Goal: Task Accomplishment & Management: Complete application form

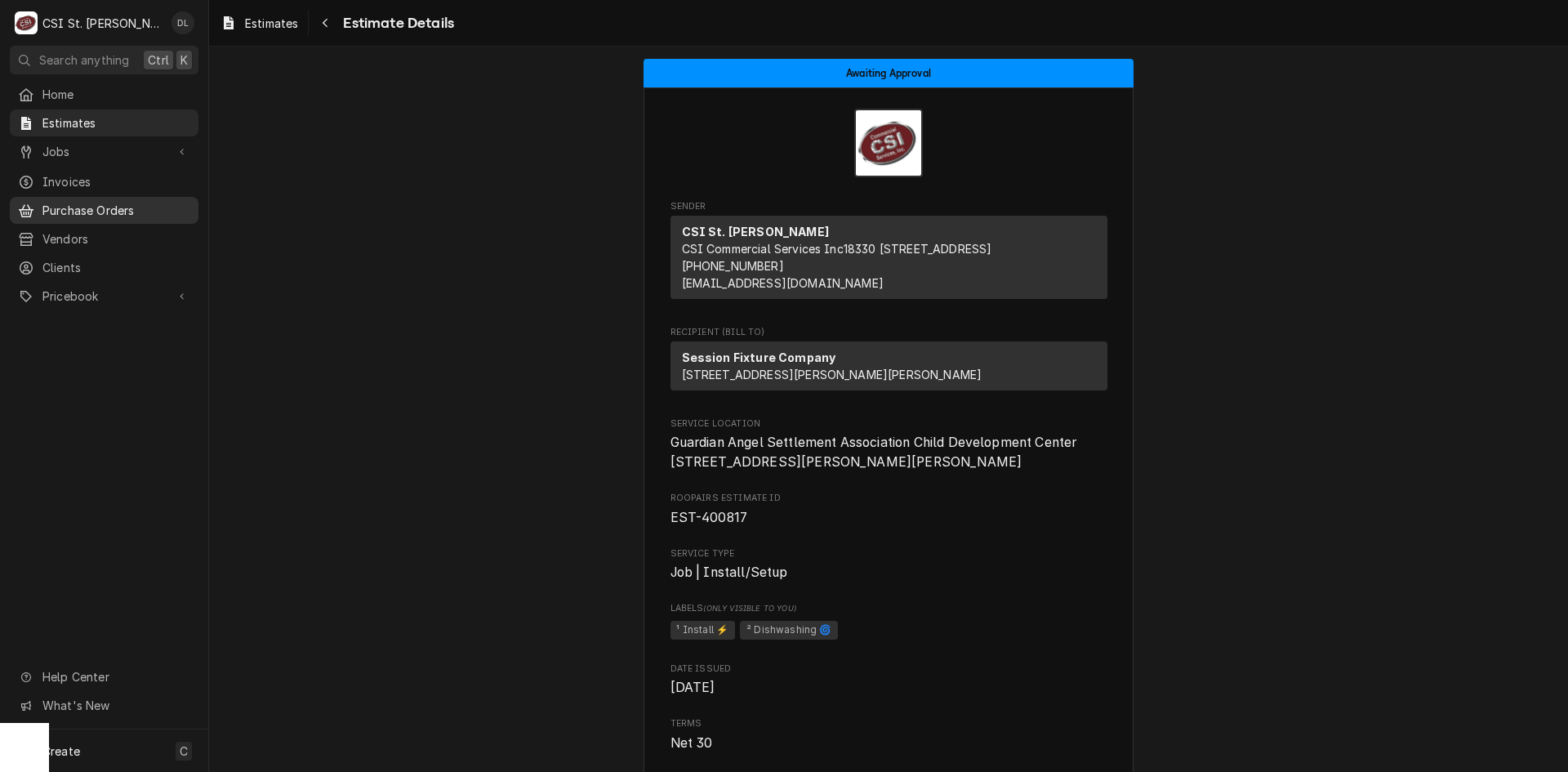
scroll to position [2950, 0]
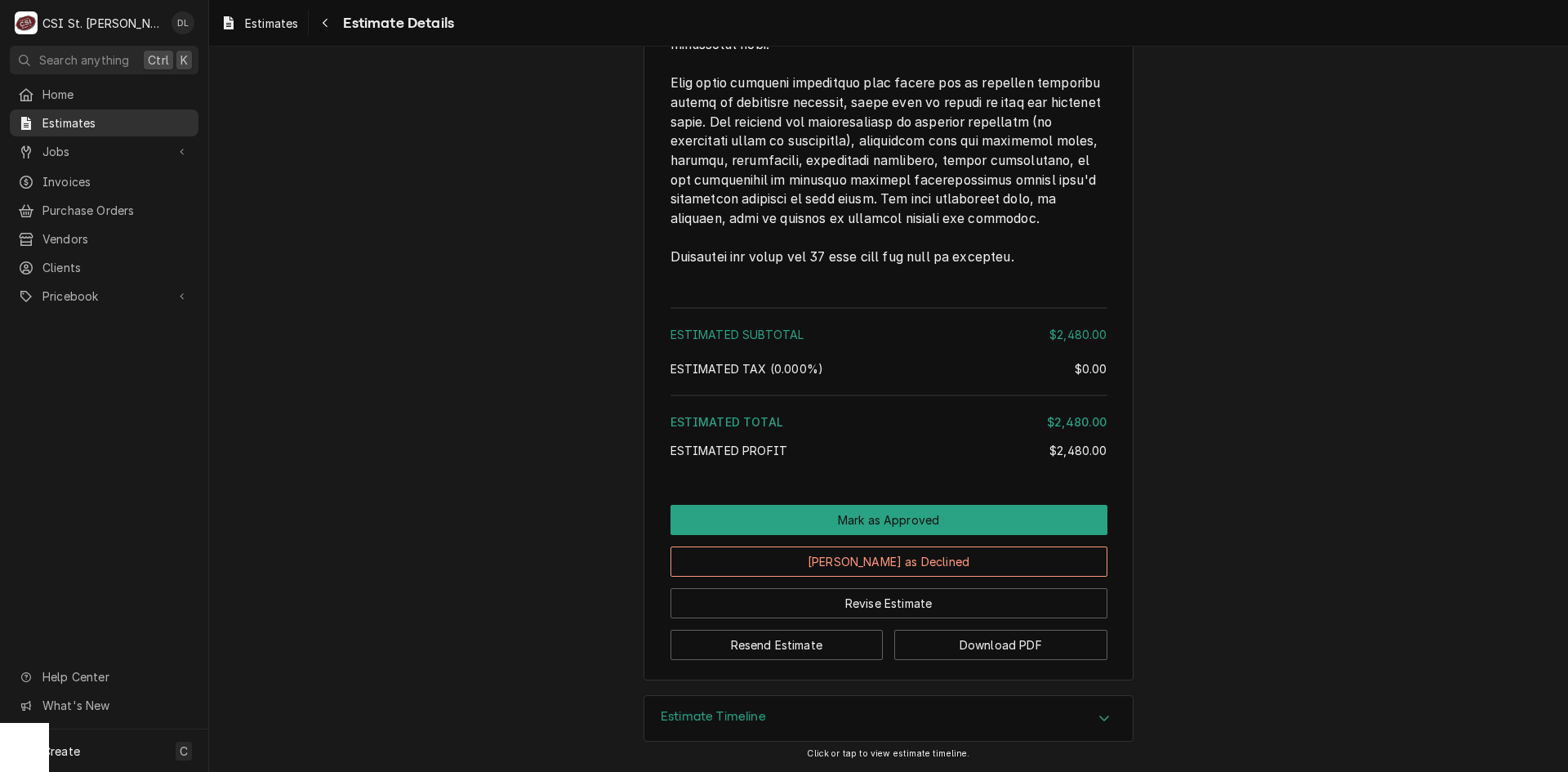
click at [78, 114] on span "Estimates" at bounding box center [116, 122] width 148 height 17
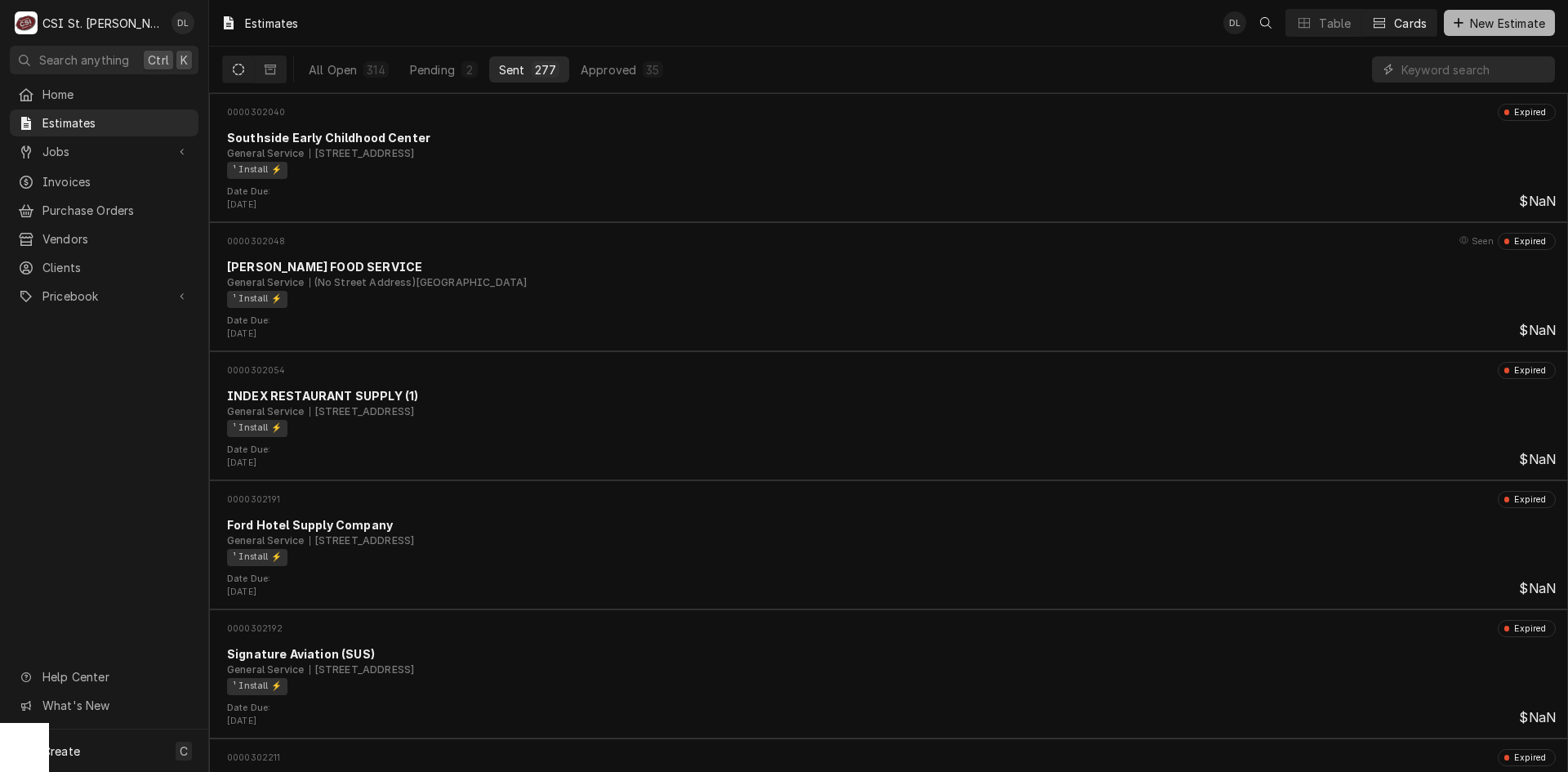
click at [1475, 12] on button "New Estimate" at bounding box center [1499, 23] width 111 height 27
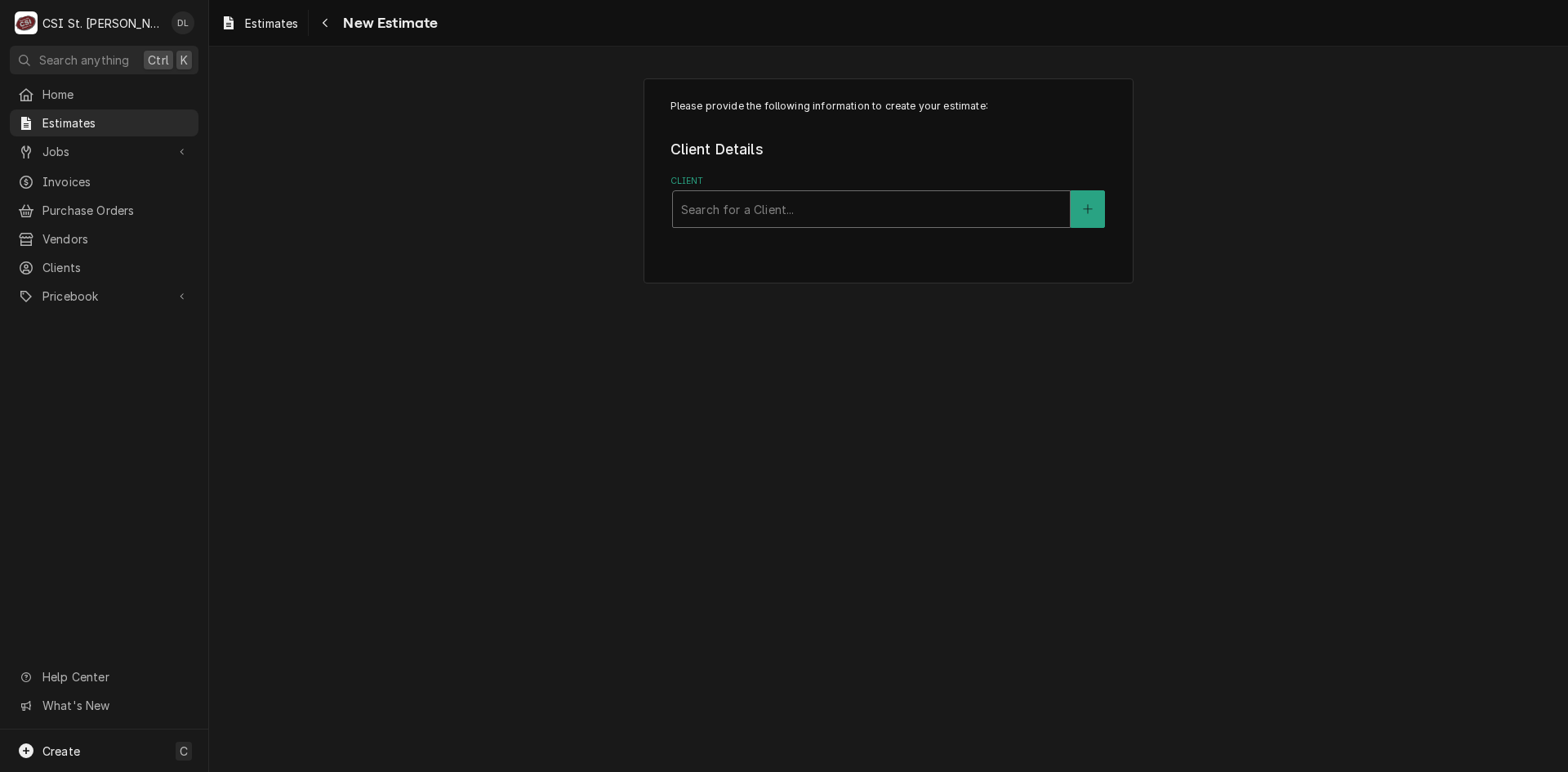
click at [760, 204] on div "Client" at bounding box center [872, 209] width 381 height 29
type input "ford hotel"
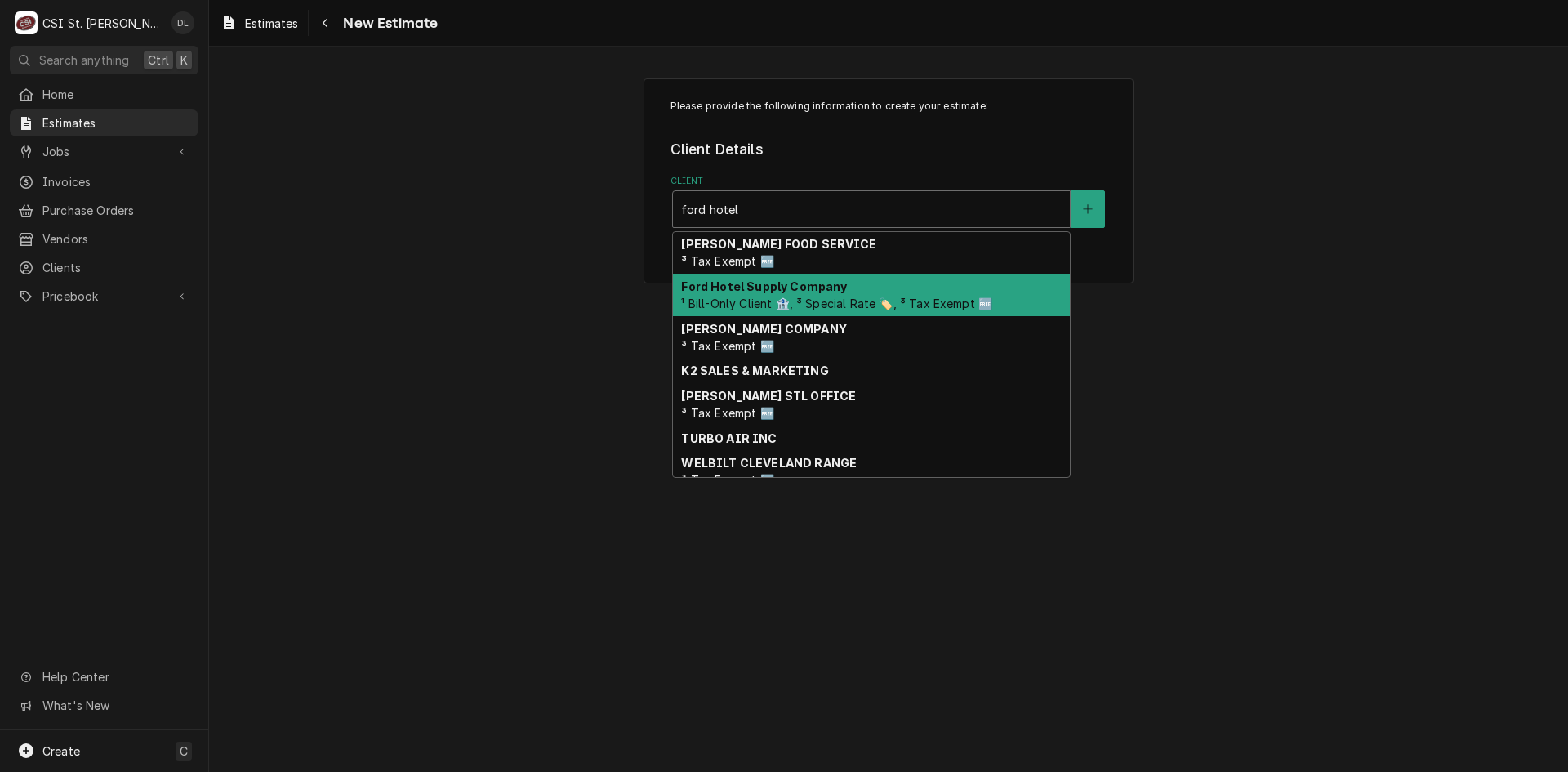
click at [766, 295] on div "Ford Hotel Supply Company ¹ Bill-Only Client 🏦, ³ Special Rate 🏷️, ³ Tax Exempt…" at bounding box center [872, 295] width 397 height 42
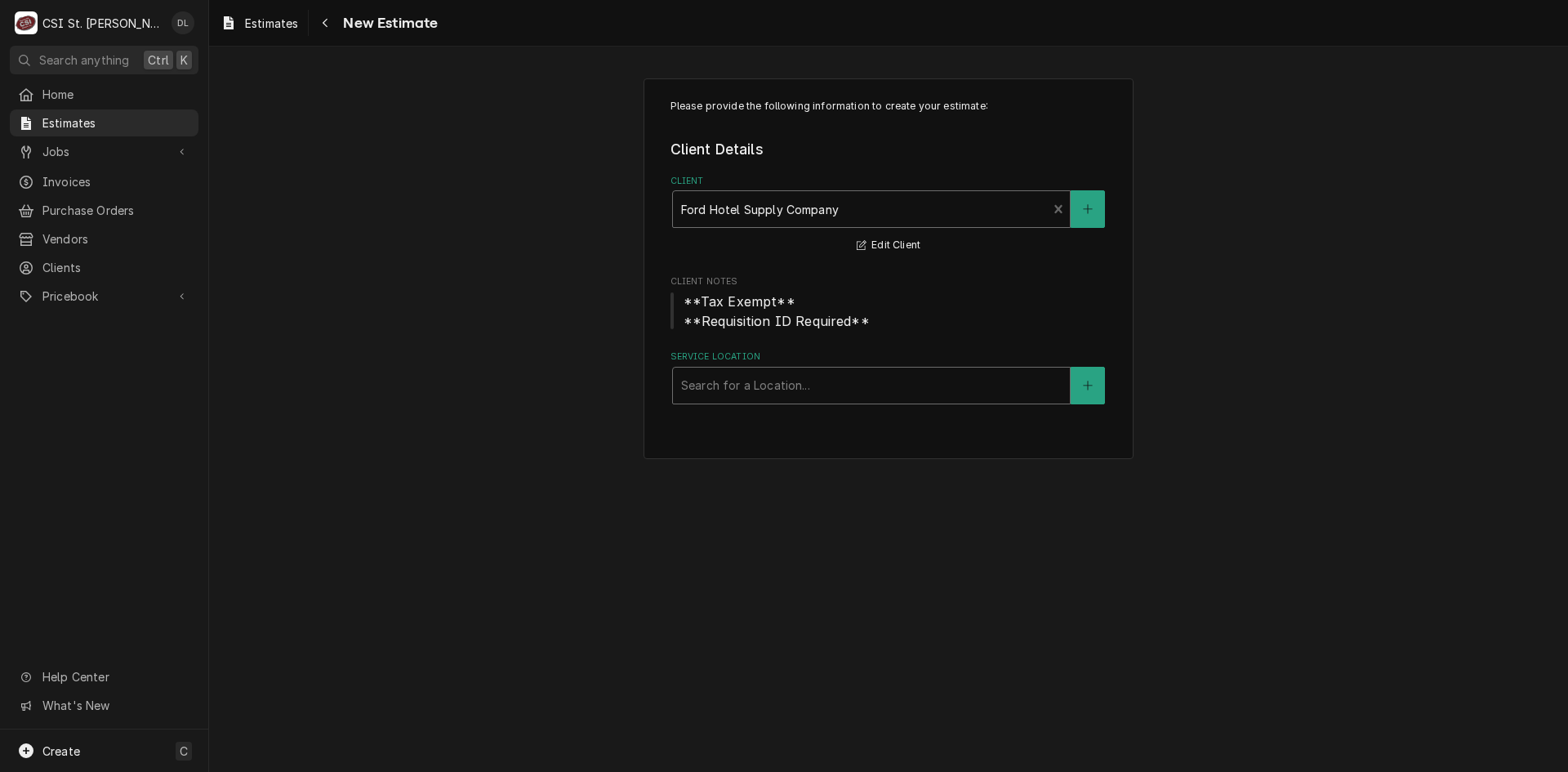
click at [920, 391] on div "Service Location" at bounding box center [872, 386] width 381 height 29
type input "belleville m"
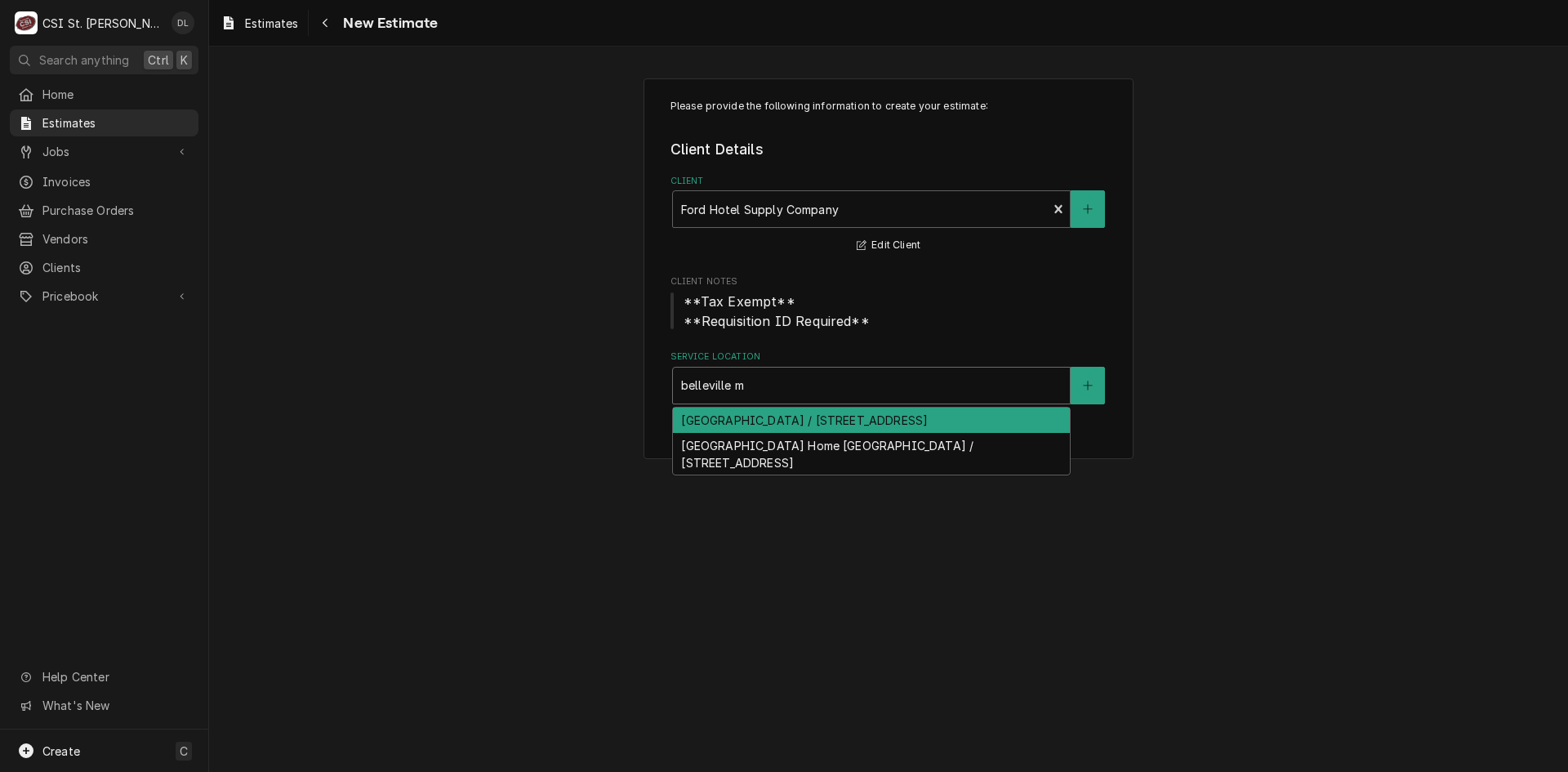
click at [894, 412] on div "Memorial Hospital Belleville / 4500 Memorial Dr, Belleville, IL 62226" at bounding box center [872, 420] width 397 height 26
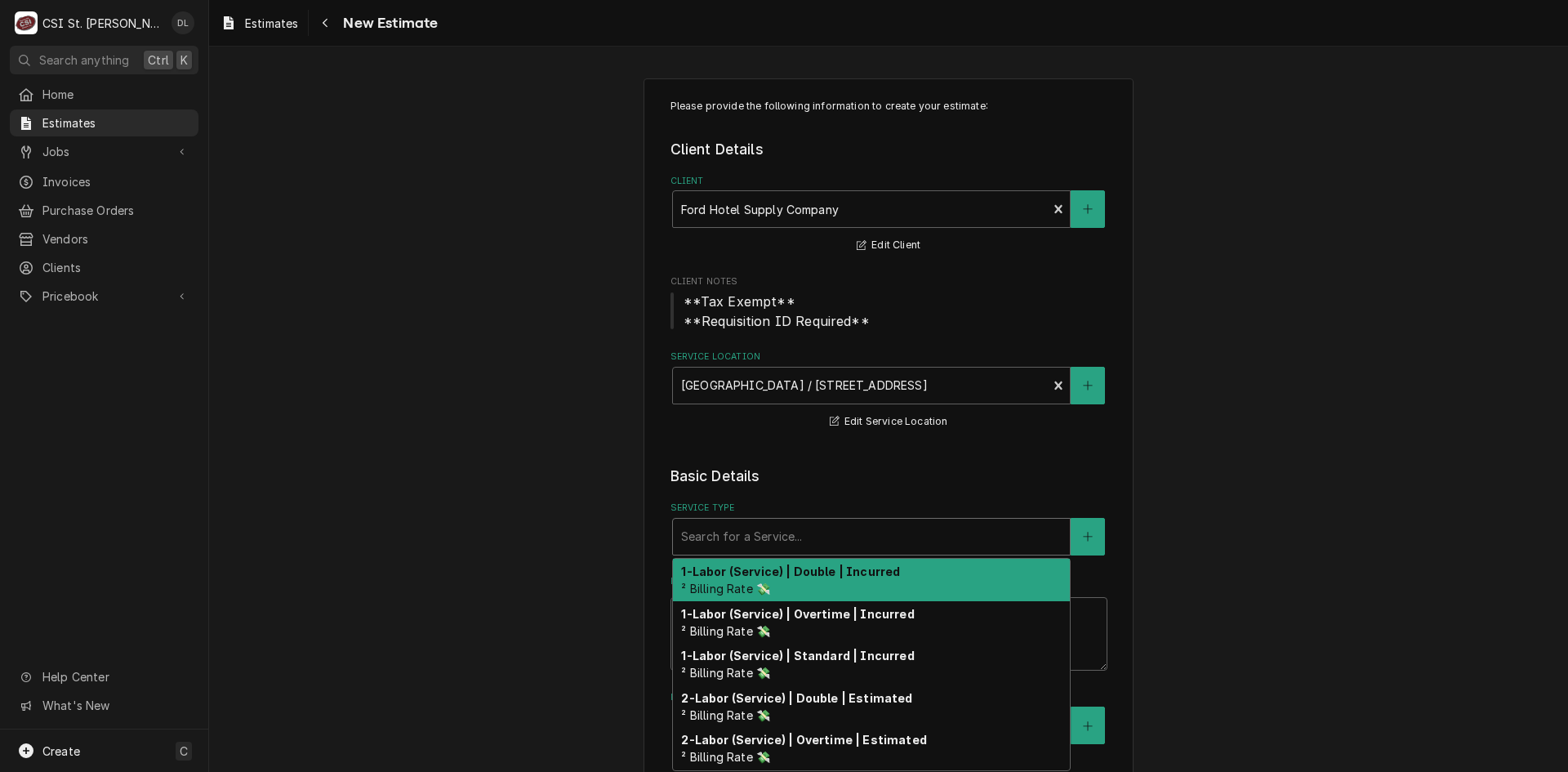
click at [853, 537] on div "Service Type" at bounding box center [872, 537] width 381 height 29
type textarea "x"
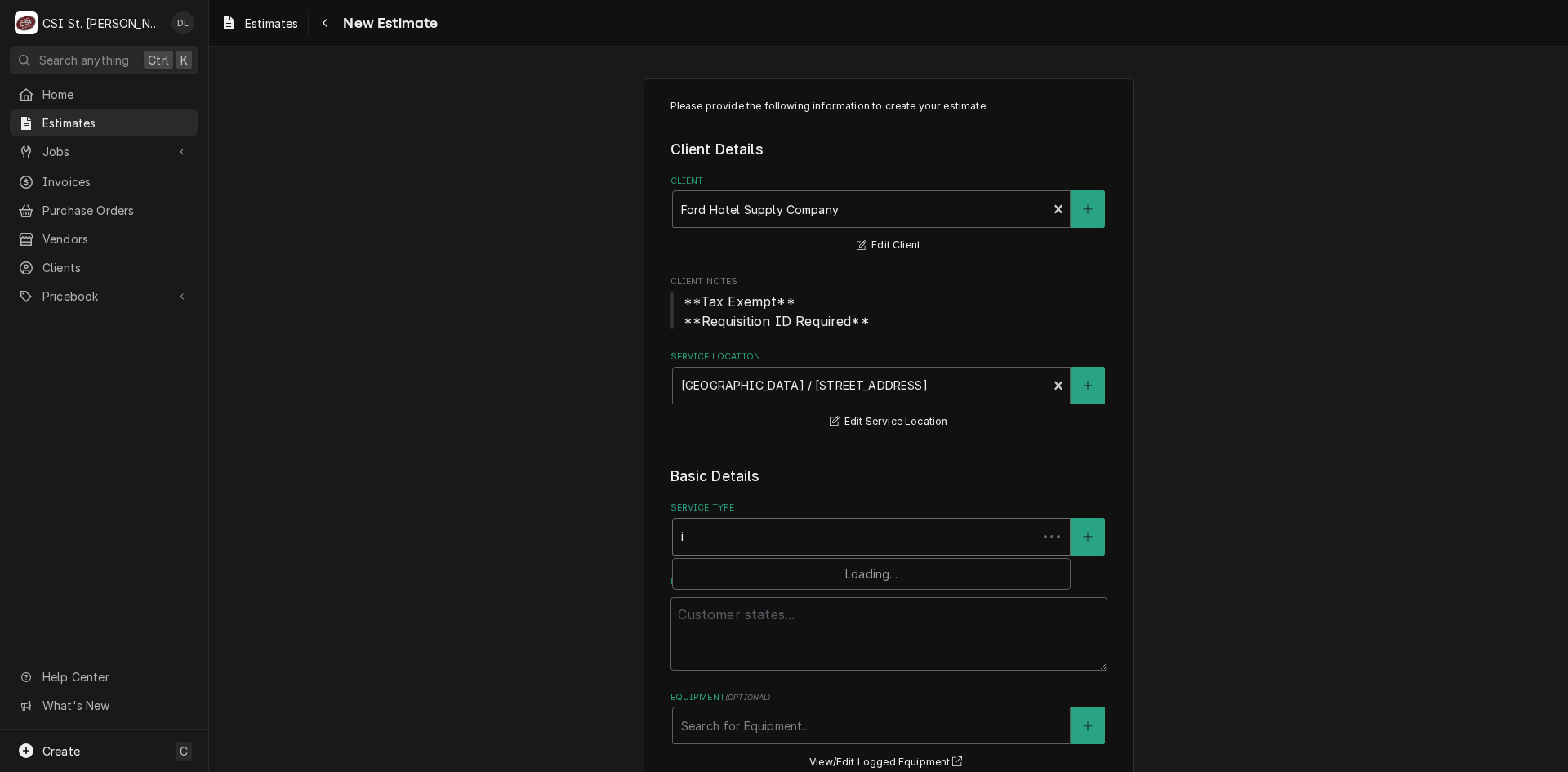
type input "in"
type textarea "x"
type input "ins"
type textarea "x"
type input "inst"
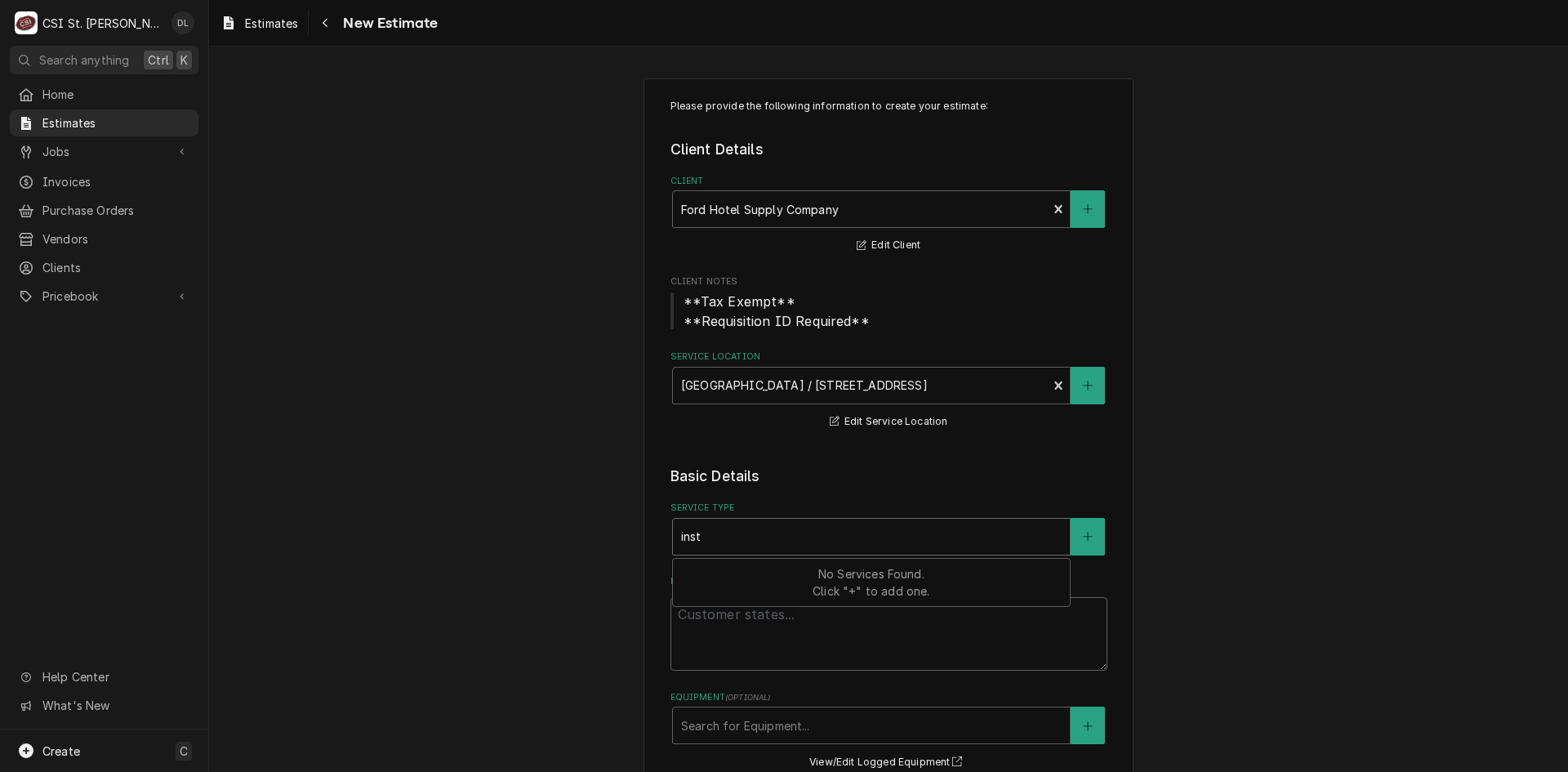
type textarea "x"
type input "insta"
type textarea "x"
type input "instal"
type textarea "x"
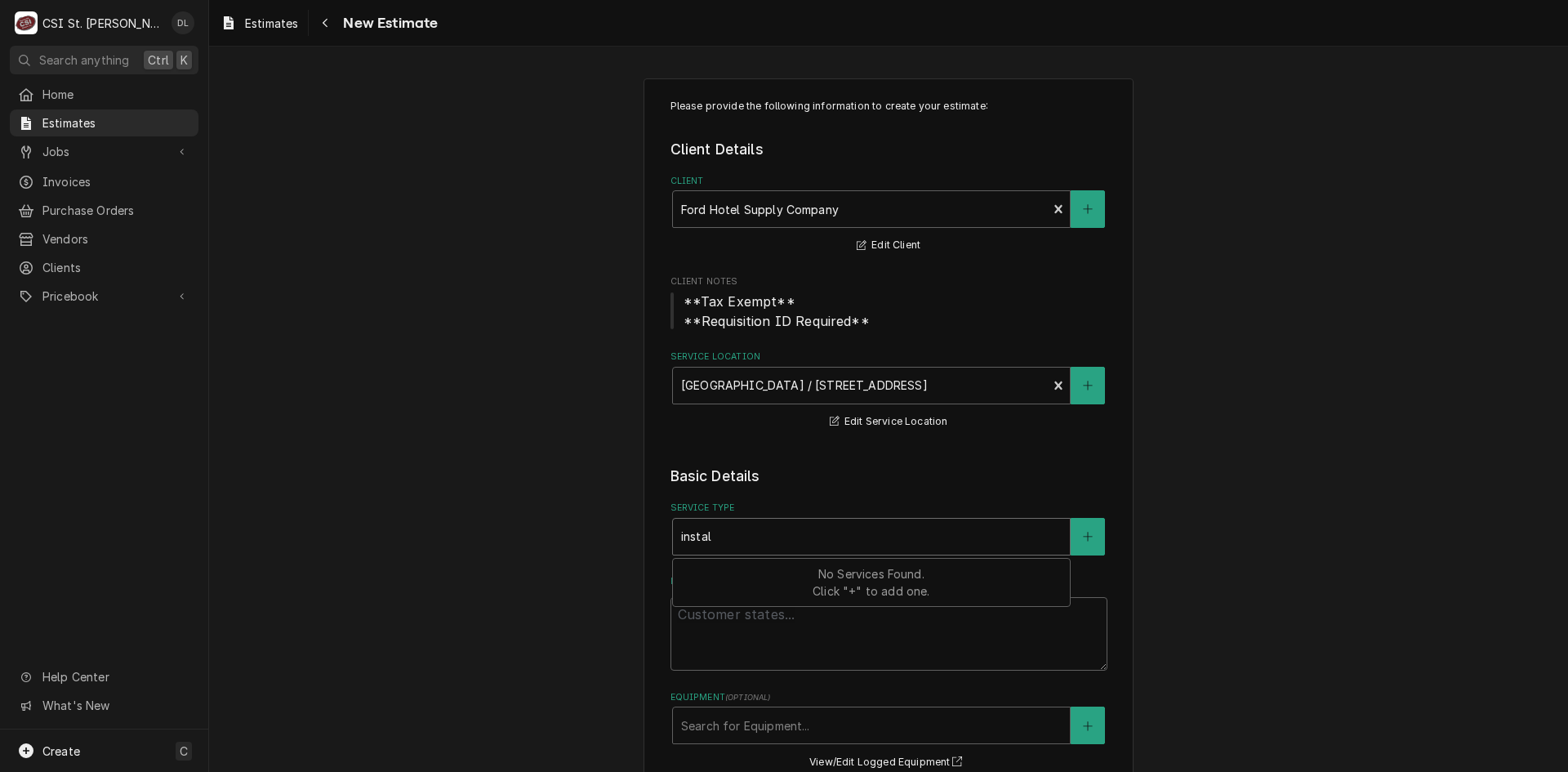
type input "install"
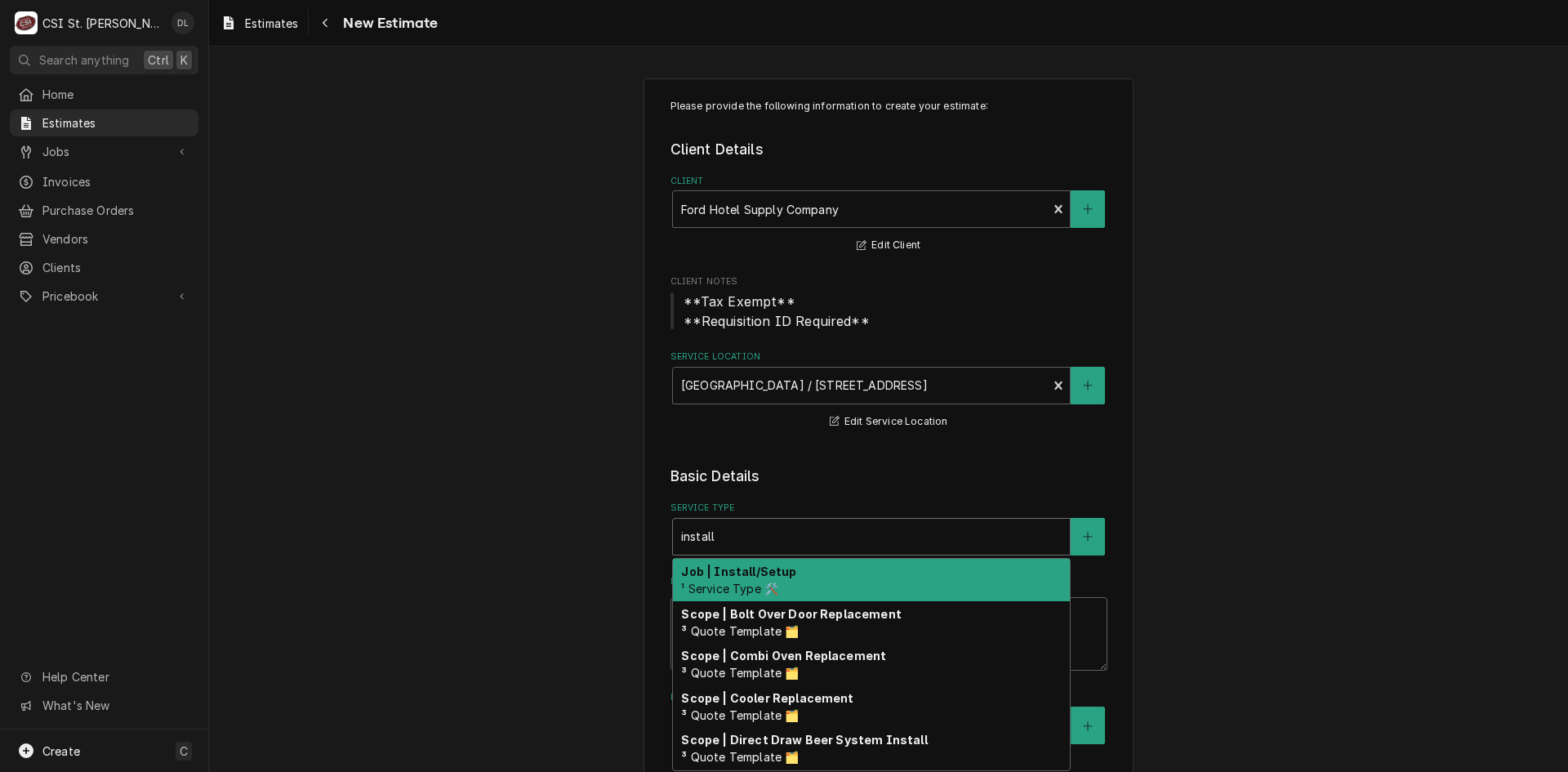
click at [766, 594] on span "¹ Service Type 🛠️" at bounding box center [730, 588] width 97 height 14
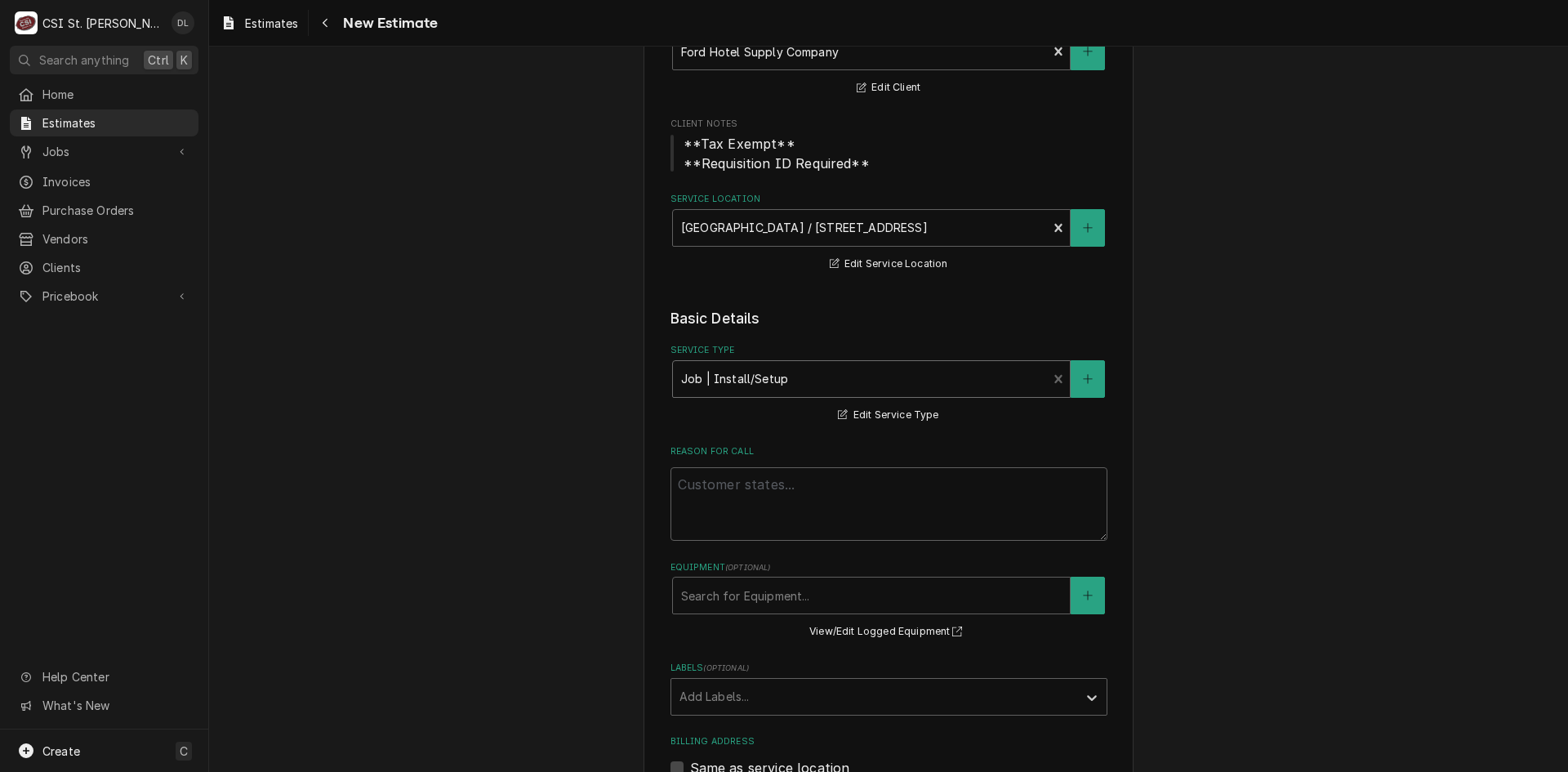
scroll to position [327, 0]
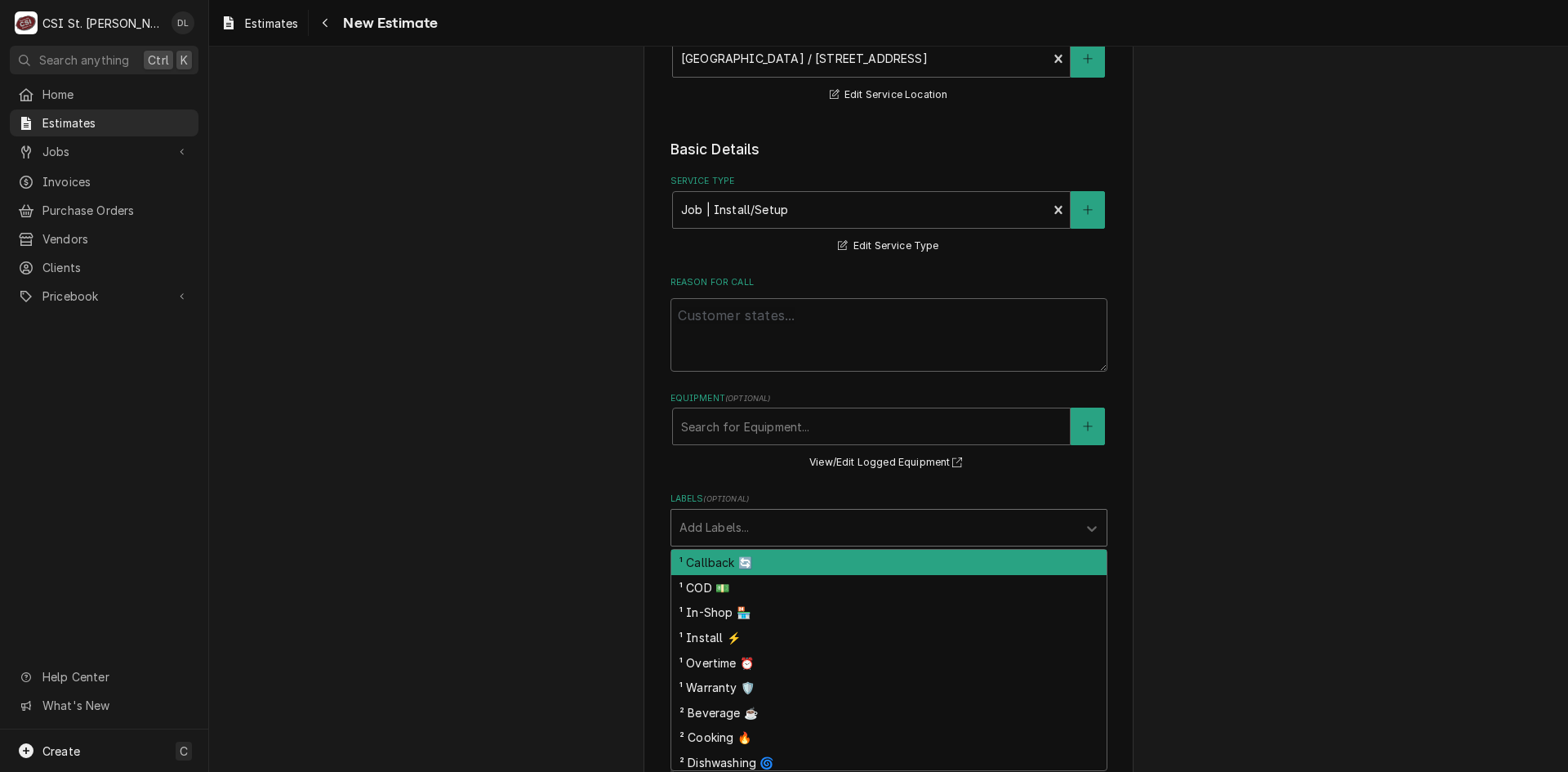
click at [853, 532] on div "Labels" at bounding box center [874, 527] width 390 height 29
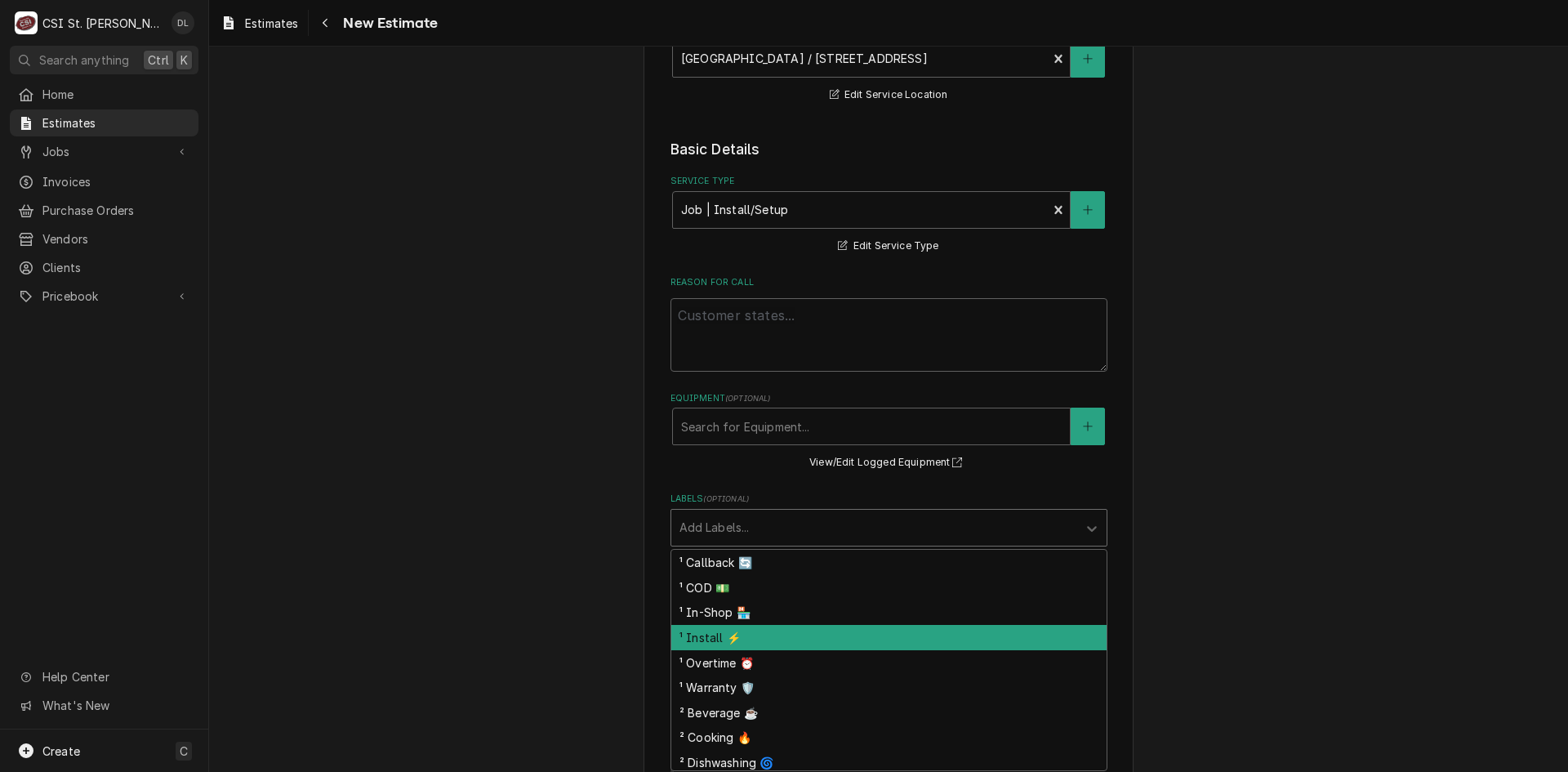
click at [706, 644] on div "¹ Install ⚡️" at bounding box center [889, 637] width 435 height 26
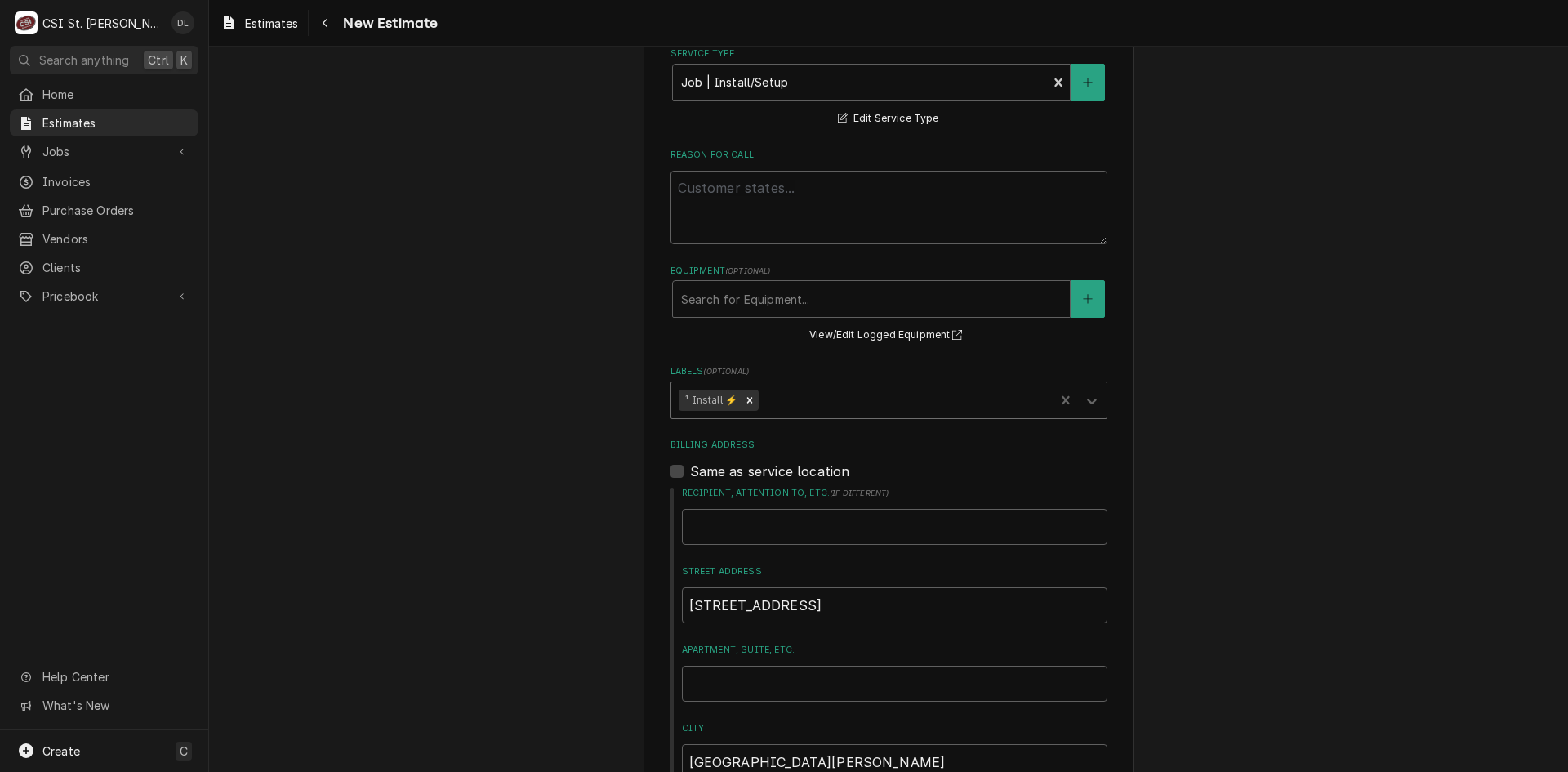
type textarea "x"
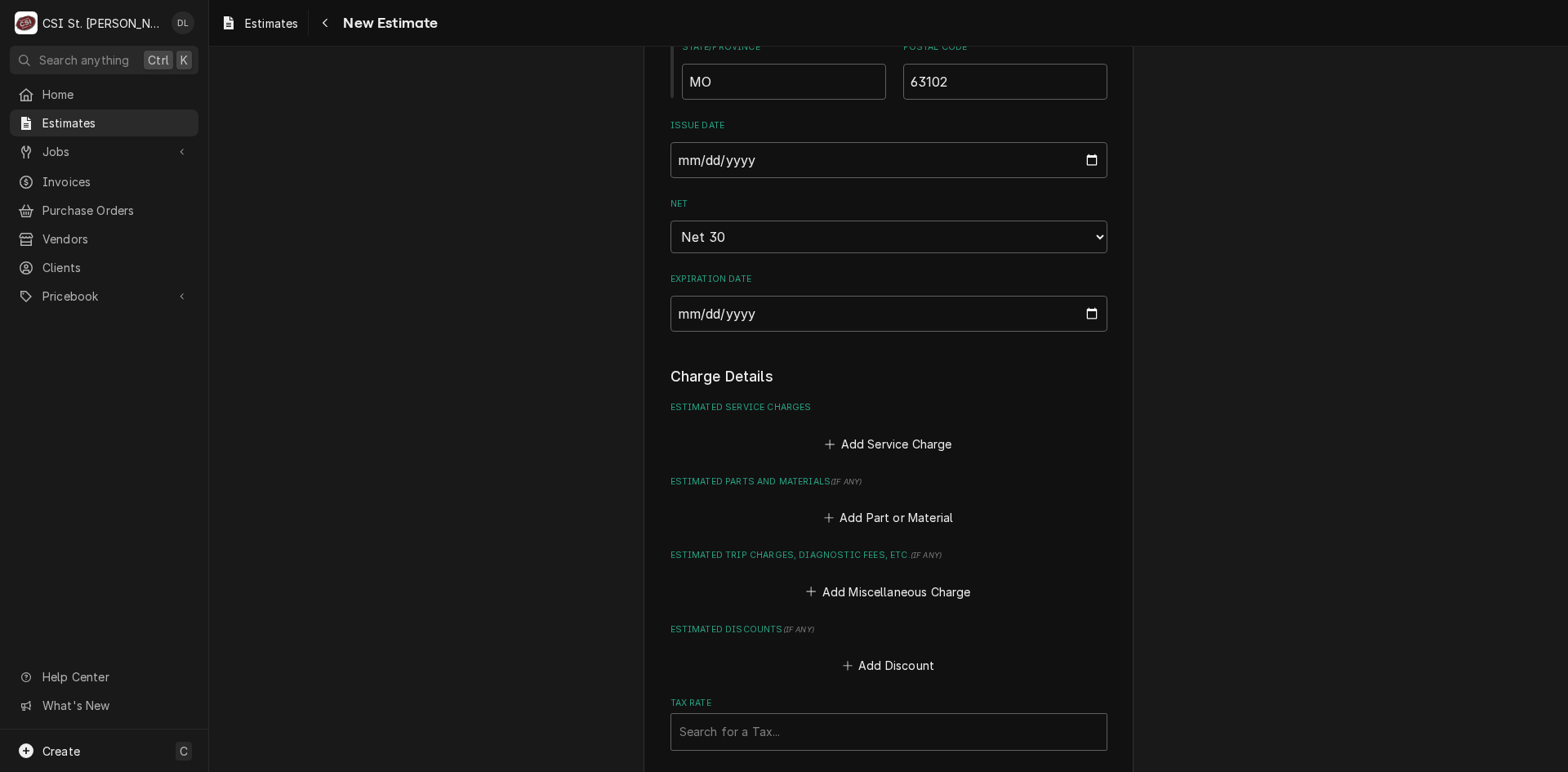
scroll to position [1226, 0]
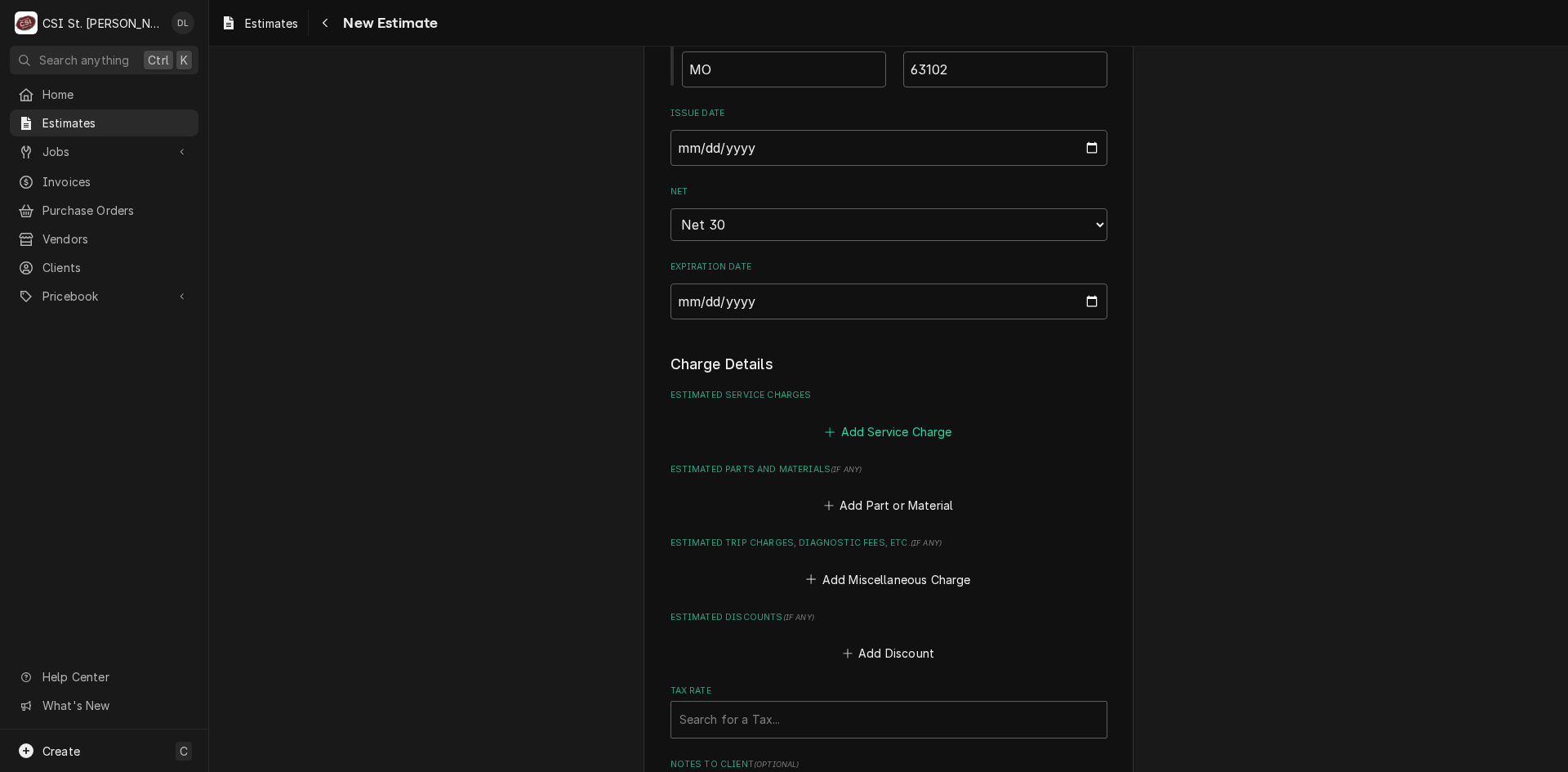
click at [829, 428] on icon "Estimated Service Charges" at bounding box center [830, 432] width 10 height 12
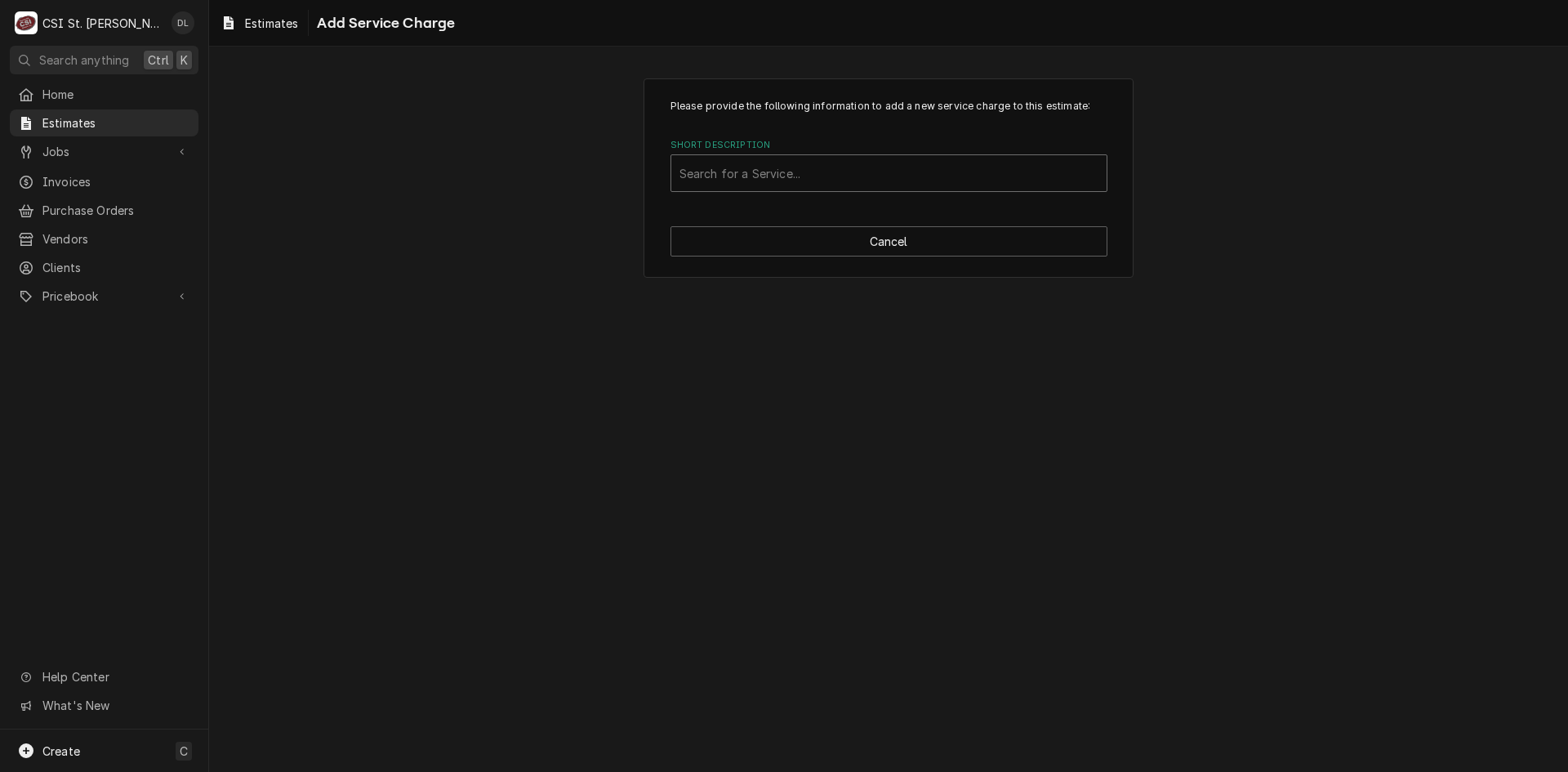
click at [829, 171] on div "Short Description" at bounding box center [889, 173] width 419 height 29
type input "scope"
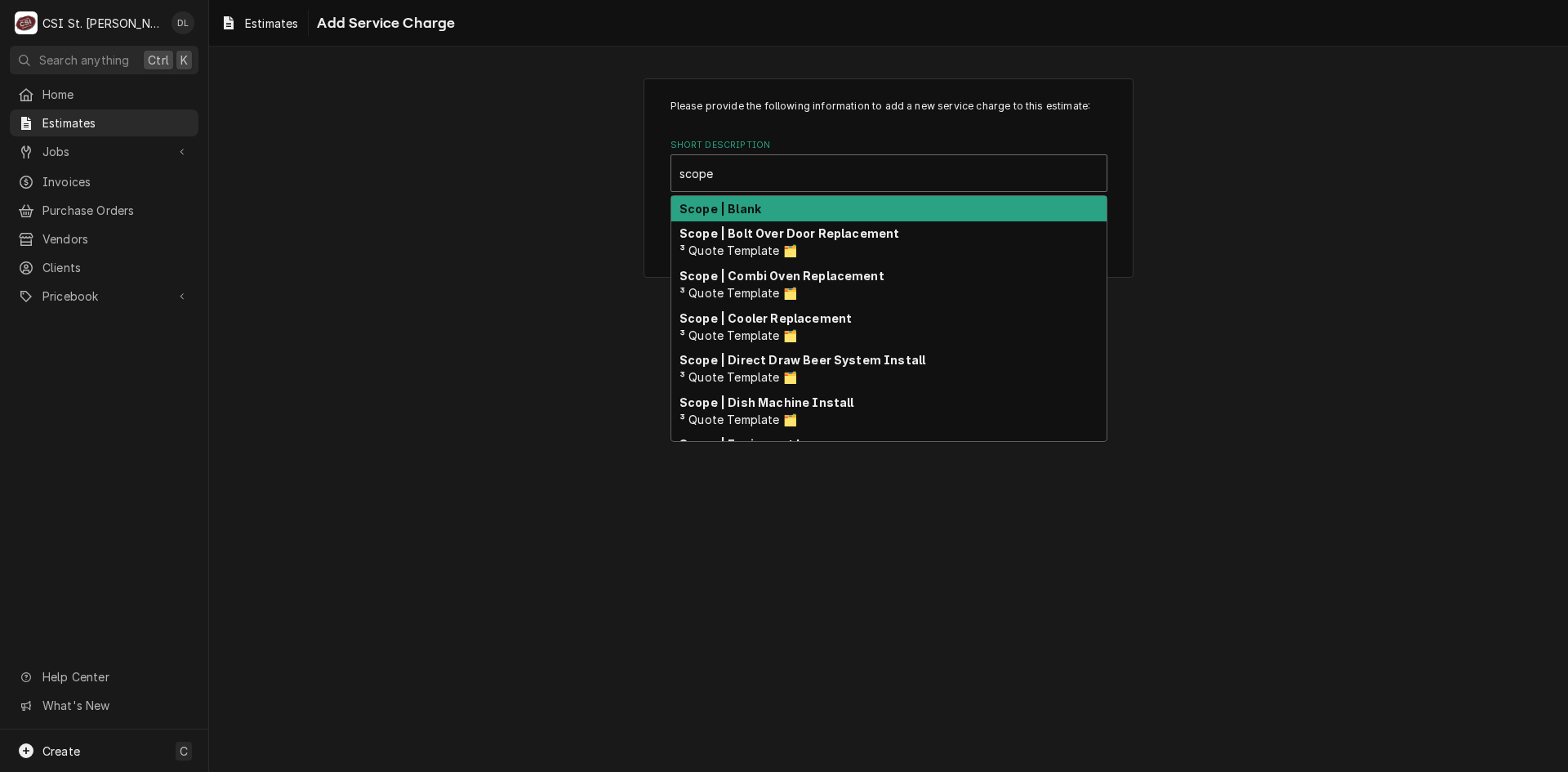
click at [744, 215] on strong "Scope | Blank" at bounding box center [720, 208] width 81 height 14
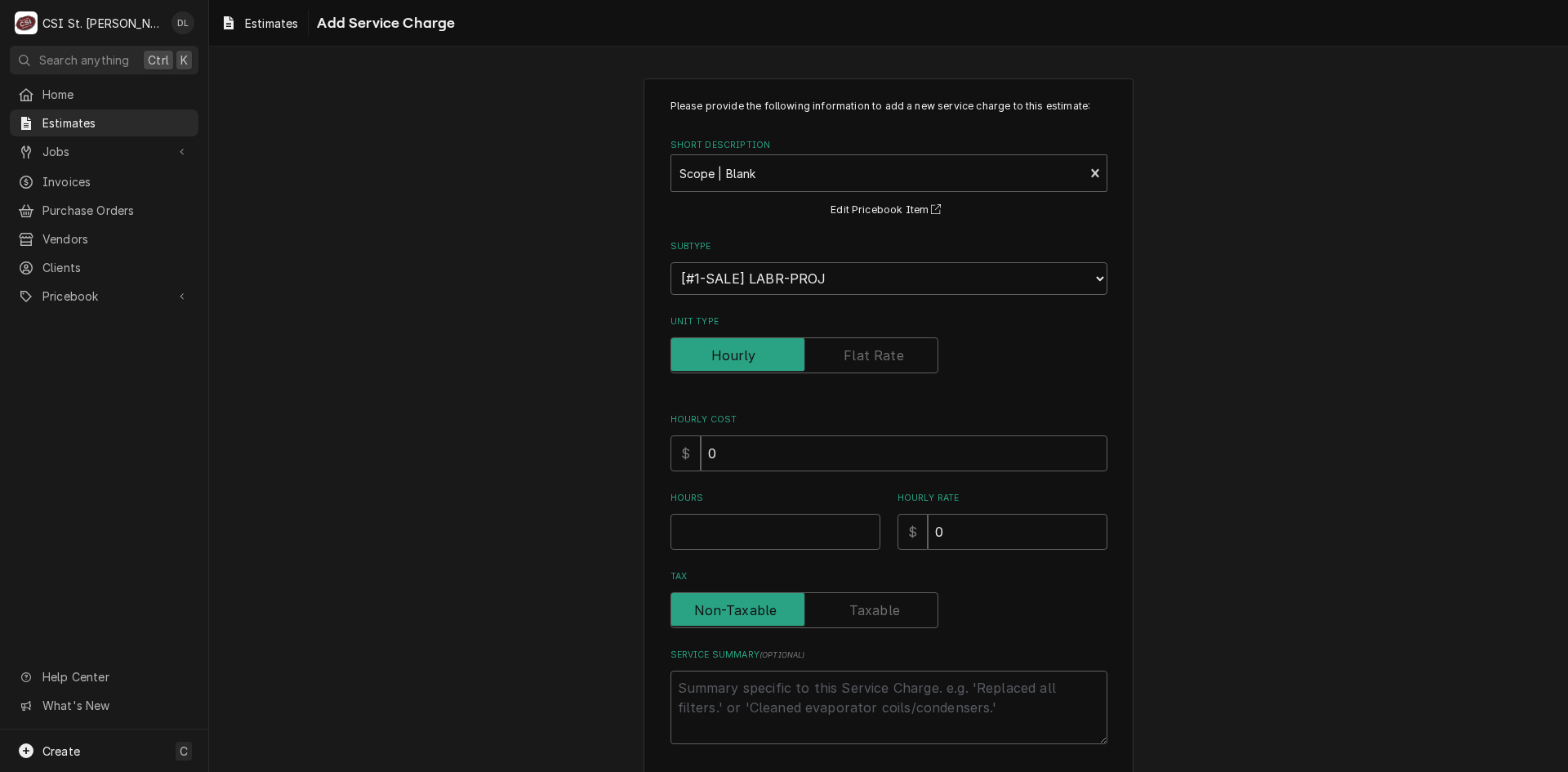
type textarea "x"
click at [863, 341] on input "Unit Type" at bounding box center [805, 356] width 253 height 36
checkbox input "true"
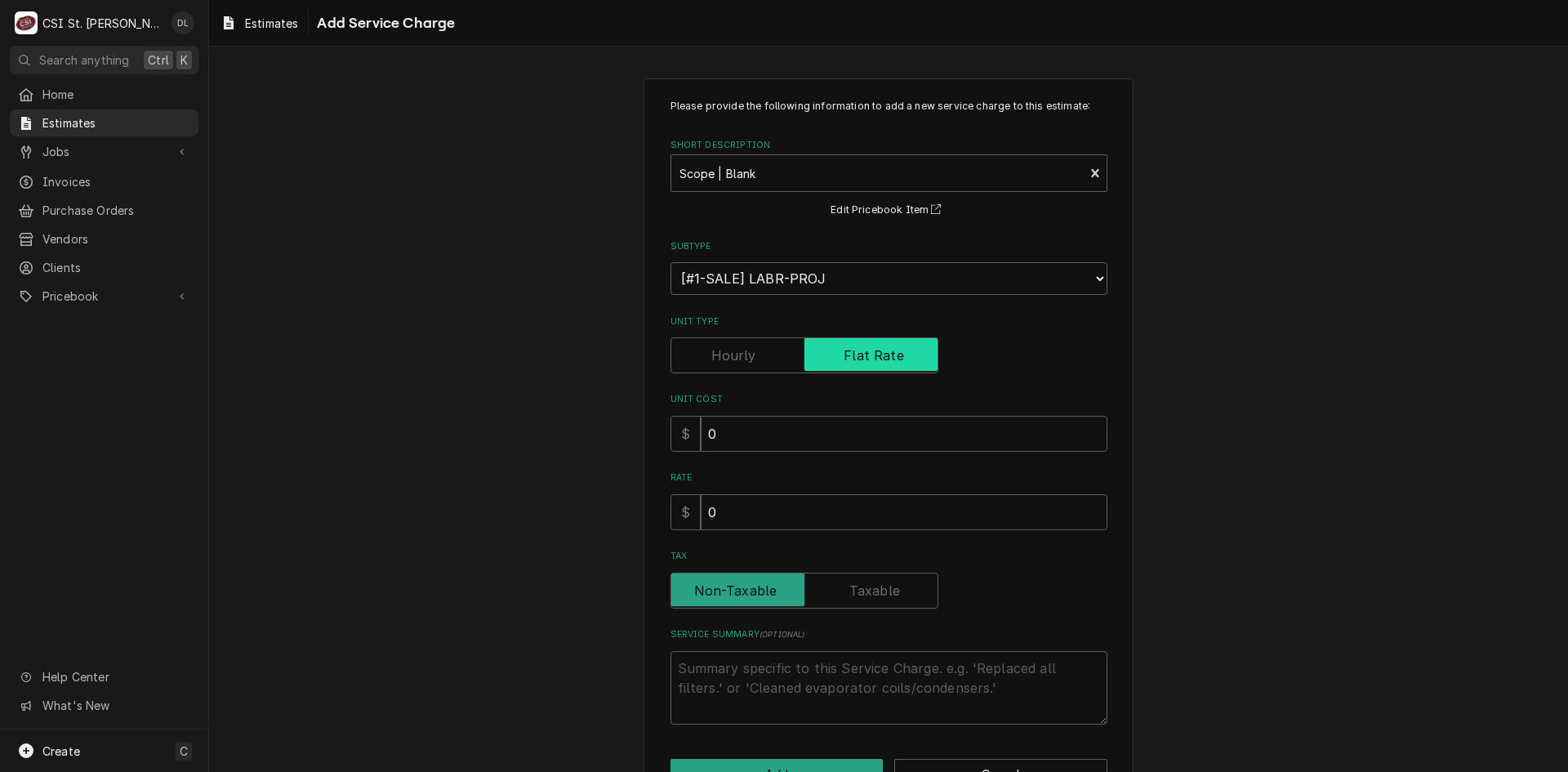
scroll to position [52, 0]
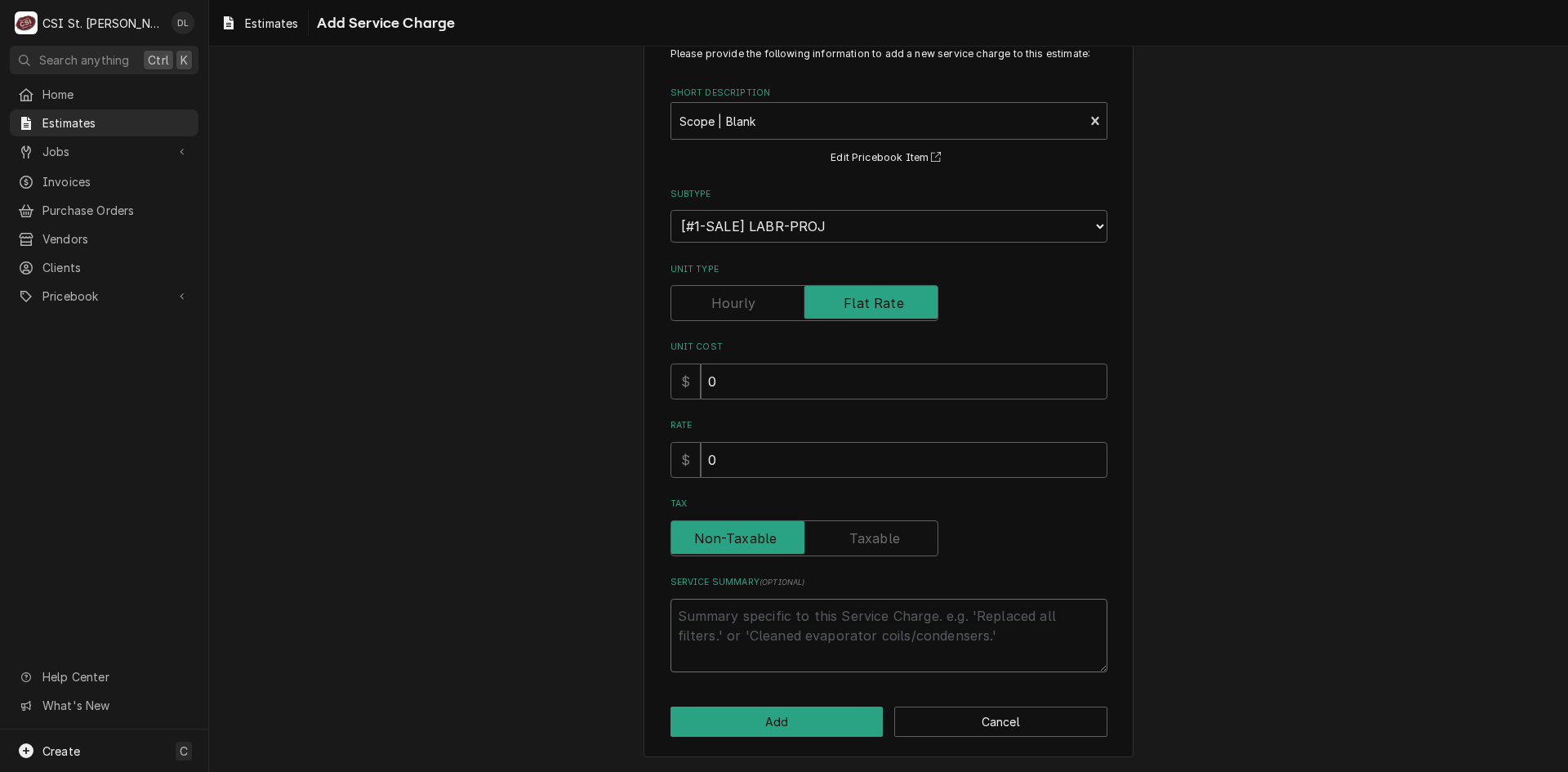
click at [737, 609] on textarea "Service Summary ( optional )" at bounding box center [889, 635] width 437 height 74
type textarea "x"
type textarea "Q"
type textarea "x"
type textarea "Qo"
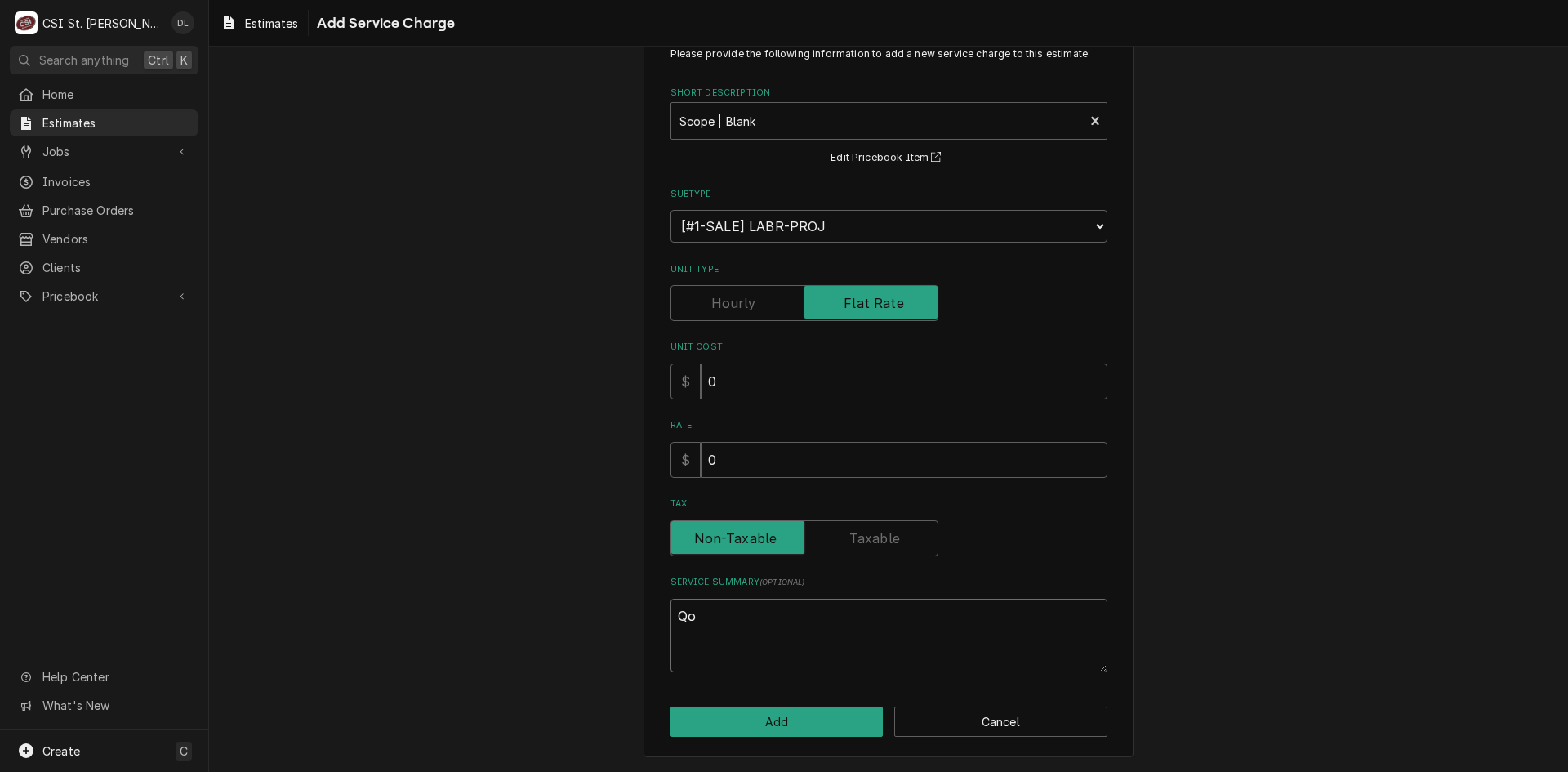
type textarea "x"
type textarea "Qot"
type textarea "x"
type textarea "Qote"
type textarea "x"
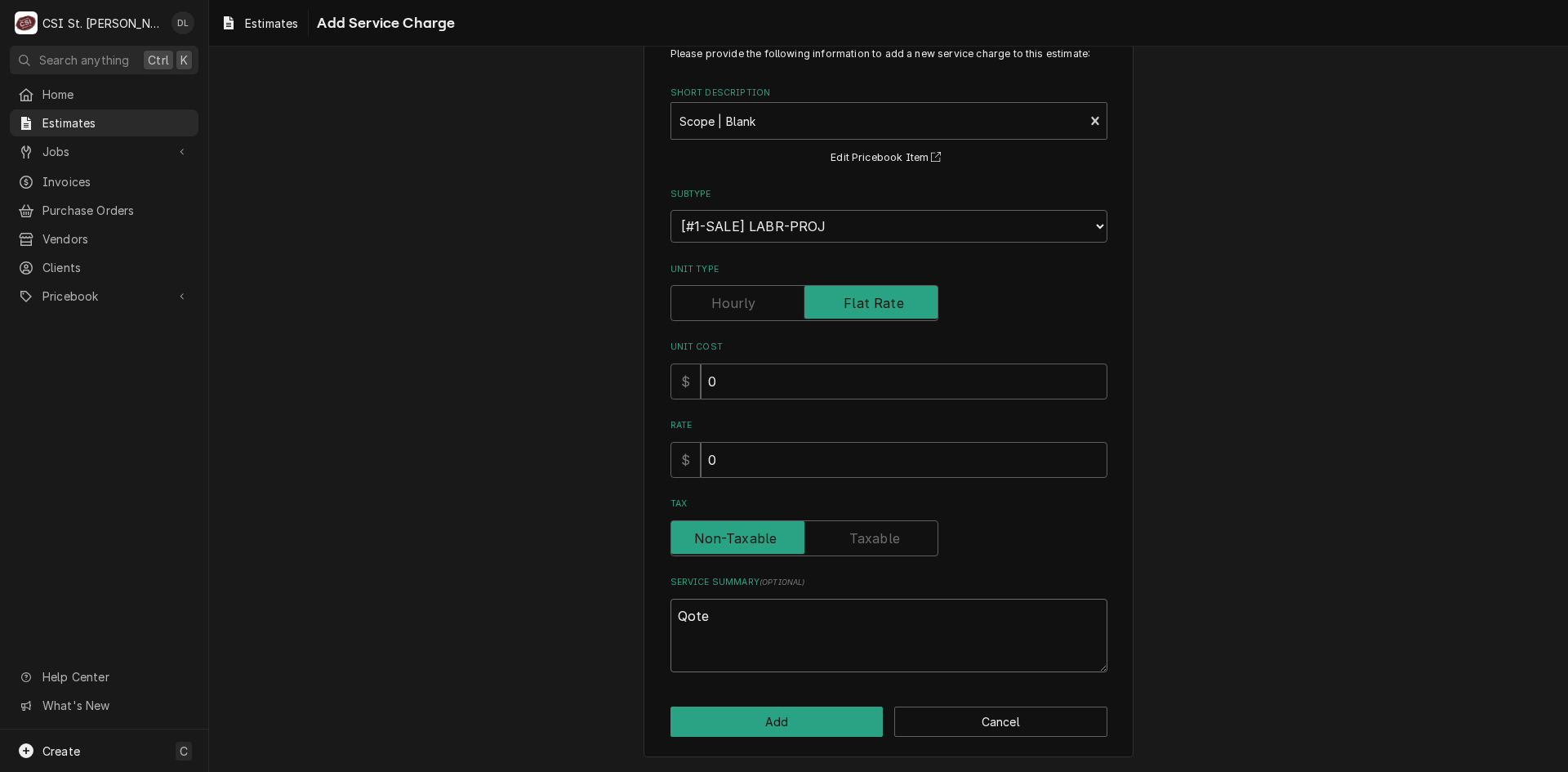
type textarea "Qote"
type textarea "x"
type textarea "Qote t"
type textarea "x"
type textarea "Qote to"
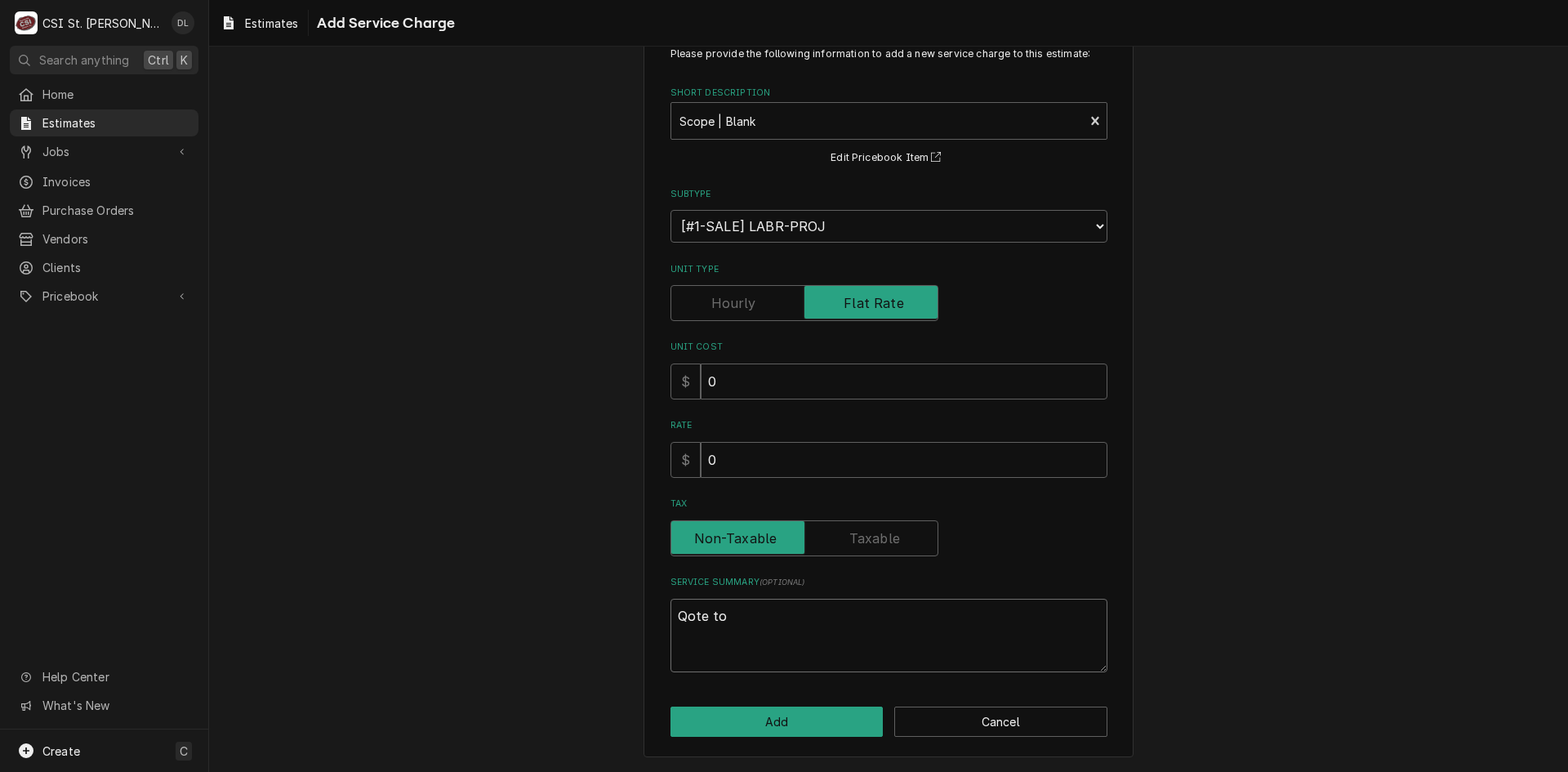
type textarea "x"
type textarea "Qote to"
type textarea "x"
type textarea "Qote to"
type textarea "x"
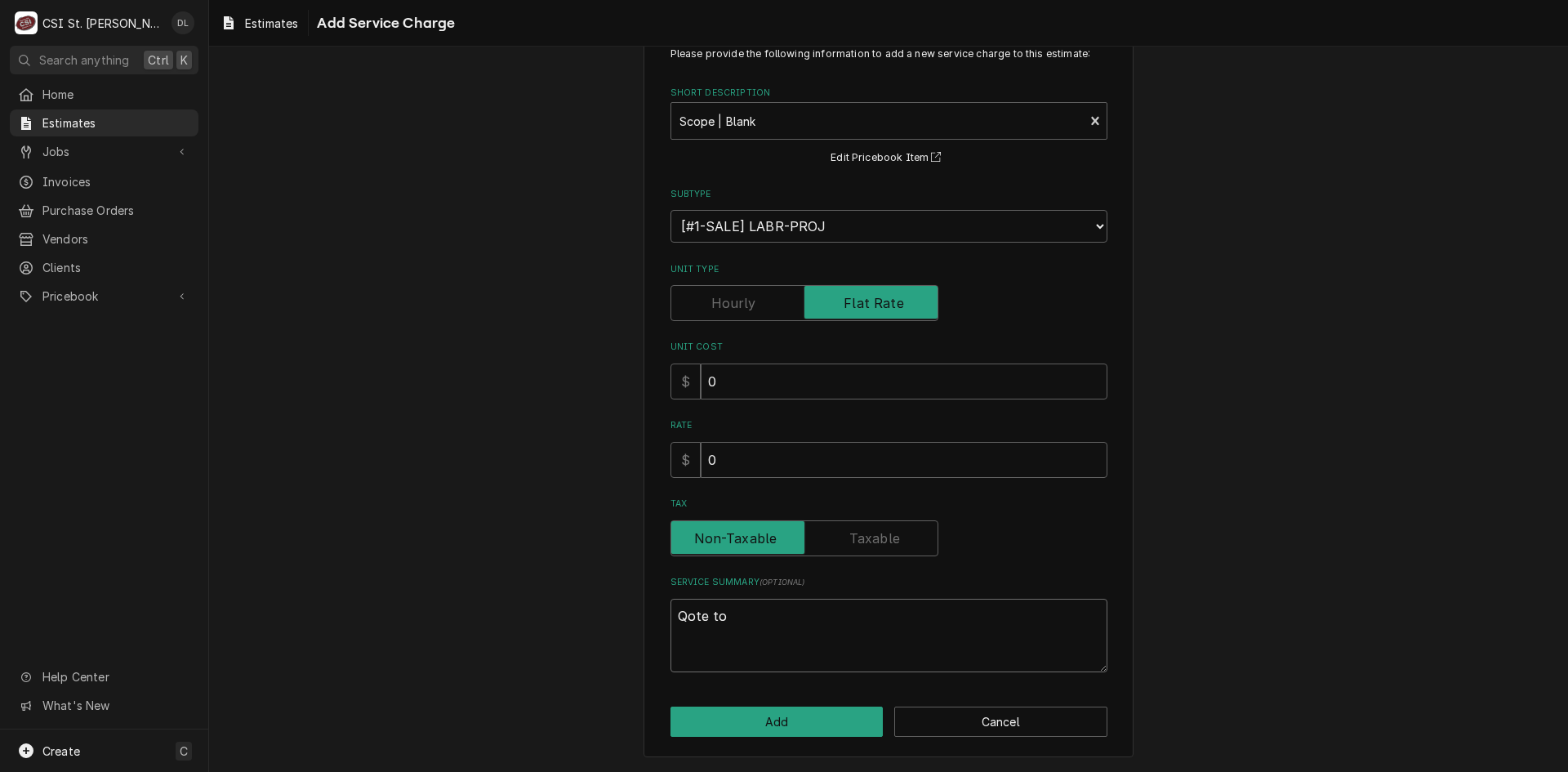
type textarea "Qote t"
type textarea "x"
type textarea "Qote"
type textarea "x"
type textarea "Qote"
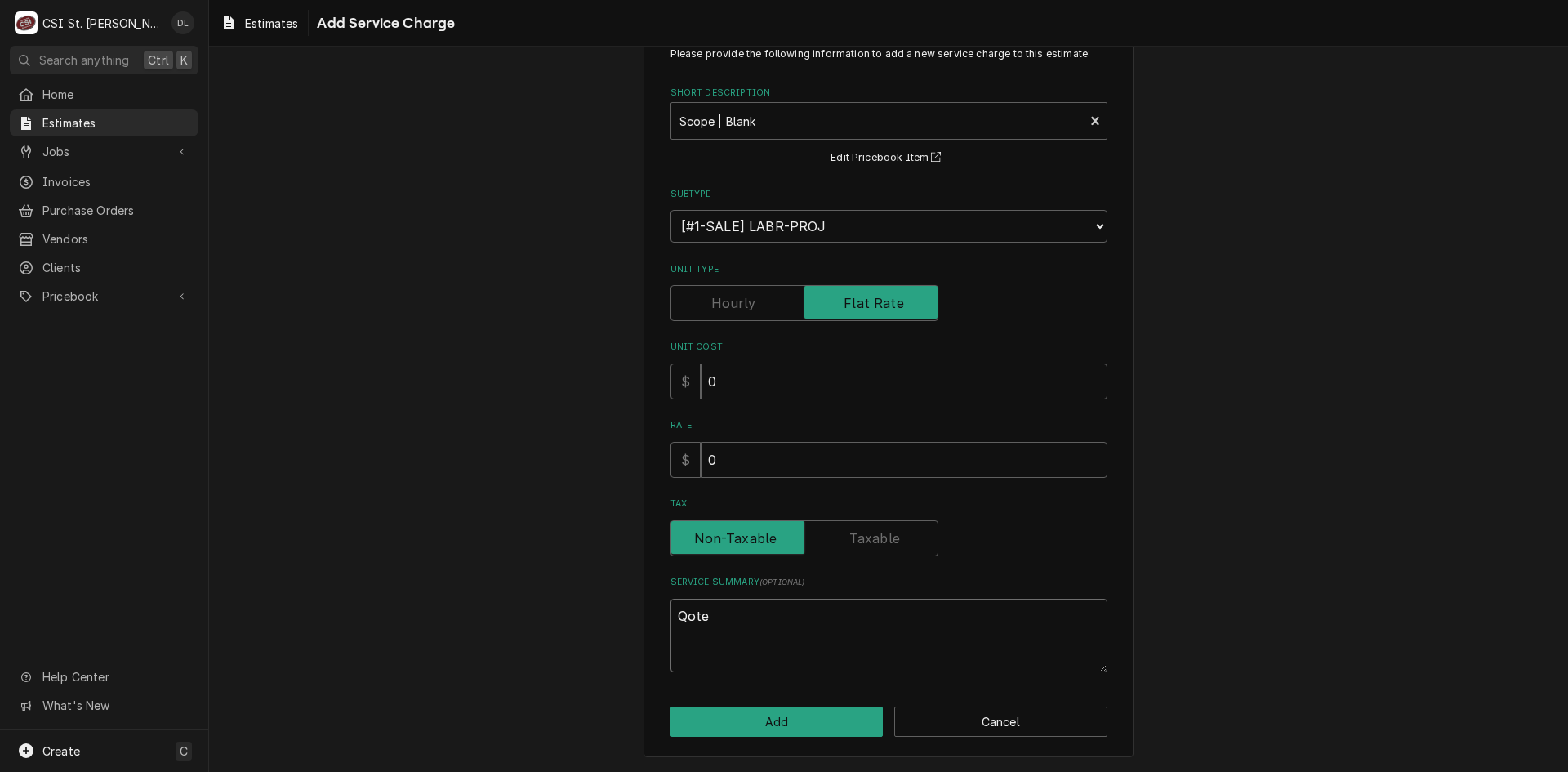
type textarea "x"
type textarea "Qot"
type textarea "x"
type textarea "Qo"
type textarea "x"
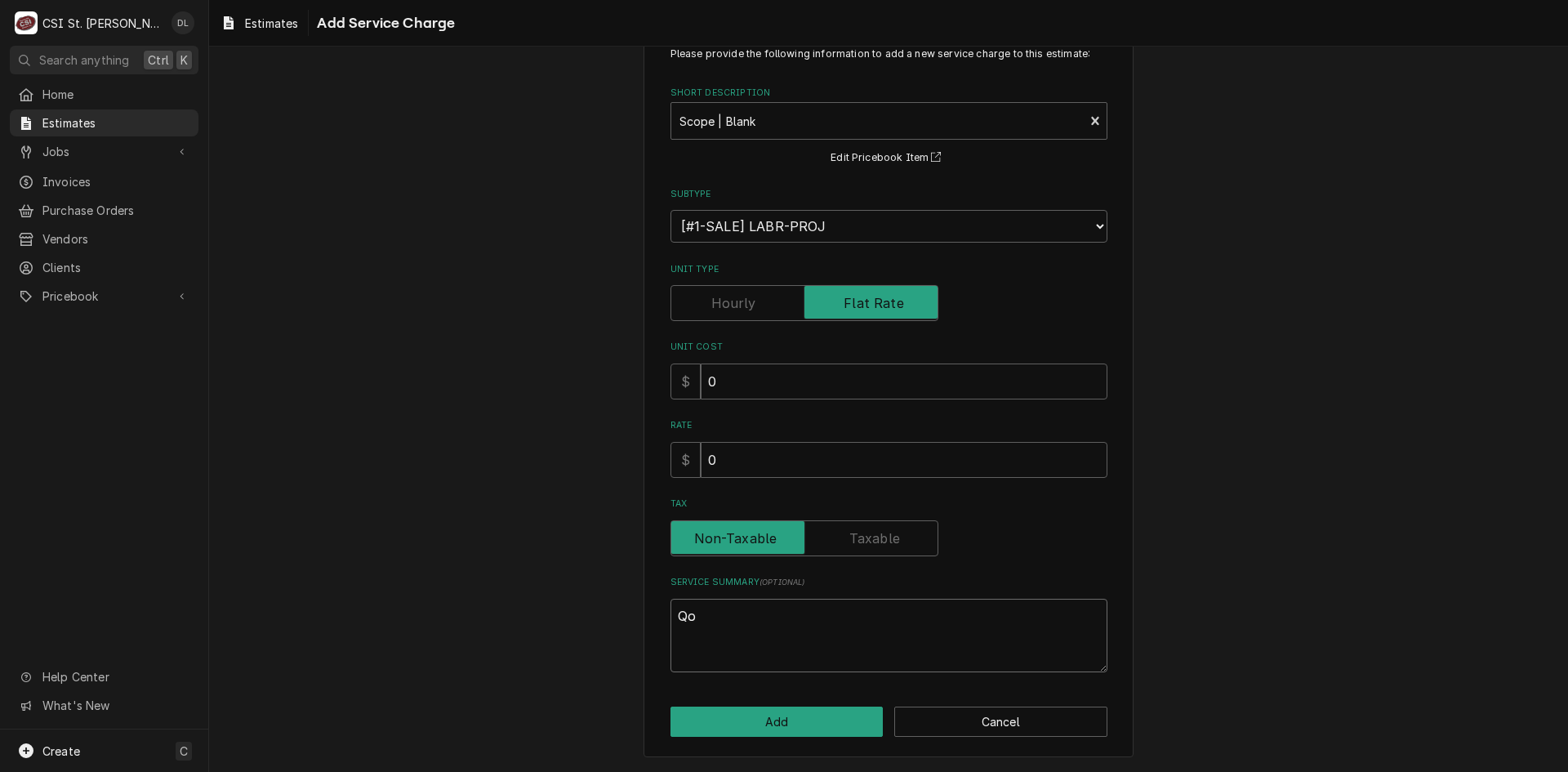
type textarea "Q"
type textarea "x"
type textarea "Qu"
type textarea "x"
type textarea "Quo"
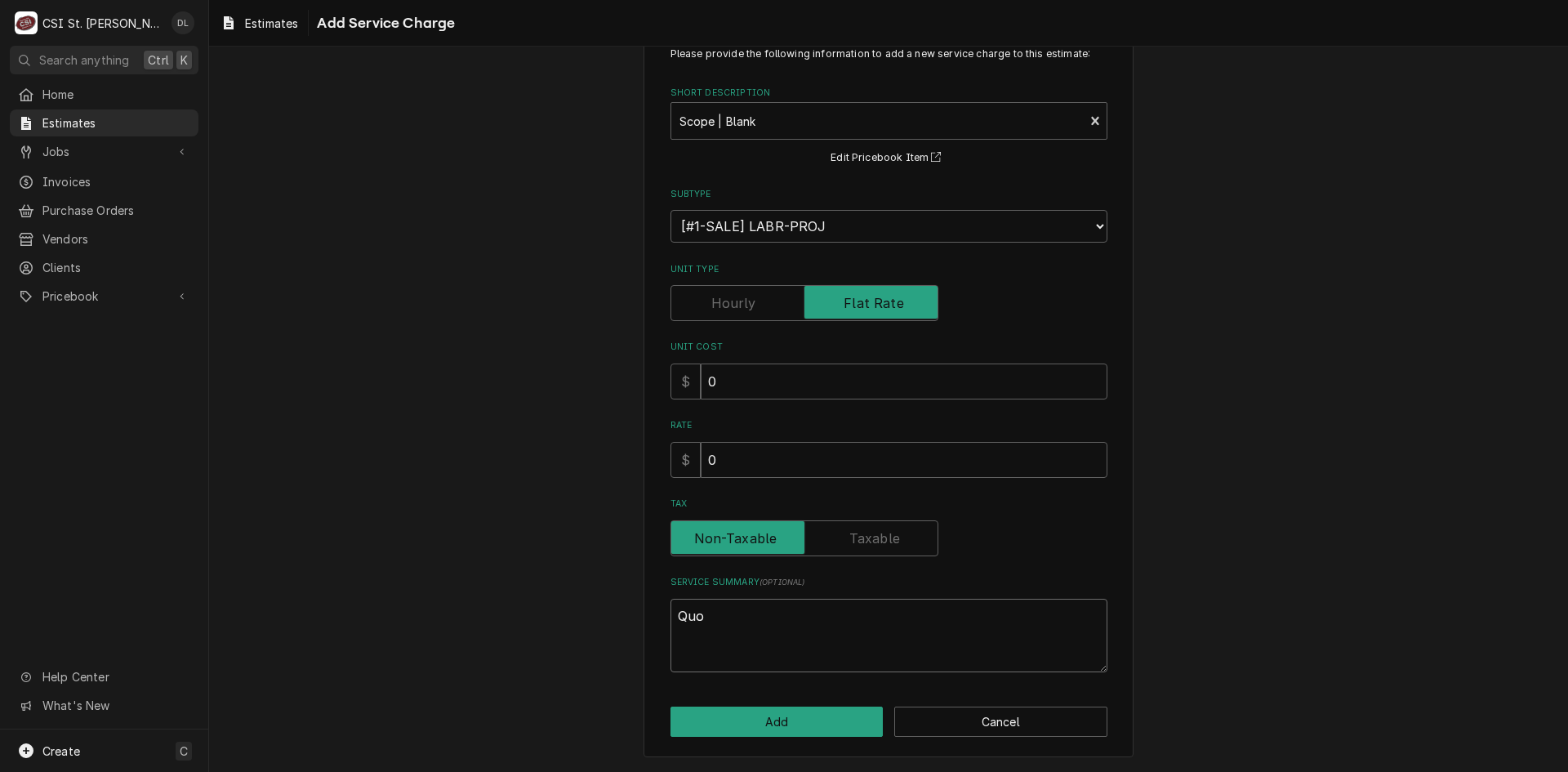
type textarea "x"
type textarea "Quot"
type textarea "x"
type textarea "Quote"
type textarea "x"
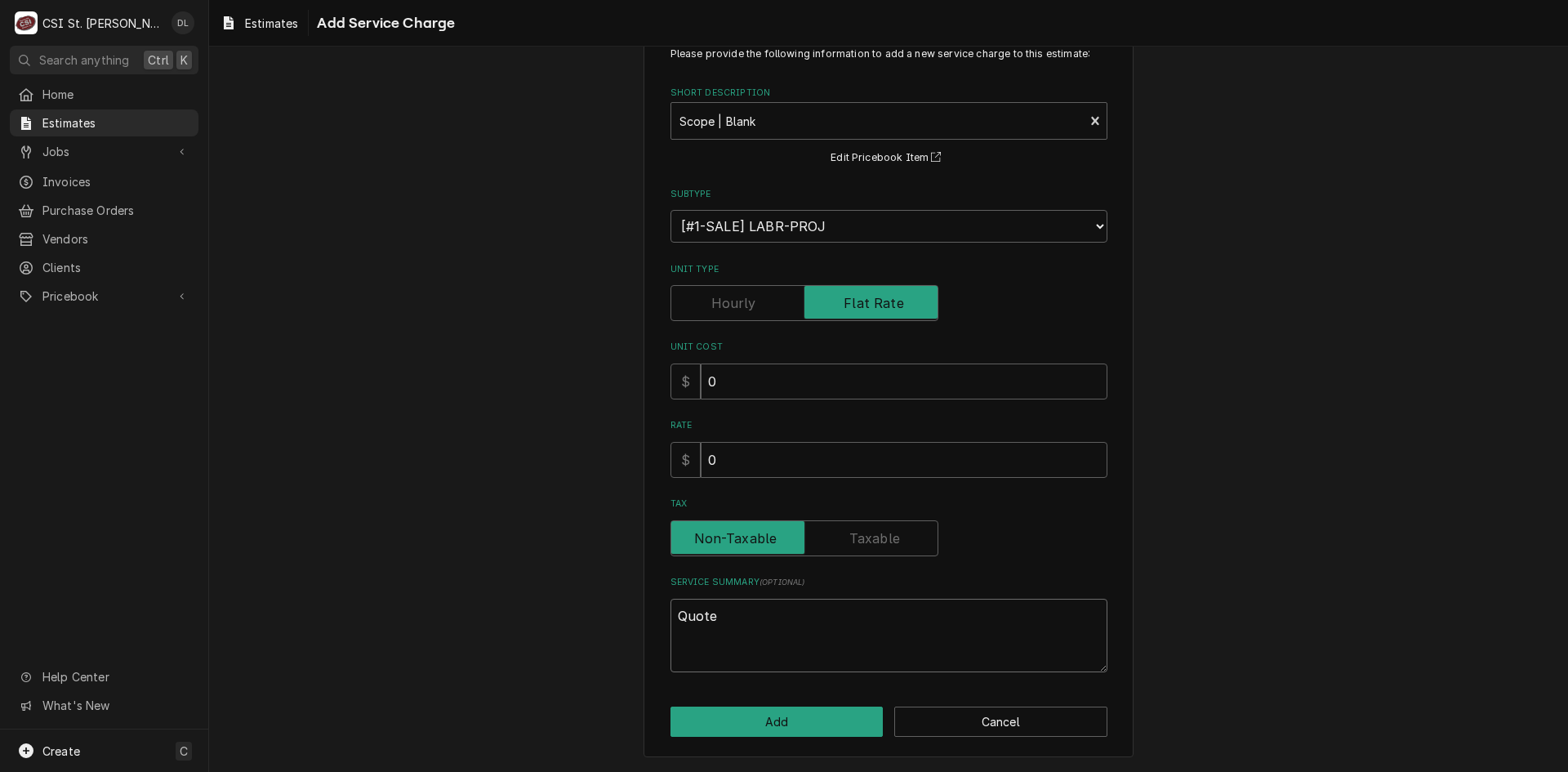
type textarea "Quote"
type textarea "x"
type textarea "Quote t"
type textarea "x"
type textarea "Quote to"
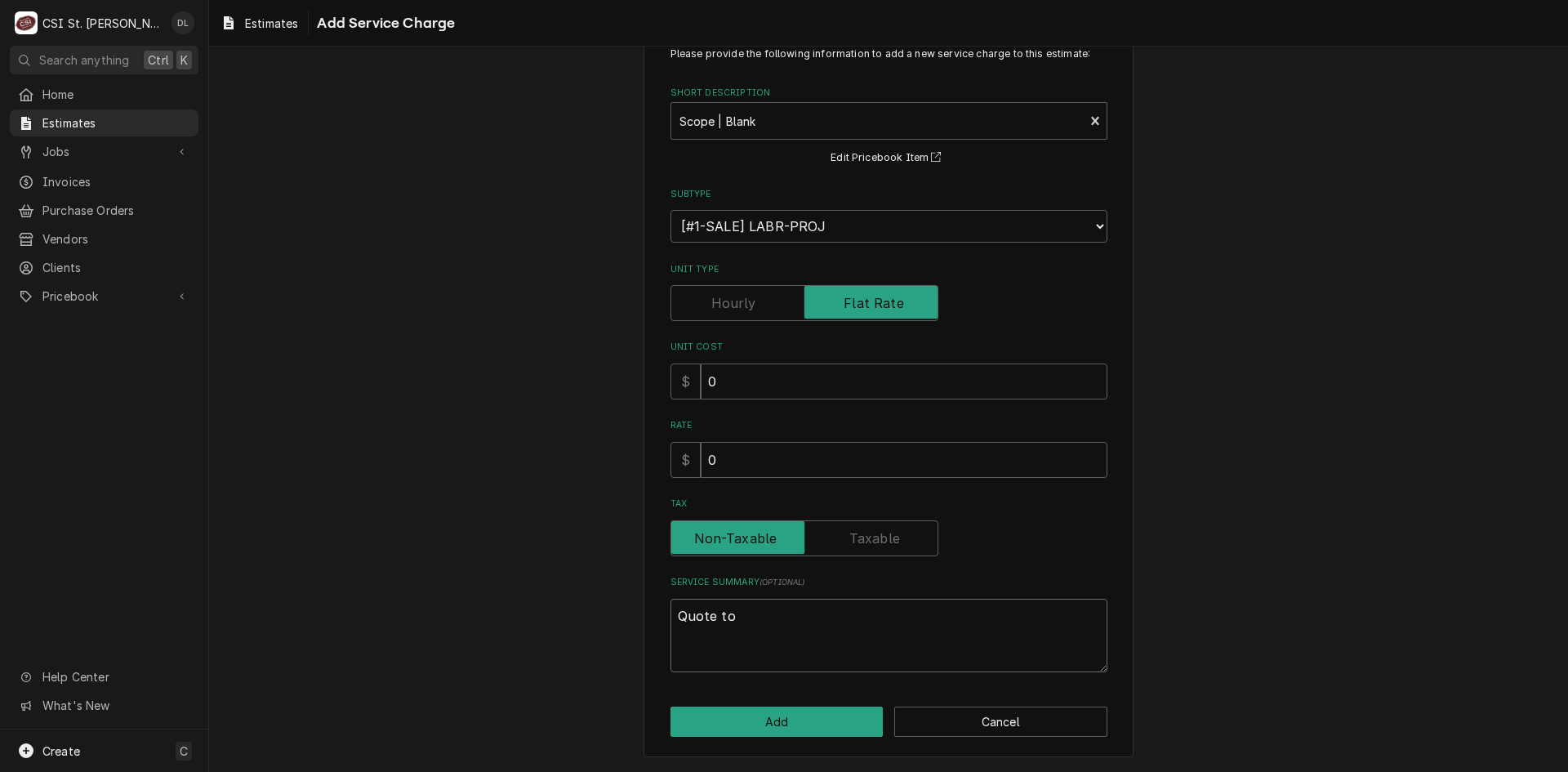
type textarea "x"
type textarea "Quote to"
type textarea "x"
type textarea "Quote to d"
type textarea "x"
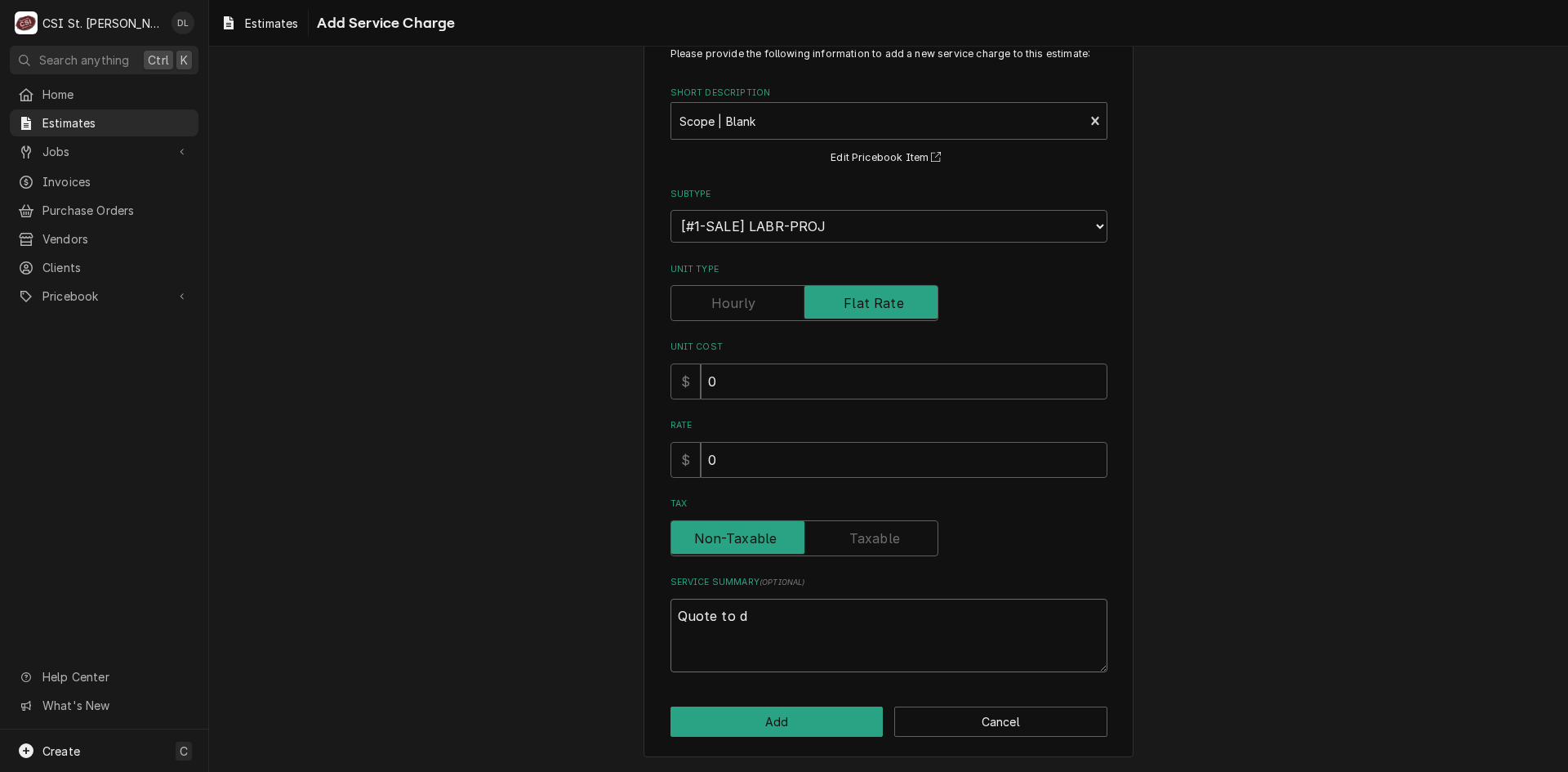
type textarea "Quote to di"
type textarea "x"
type textarea "Quote to dis"
type textarea "x"
type textarea "Quote to diss"
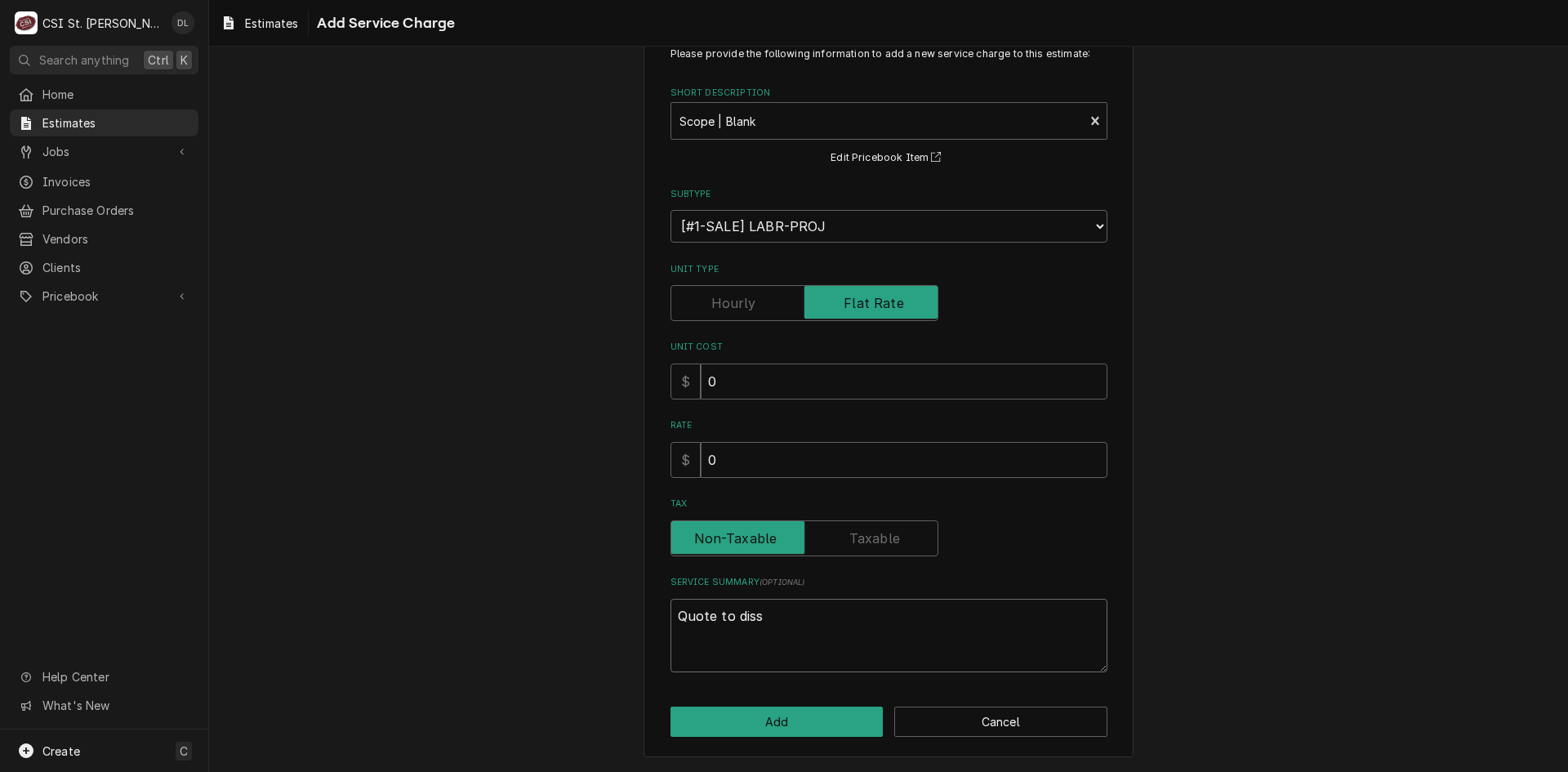
type textarea "x"
type textarea "Quote to dissa"
type textarea "x"
type textarea "Quote to dissas"
type textarea "x"
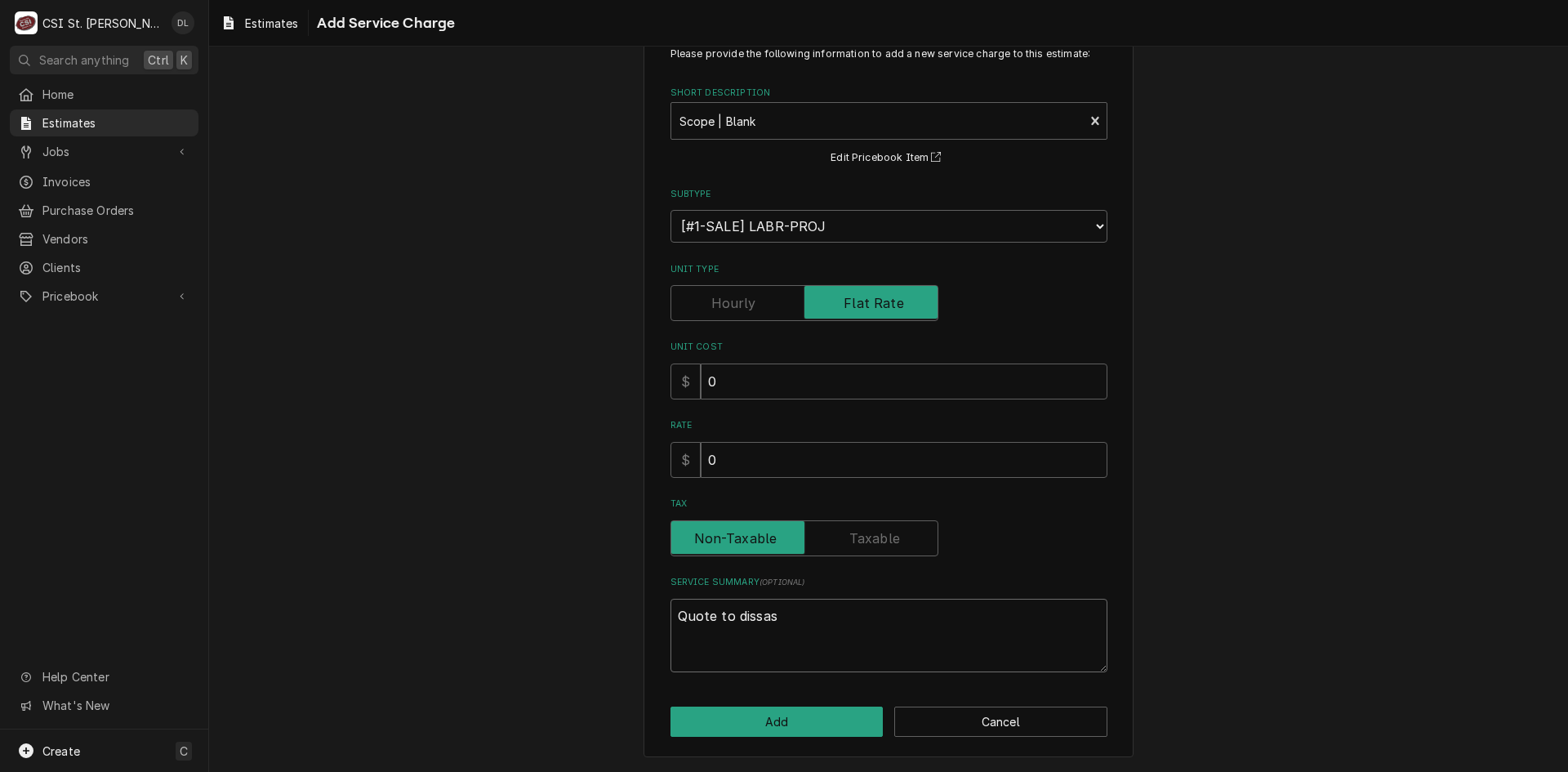
type textarea "Quote to dissass"
type textarea "x"
type textarea "Quote to dissasse"
type textarea "x"
type textarea "Quote to dissasseb"
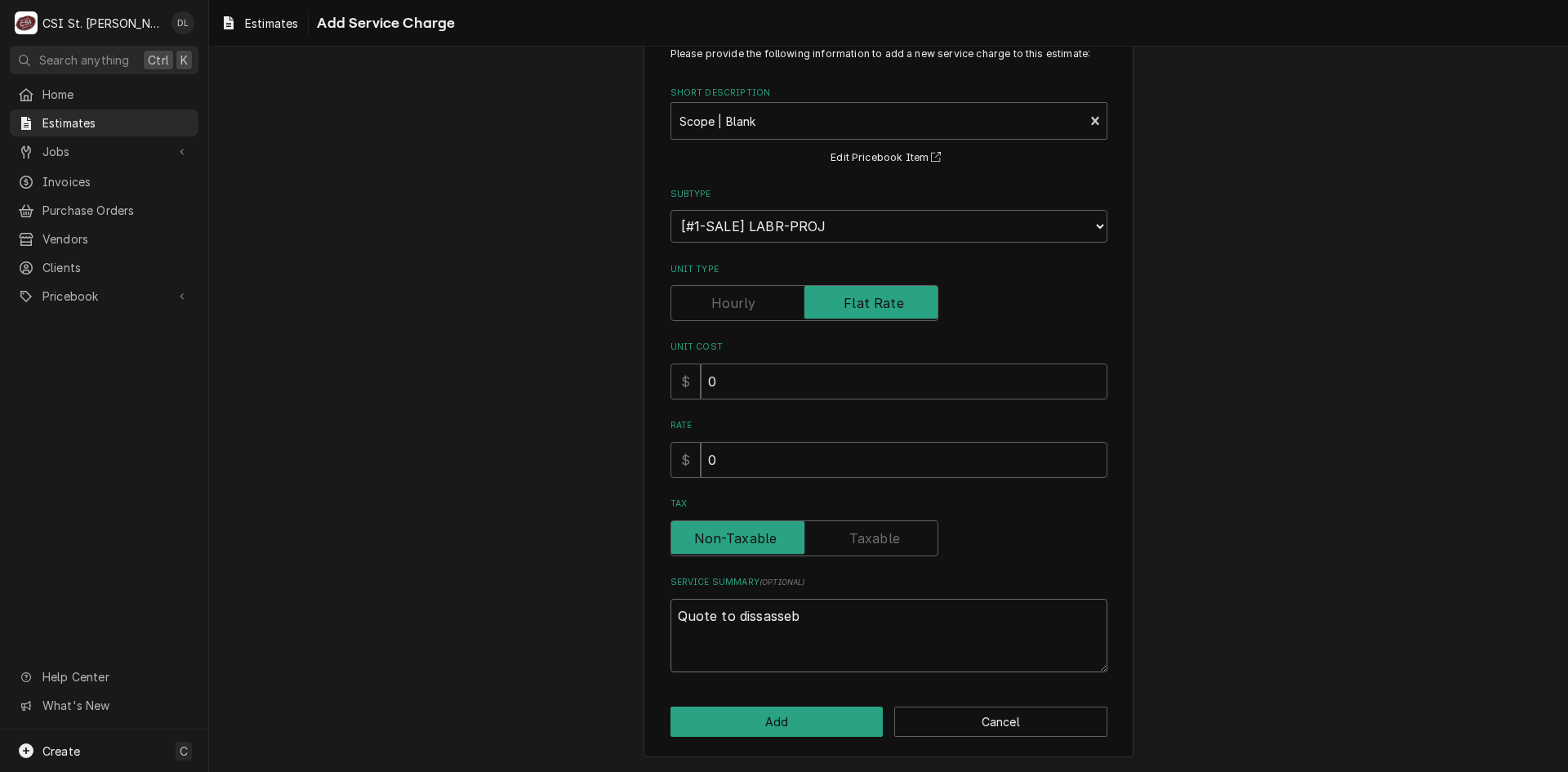
type textarea "x"
type textarea "Quote to dissasse"
type textarea "x"
type textarea "Quote to dissassem"
type textarea "x"
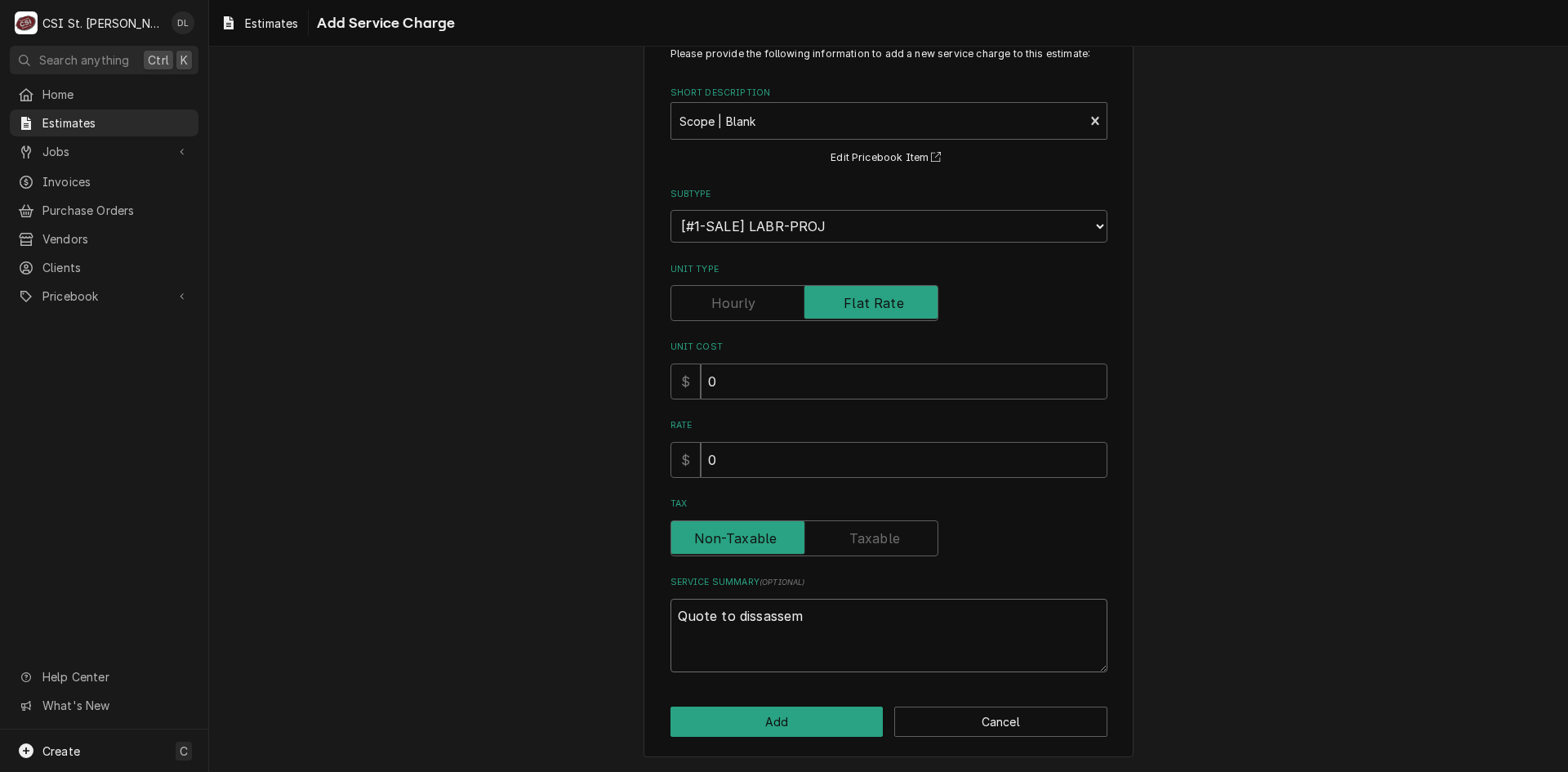
type textarea "Quote to dissassemb"
type textarea "x"
type textarea "Quote to dissassembl"
type textarea "x"
type textarea "Quote to dissassemble"
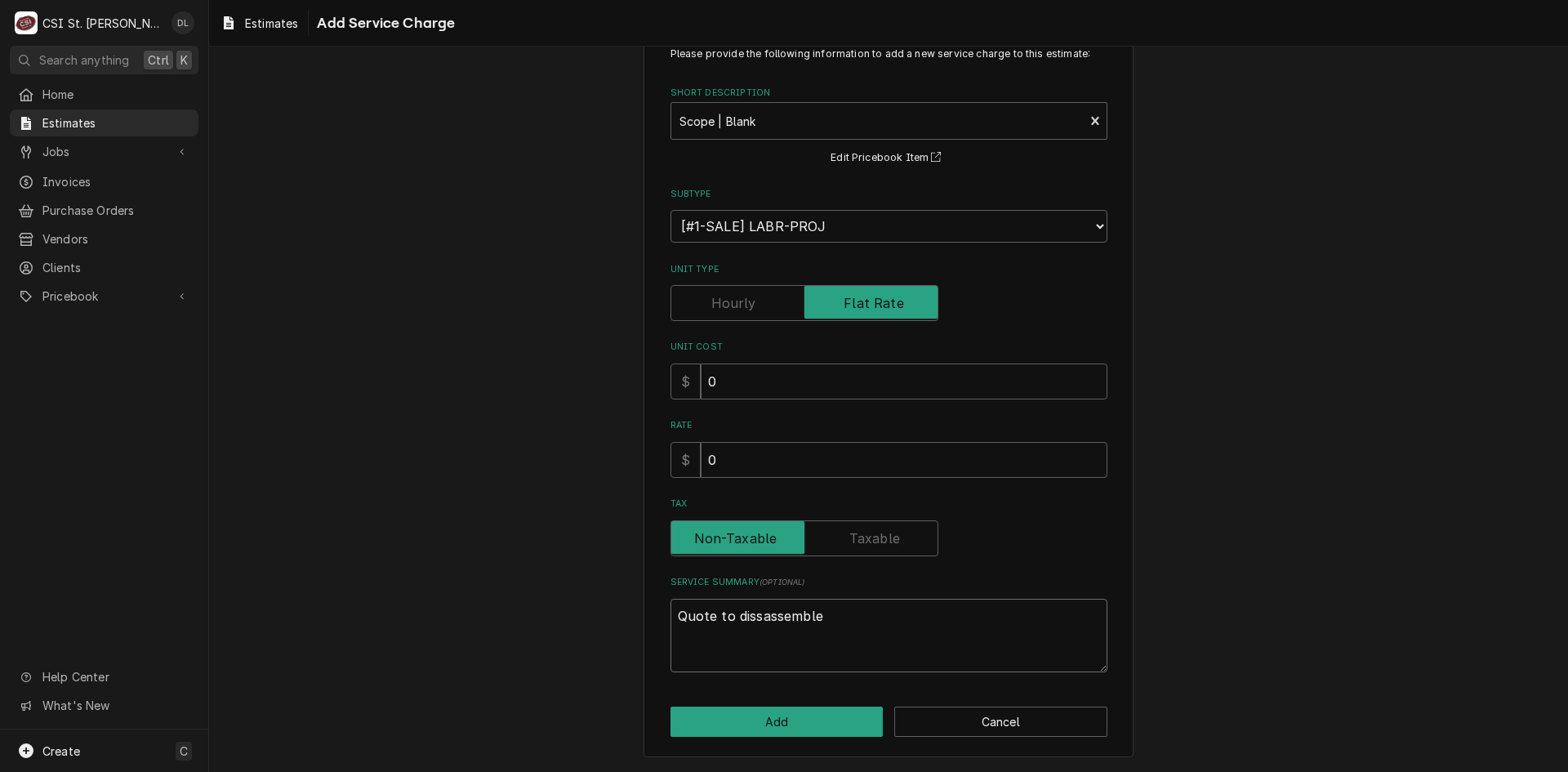
type textarea "x"
type textarea "Quote to dissassemble"
type textarea "x"
type textarea "Quote to dissassemble H"
type textarea "x"
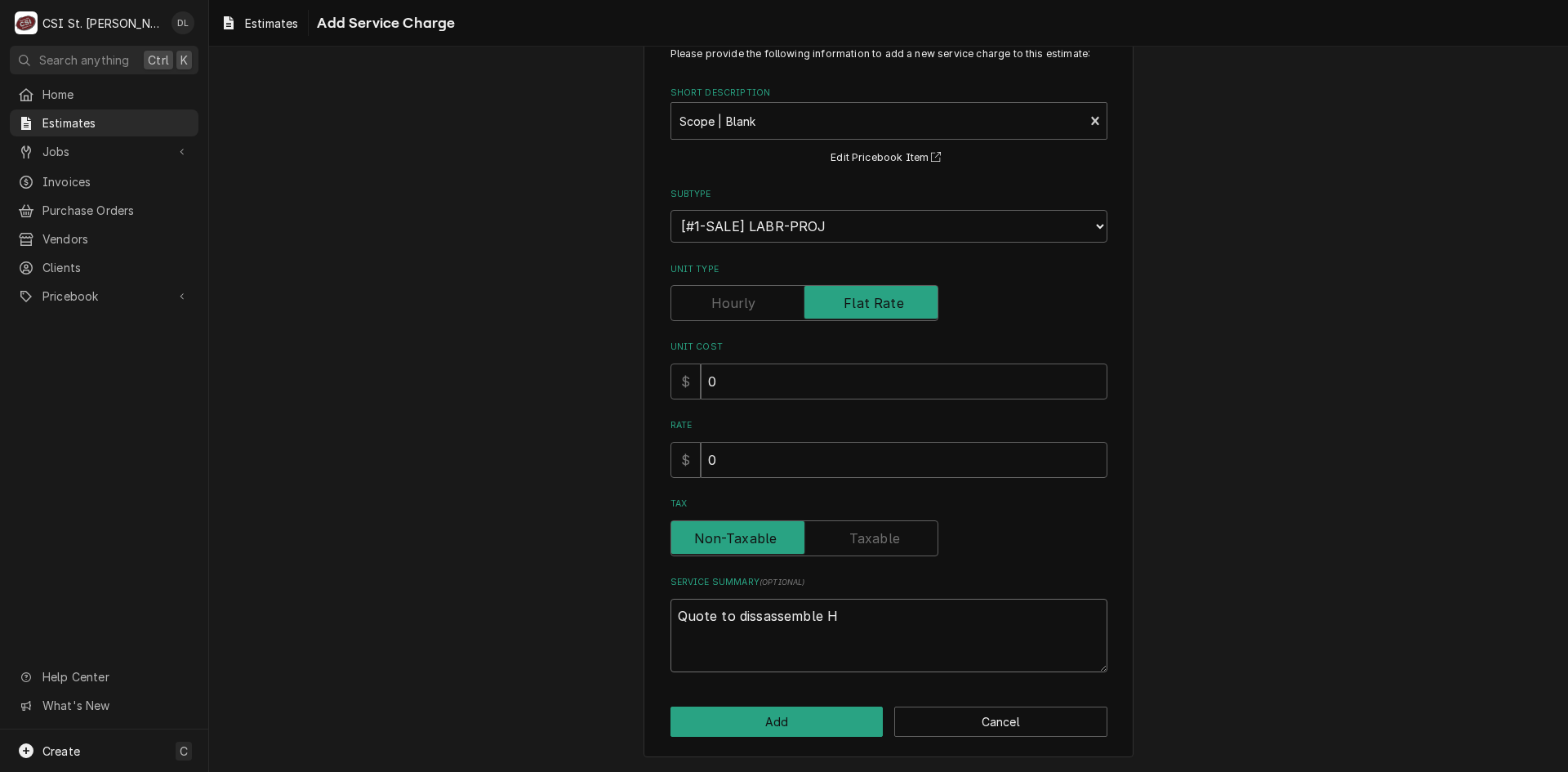
type textarea "Quote to dissassemble Ho"
type textarea "x"
type textarea "Quote to dissassemble Hob"
type textarea "x"
type textarea "Quote to dissassemble Hoba"
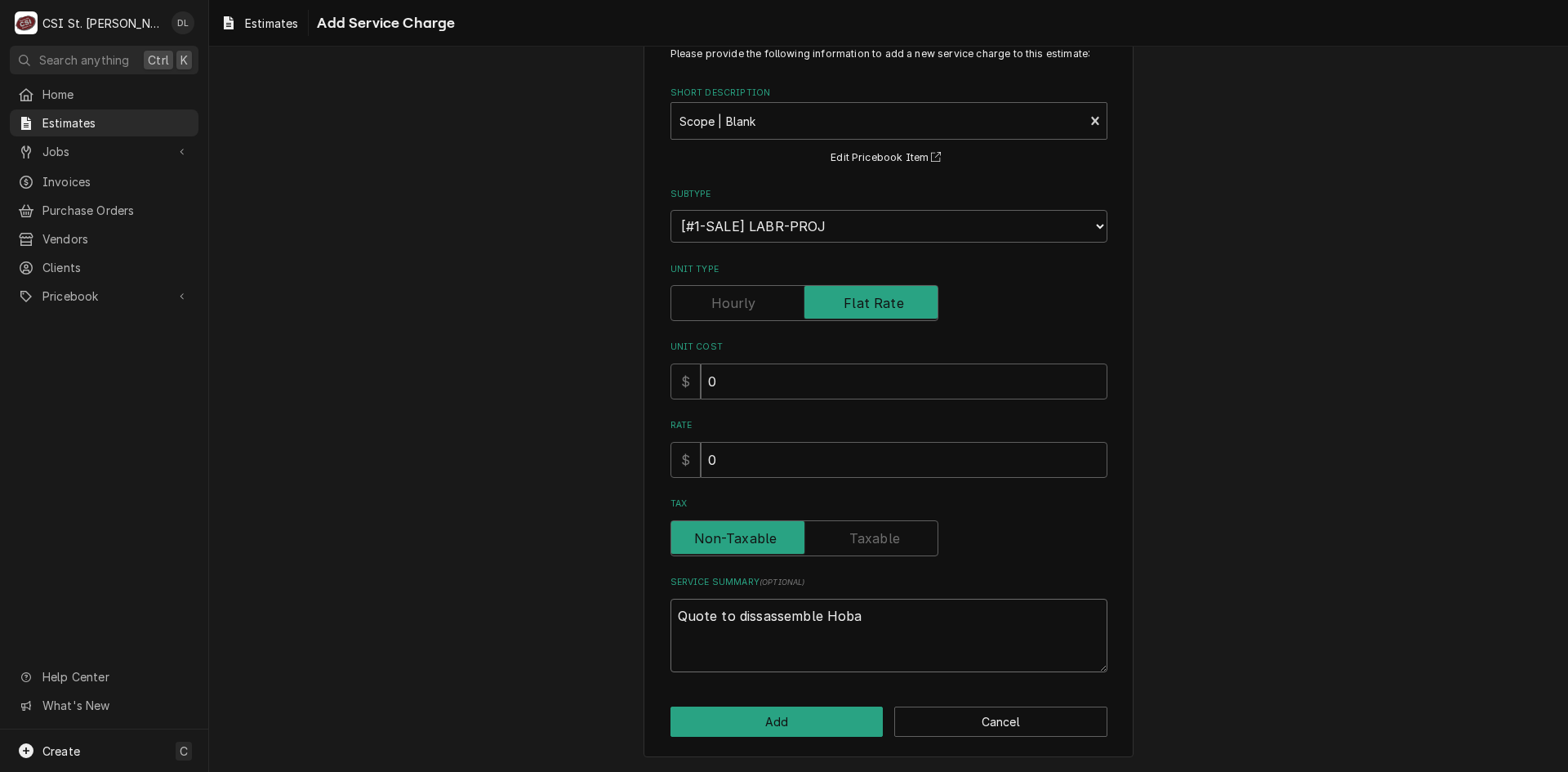
type textarea "x"
type textarea "Quote to dissassemble Hobar"
type textarea "x"
type textarea "Quote to dissassemble Hobart"
type textarea "x"
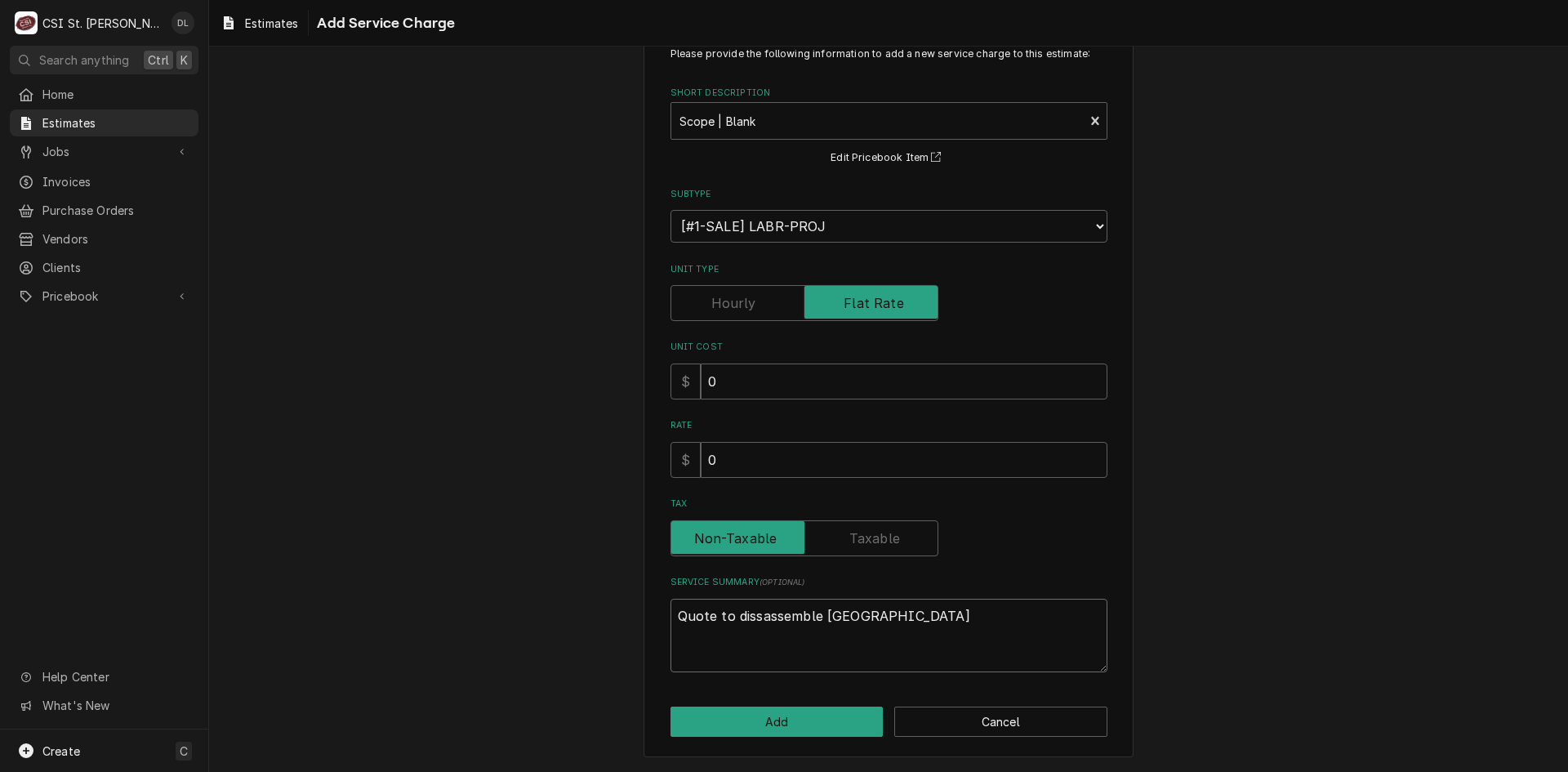
type textarea "Quote to dissassemble Hobart"
type textarea "x"
type textarea "Quote to dissassemble Hobart f"
type textarea "x"
type textarea "Quote to dissassemble Hobart fl"
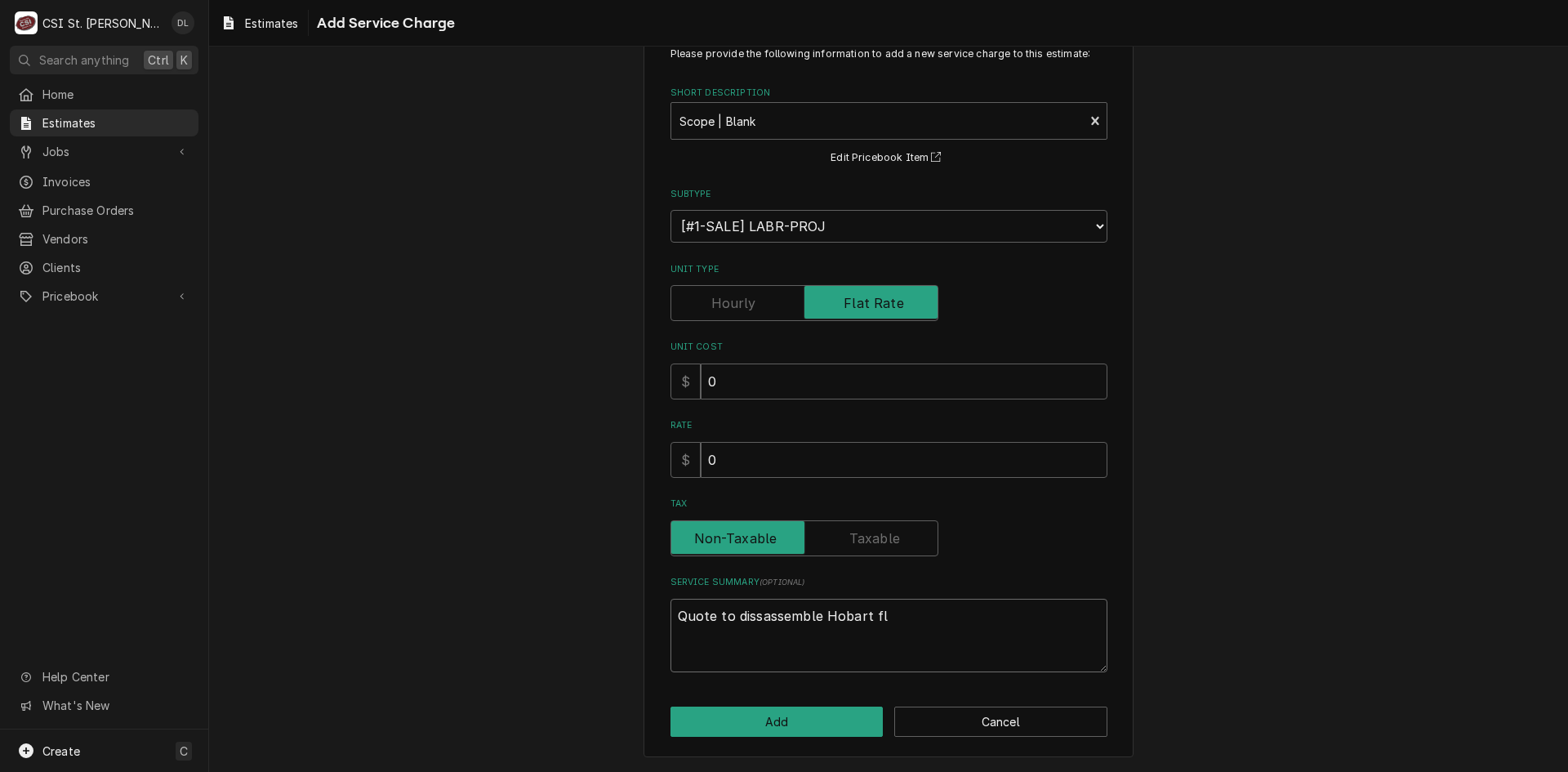
type textarea "x"
type textarea "Quote to dissassemble Hobart fli"
type textarea "x"
type textarea "Quote to dissassemble Hobart flig"
type textarea "x"
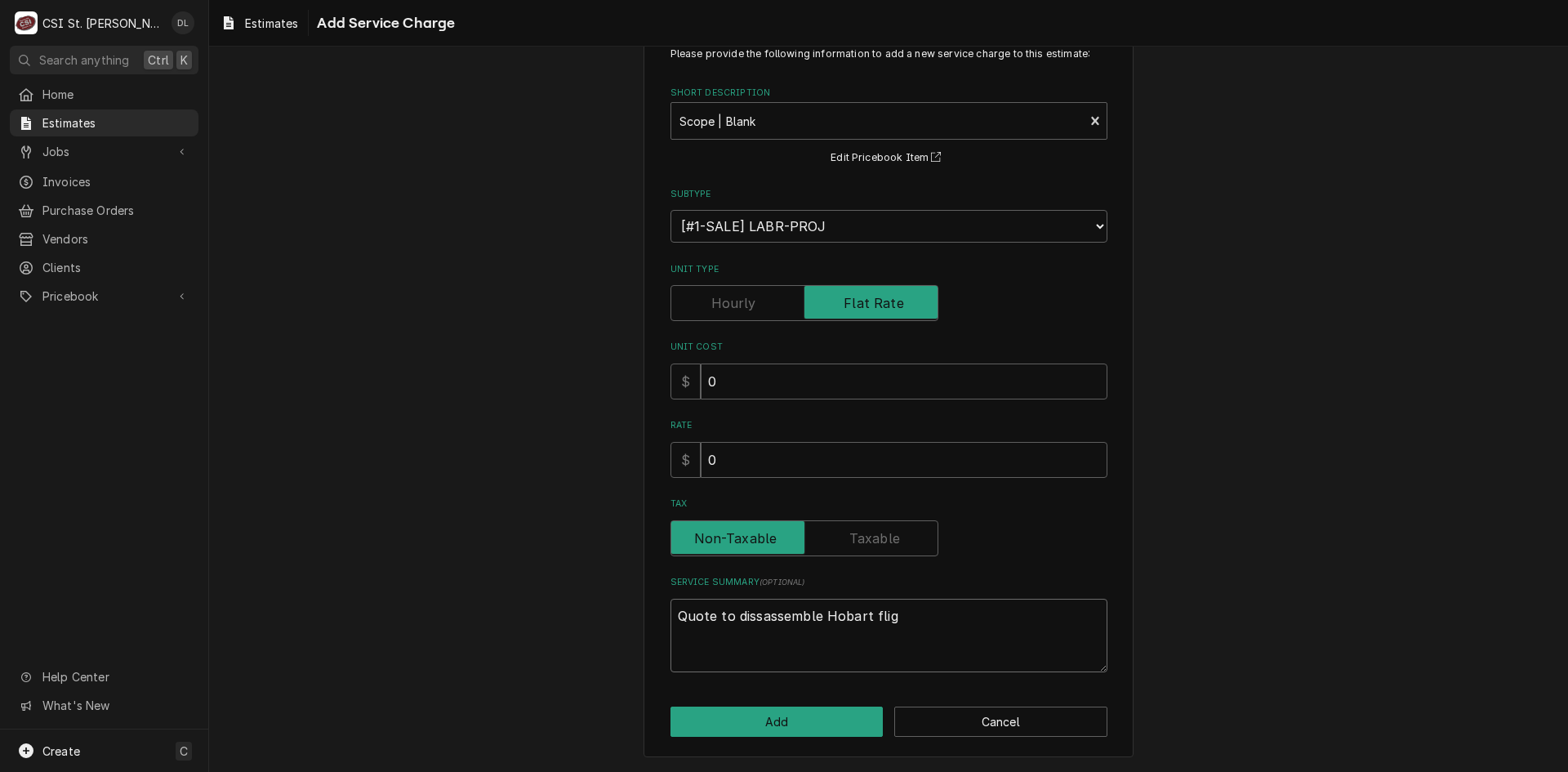
type textarea "Quote to dissassemble Hobart fligh"
type textarea "x"
type textarea "Quote to dissassemble Hobart flight"
type textarea "x"
type textarea "Quote to dissassemble Hobart flight"
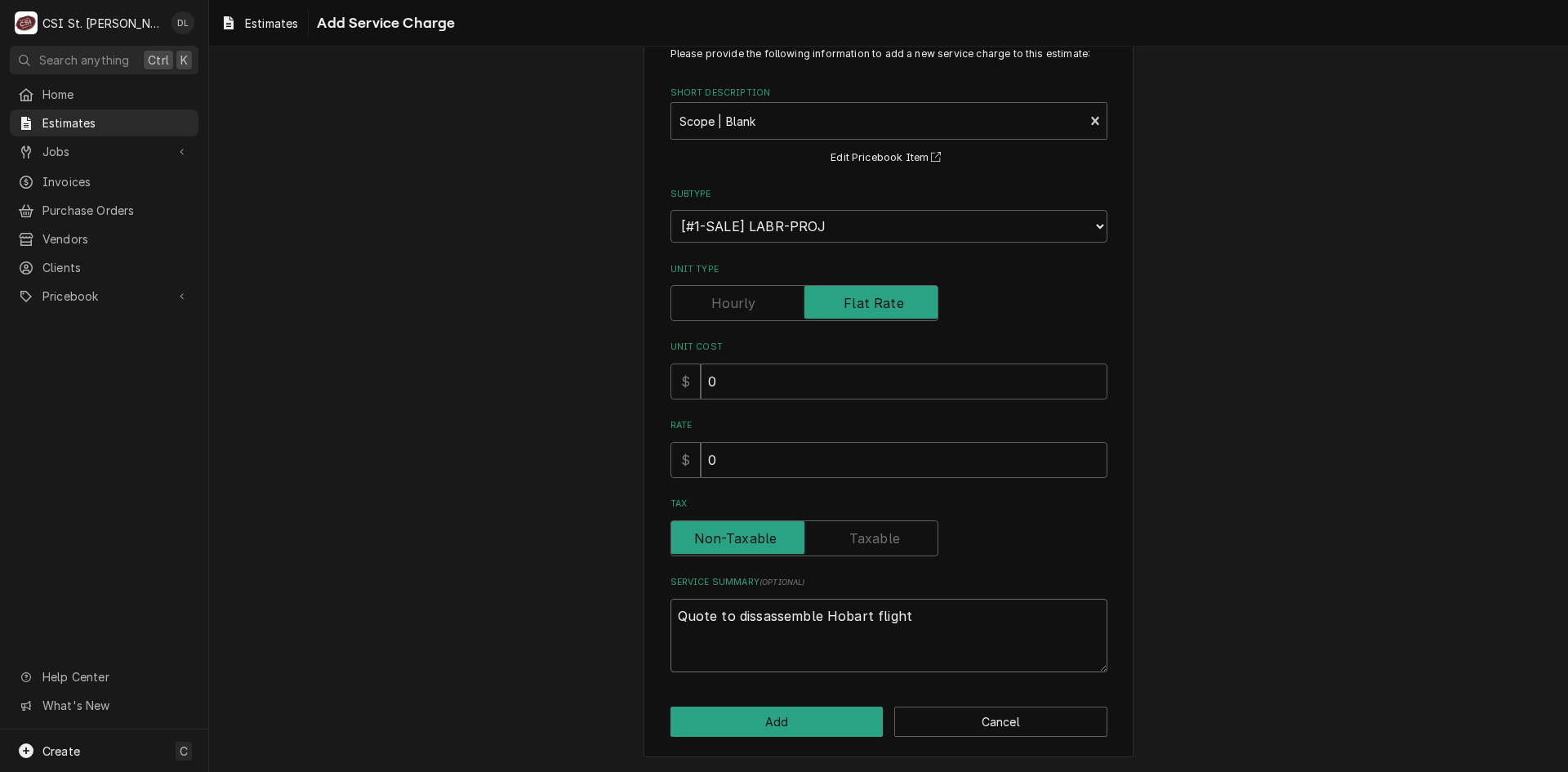
type textarea "x"
type textarea "Quote to dissassemble Hobart flight d"
type textarea "x"
type textarea "Quote to dissassemble Hobart flight di"
type textarea "x"
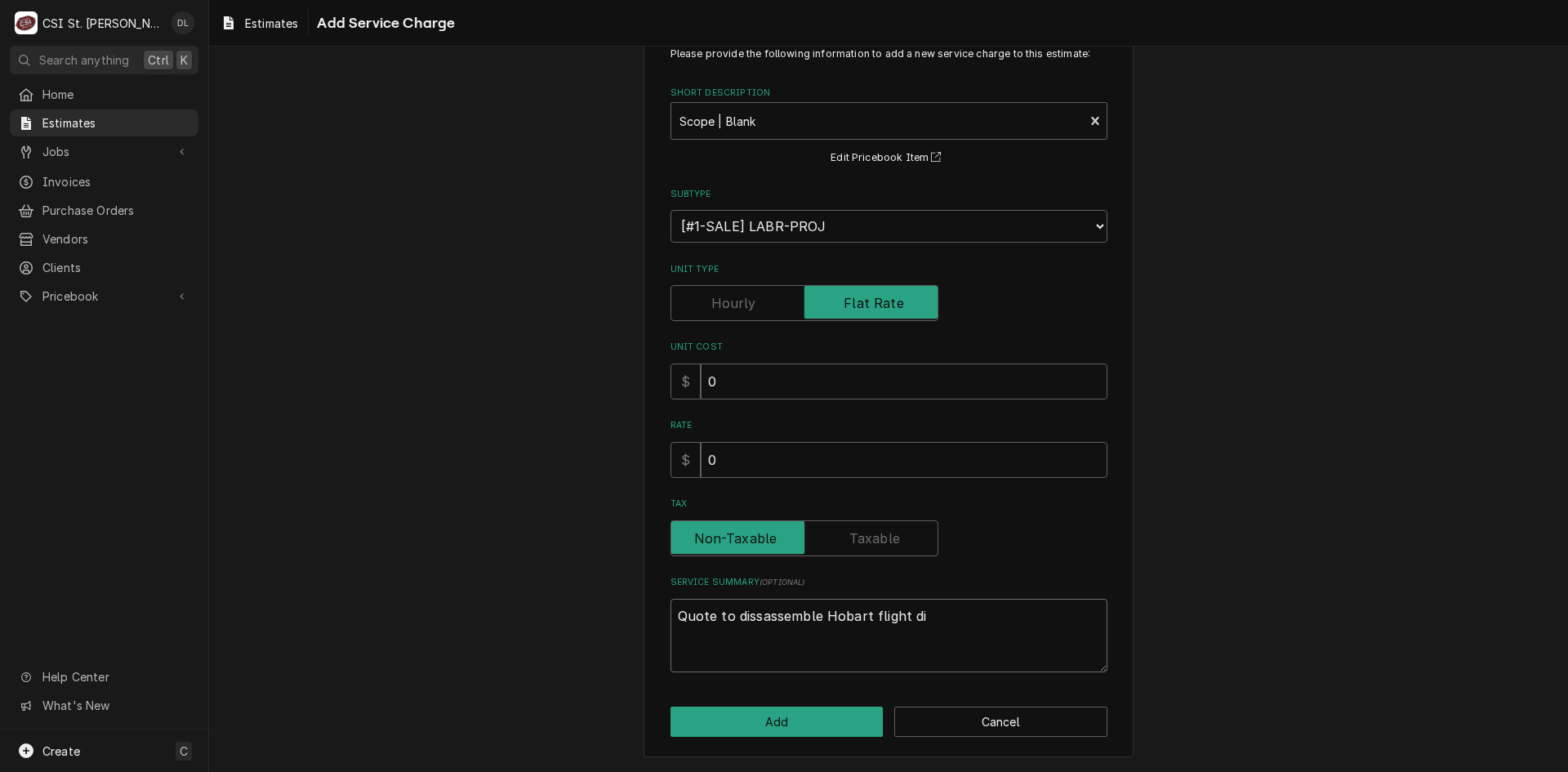
type textarea "Quote to dissassemble Hobart flight dis"
type textarea "x"
type textarea "Quote to dissassemble Hobart flight dish"
type textarea "x"
type textarea "Quote to dissassemble Hobart flight dish"
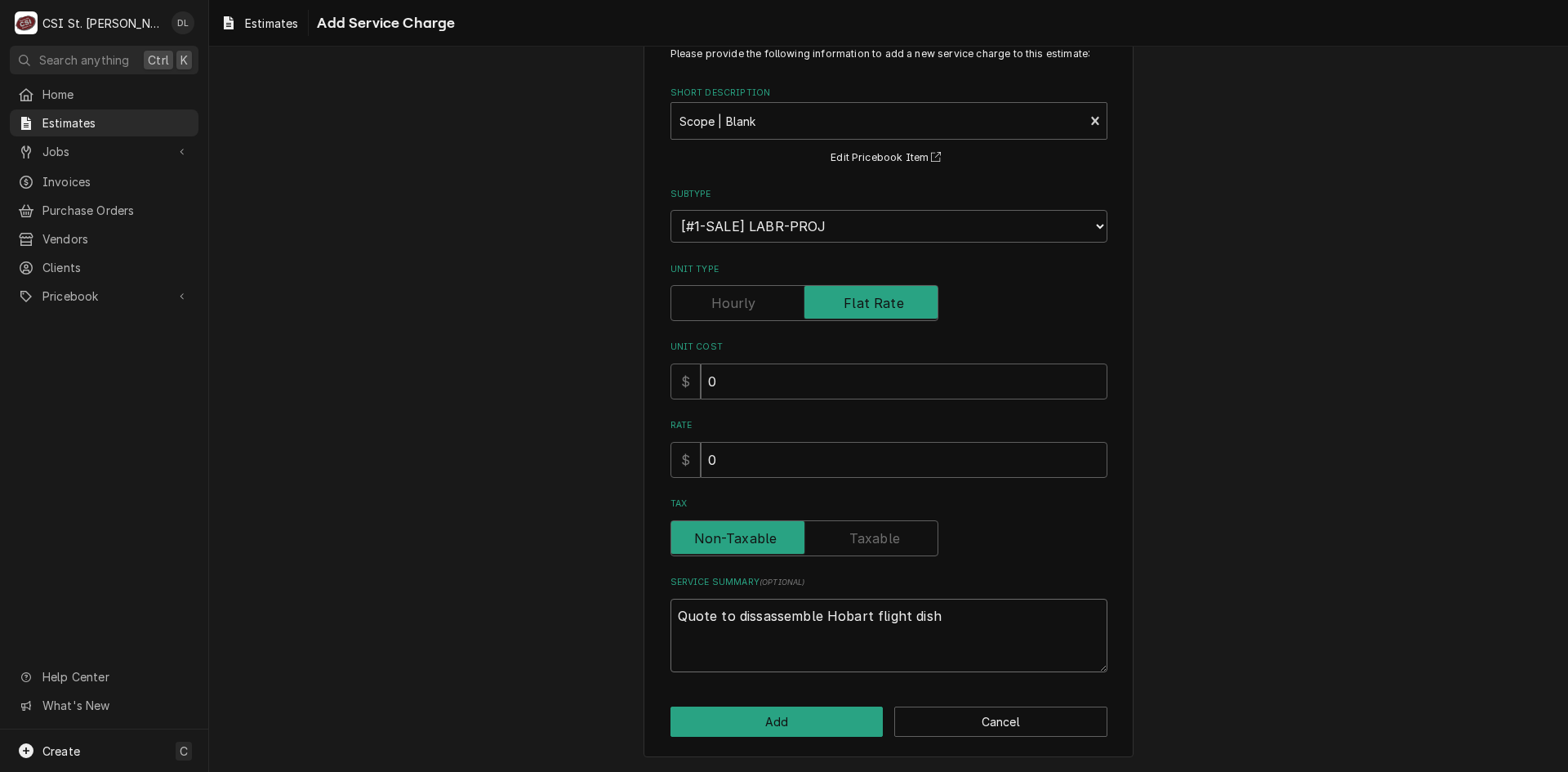
type textarea "x"
type textarea "Quote to dissassemble Hobart flight dish m"
type textarea "x"
type textarea "Quote to dissassemble Hobart flight dish ma"
type textarea "x"
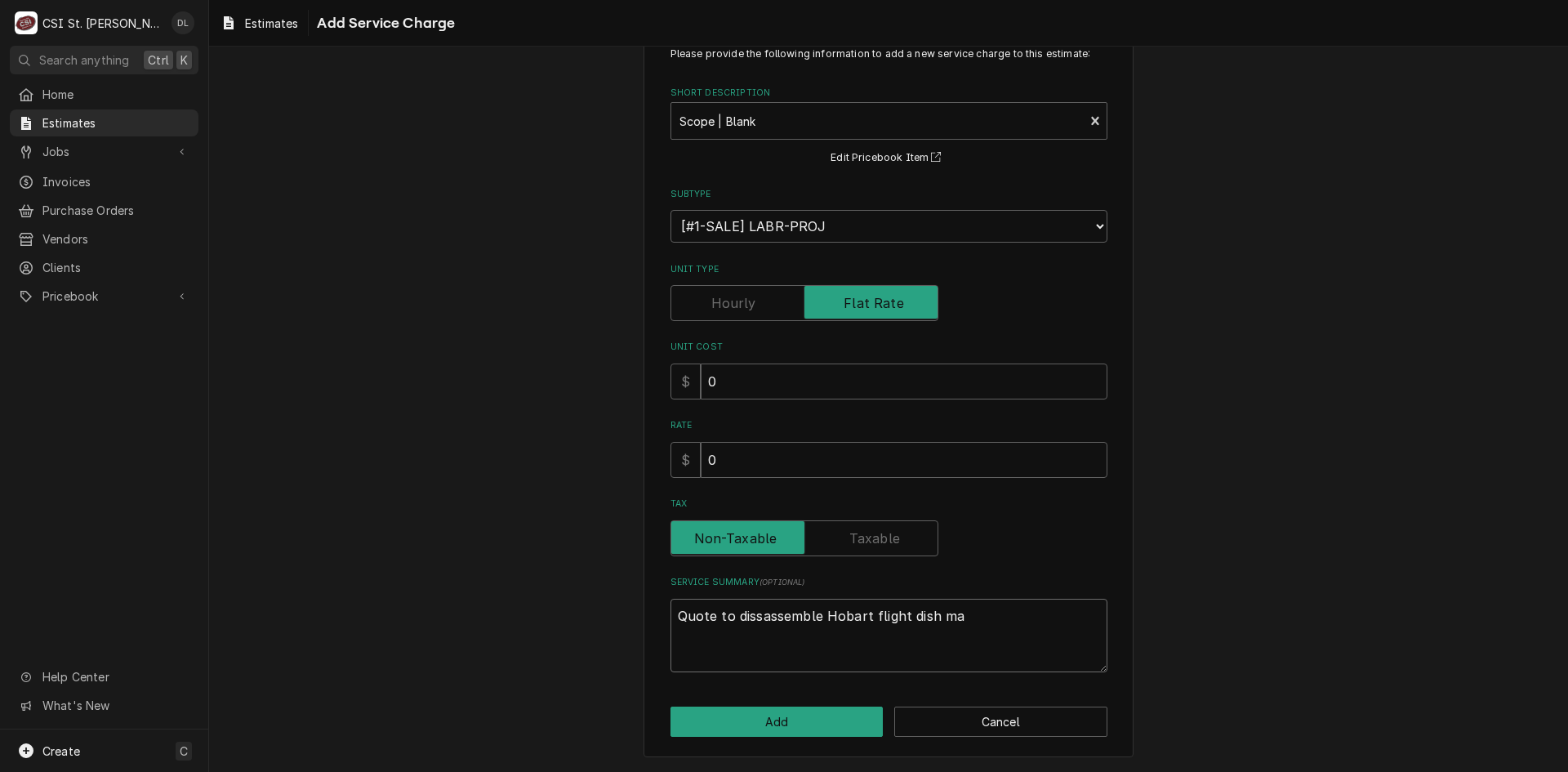
type textarea "Quote to dissassemble Hobart flight dish mah"
type textarea "x"
type textarea "Quote to dissassemble Hobart flight dish ma"
type textarea "x"
type textarea "Quote to dissassemble Hobart flight dish mac"
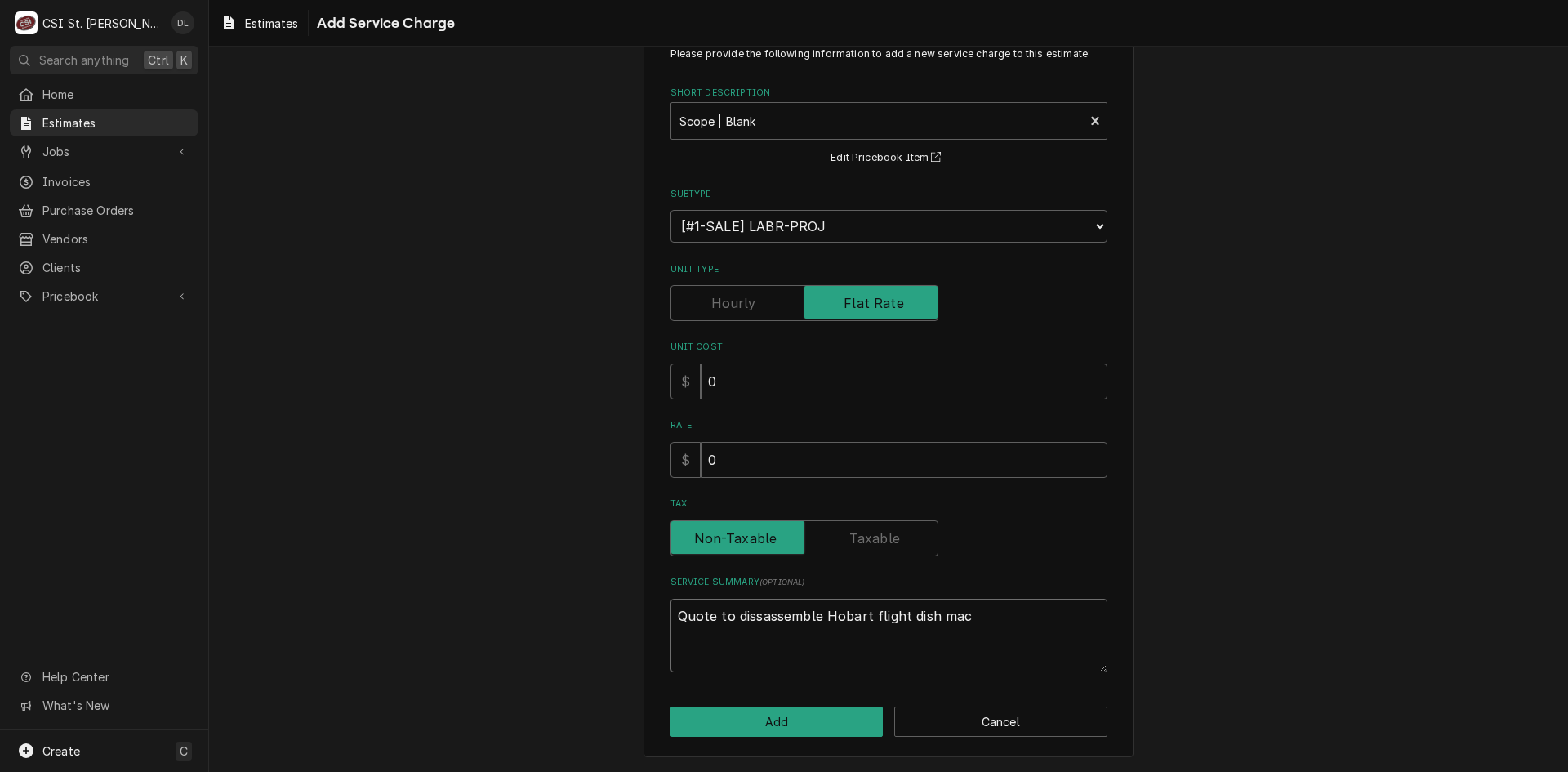
type textarea "x"
type textarea "Quote to dissassemble Hobart flight dish mach"
type textarea "x"
type textarea "Quote to dissassemble Hobart flight dish machi"
type textarea "x"
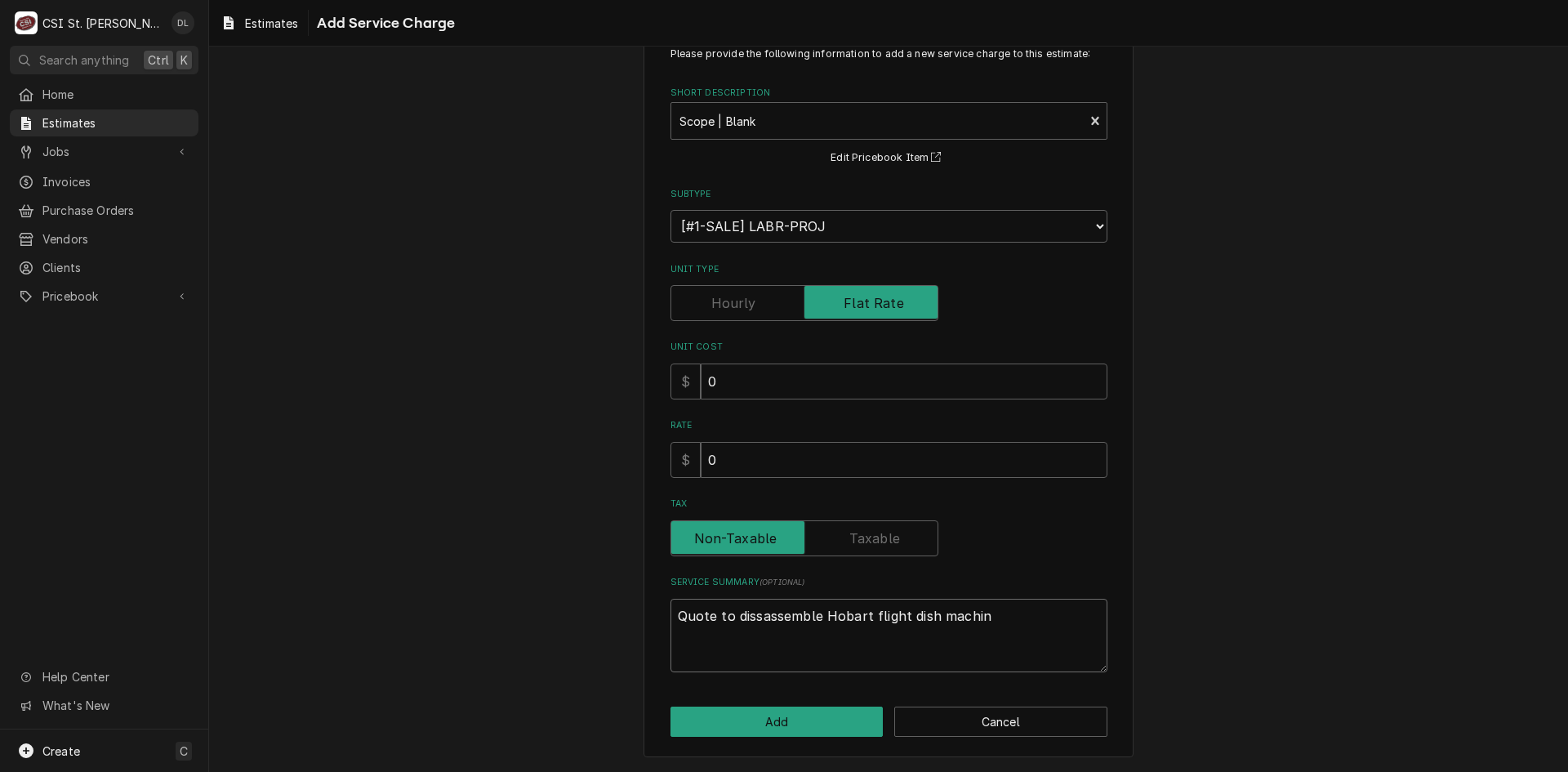
type textarea "Quote to dissassemble Hobart flight dish machine"
type textarea "x"
type textarea "Quote to dissassemble Hobart flight dish machiner"
type textarea "x"
type textarea "Quote to dissassemble Hobart flight dish machine"
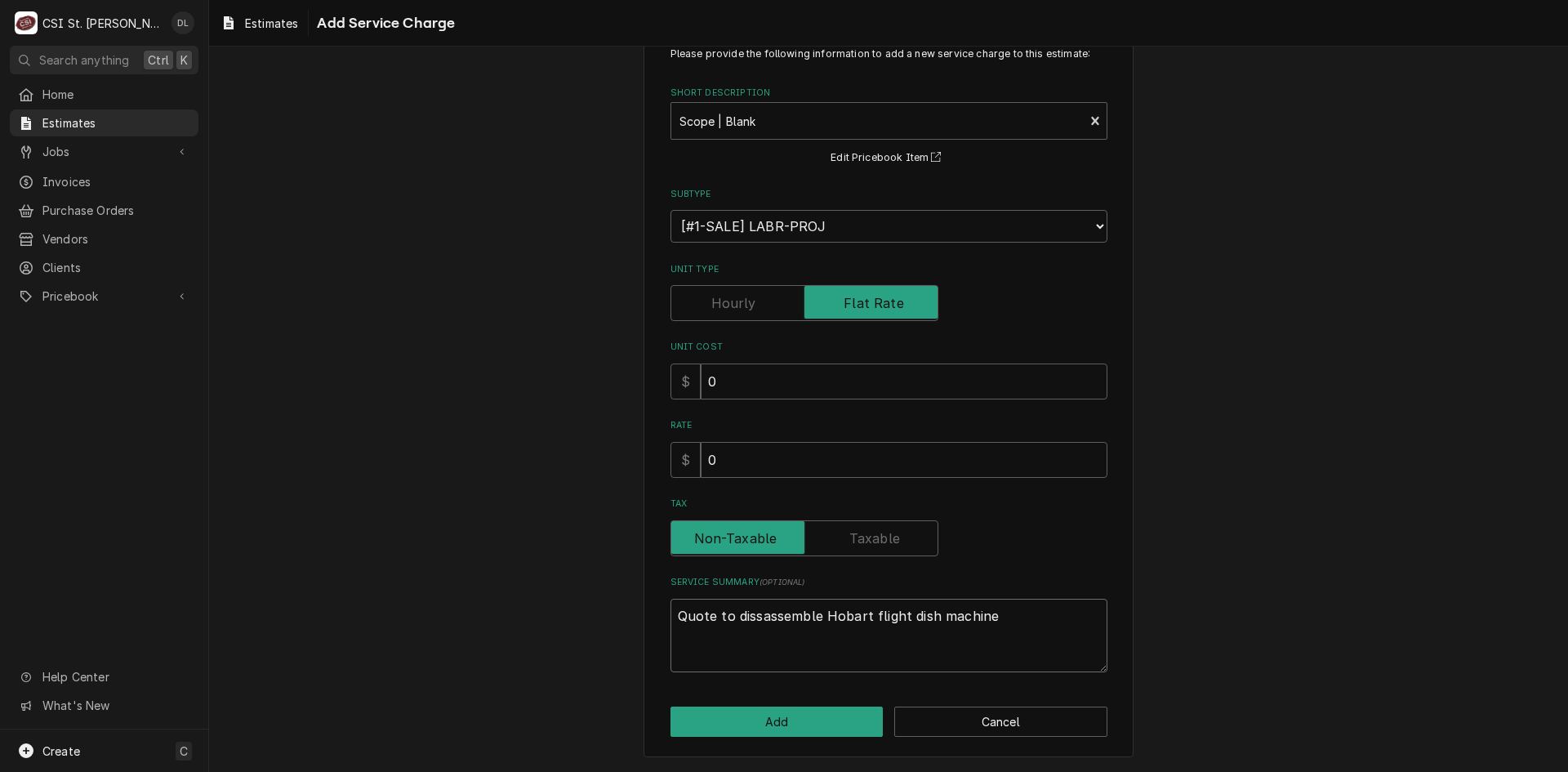
type textarea "x"
type textarea "Quote to dissassemble Hobart flight dish machine"
type textarea "x"
type textarea "Quote to dissassemble Hobart flight dish machine a"
type textarea "x"
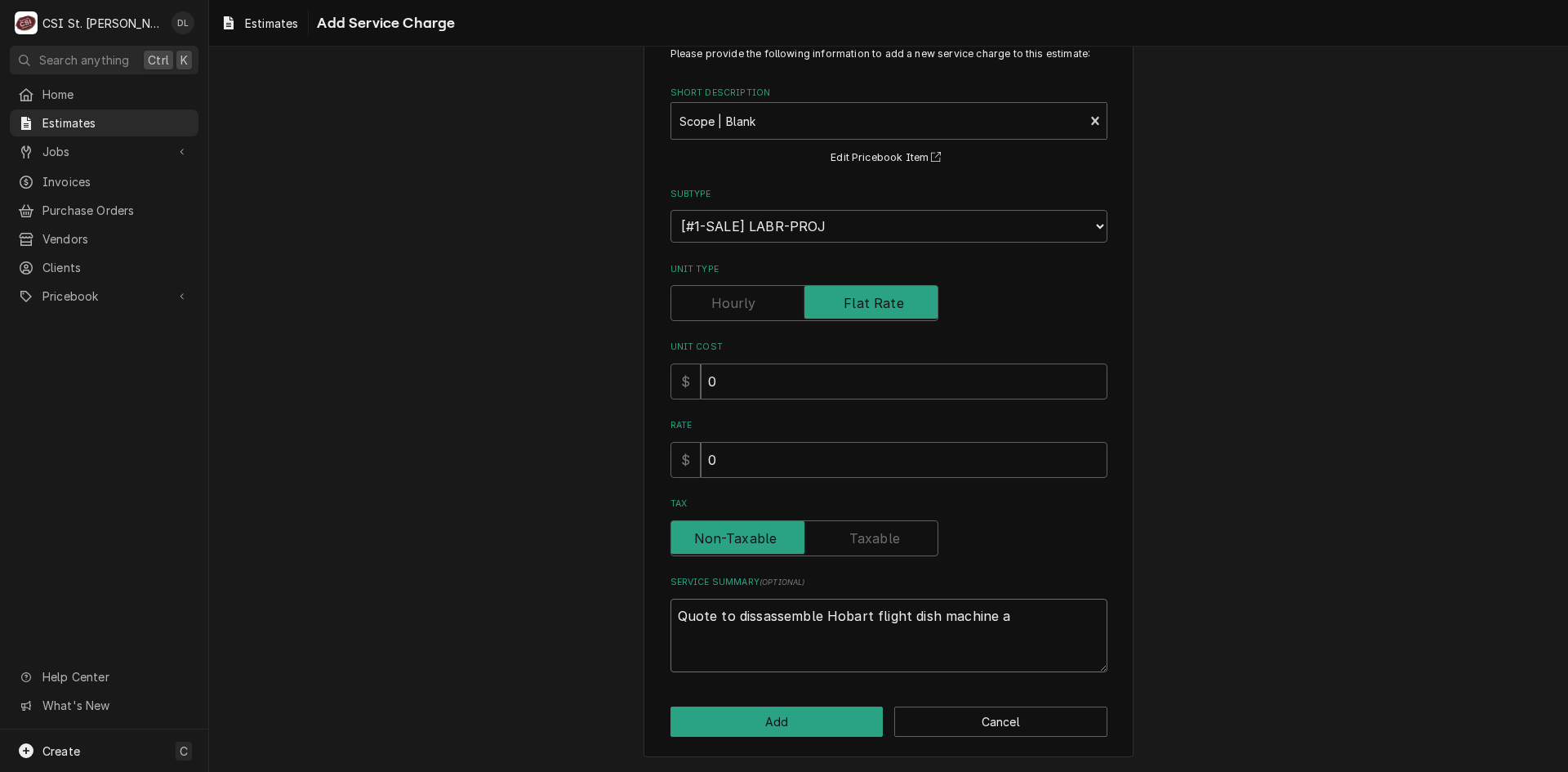
type textarea "Quote to dissassemble Hobart flight dish machine an"
type textarea "x"
type textarea "Quote to dissassemble Hobart flight dish machine and"
type textarea "x"
type textarea "Quote to dissassemble Hobart flight dish machine and"
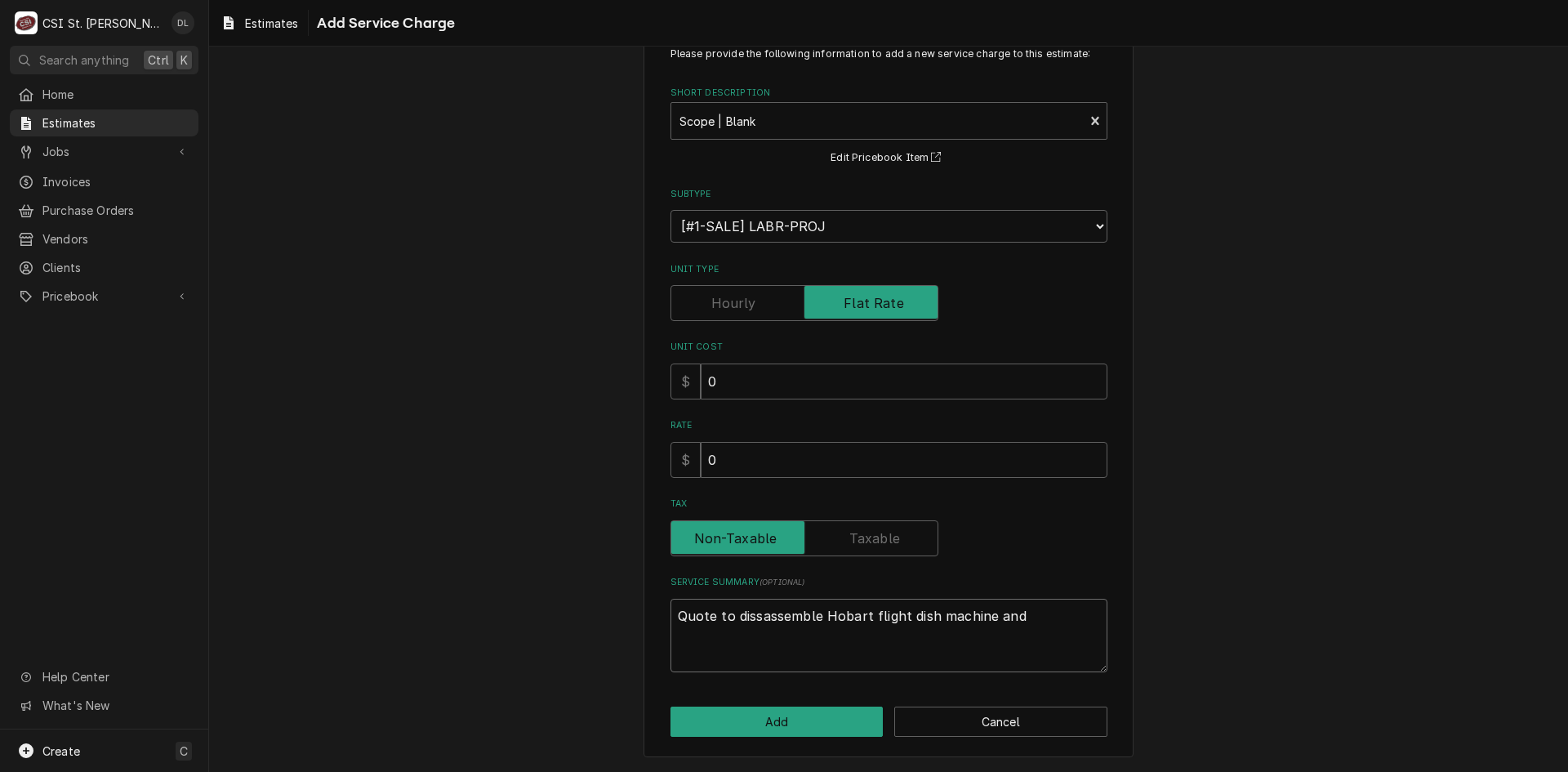
type textarea "x"
type textarea "Quote to dissassemble Hobart flight dish machine and m"
type textarea "x"
type textarea "Quote to dissassemble Hobart flight dish machine and mo"
type textarea "x"
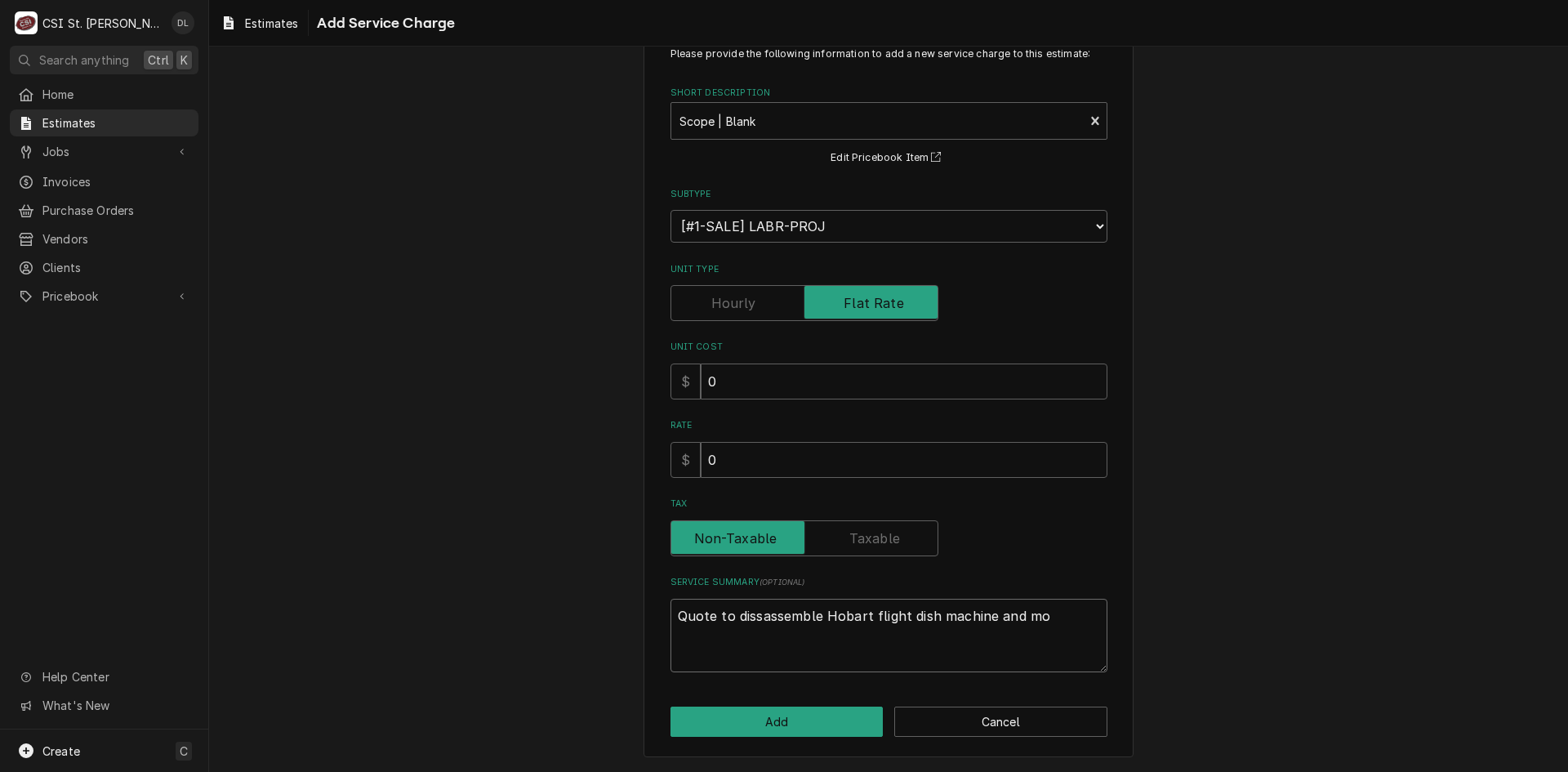
type textarea "Quote to dissassemble Hobart flight dish machine and m"
type textarea "x"
type textarea "Quote to dissassemble Hobart flight dish machine and"
type textarea "x"
type textarea "Quote to dissassemble Hobart flight dish machine and r"
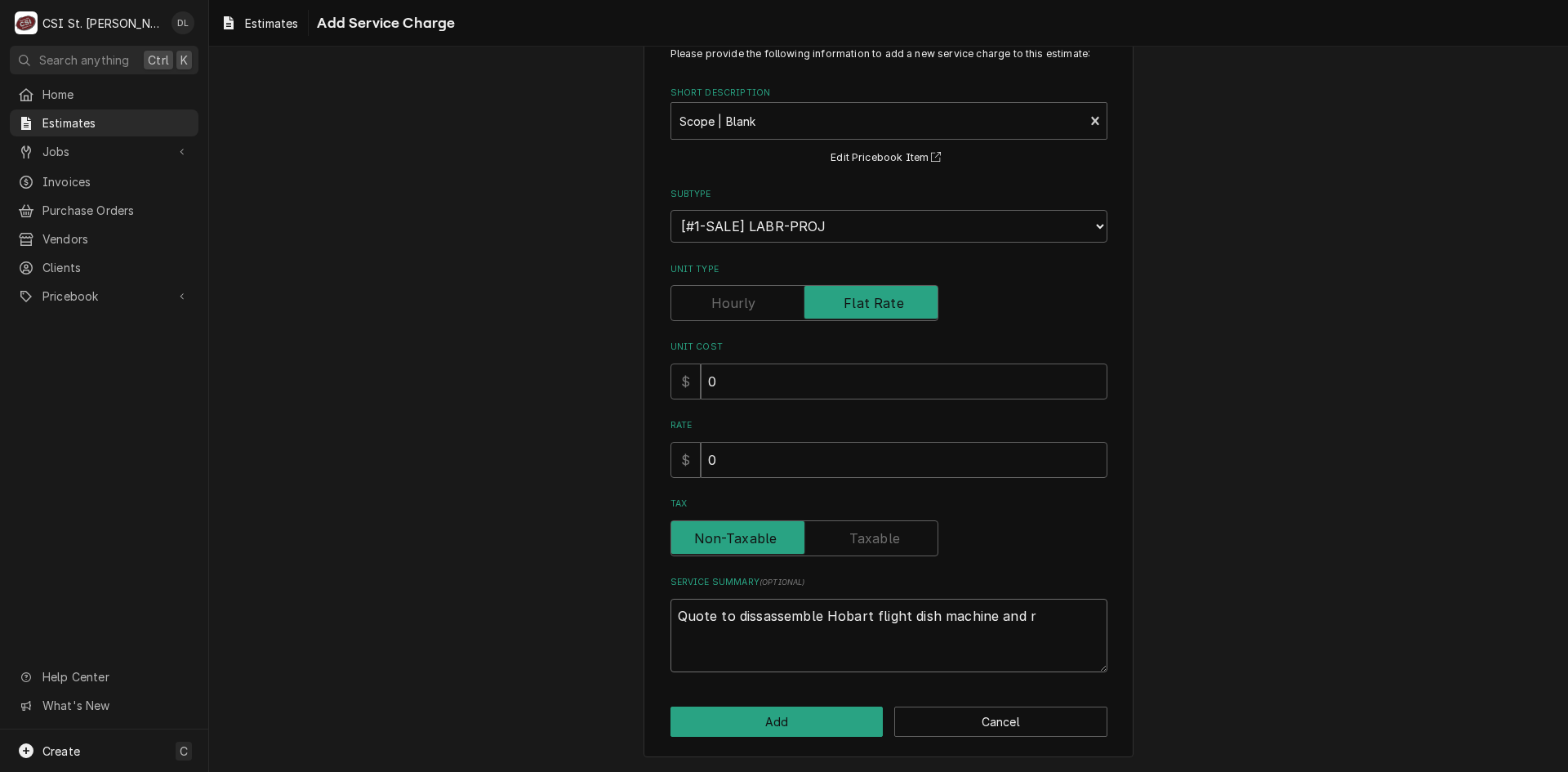
type textarea "x"
type textarea "Quote to dissassemble Hobart flight dish machine and re"
type textarea "x"
type textarea "Quote to dissassemble Hobart flight dish machine and rem"
type textarea "x"
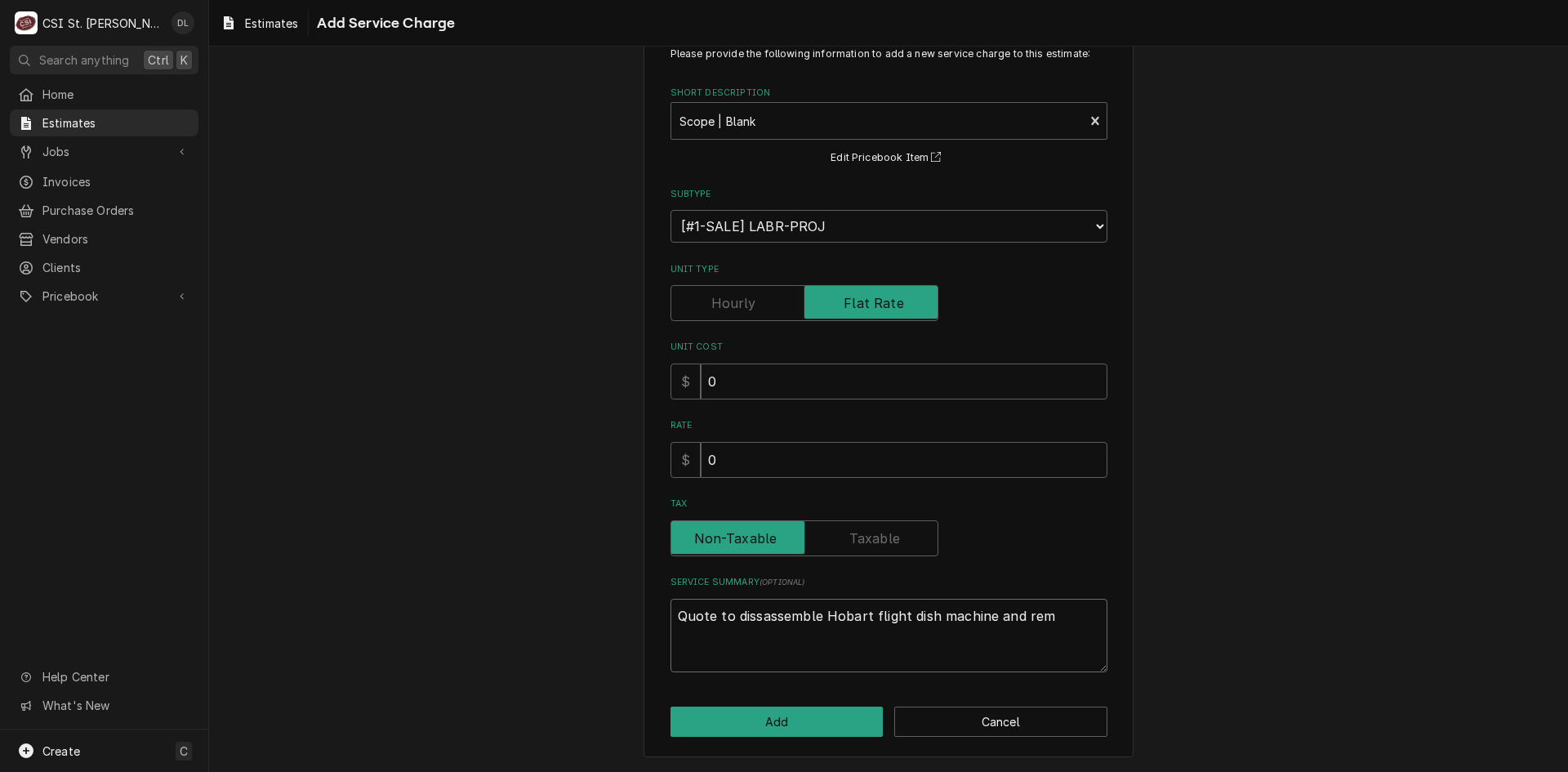
type textarea "Quote to dissassemble Hobart flight dish machine and remo"
type textarea "x"
type textarea "Quote to dissassemble Hobart flight dish machine and remov"
type textarea "x"
type textarea "Quote to dissassemble Hobart flight dish machine and remove"
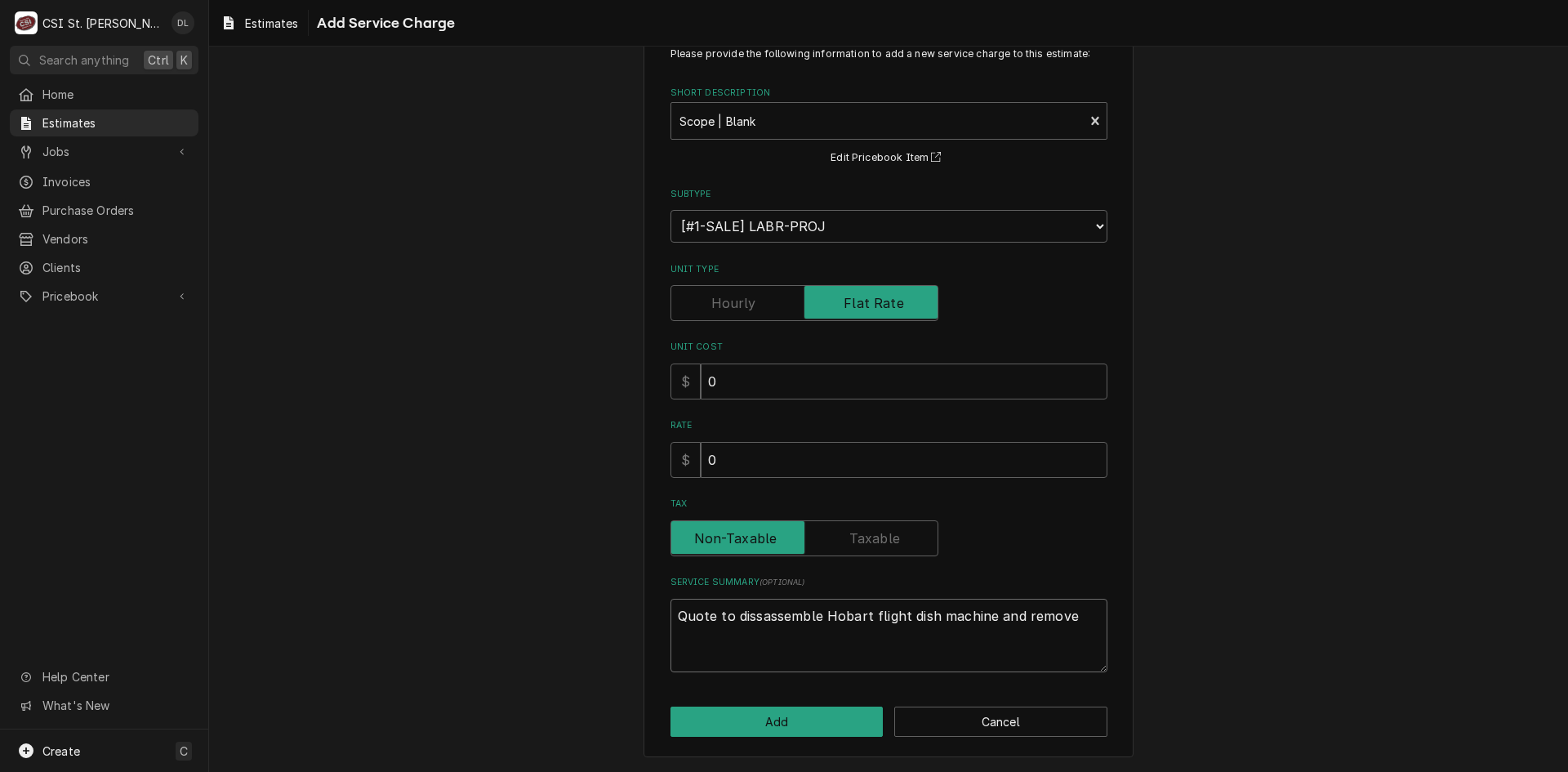
type textarea "x"
type textarea "Quote to dissassemble Hobart flight dish machine and remove"
type textarea "x"
type textarea "Quote to dissassemble Hobart flight dish machine and remove i"
type textarea "x"
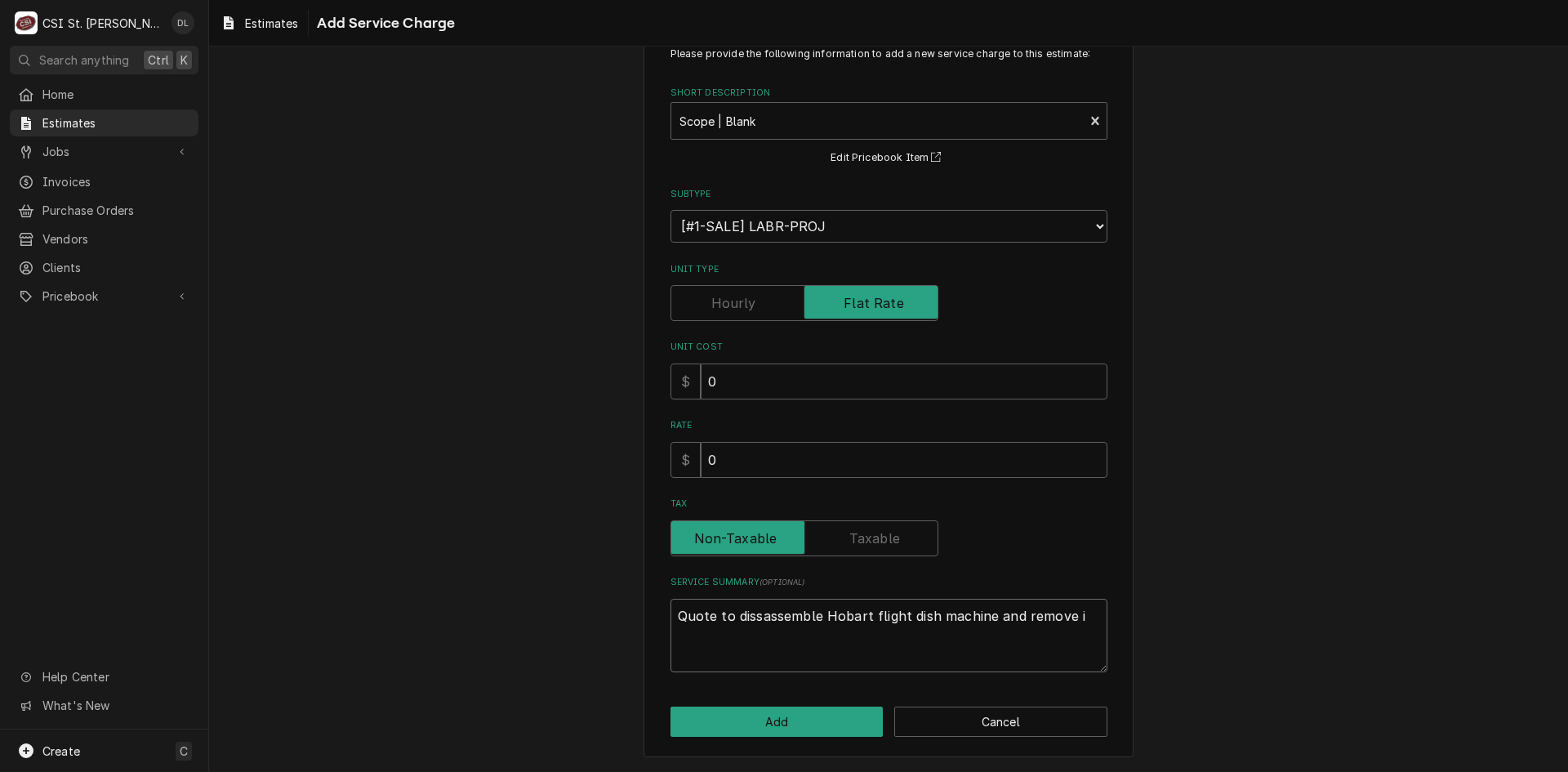
type textarea "Quote to dissassemble Hobart flight dish machine and remove it"
type textarea "x"
type textarea "Quote to dissassemble Hobart flight dish machine and remove it"
type textarea "x"
type textarea "Quote to dissassemble Hobart flight dish machine and remove it f"
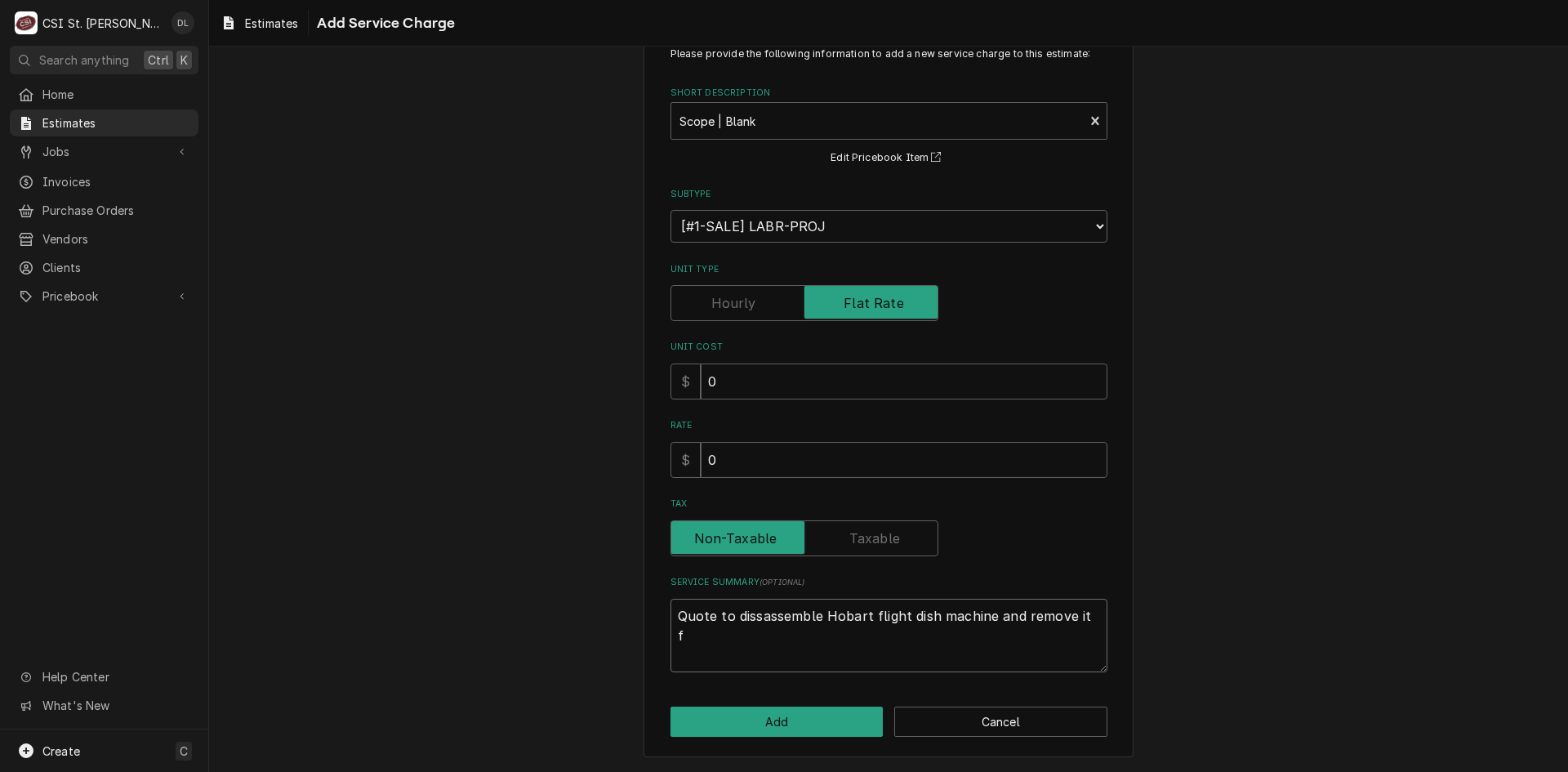
type textarea "x"
type textarea "Quote to dissassemble Hobart flight dish machine and remove it fr"
type textarea "x"
type textarea "Quote to dissassemble Hobart flight dish machine and remove it fro"
click at [1059, 630] on textarea "Quote to disassemble Hobart flight dish machine and remove it from location and…" at bounding box center [889, 635] width 437 height 74
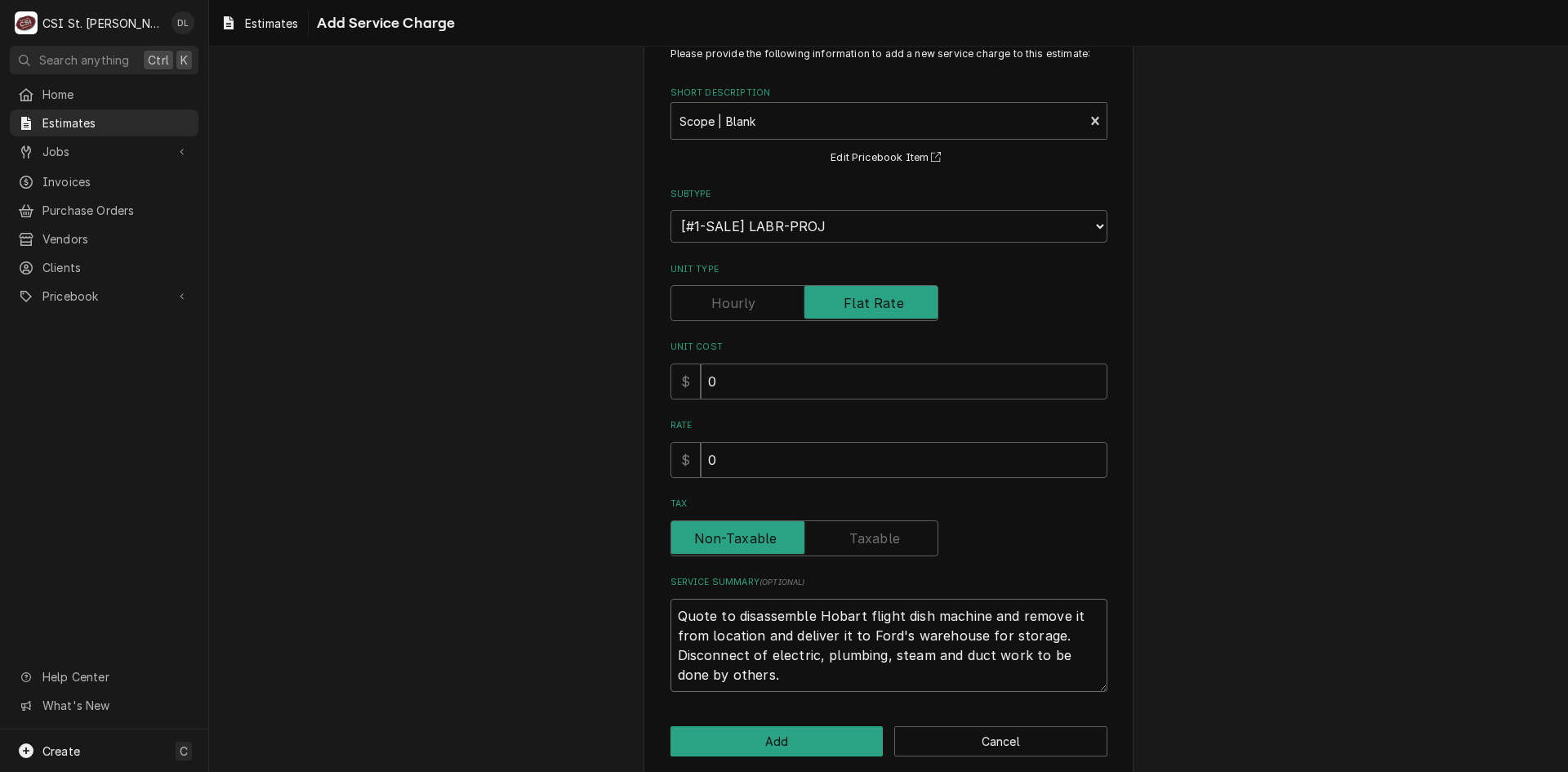
drag, startPoint x: 669, startPoint y: 651, endPoint x: 863, endPoint y: 679, distance: 196.0
click at [863, 679] on textarea "Quote to disassemble Hobart flight dish machine and remove it from location and…" at bounding box center [889, 645] width 437 height 93
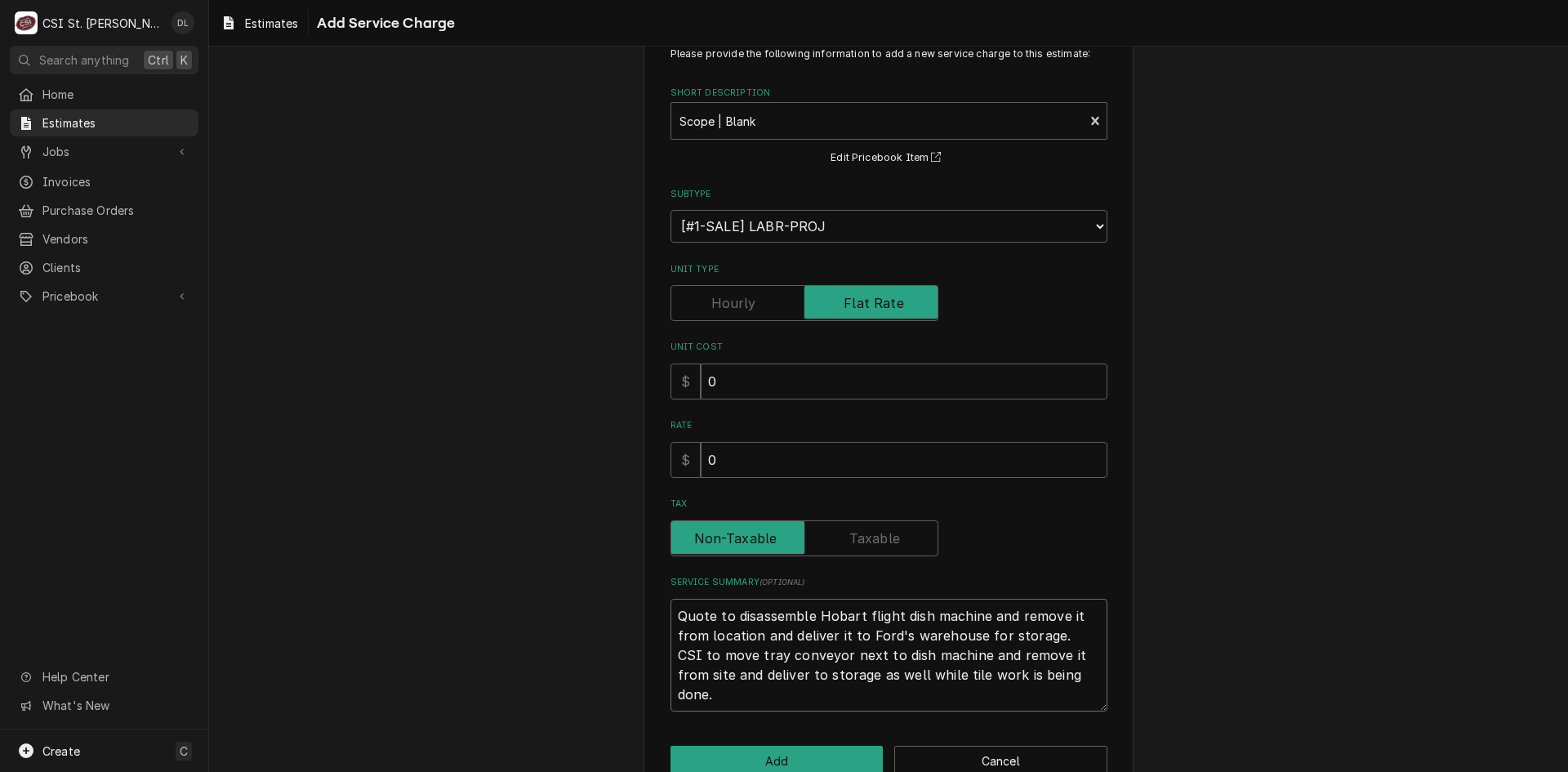
paste textarea "Disconnect of electric, plumbing, steam and duct work to be done by others."
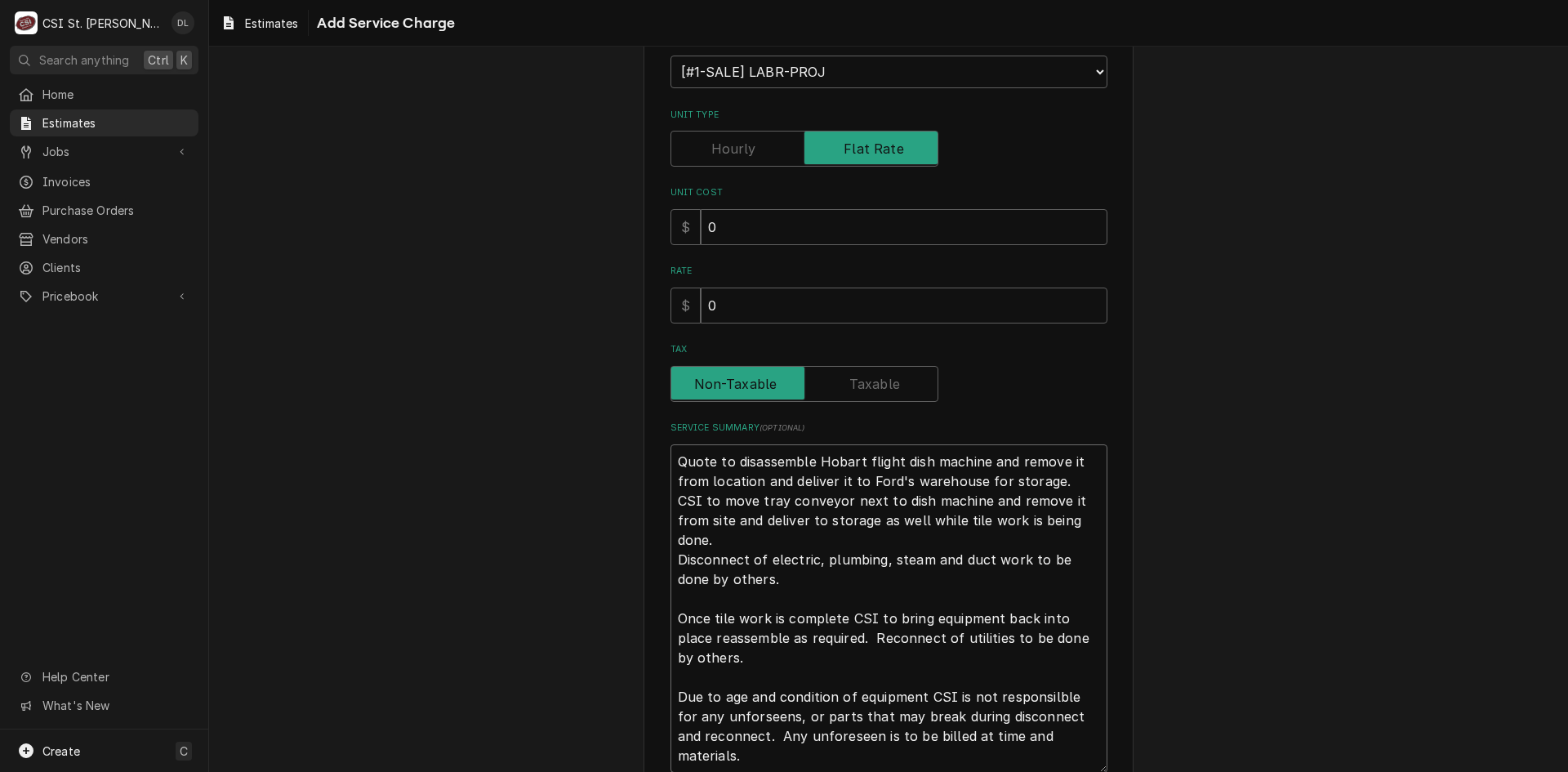
scroll to position [0, 0]
click at [1083, 713] on textarea "Quote to disassemble Hobart flight dish machine and remove it from location and…" at bounding box center [889, 609] width 437 height 328
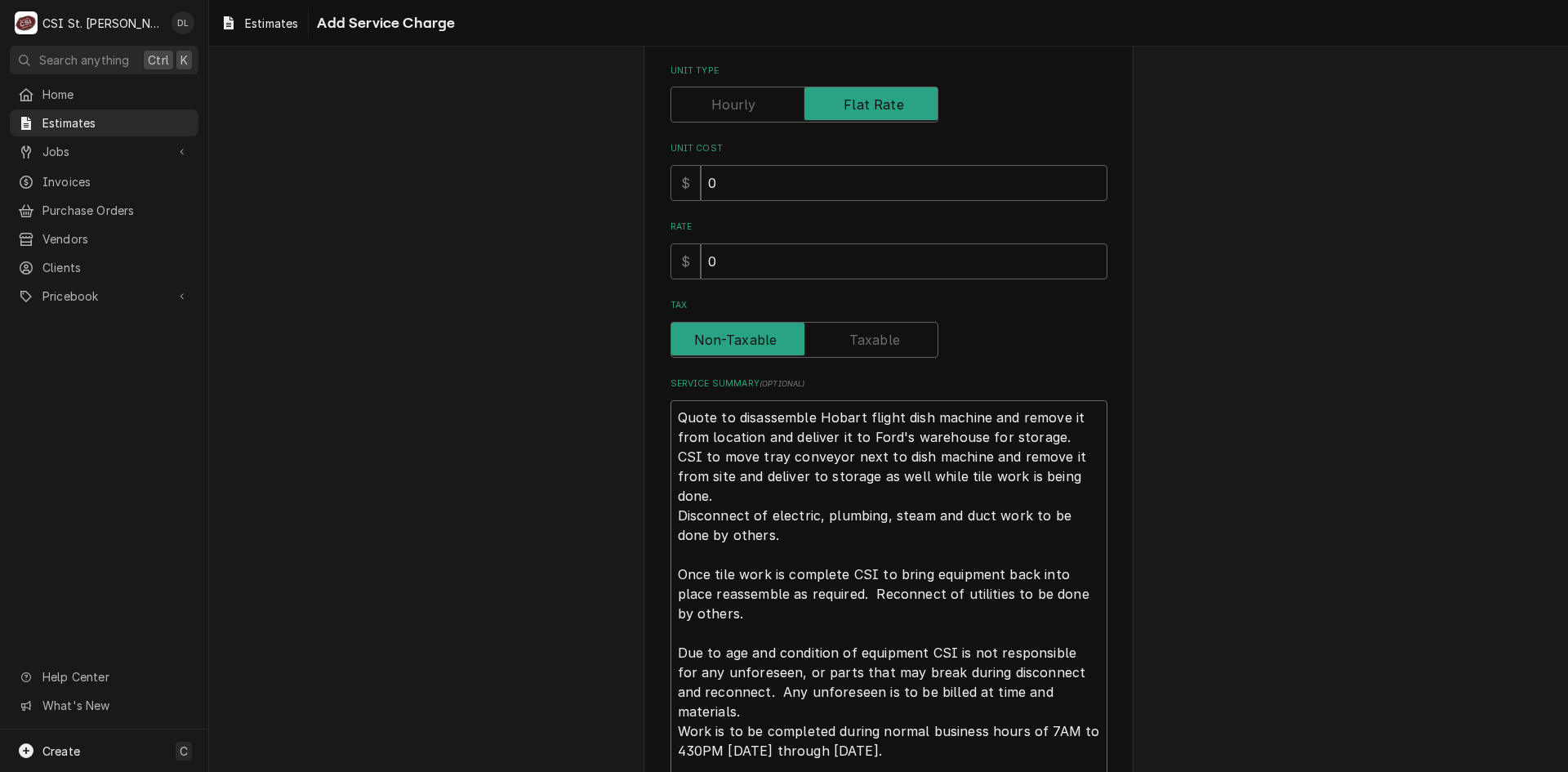
scroll to position [366, 0]
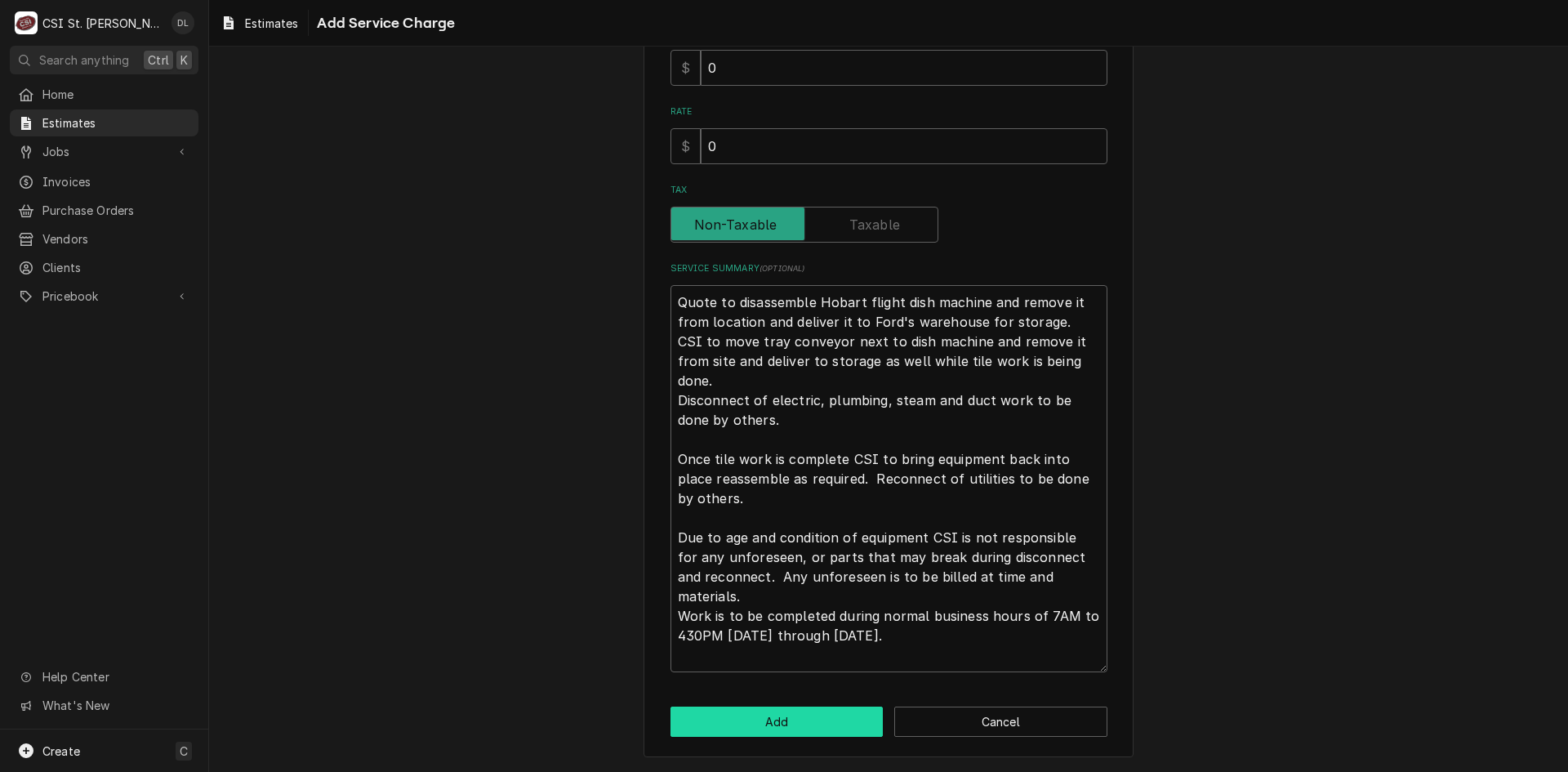
click at [806, 711] on button "Add" at bounding box center [777, 722] width 213 height 30
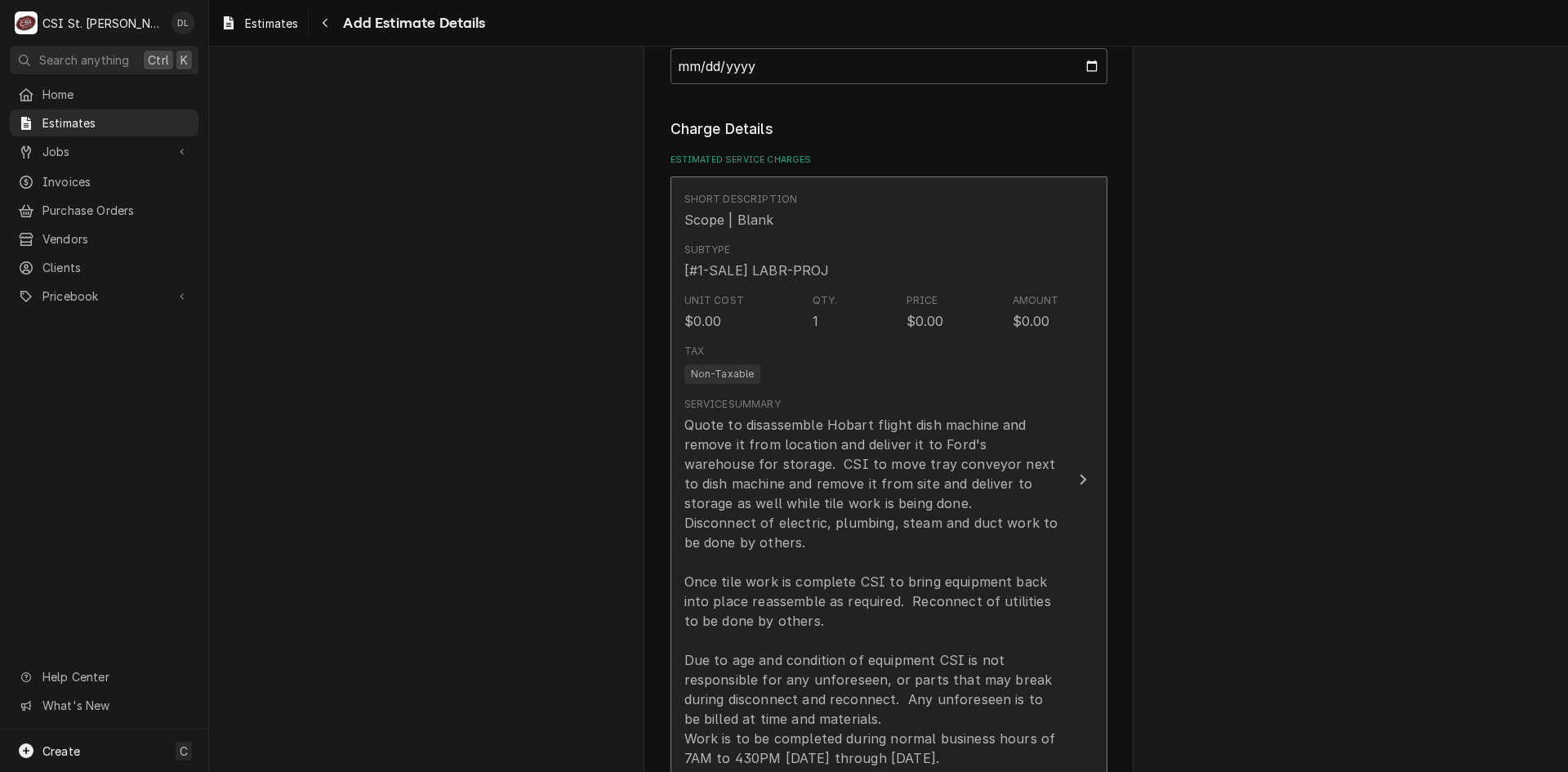
scroll to position [1778, 0]
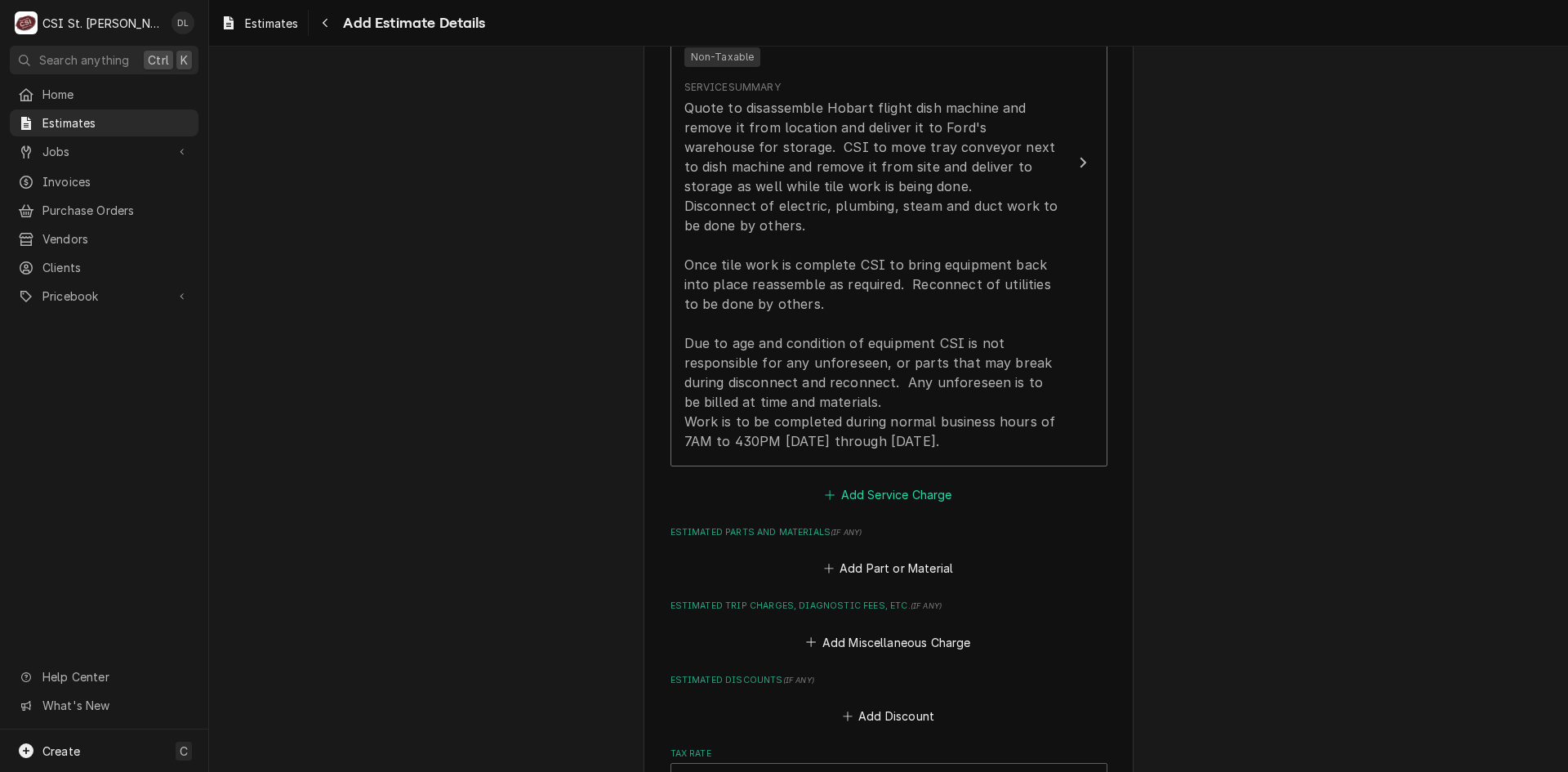
click at [825, 501] on icon "Estimated Service Charges" at bounding box center [830, 495] width 10 height 12
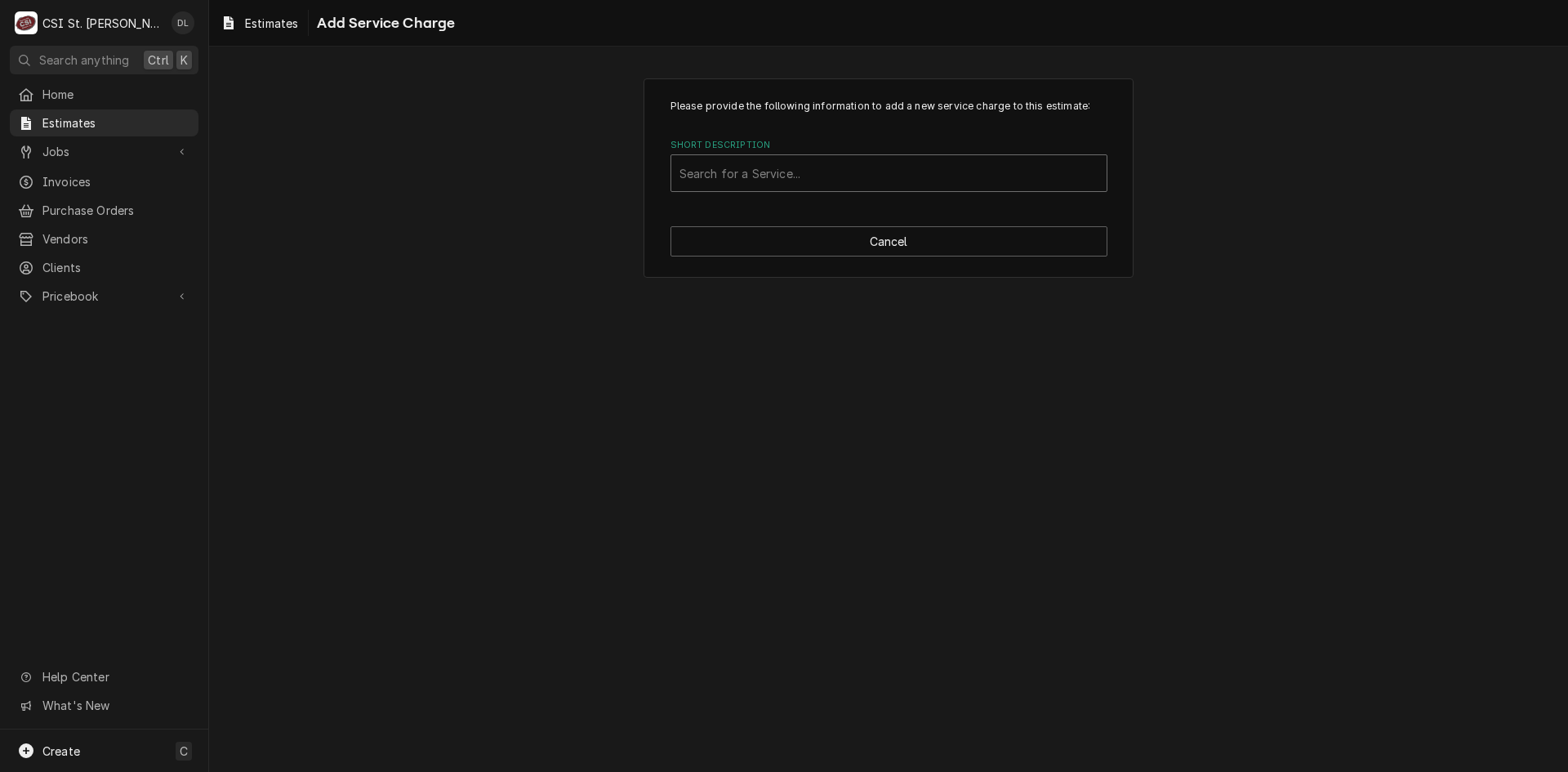
click at [870, 182] on div "Short Description" at bounding box center [889, 173] width 419 height 29
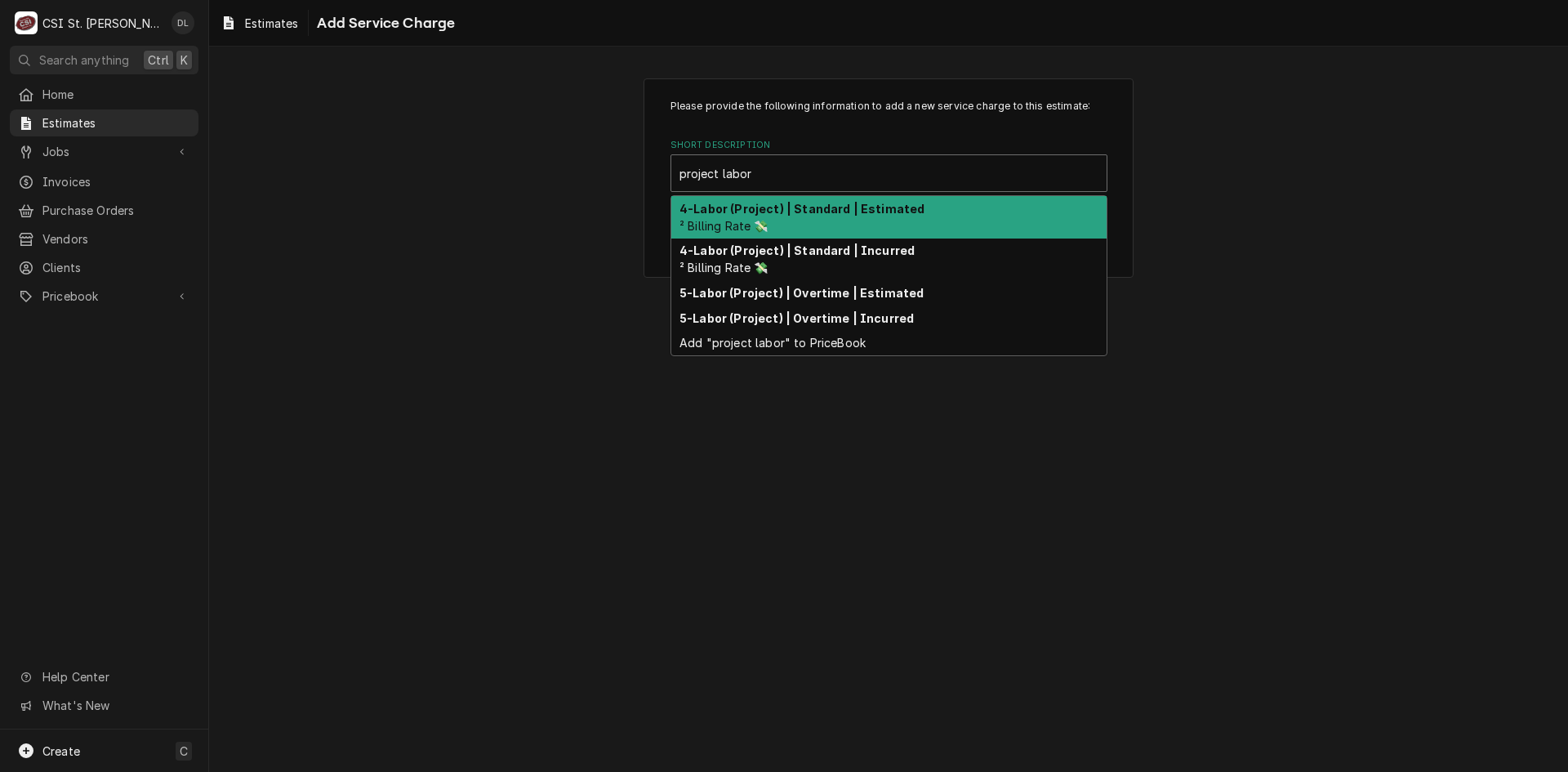
click at [839, 201] on strong "4-Labor (Project) | Standard | Estimated" at bounding box center [802, 208] width 245 height 14
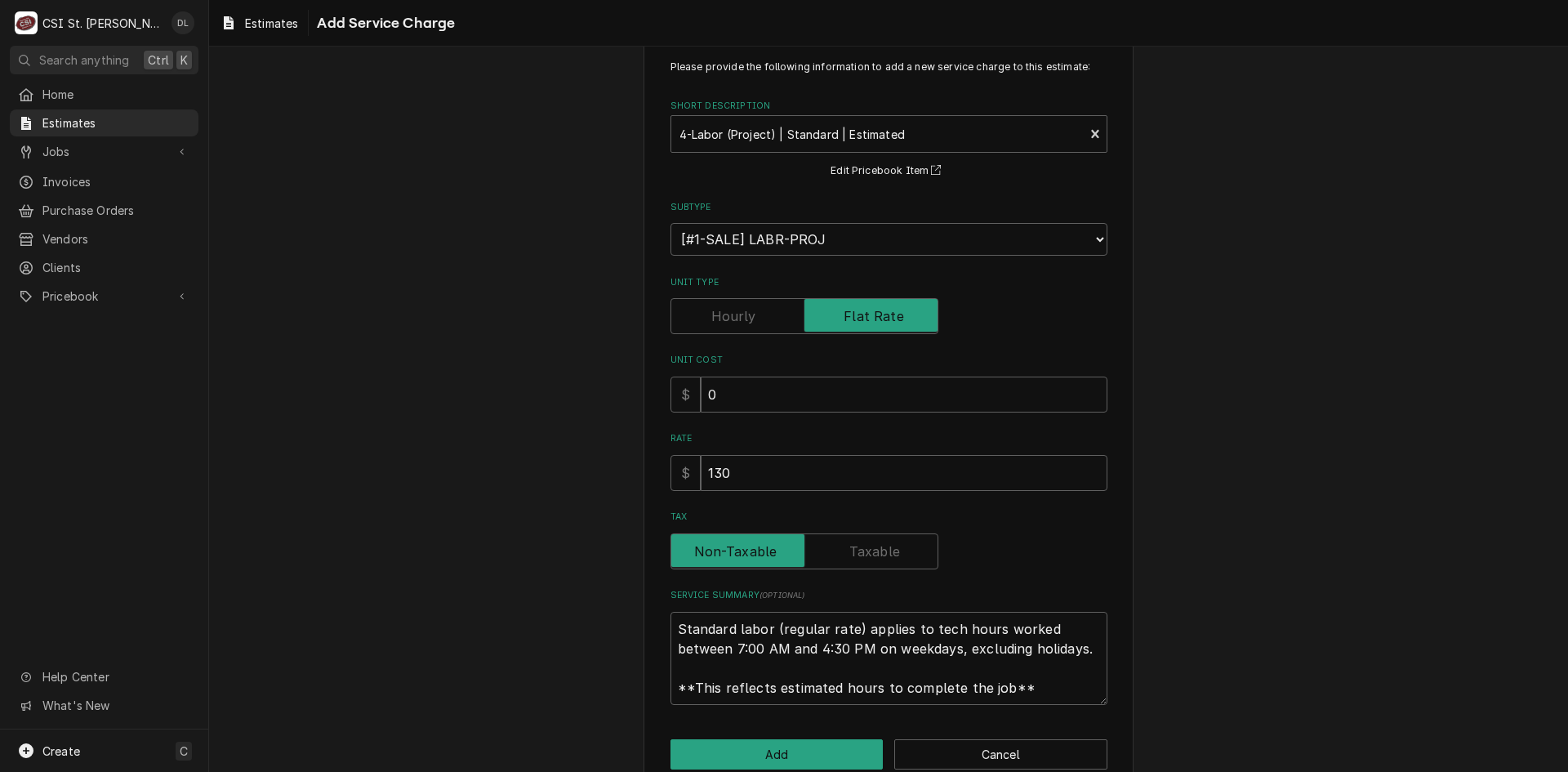
scroll to position [72, 0]
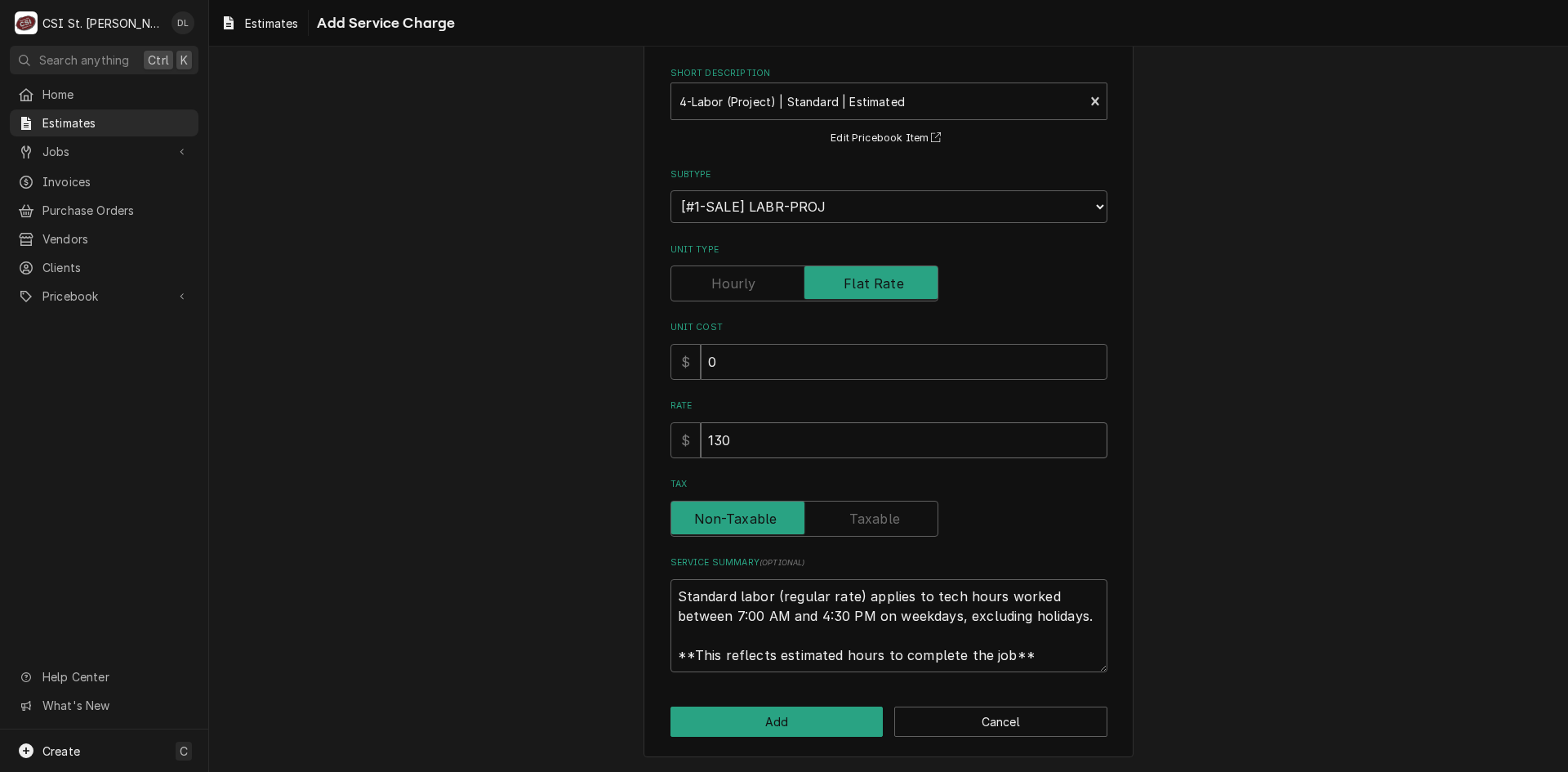
drag, startPoint x: 823, startPoint y: 440, endPoint x: 494, endPoint y: 493, distance: 333.2
click at [494, 493] on div "Please provide the following information to add a new service charge to this es…" at bounding box center [889, 382] width 1359 height 781
click at [779, 724] on button "Add" at bounding box center [777, 722] width 213 height 30
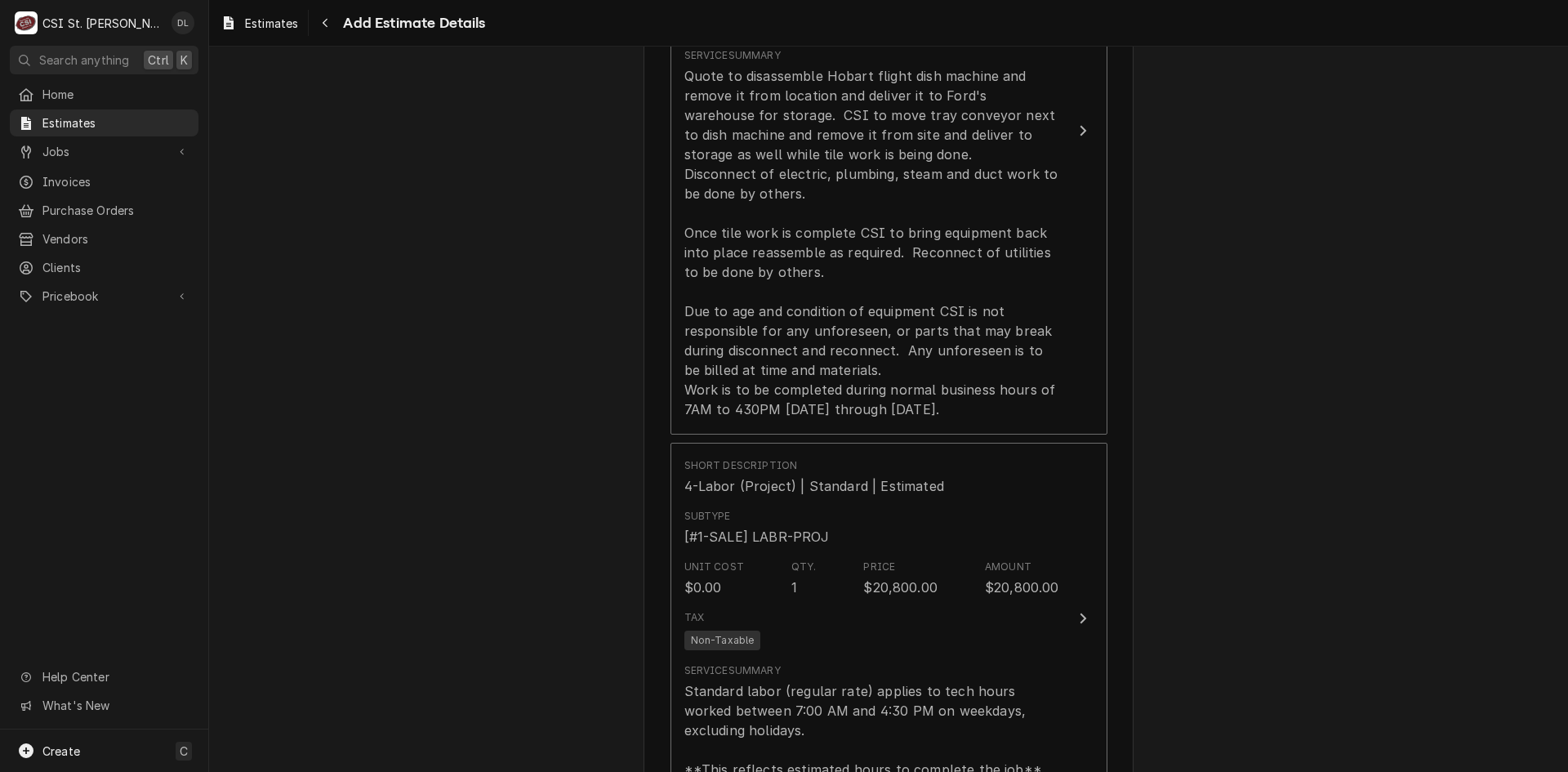
scroll to position [2463, 0]
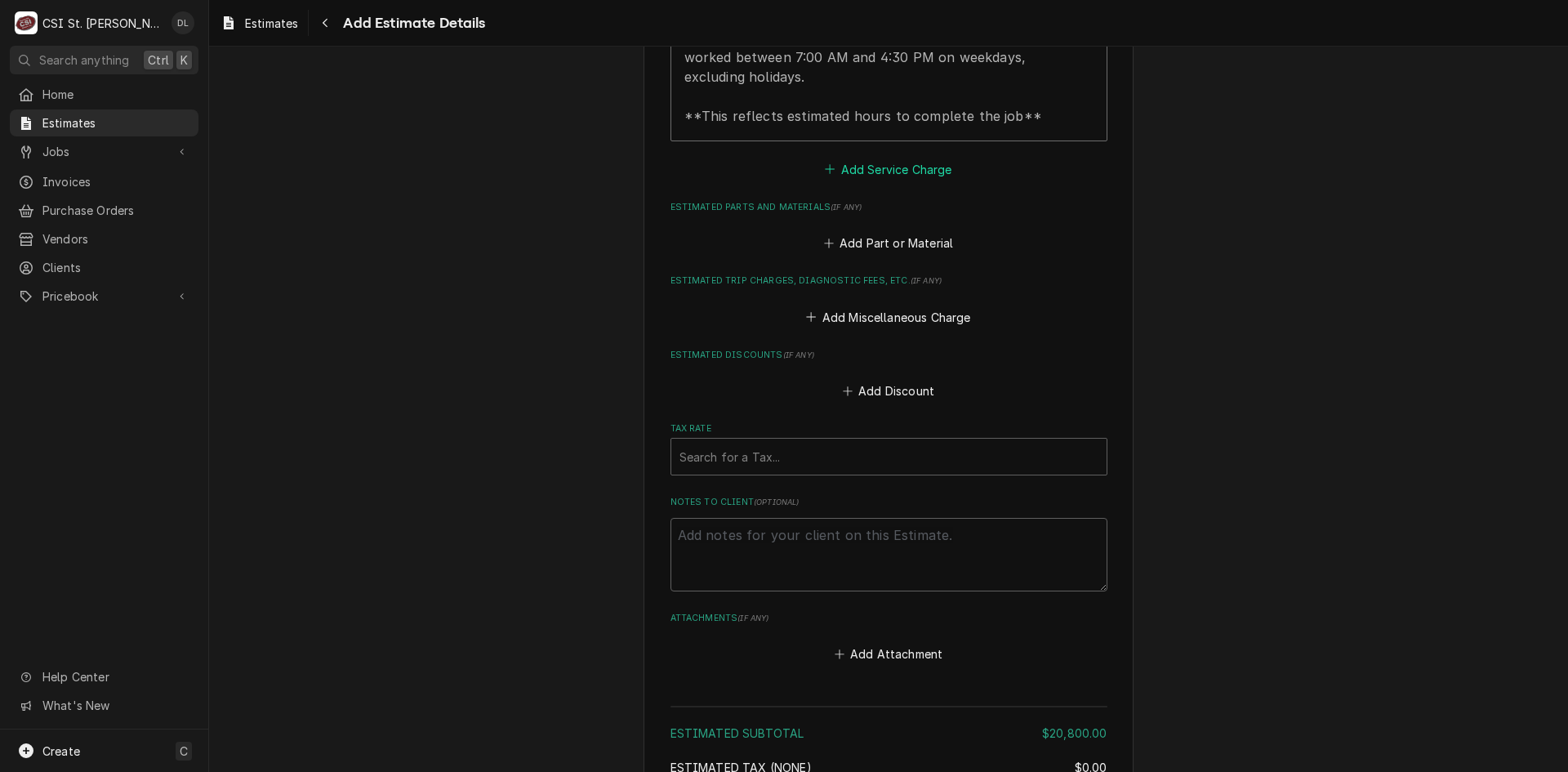
click at [824, 181] on button "Add Service Charge" at bounding box center [889, 169] width 133 height 23
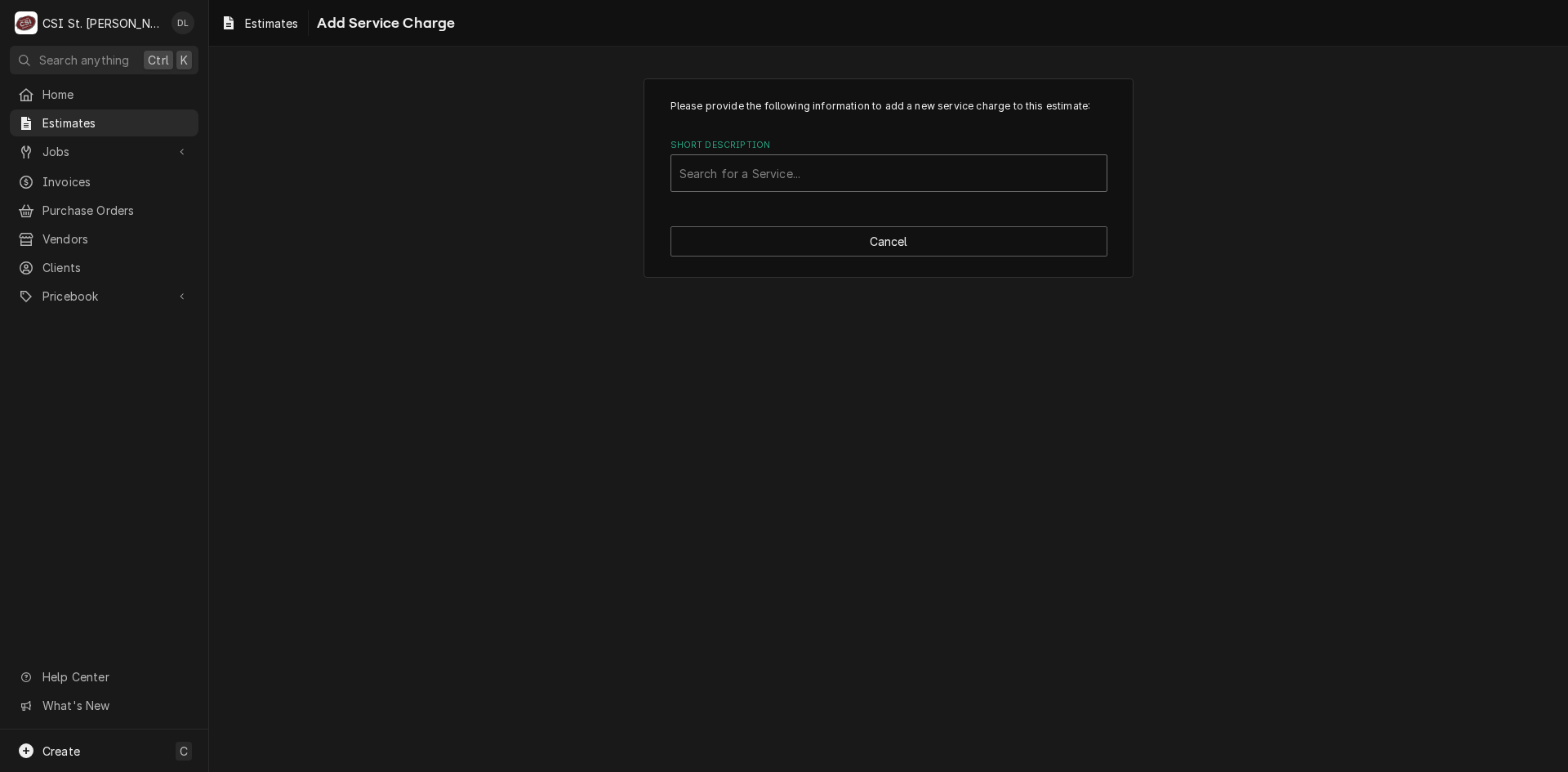
click at [842, 167] on div "Short Description" at bounding box center [889, 173] width 419 height 29
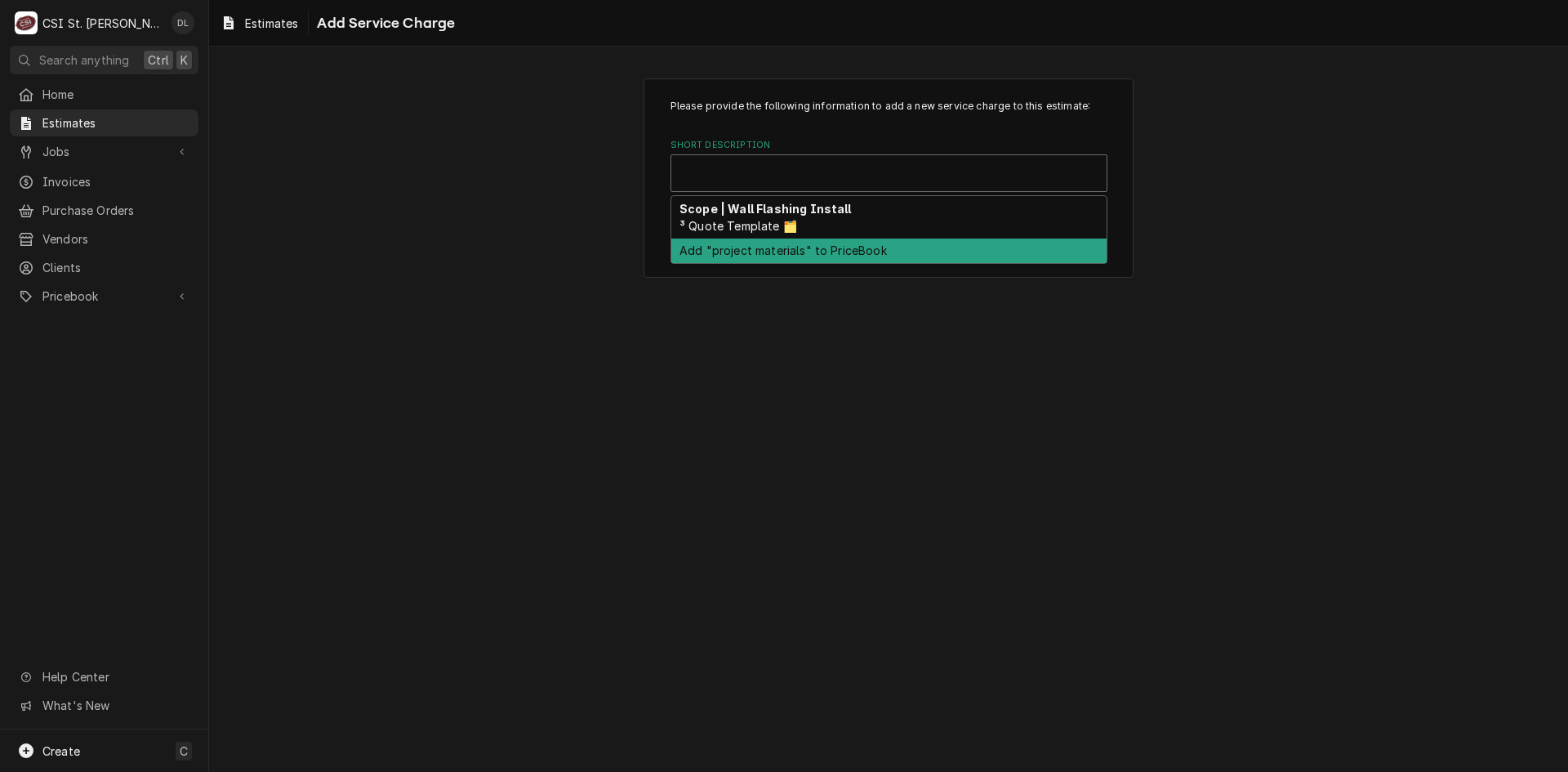
drag, startPoint x: 819, startPoint y: 377, endPoint x: 827, endPoint y: 366, distance: 13.6
click at [821, 377] on div "Please provide the following information to add a new service charge to this es…" at bounding box center [889, 409] width 1359 height 726
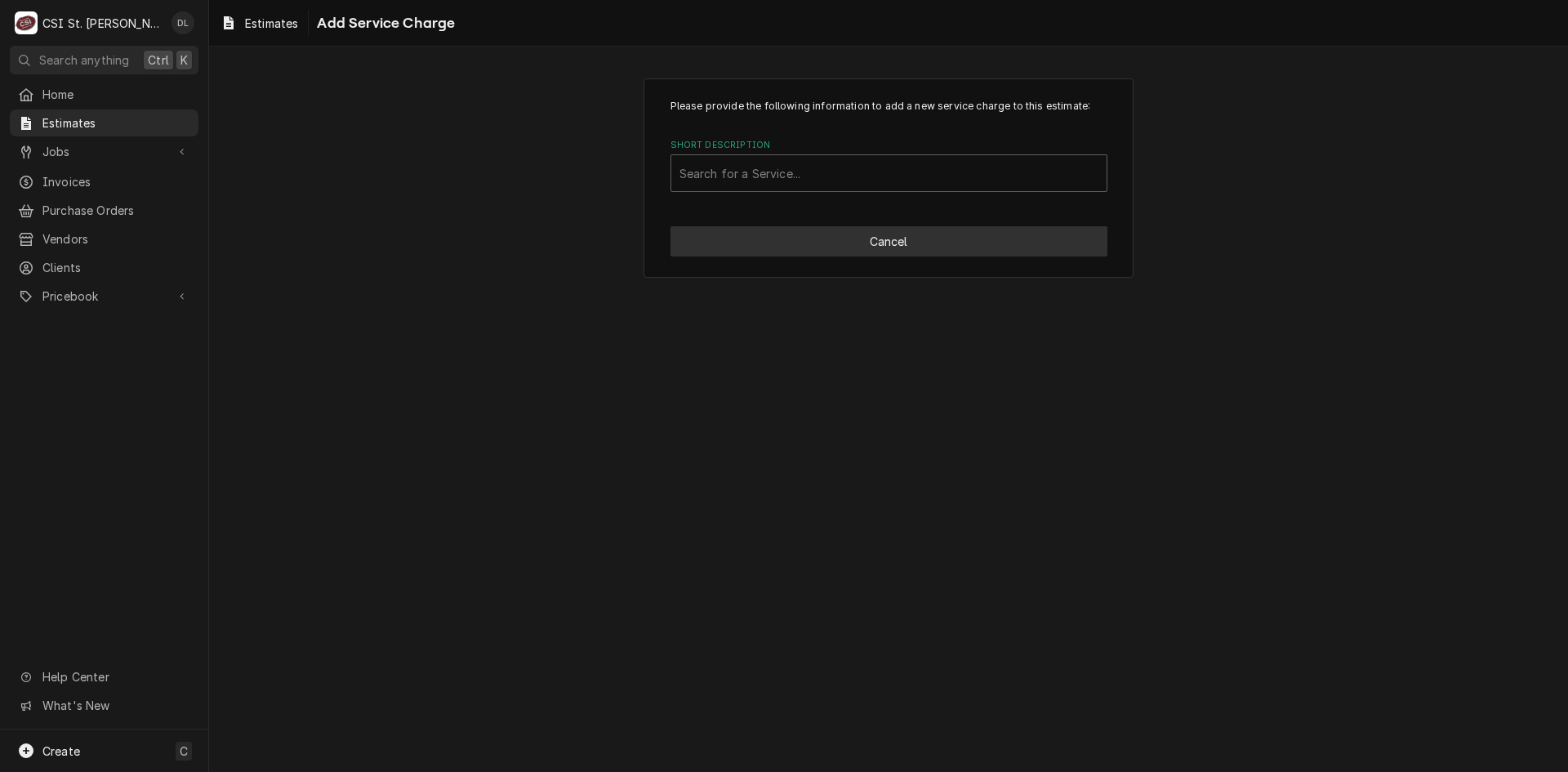
click at [843, 227] on button "Cancel" at bounding box center [889, 241] width 437 height 30
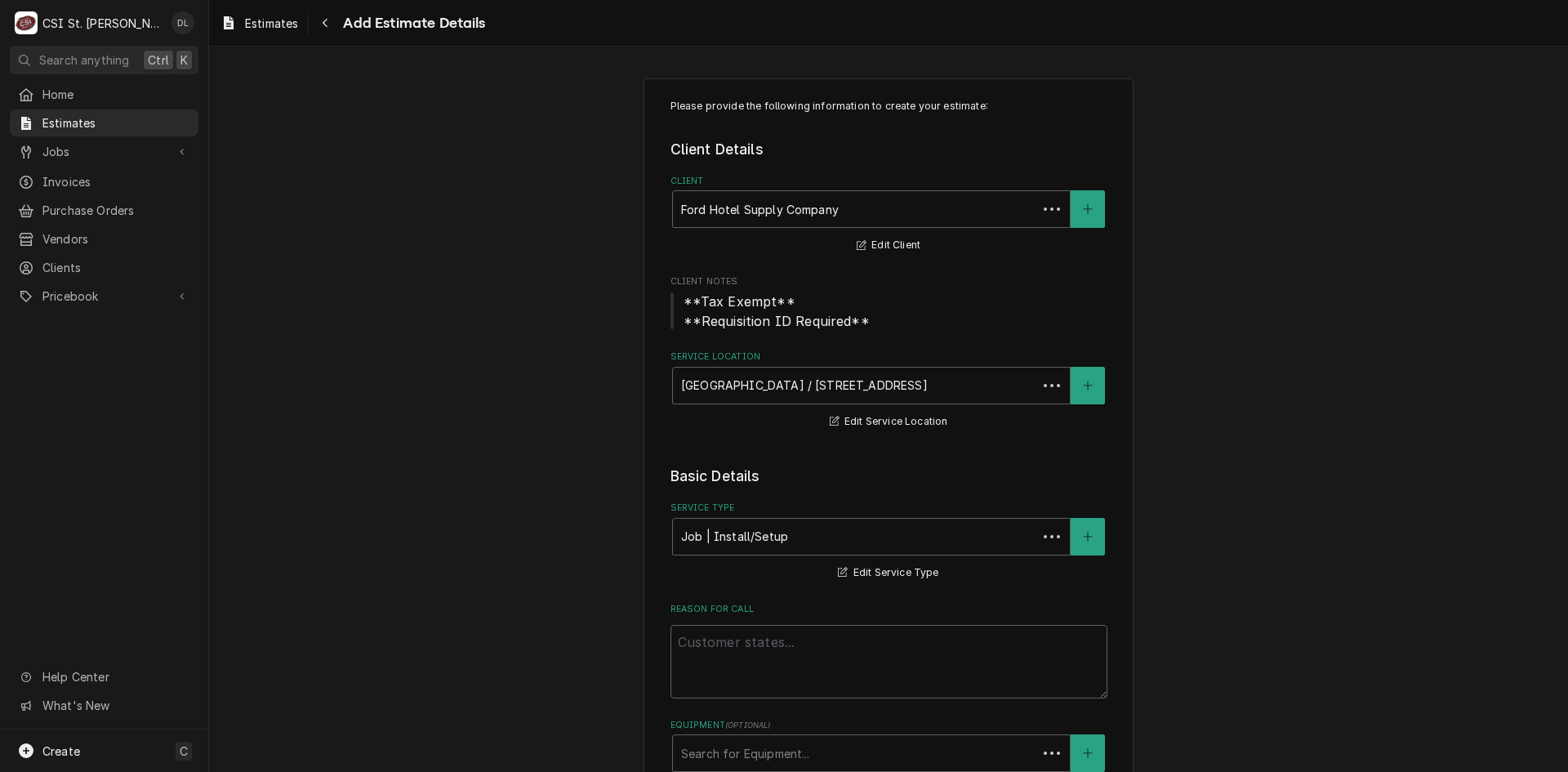
scroll to position [2546, 0]
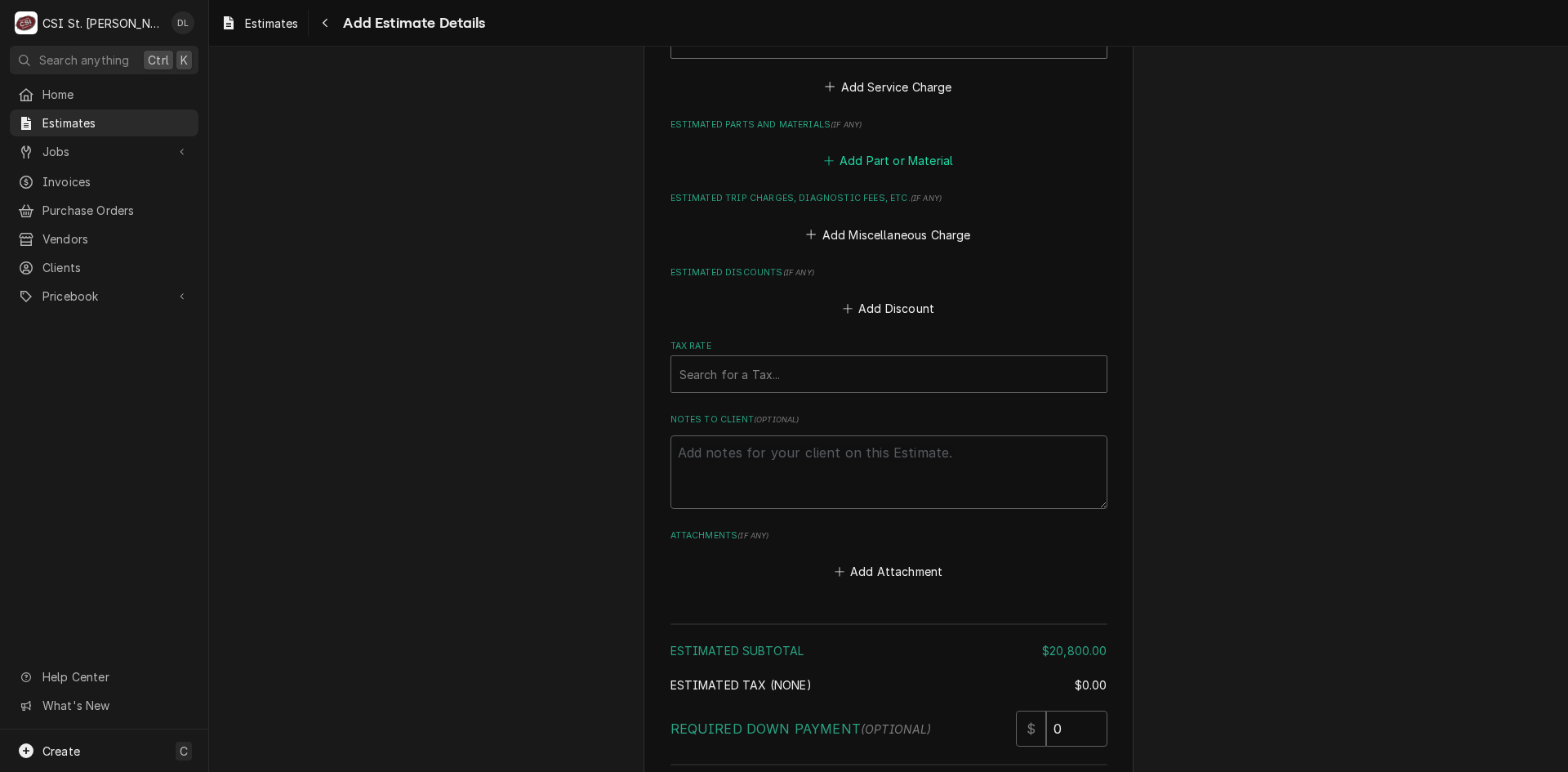
click at [824, 165] on icon "Estimated Parts and Materials" at bounding box center [828, 160] width 9 height 9
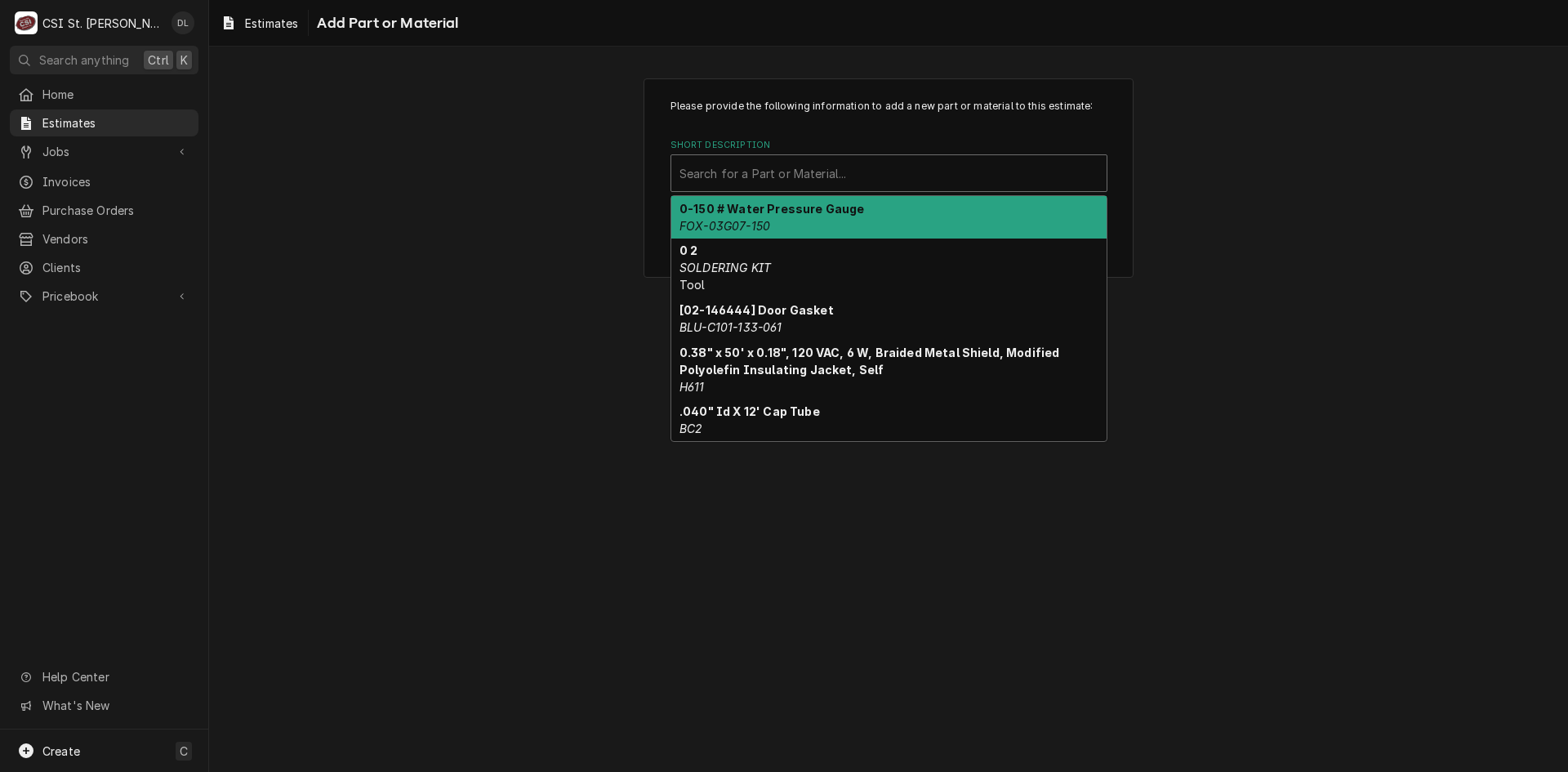
click at [800, 167] on div "Short Description" at bounding box center [889, 173] width 419 height 29
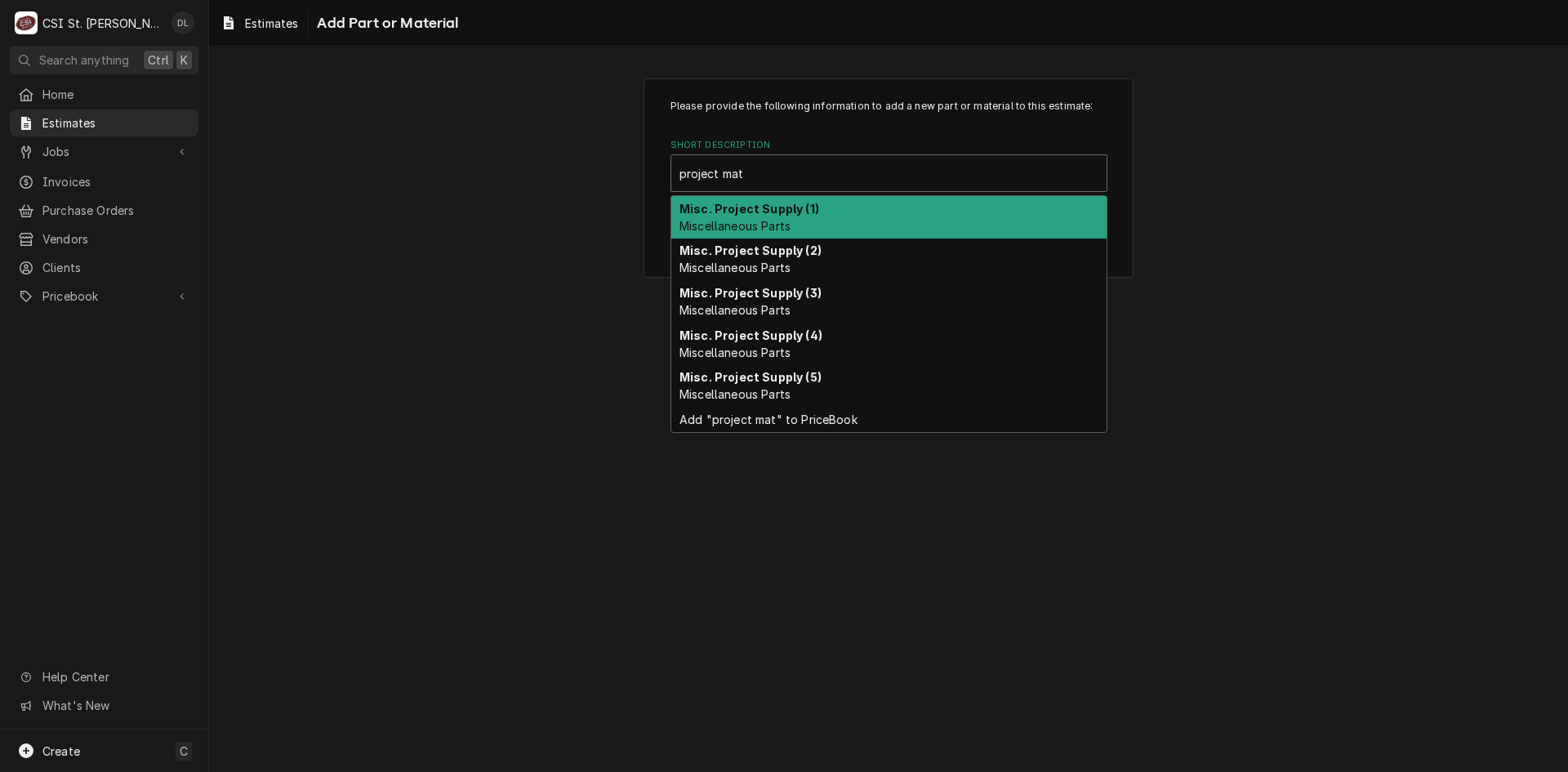
click at [727, 206] on strong "Misc. Project Supply (1)" at bounding box center [749, 208] width 139 height 14
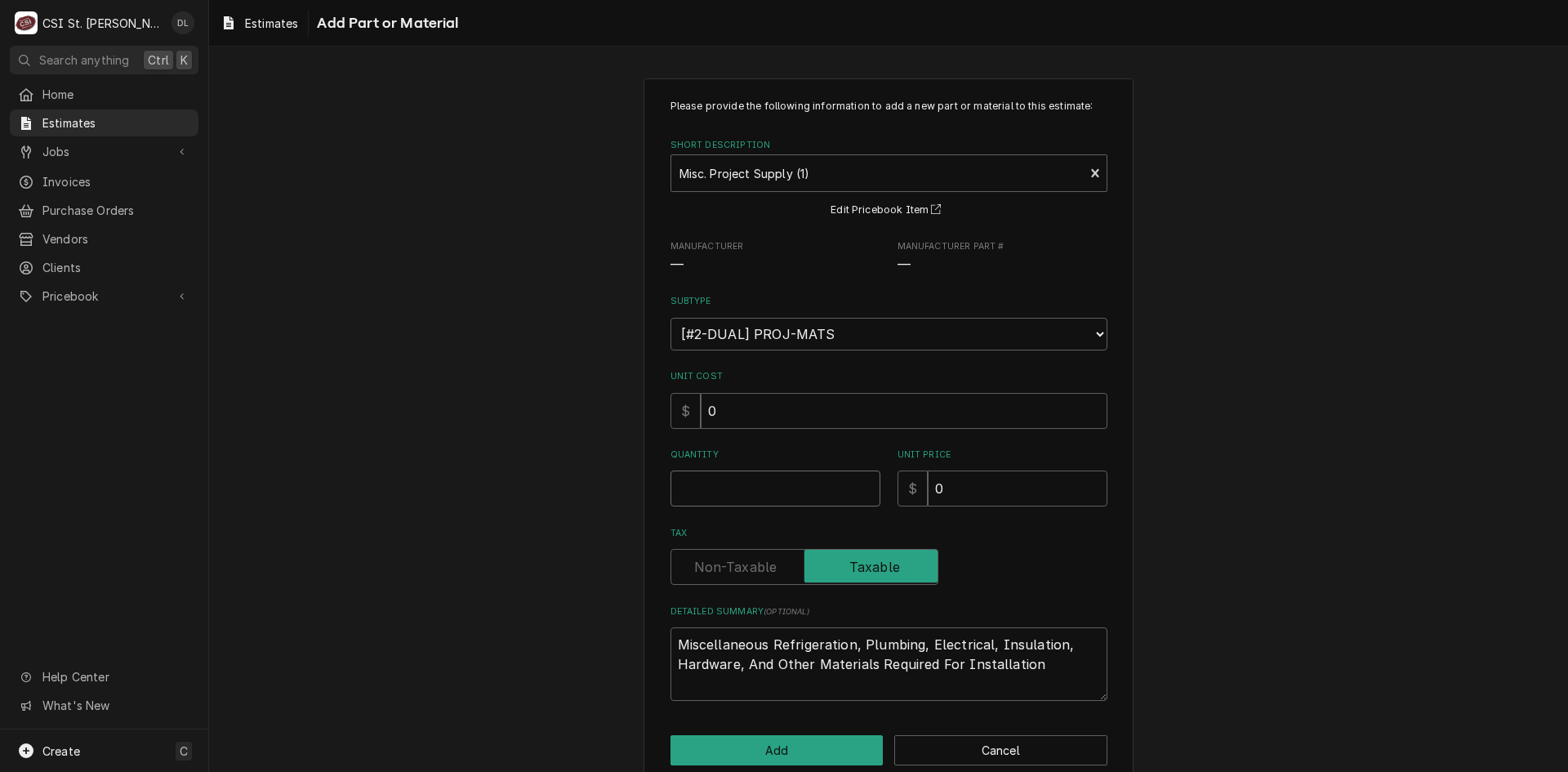
click at [746, 488] on input "Quantity" at bounding box center [776, 488] width 210 height 36
click at [762, 741] on button "Add" at bounding box center [777, 750] width 213 height 30
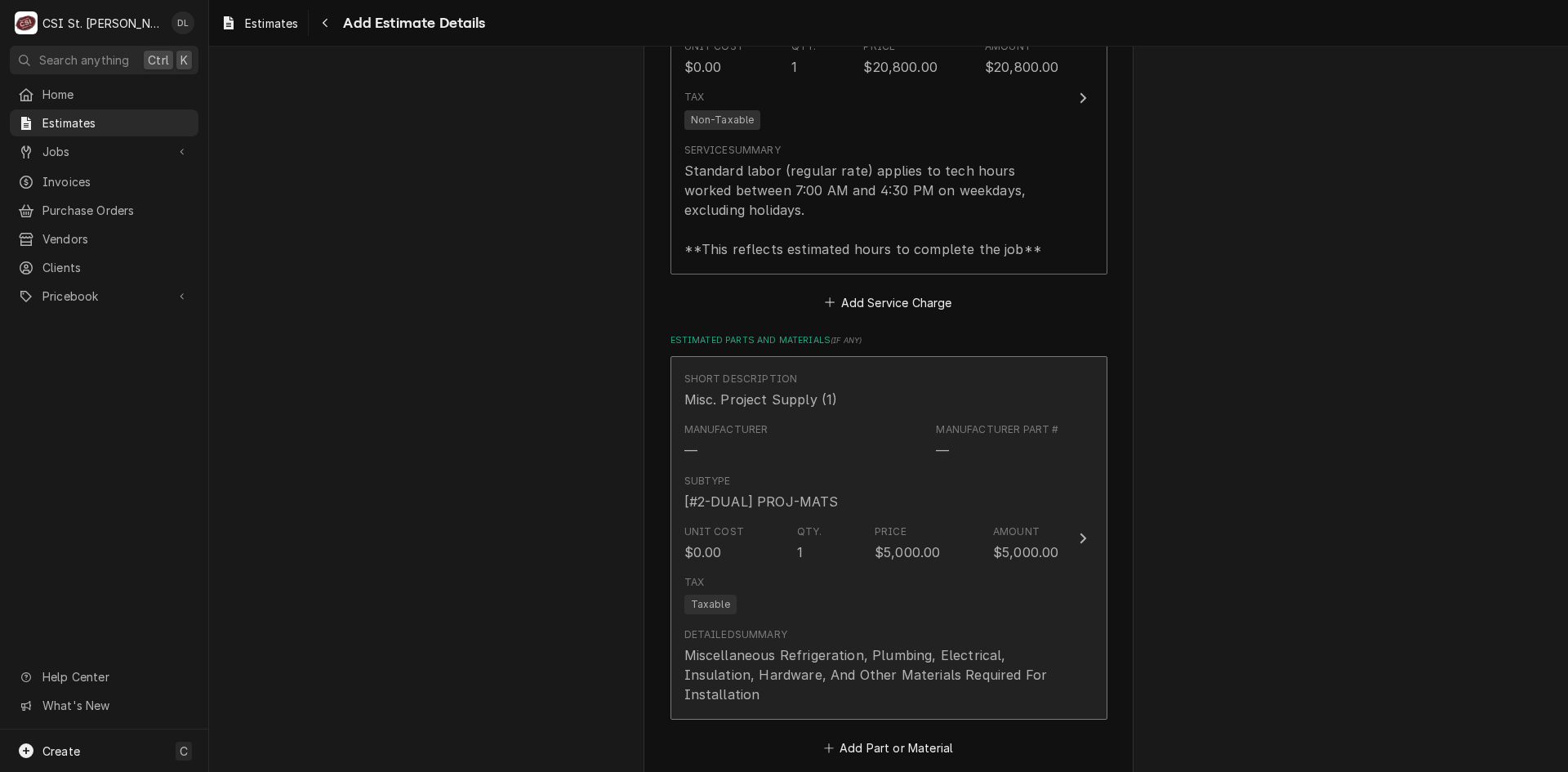
scroll to position [2022, 0]
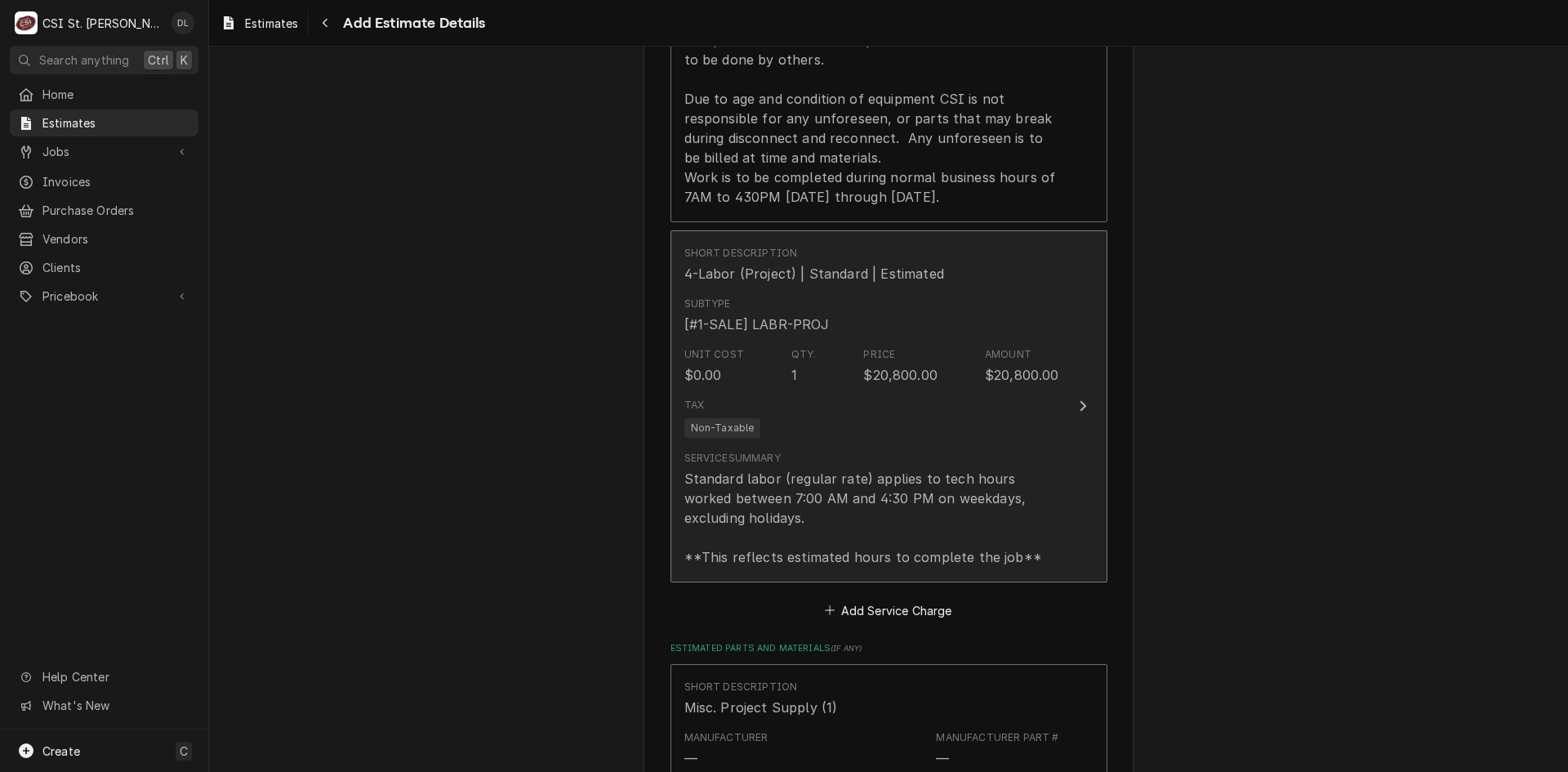
click at [972, 392] on div "Unit Cost $0.00 Qty. 1 Price $20,800.00 Amount $20,800.00" at bounding box center [872, 366] width 375 height 51
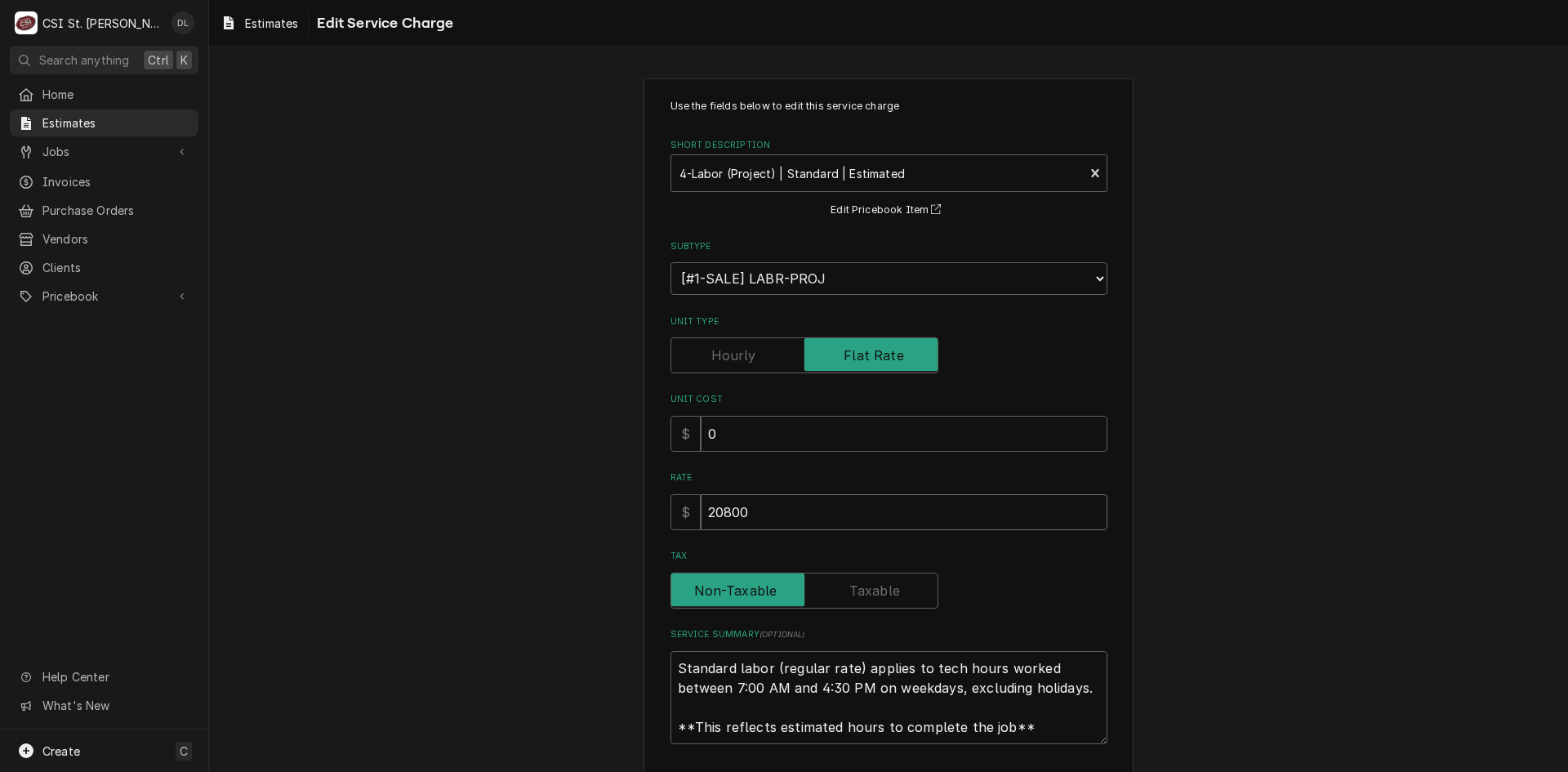
drag, startPoint x: 699, startPoint y: 521, endPoint x: 423, endPoint y: 504, distance: 276.5
click at [428, 505] on div "Use the fields below to edit this service charge Short Description 4-Labor (Pro…" at bounding box center [889, 474] width 1359 height 822
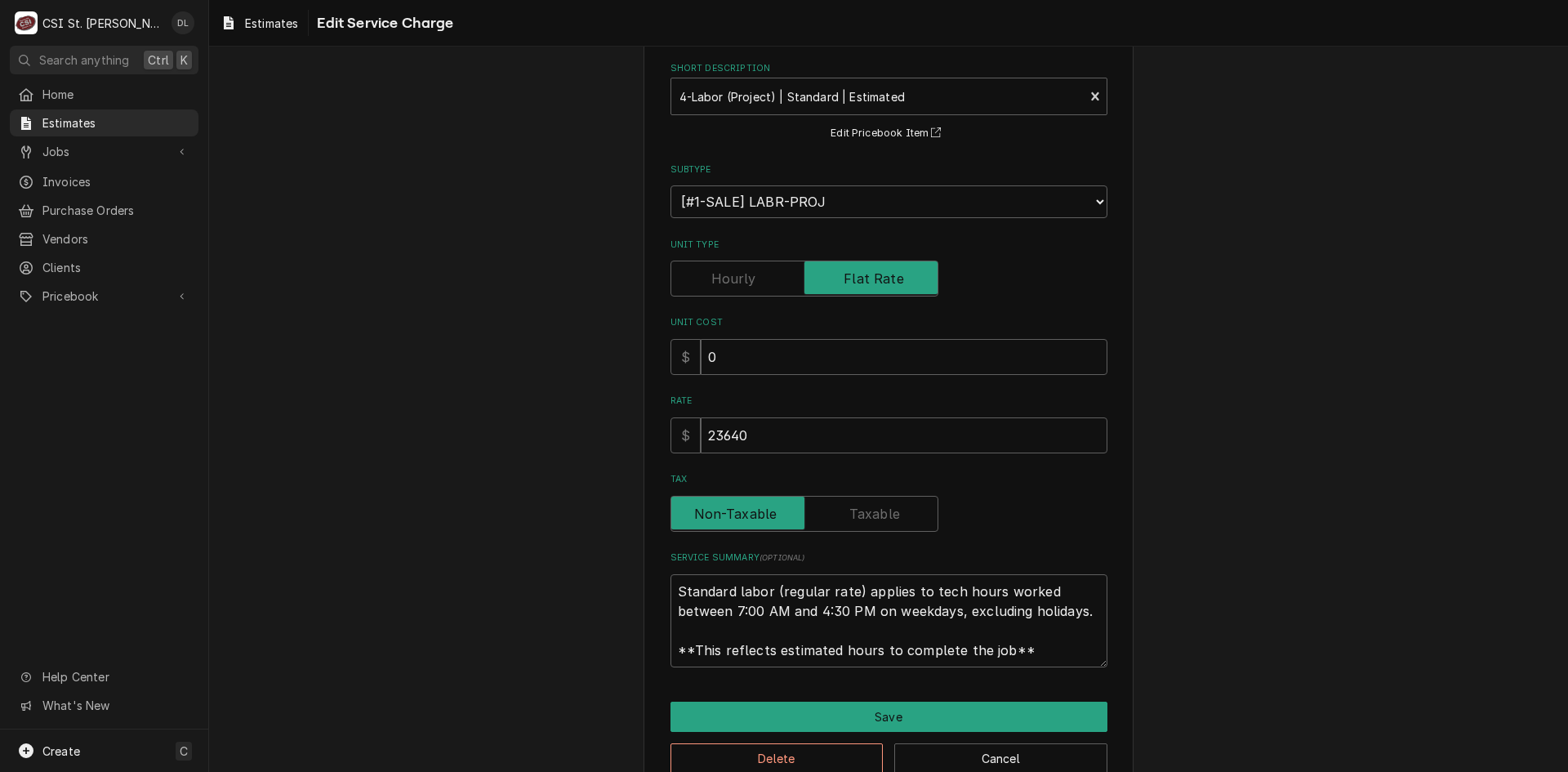
scroll to position [114, 0]
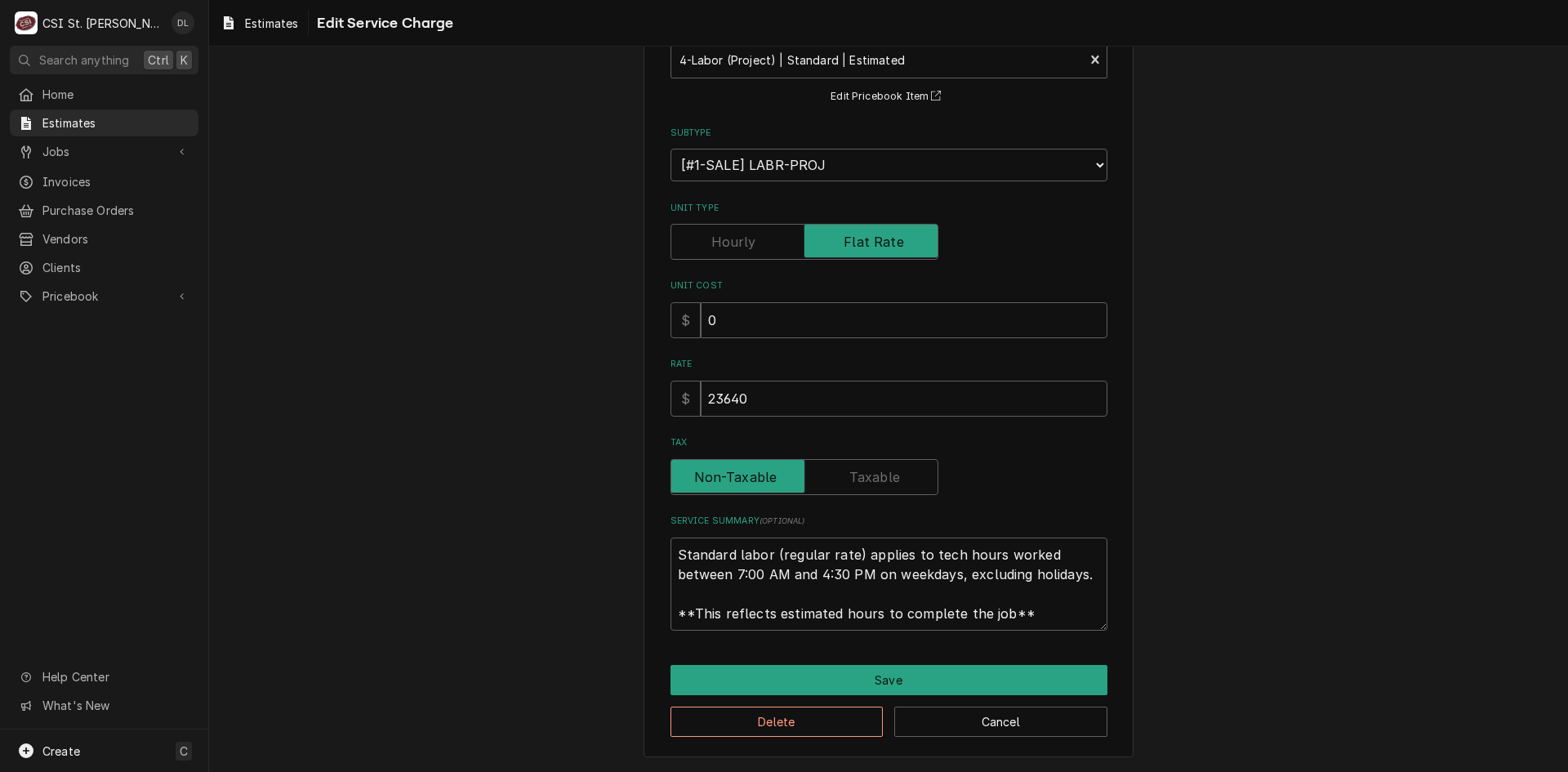
click at [820, 659] on div "Use the fields below to edit this service charge Short Description 4-Labor (Pro…" at bounding box center [889, 361] width 490 height 794
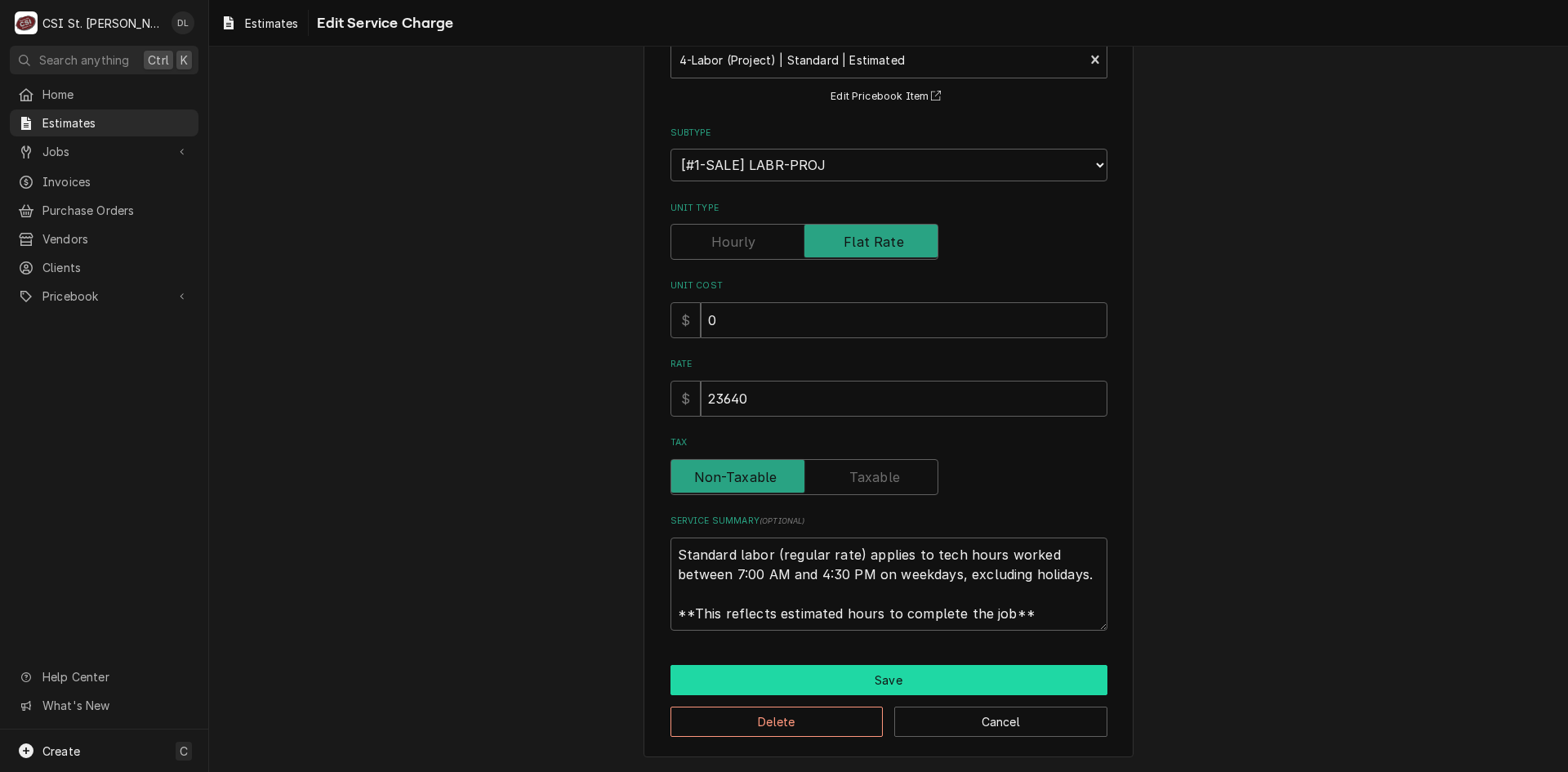
click at [824, 673] on button "Save" at bounding box center [889, 680] width 437 height 30
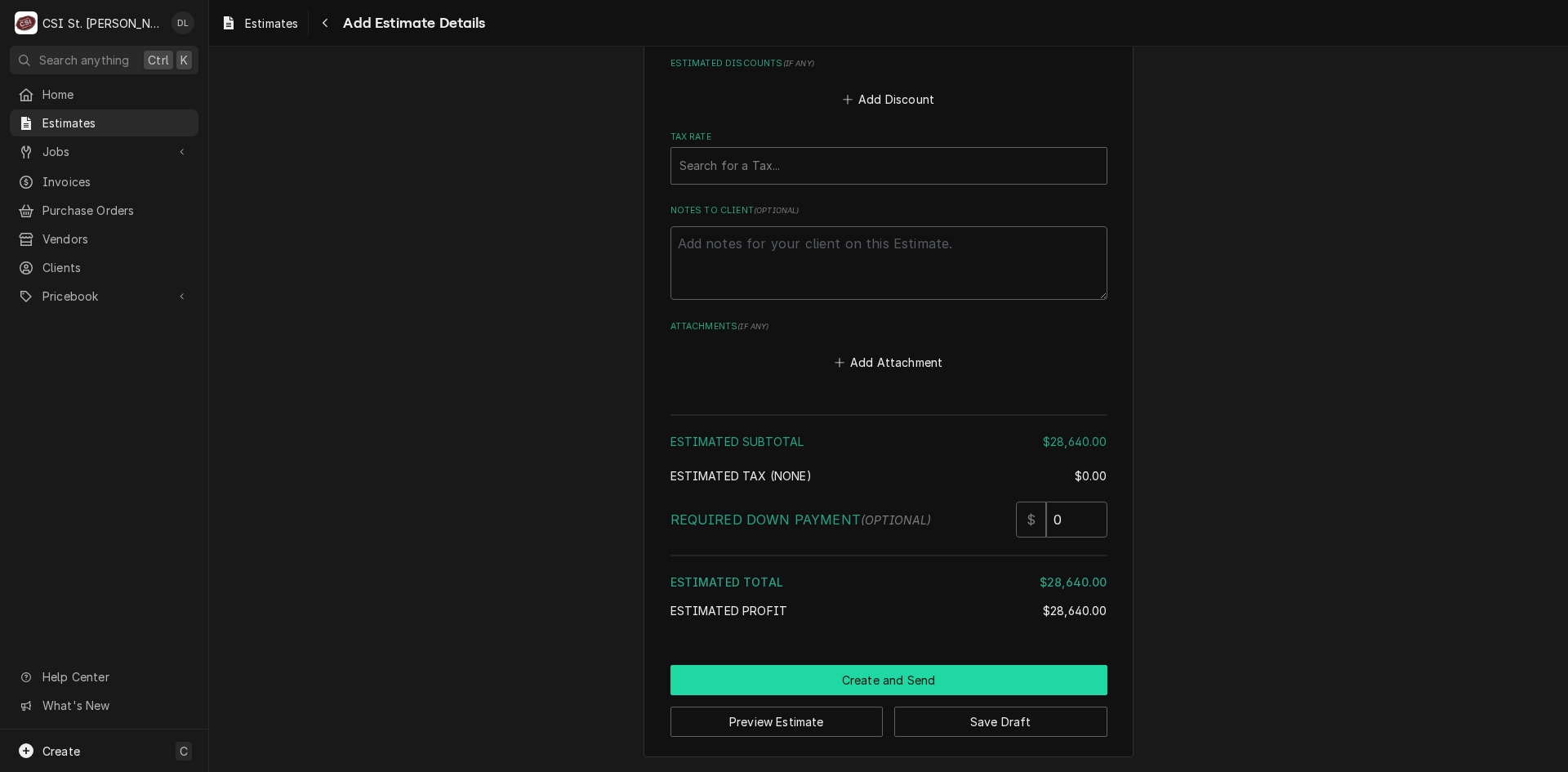
click at [889, 686] on button "Create and Send" at bounding box center [889, 680] width 437 height 30
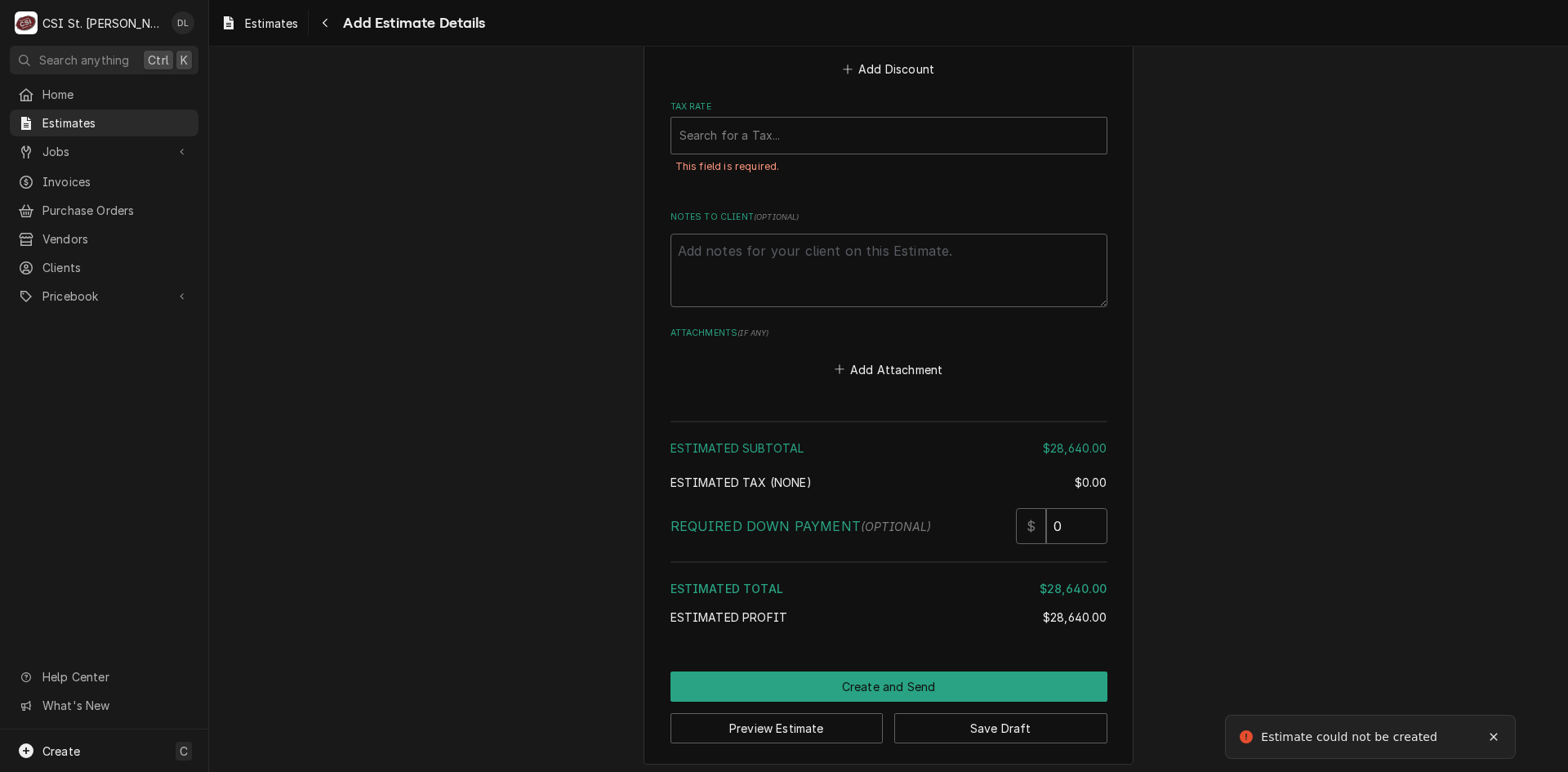
scroll to position [3167, 0]
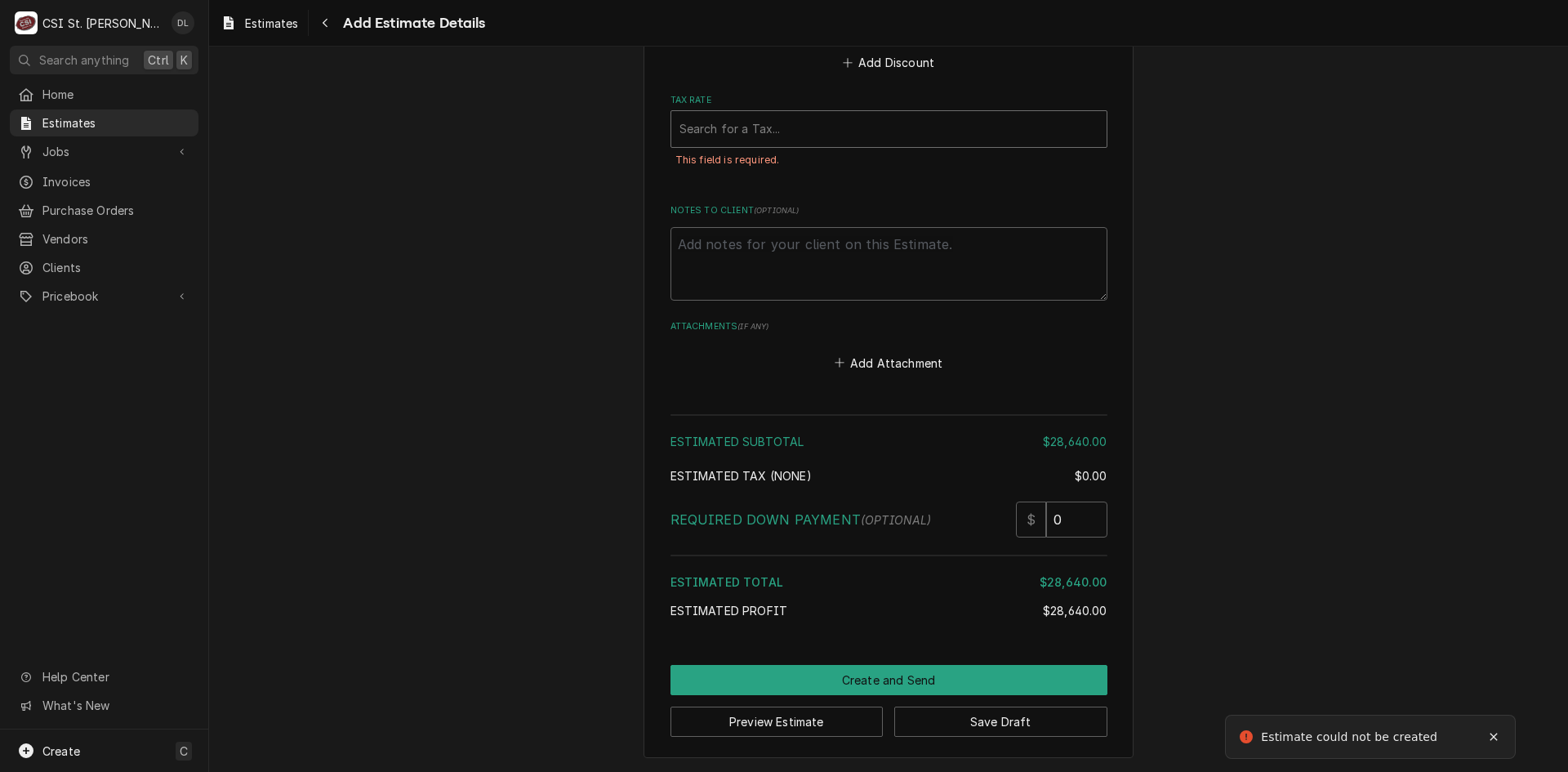
click at [804, 143] on div "Tax Rate" at bounding box center [889, 129] width 419 height 29
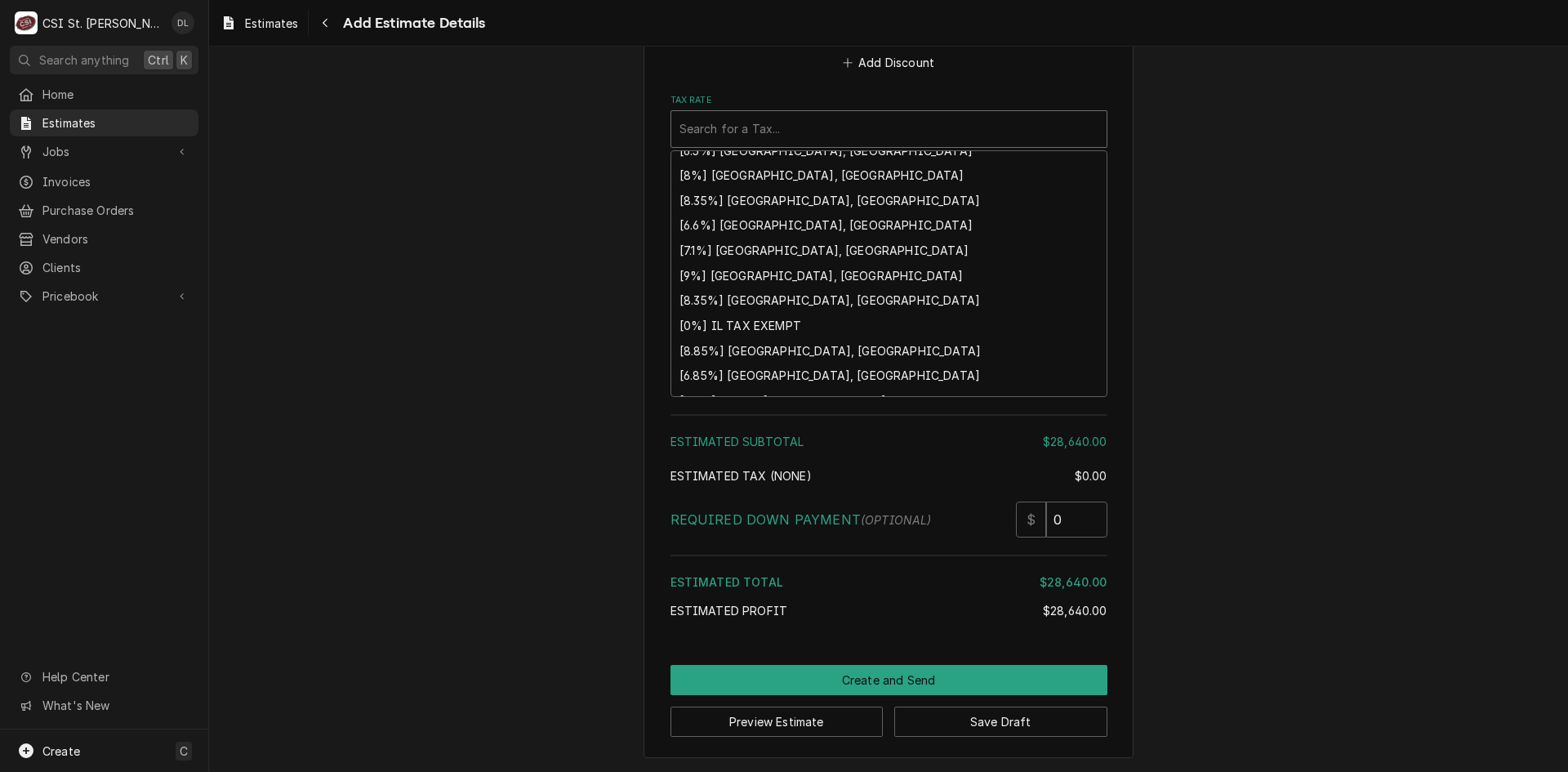
scroll to position [409, 0]
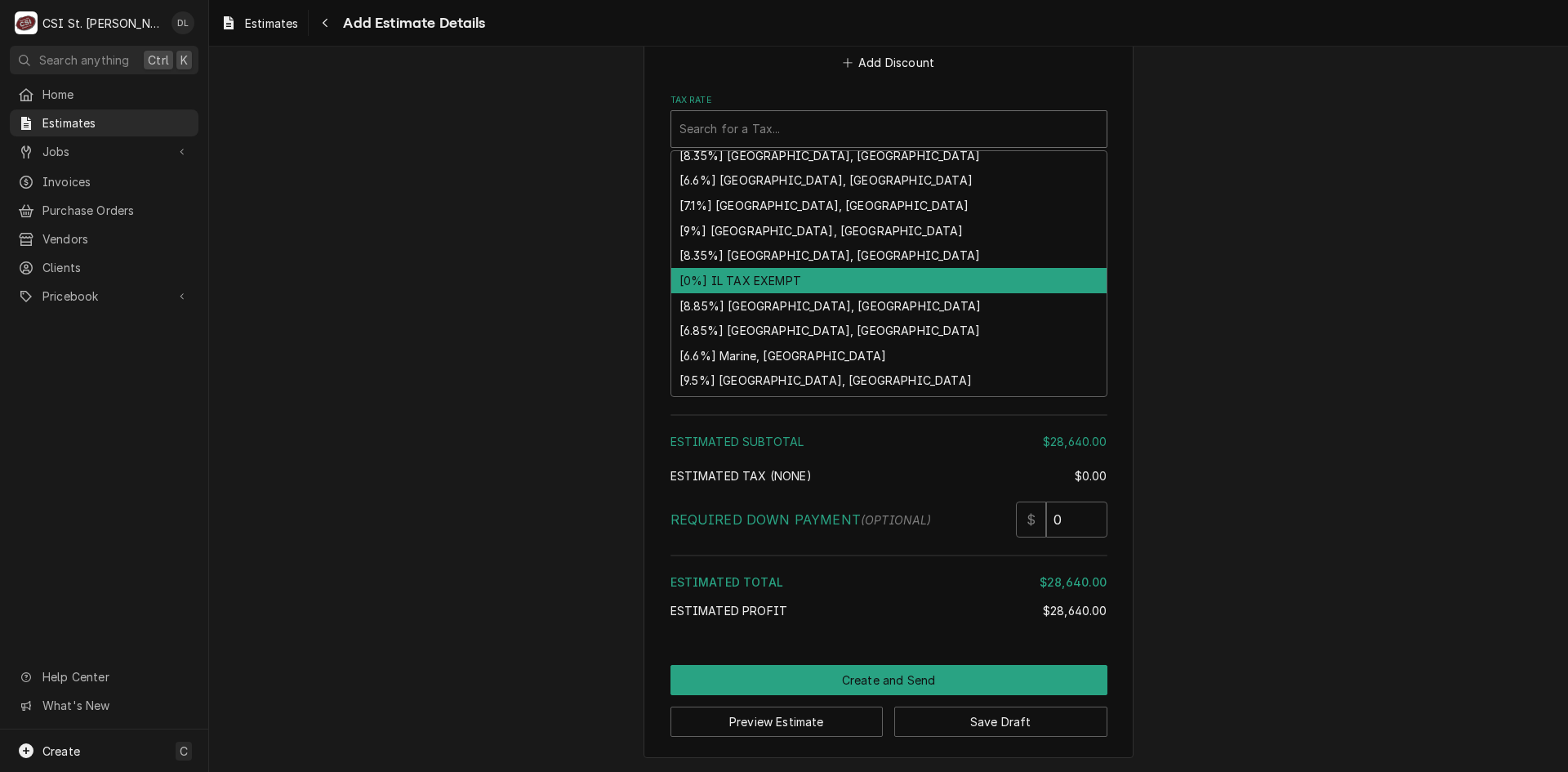
click at [759, 294] on div "[0%] IL TAX EXEMPT" at bounding box center [889, 281] width 435 height 26
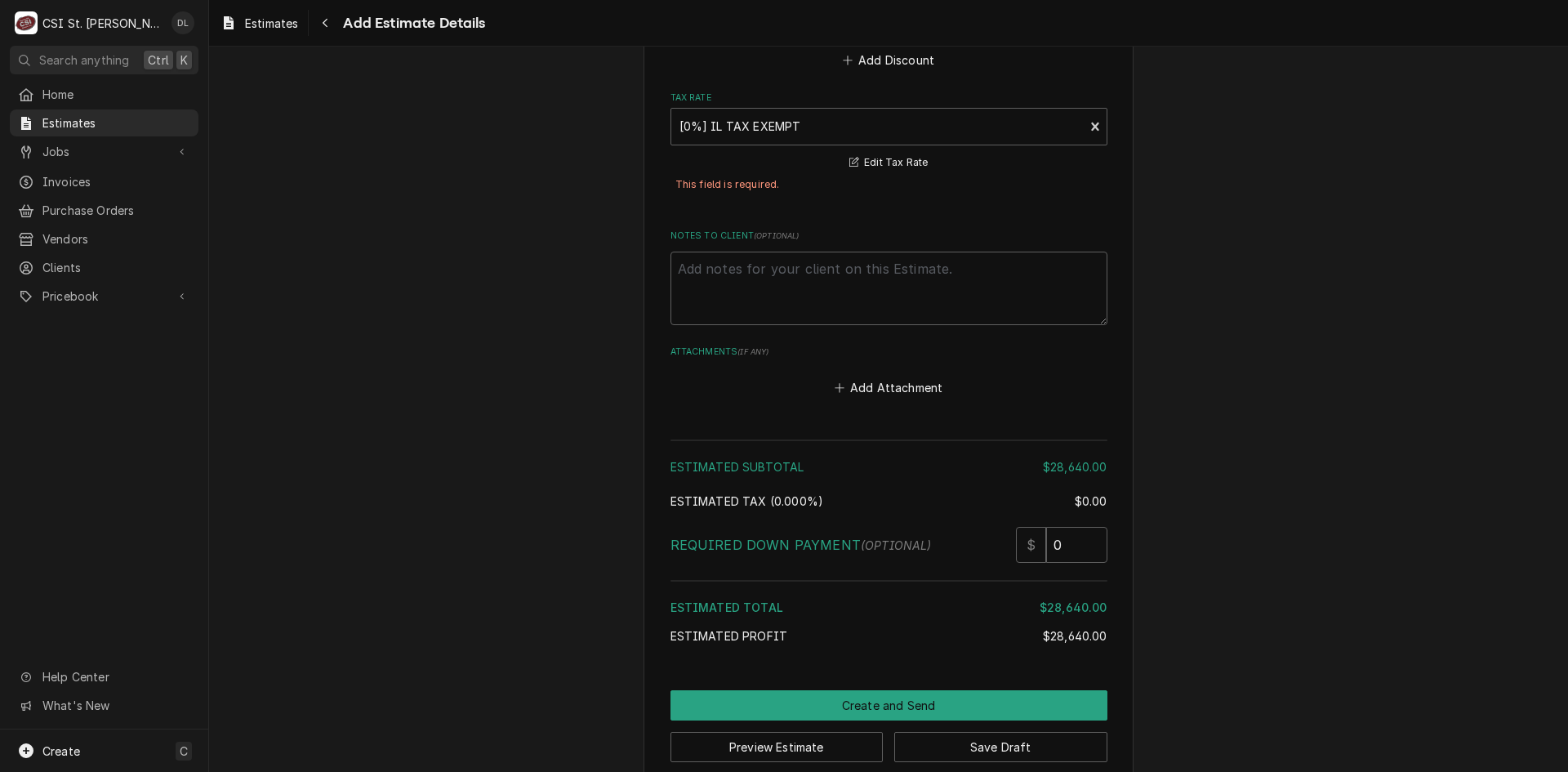
scroll to position [3231, 0]
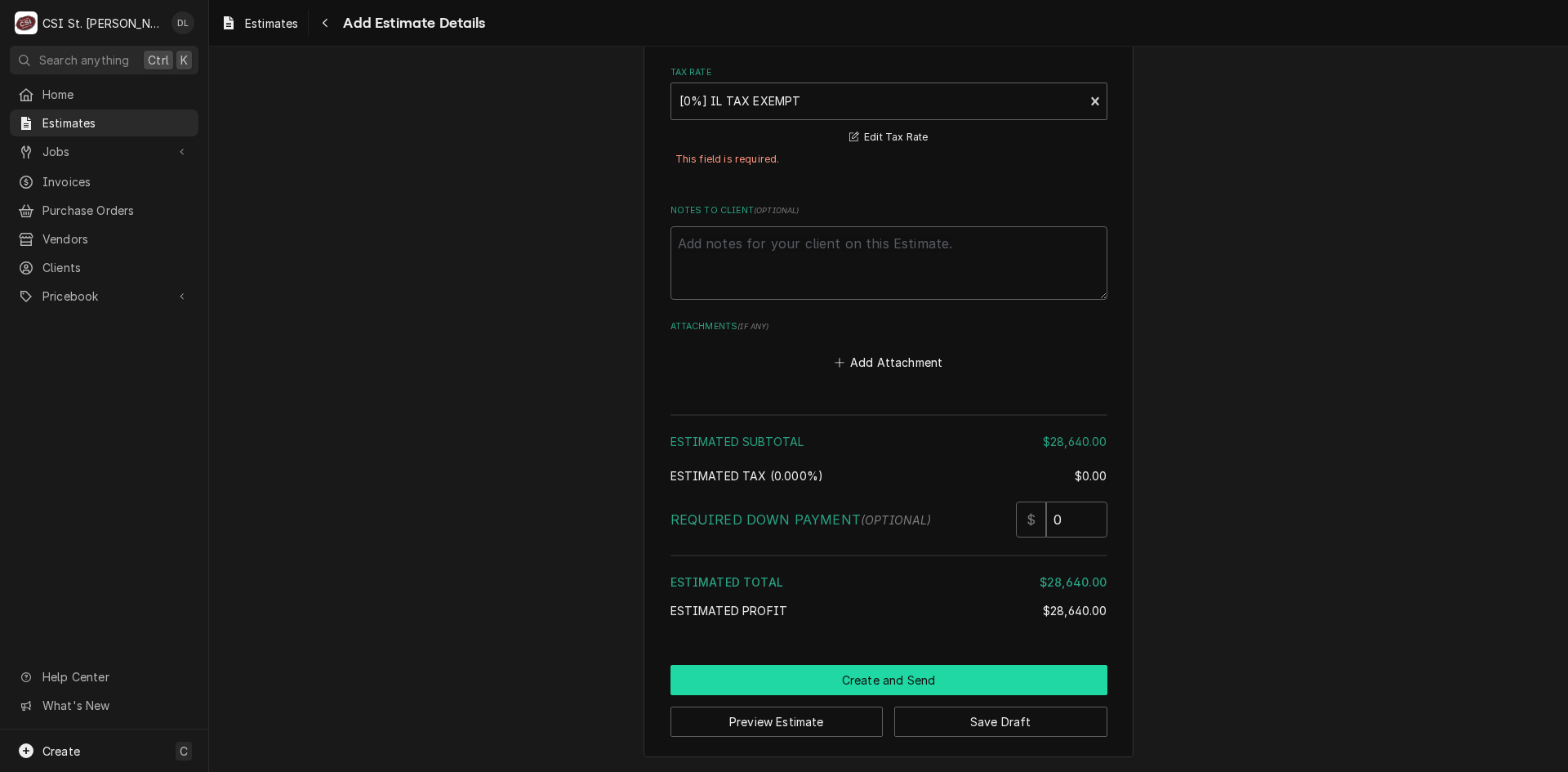
click at [889, 675] on button "Create and Send" at bounding box center [889, 680] width 437 height 30
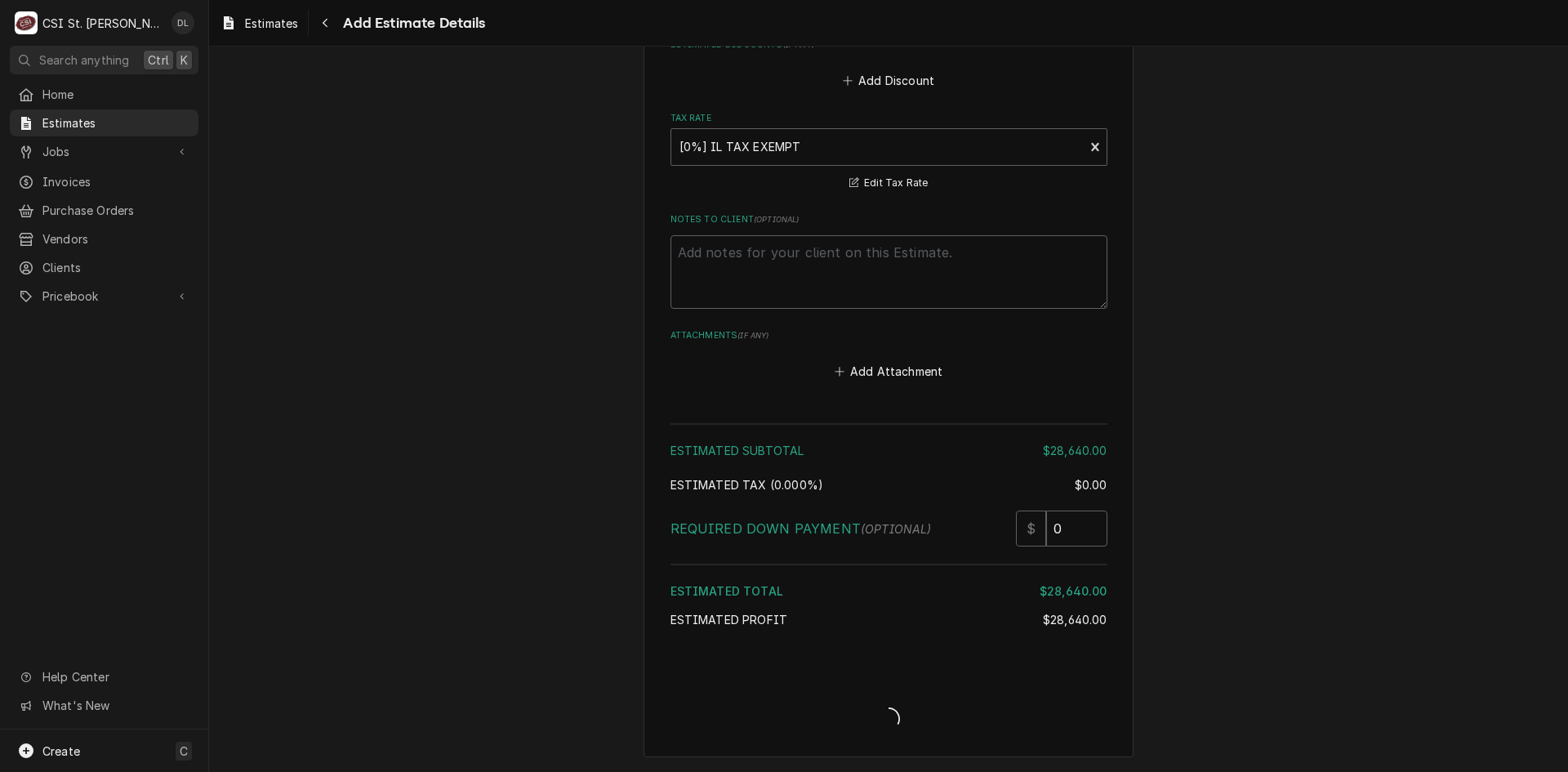
scroll to position [3185, 0]
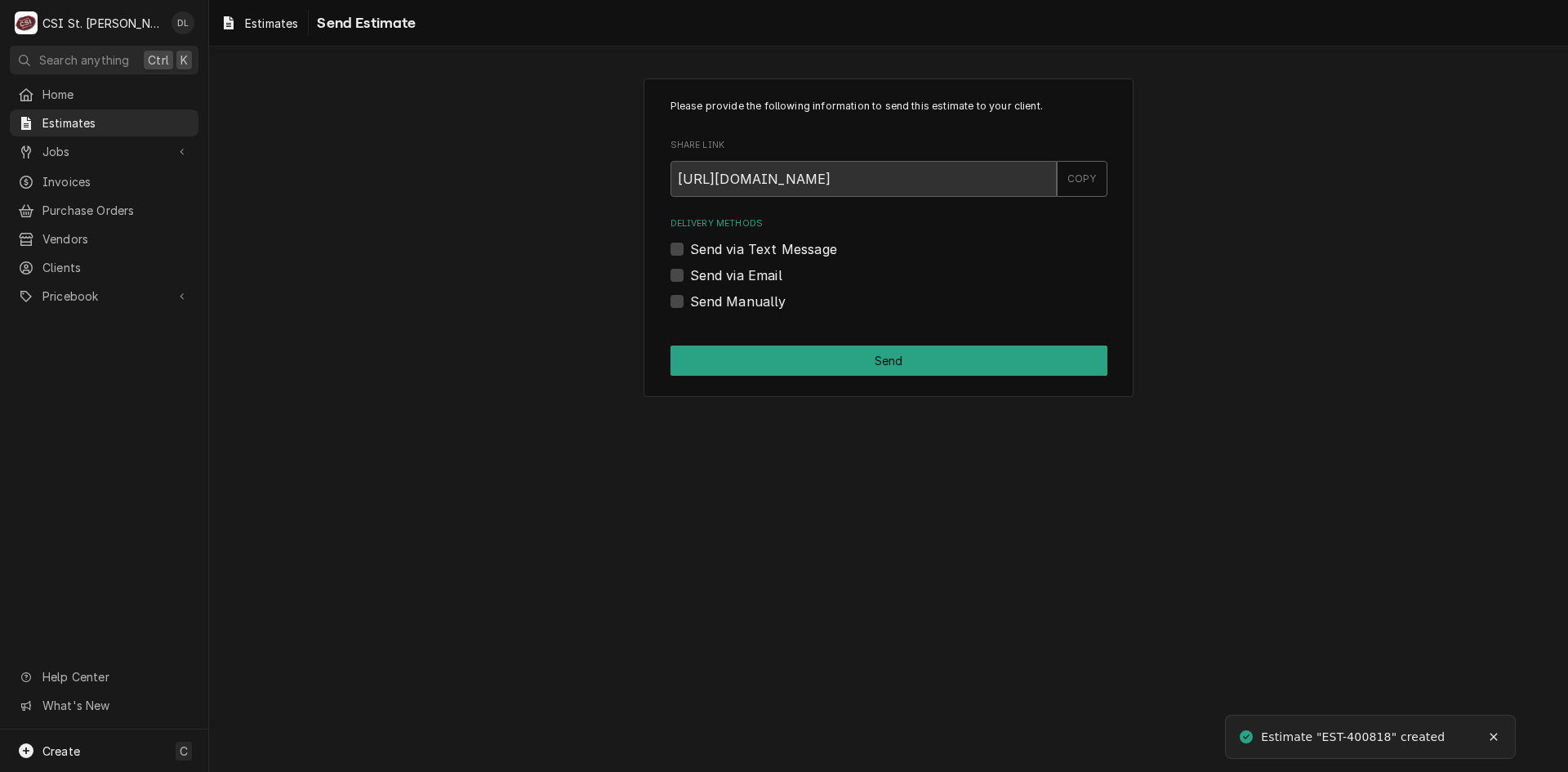
click at [684, 305] on div "Send Manually" at bounding box center [889, 302] width 437 height 20
click at [667, 299] on div "Please provide the following information to send this estimate to your client. …" at bounding box center [889, 238] width 490 height 318
click at [690, 302] on label "Send Manually" at bounding box center [738, 302] width 96 height 20
click at [690, 302] on input "Send Manually" at bounding box center [908, 309] width 437 height 36
checkbox input "true"
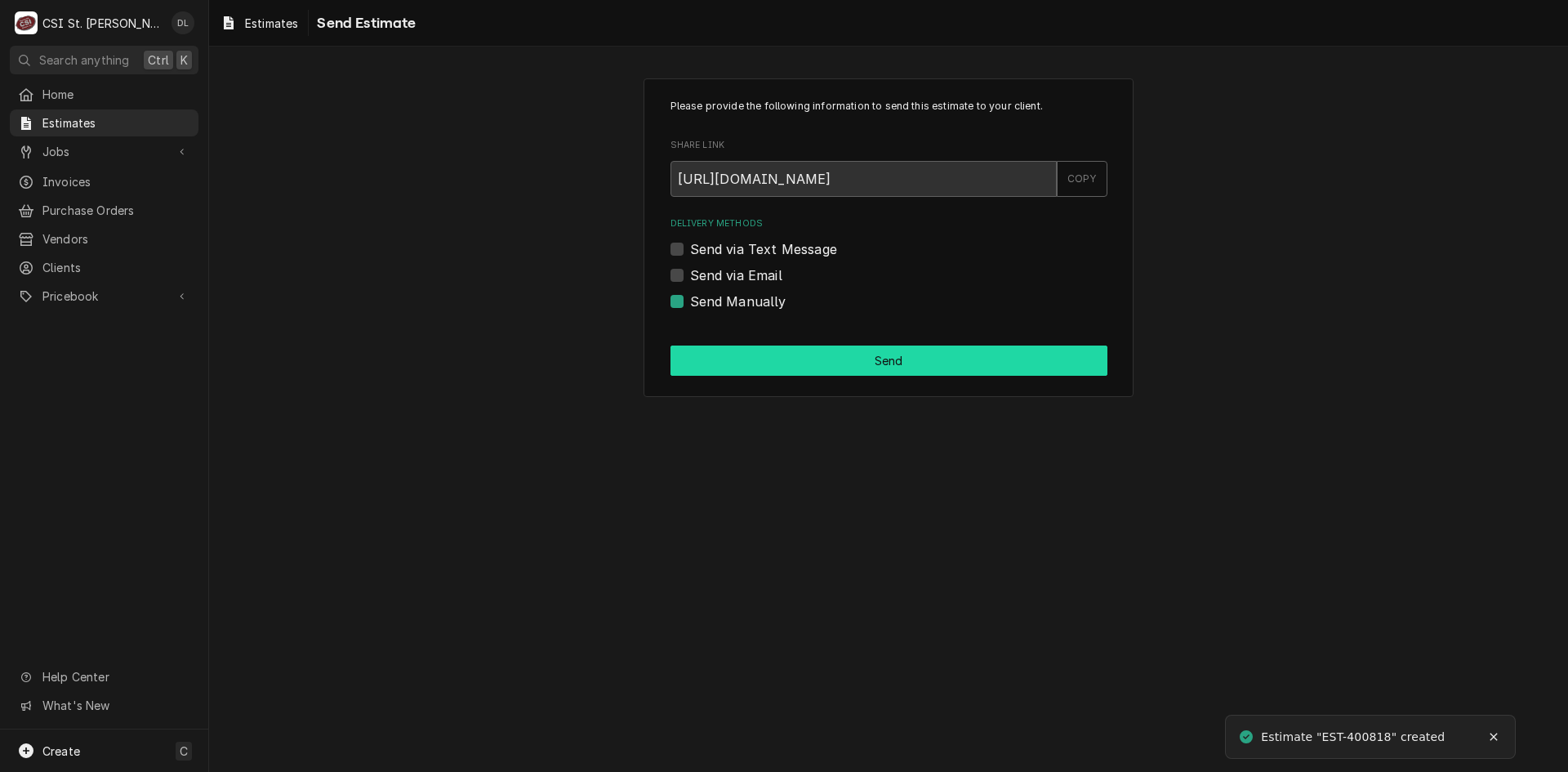
click at [843, 346] on button "Send" at bounding box center [889, 360] width 437 height 30
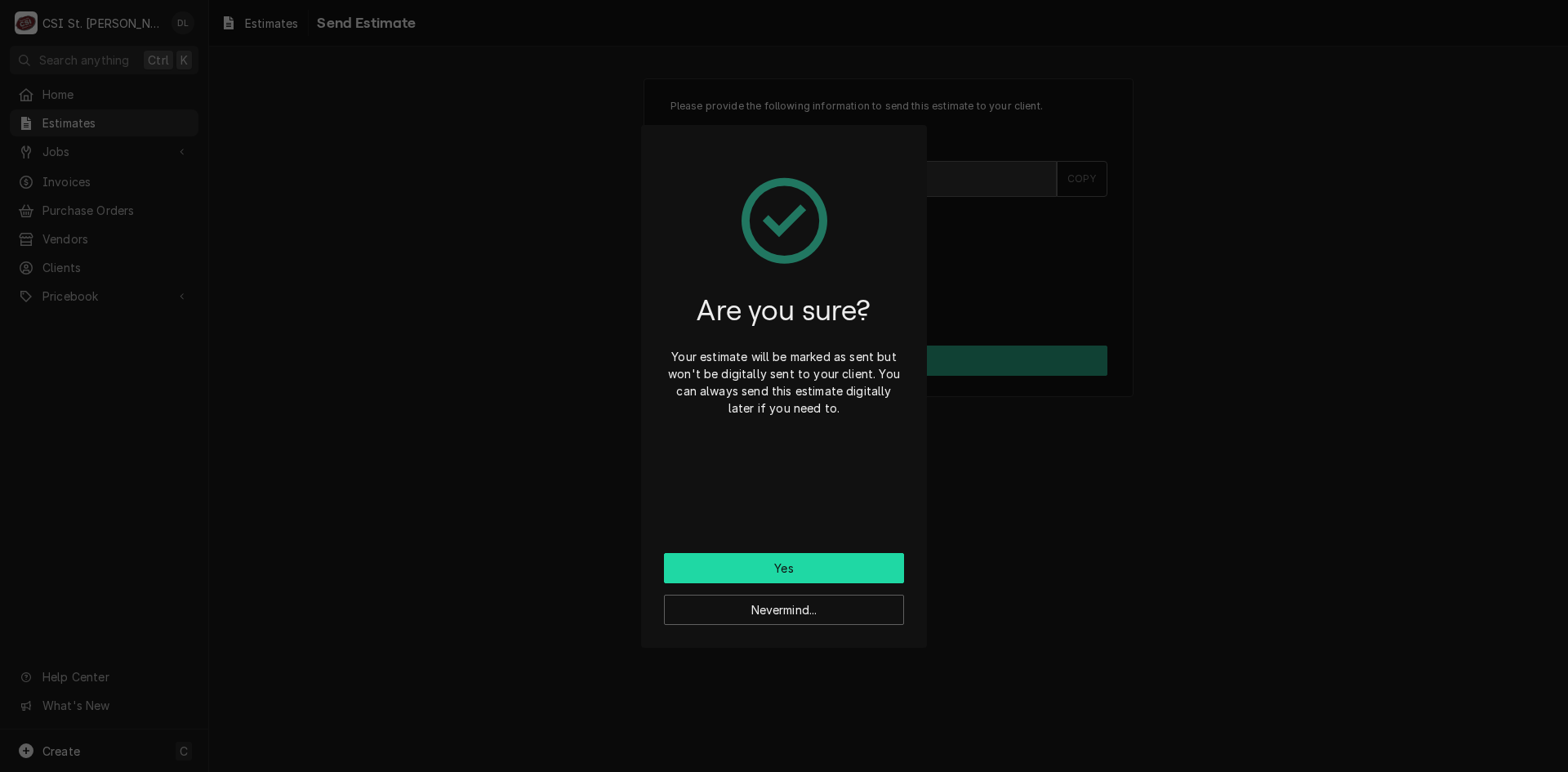
click at [813, 579] on button "Yes" at bounding box center [784, 568] width 241 height 30
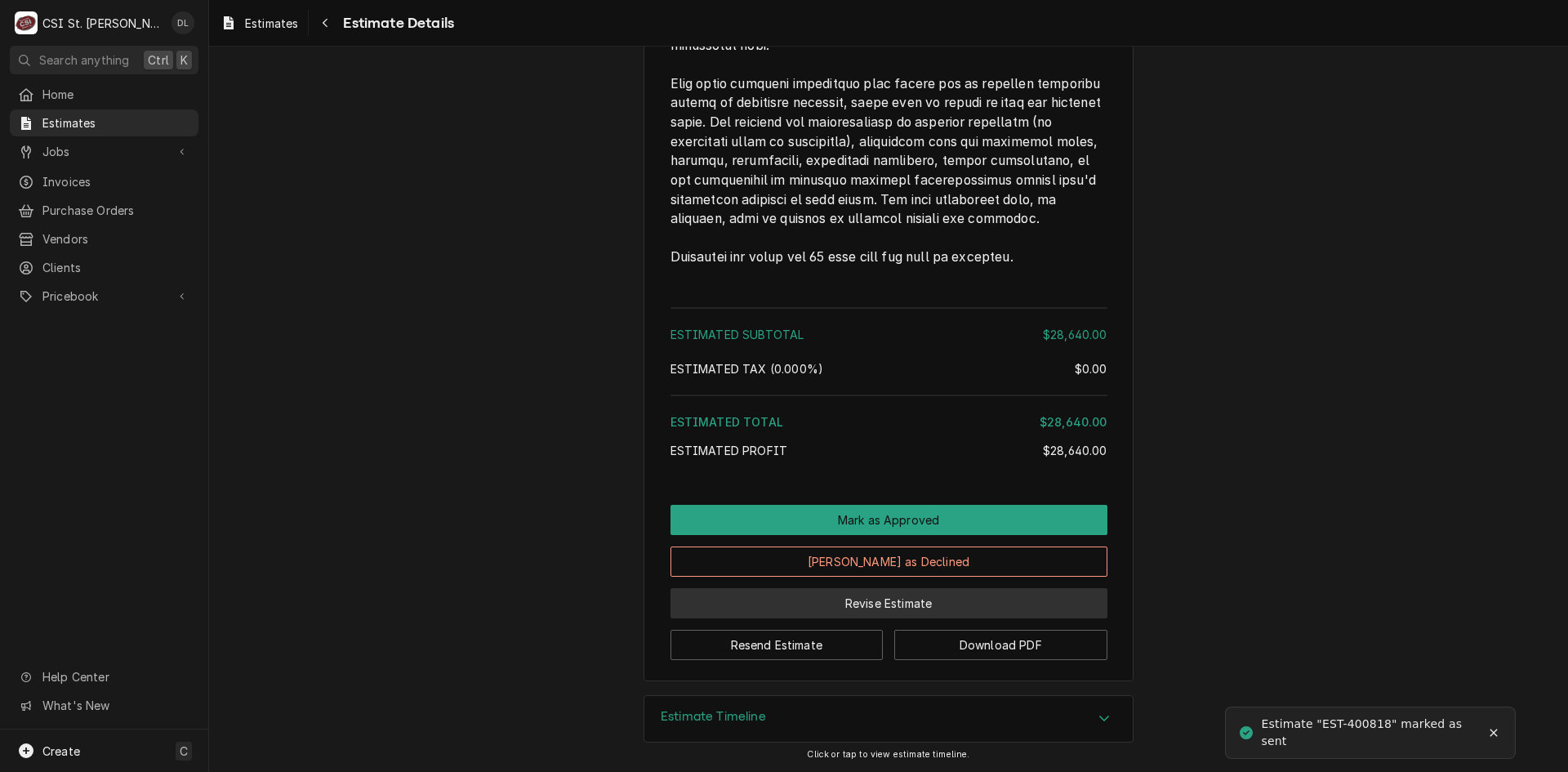
scroll to position [2743, 0]
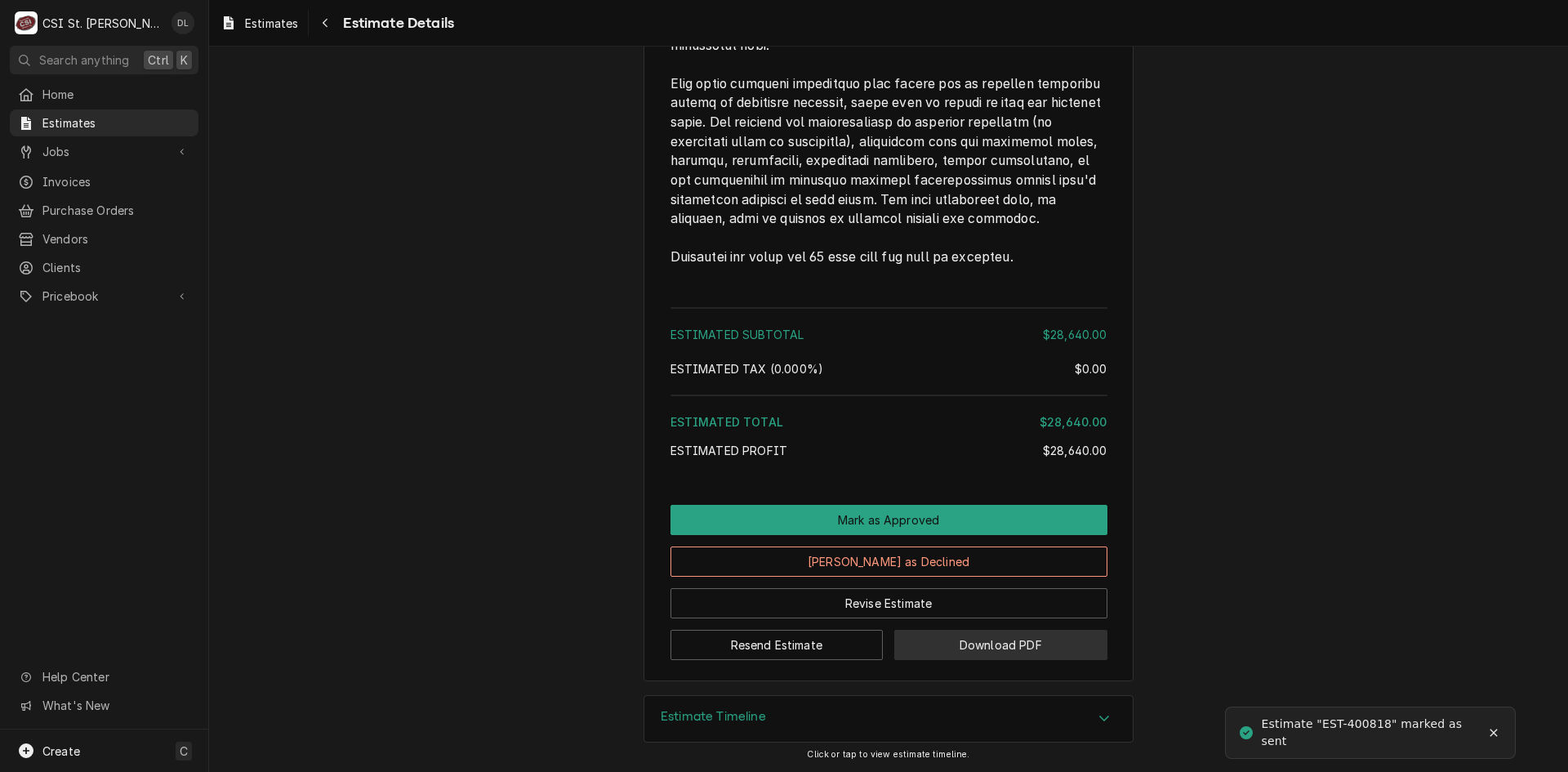
click at [1003, 639] on button "Download PDF" at bounding box center [1000, 644] width 213 height 30
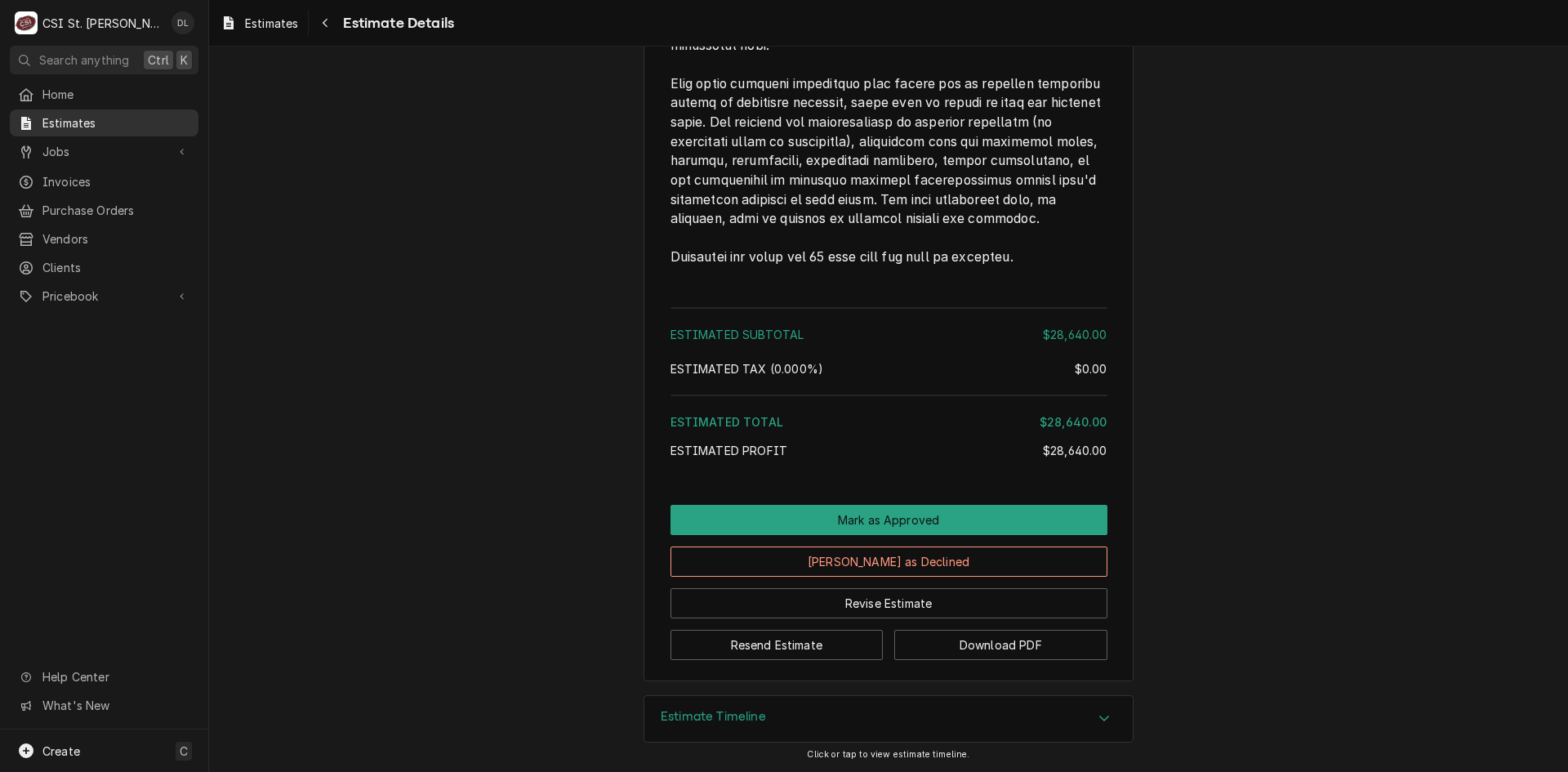
click at [73, 118] on span "Estimates" at bounding box center [116, 122] width 148 height 17
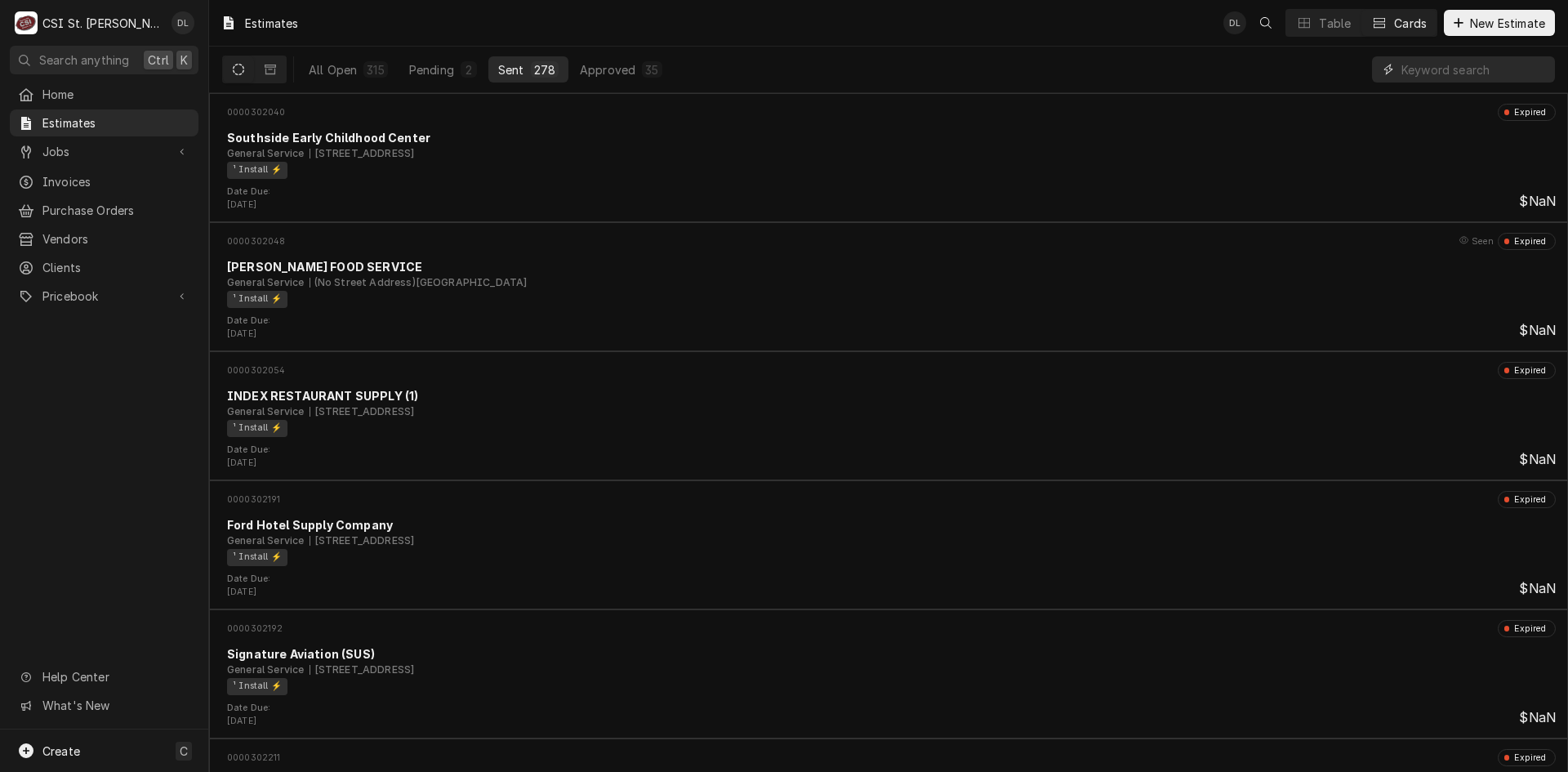
click at [1433, 78] on input "Dynamic Content Wrapper" at bounding box center [1475, 69] width 145 height 27
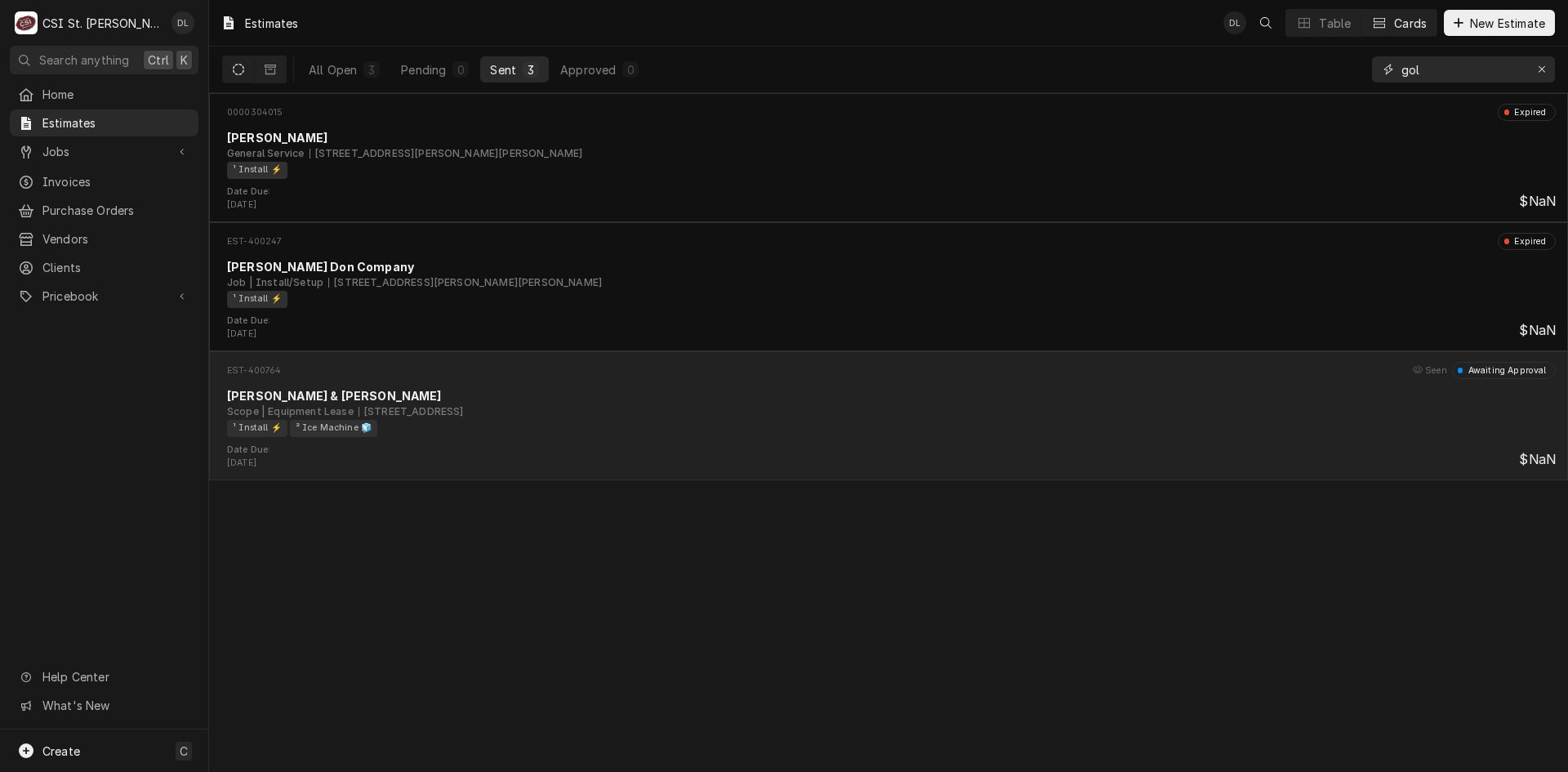
type input "gol"
click at [590, 406] on div "Scope | Equipment Lease 3545 Scarlett Oak Blvd, Kirkwood, MO 63122" at bounding box center [892, 412] width 1329 height 15
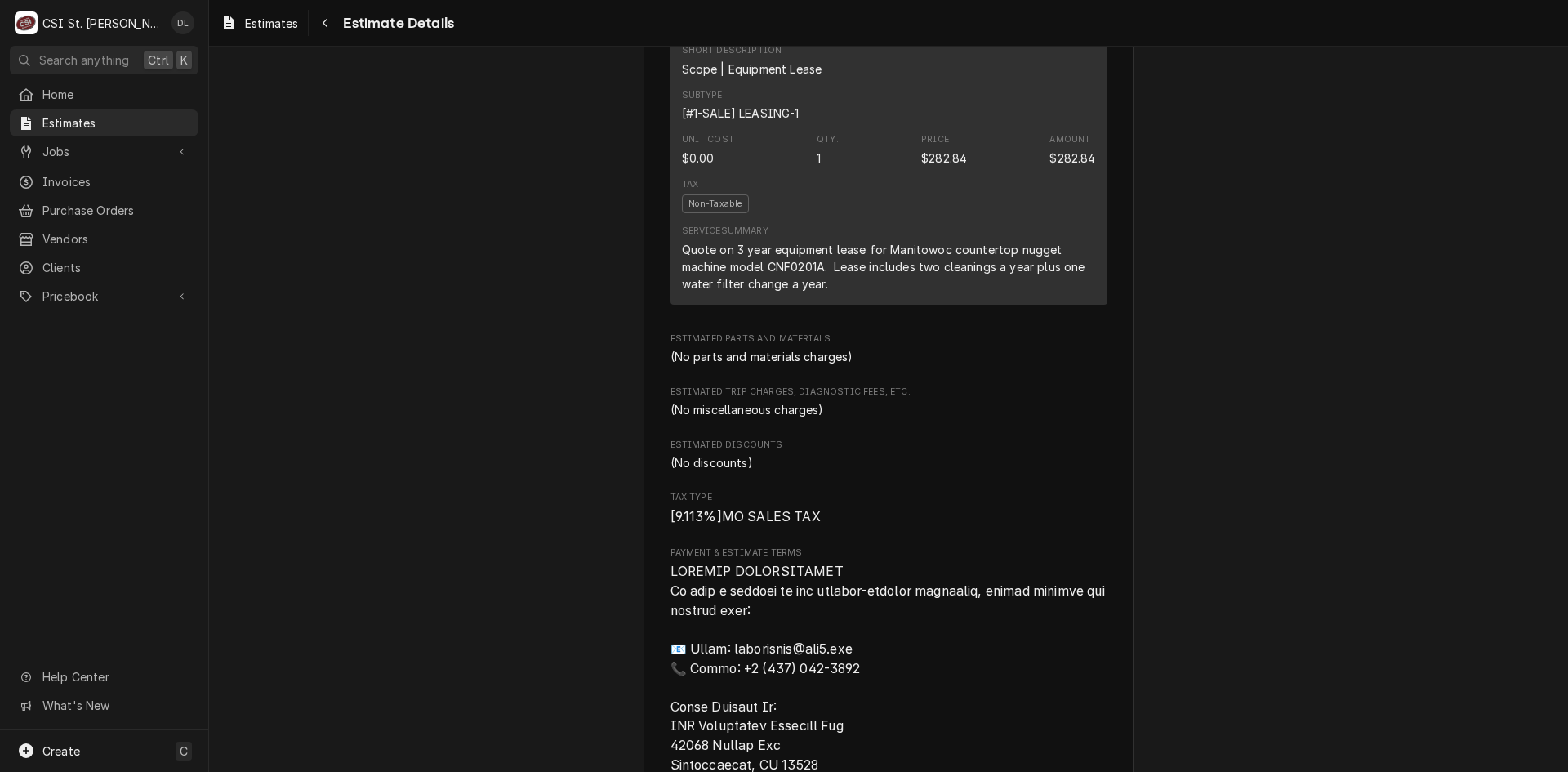
scroll to position [980, 0]
click at [49, 118] on span "Estimates" at bounding box center [116, 122] width 148 height 17
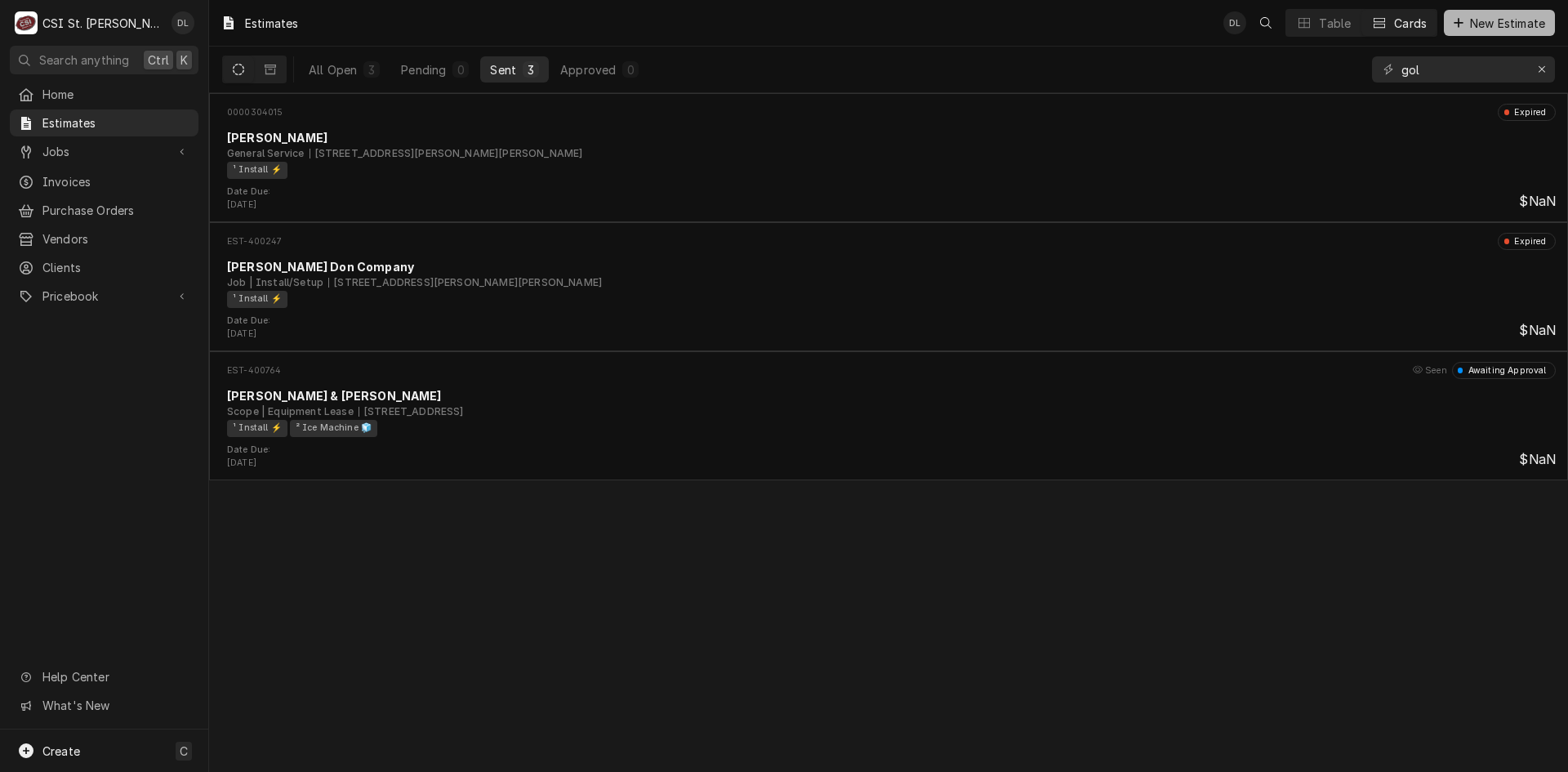
click at [1463, 13] on button "New Estimate" at bounding box center [1499, 23] width 111 height 27
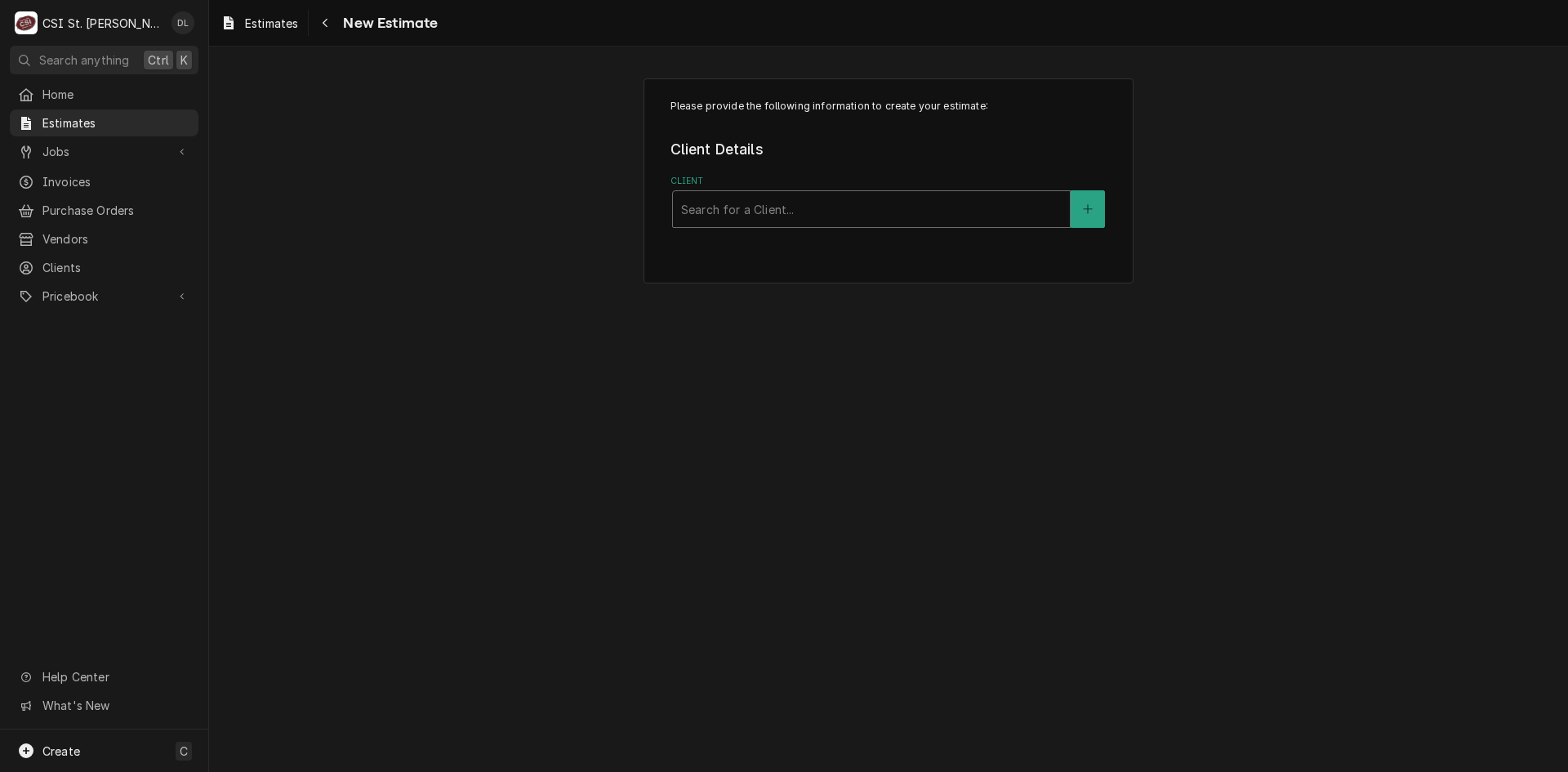
click at [995, 208] on div "Client" at bounding box center [872, 209] width 381 height 29
type input "[PERSON_NAME]"
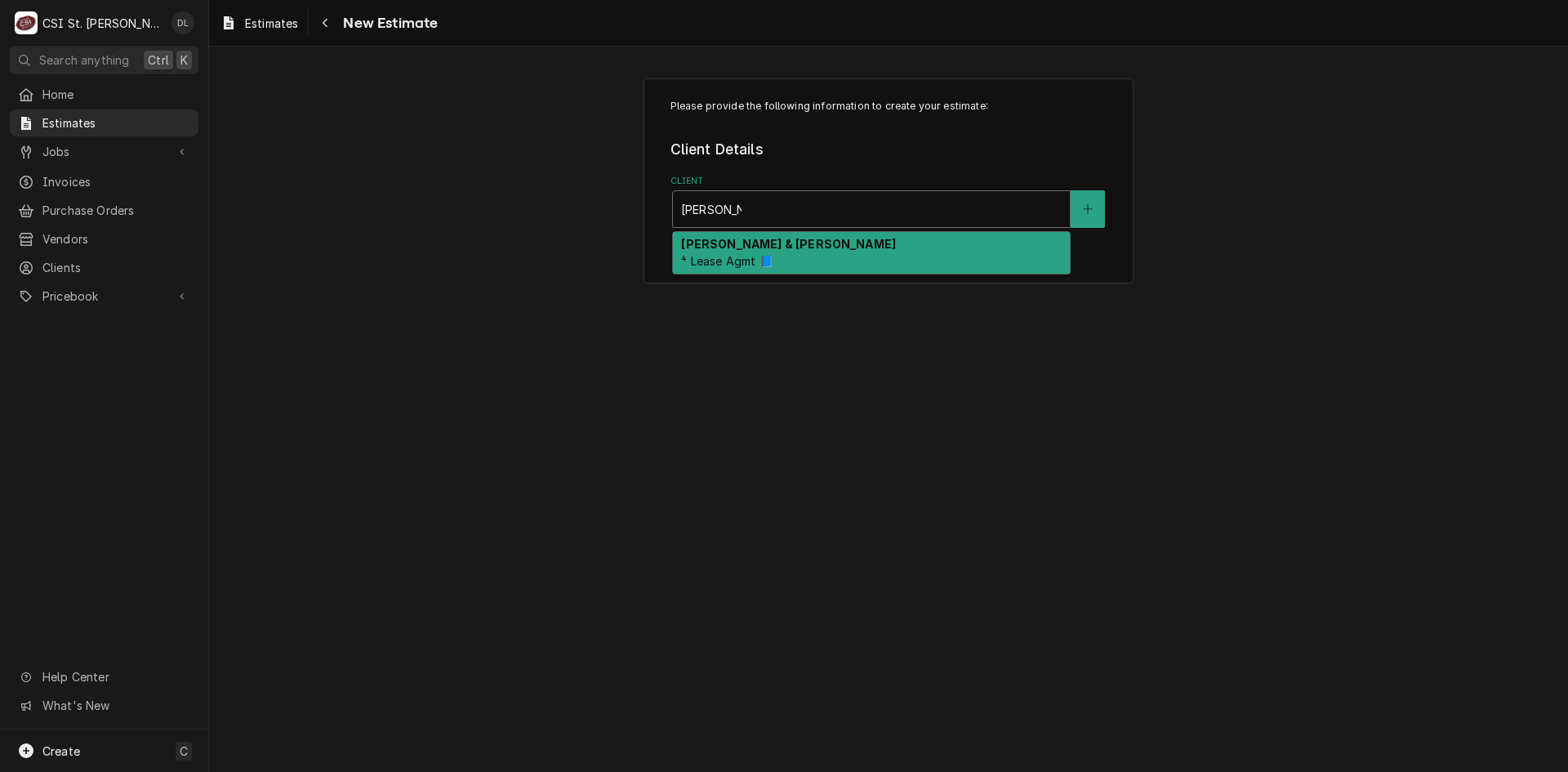
click at [810, 232] on div "Golterman & Sabo ⁴ Lease Agmt 📘" at bounding box center [872, 252] width 397 height 42
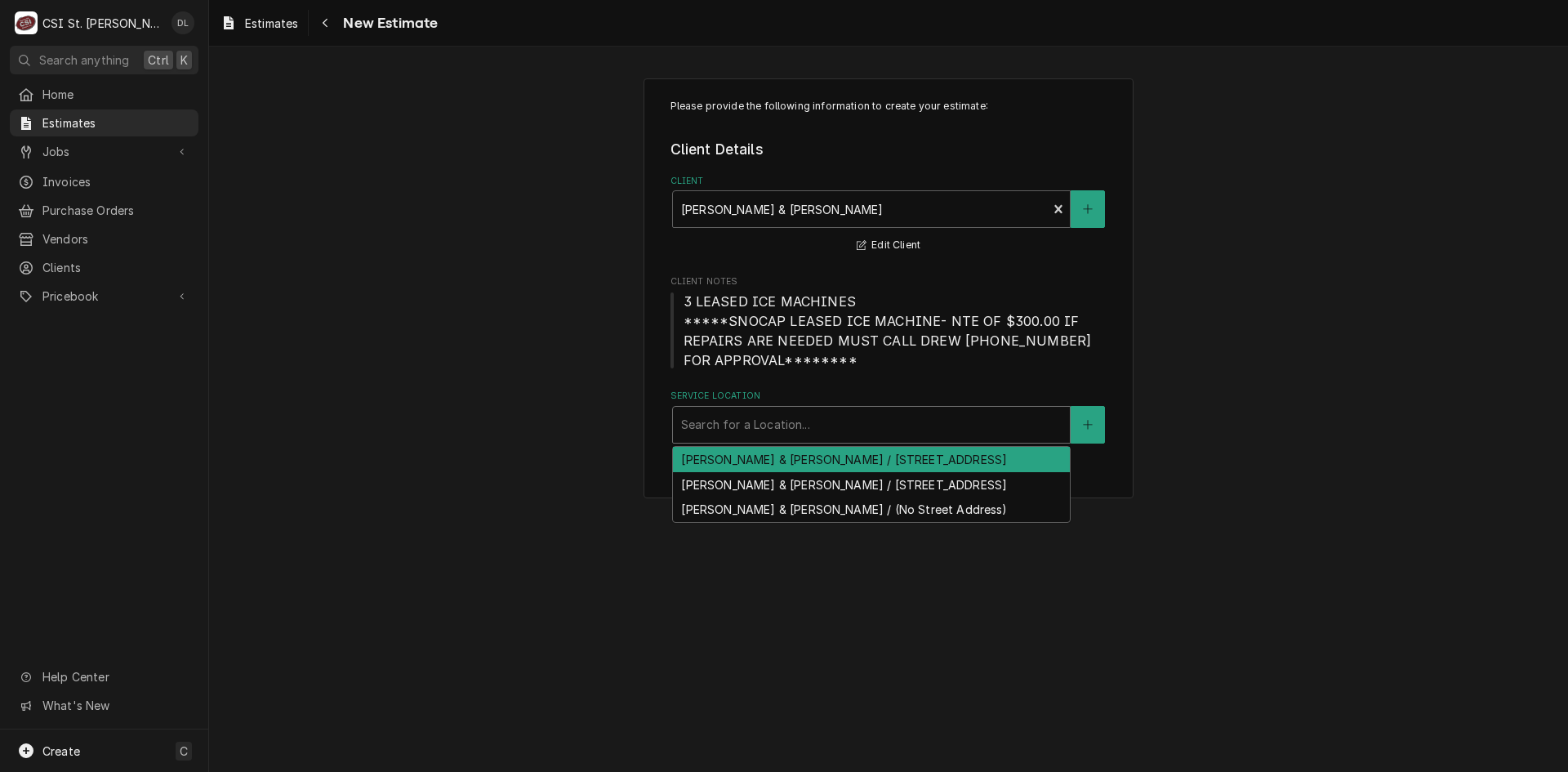
click at [809, 428] on div "Service Location" at bounding box center [872, 425] width 381 height 29
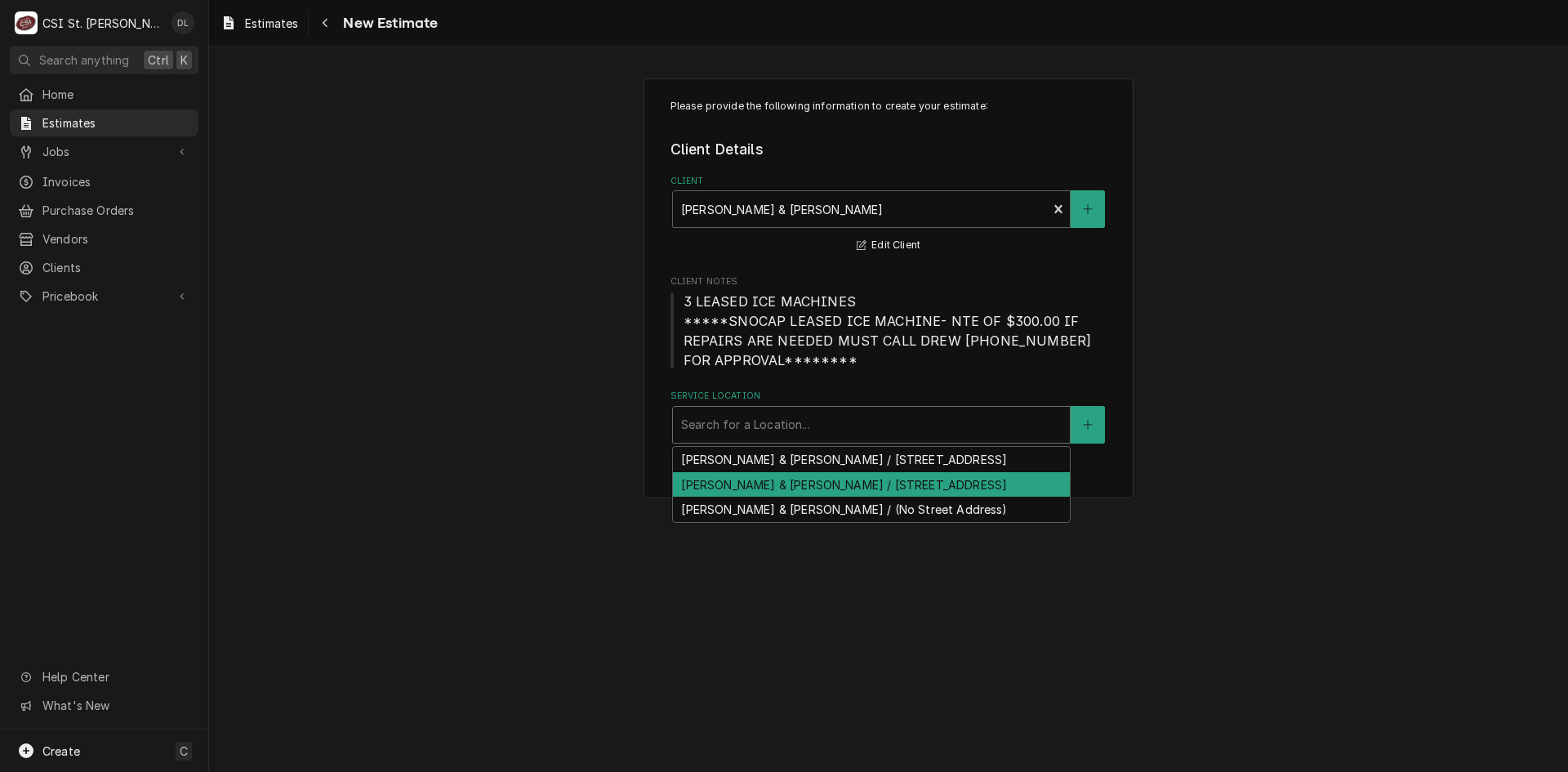
click at [645, 475] on div "Please provide the following information to create your estimate: Client Detail…" at bounding box center [889, 289] width 490 height 420
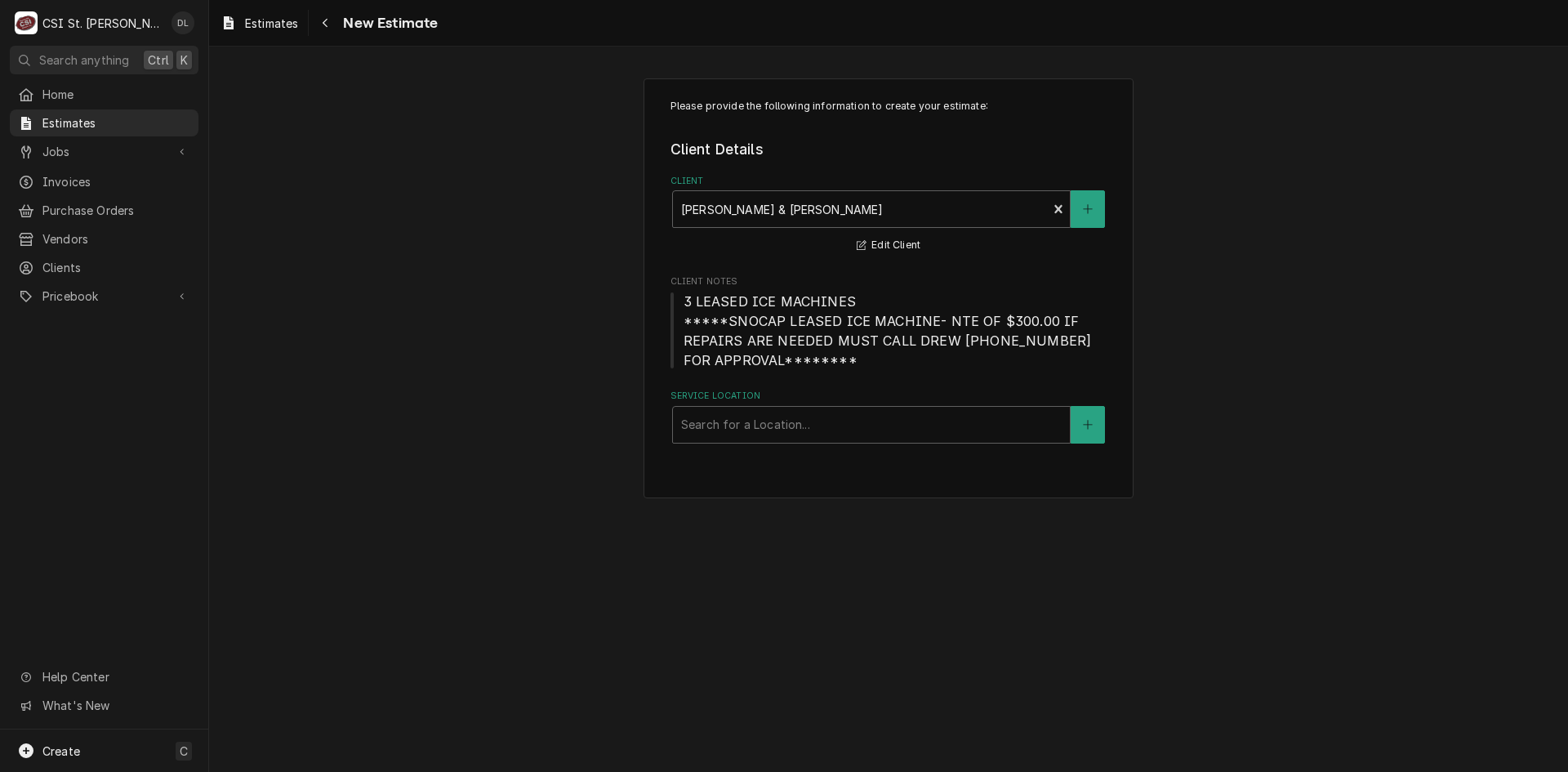
click at [818, 403] on label "Service Location" at bounding box center [889, 396] width 437 height 13
click at [826, 414] on div "Service Location" at bounding box center [872, 425] width 381 height 29
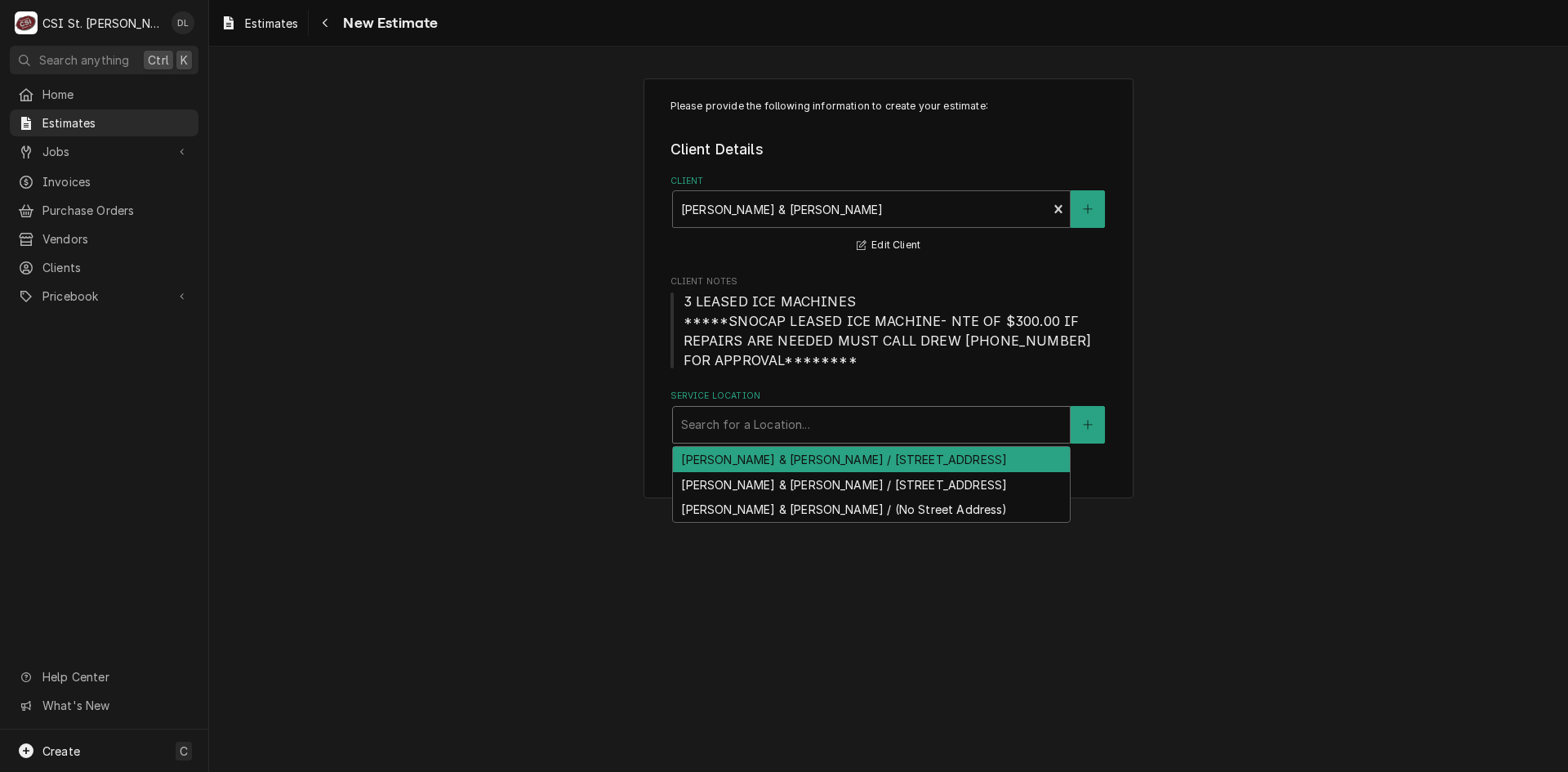
click at [876, 465] on div "Golterman & Sabo / 3545 Scarlett Oak Blvd, Kirkwood, MO 63122" at bounding box center [872, 460] width 397 height 26
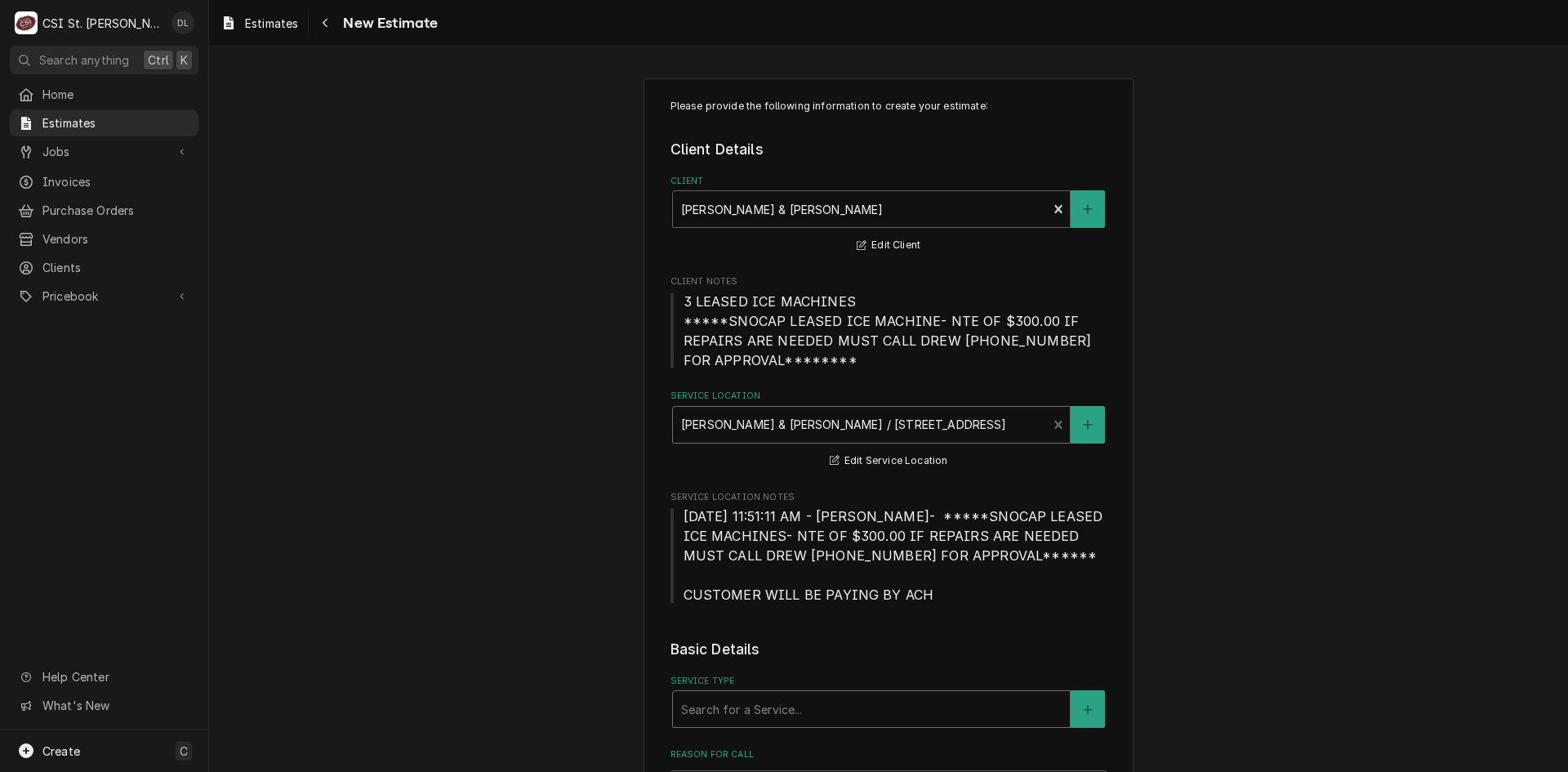
click at [741, 699] on div "Service Type" at bounding box center [872, 709] width 381 height 29
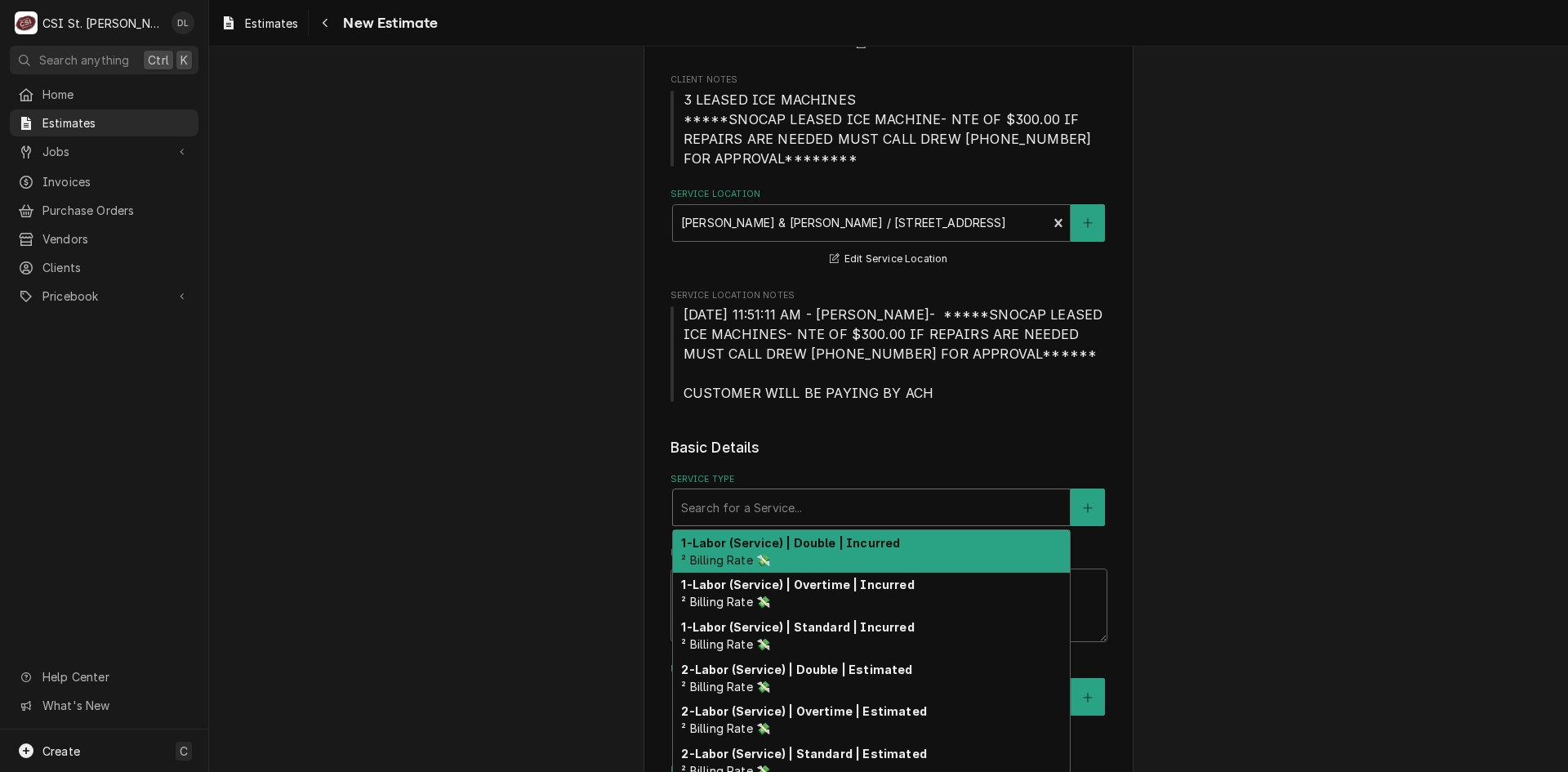
scroll to position [409, 0]
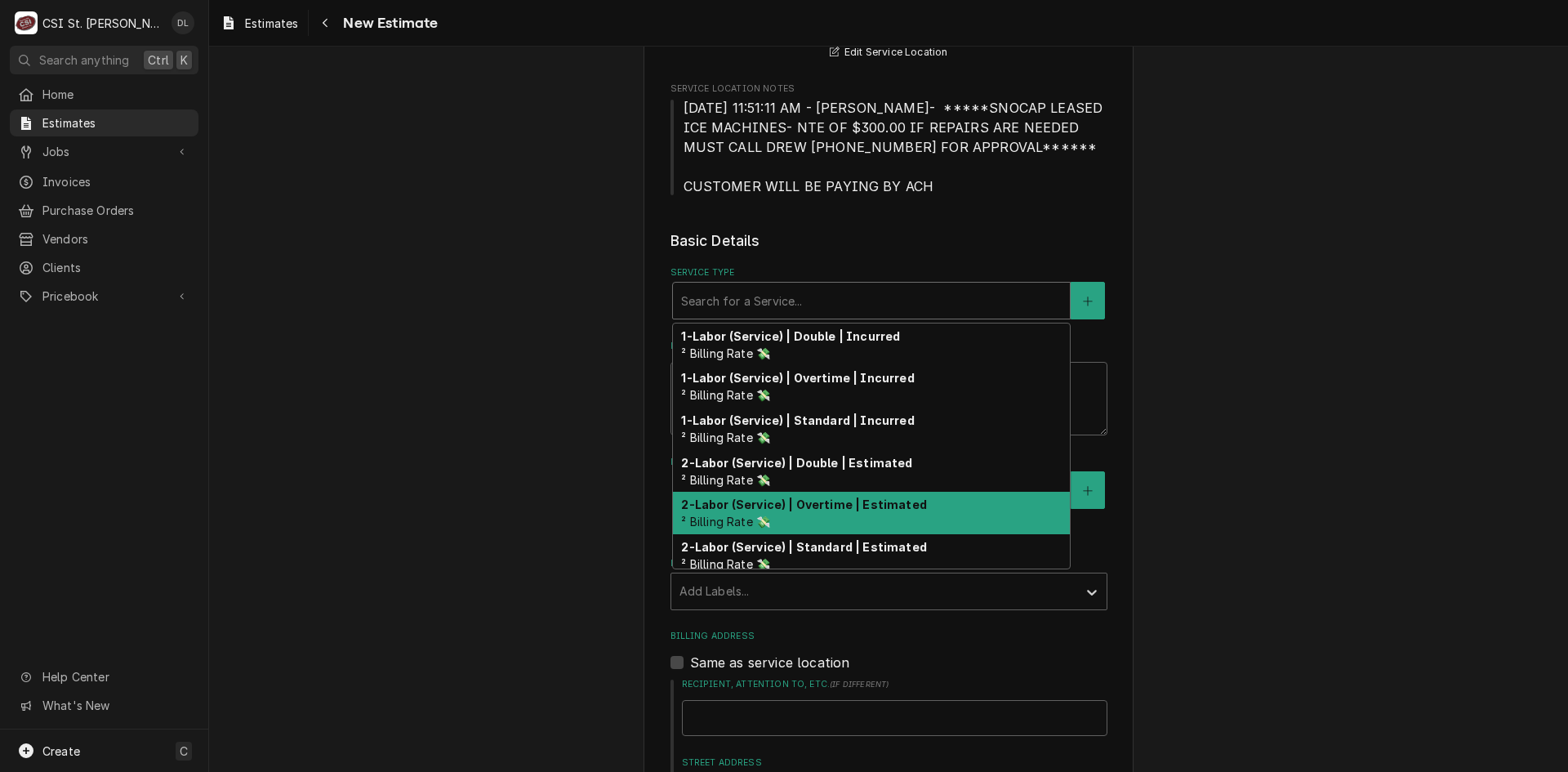
type textarea "x"
type input "i"
type textarea "x"
type input "in"
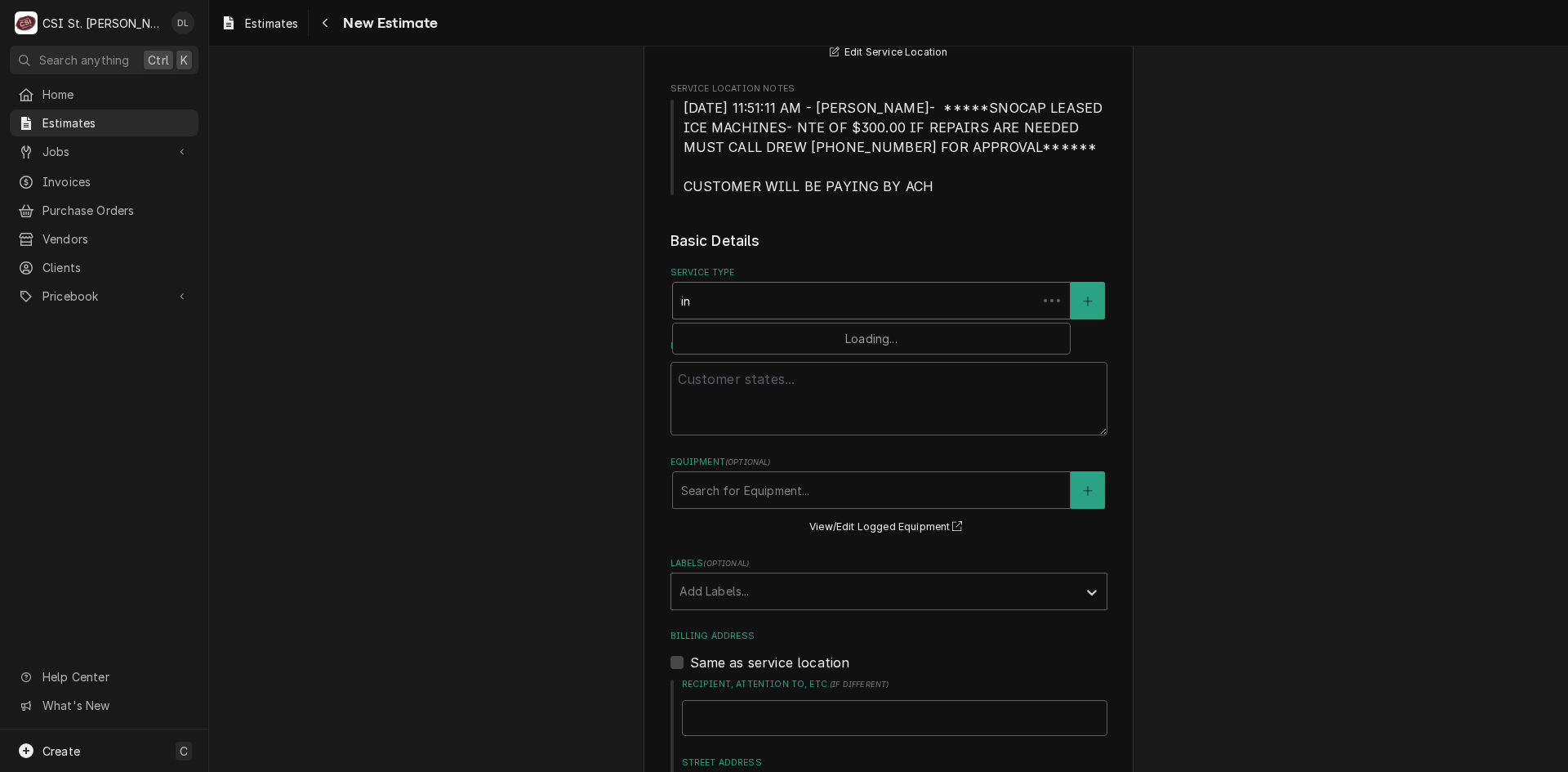
type textarea "x"
type input "ins"
type textarea "x"
type input "insta"
type textarea "x"
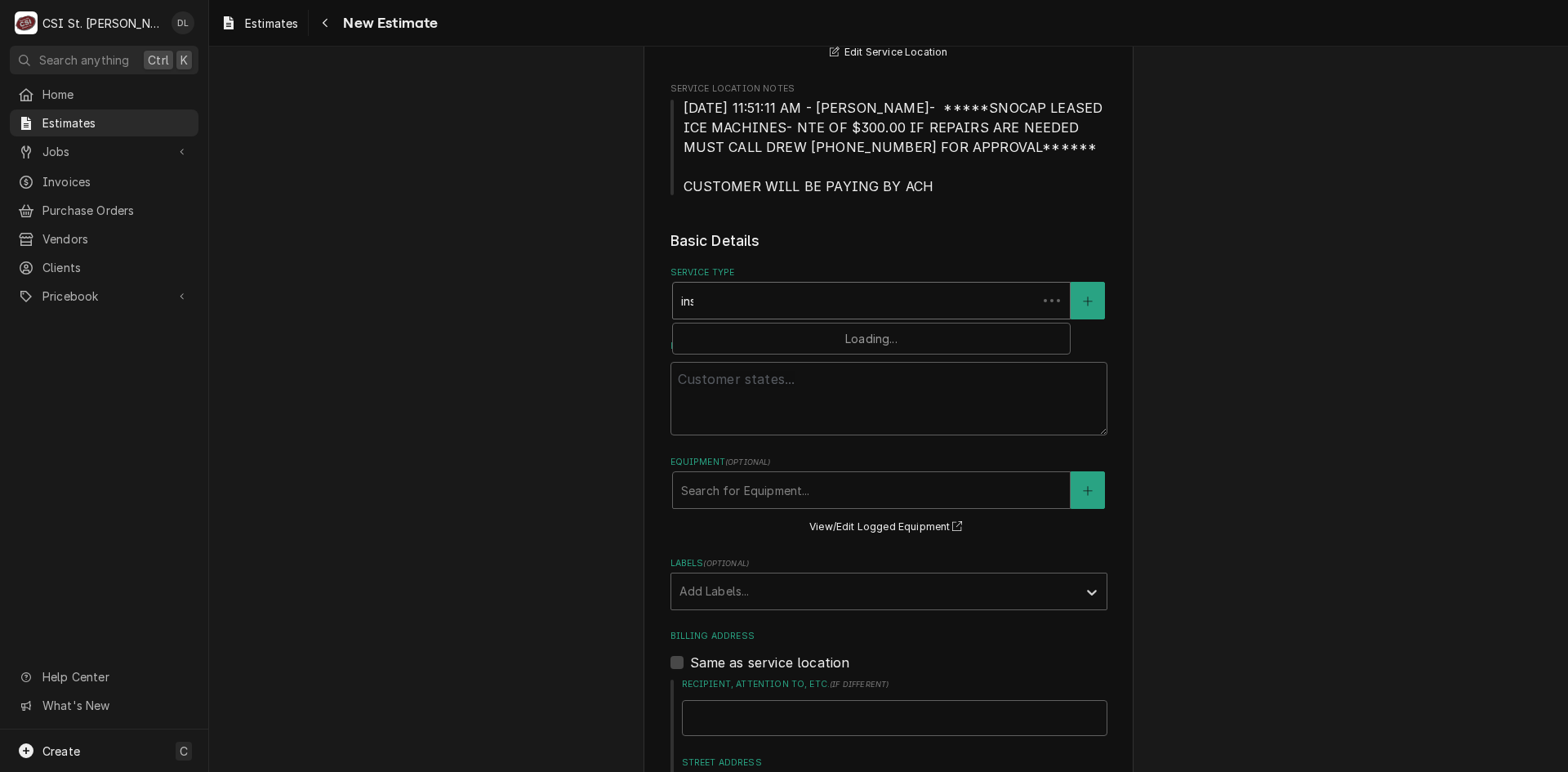
type input "instal"
type textarea "x"
type input "install"
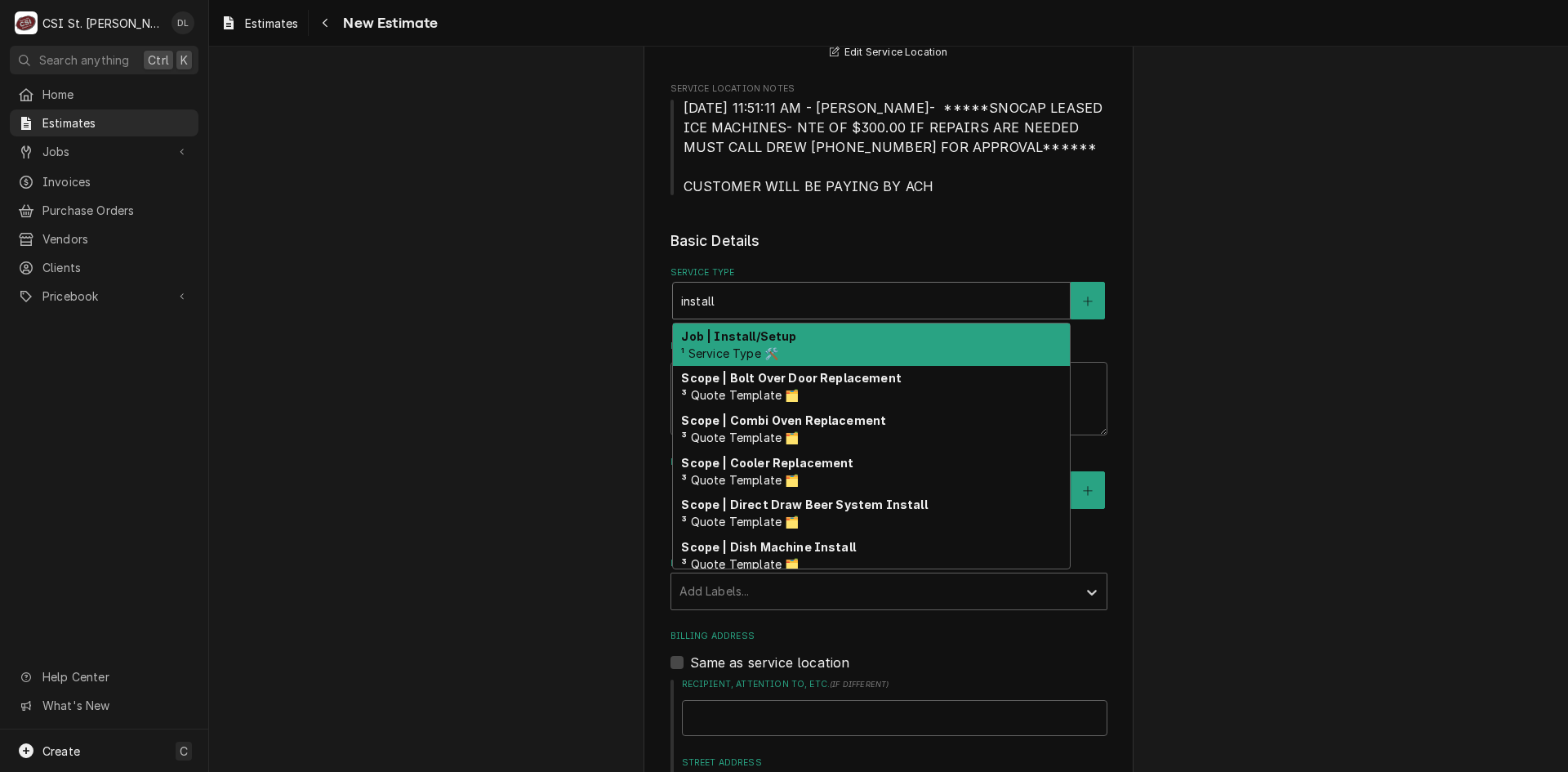
click at [805, 346] on div "Job | Install/Setup ¹ Service Type 🛠️" at bounding box center [872, 344] width 397 height 42
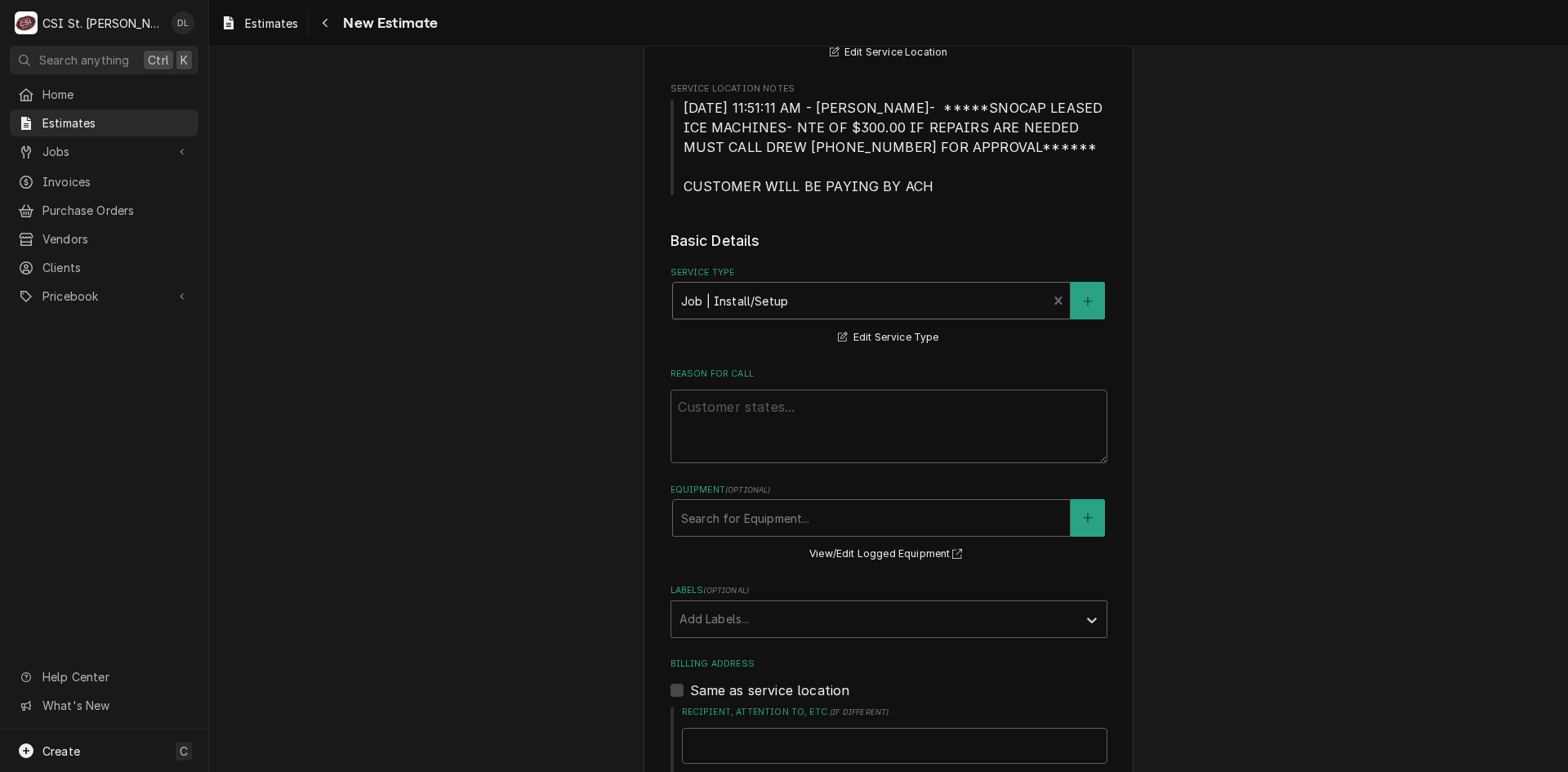
scroll to position [572, 0]
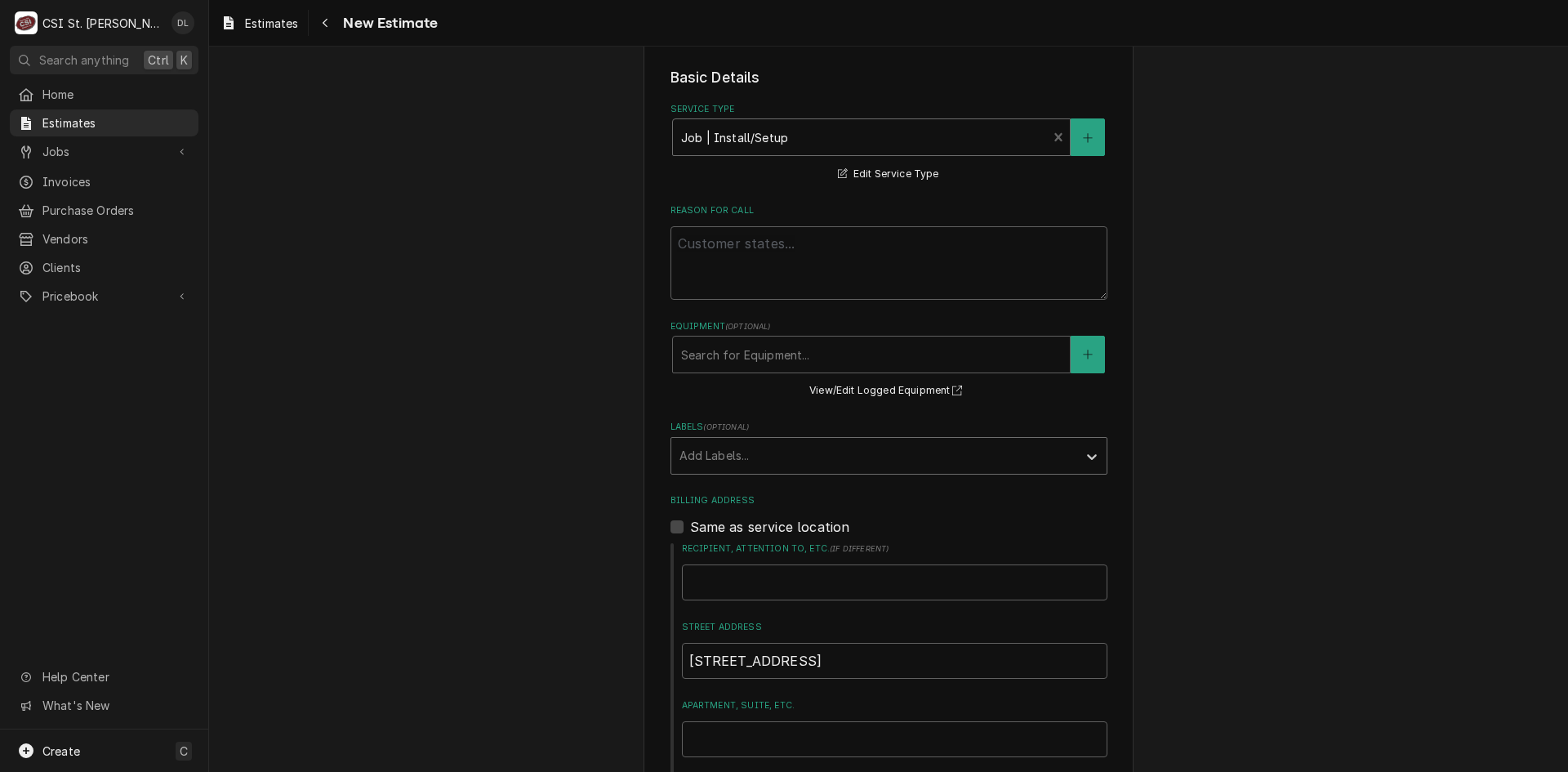
click at [943, 448] on div "Labels" at bounding box center [874, 456] width 390 height 29
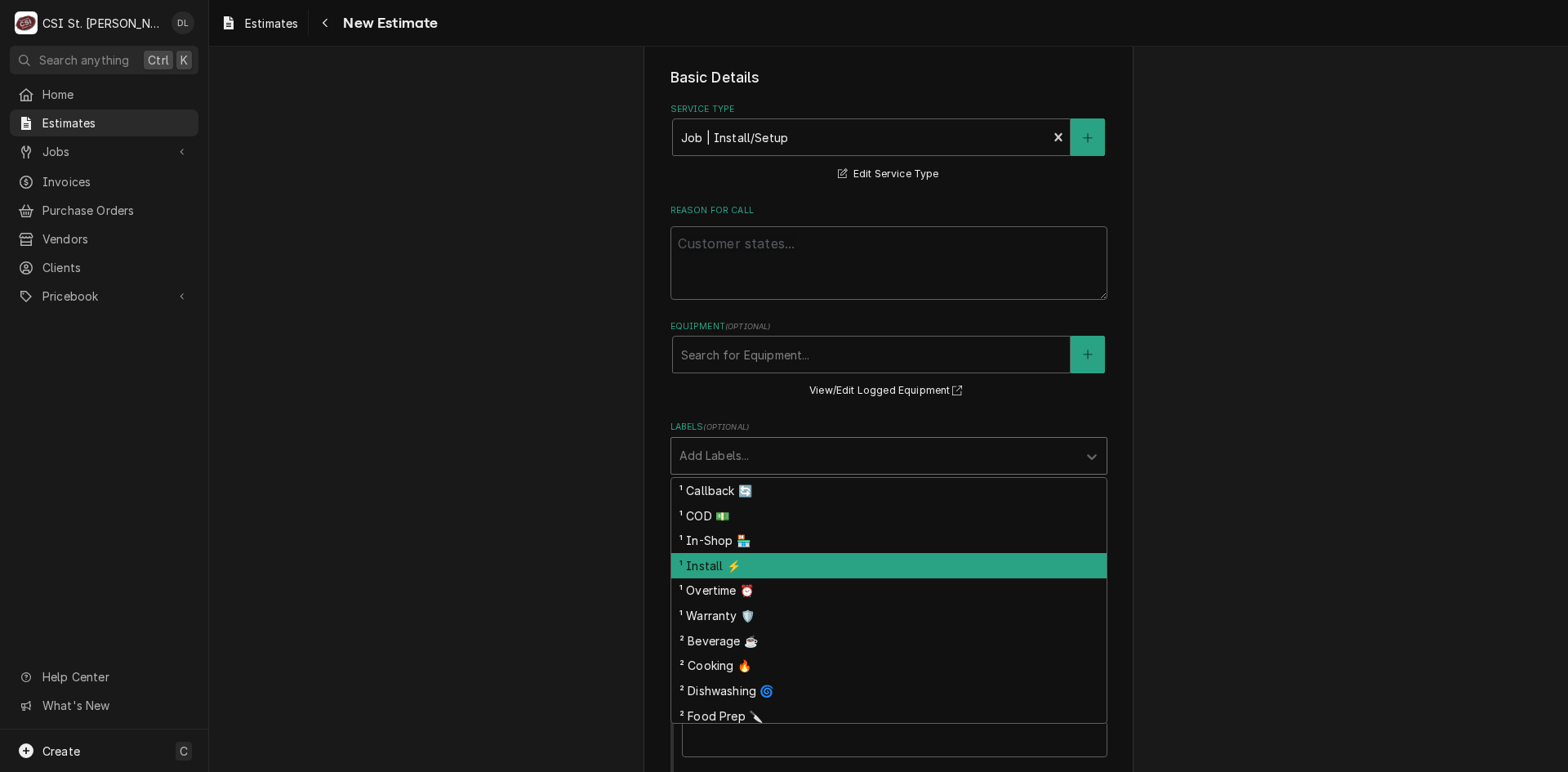
click at [771, 559] on div "¹ Install ⚡️" at bounding box center [889, 566] width 435 height 26
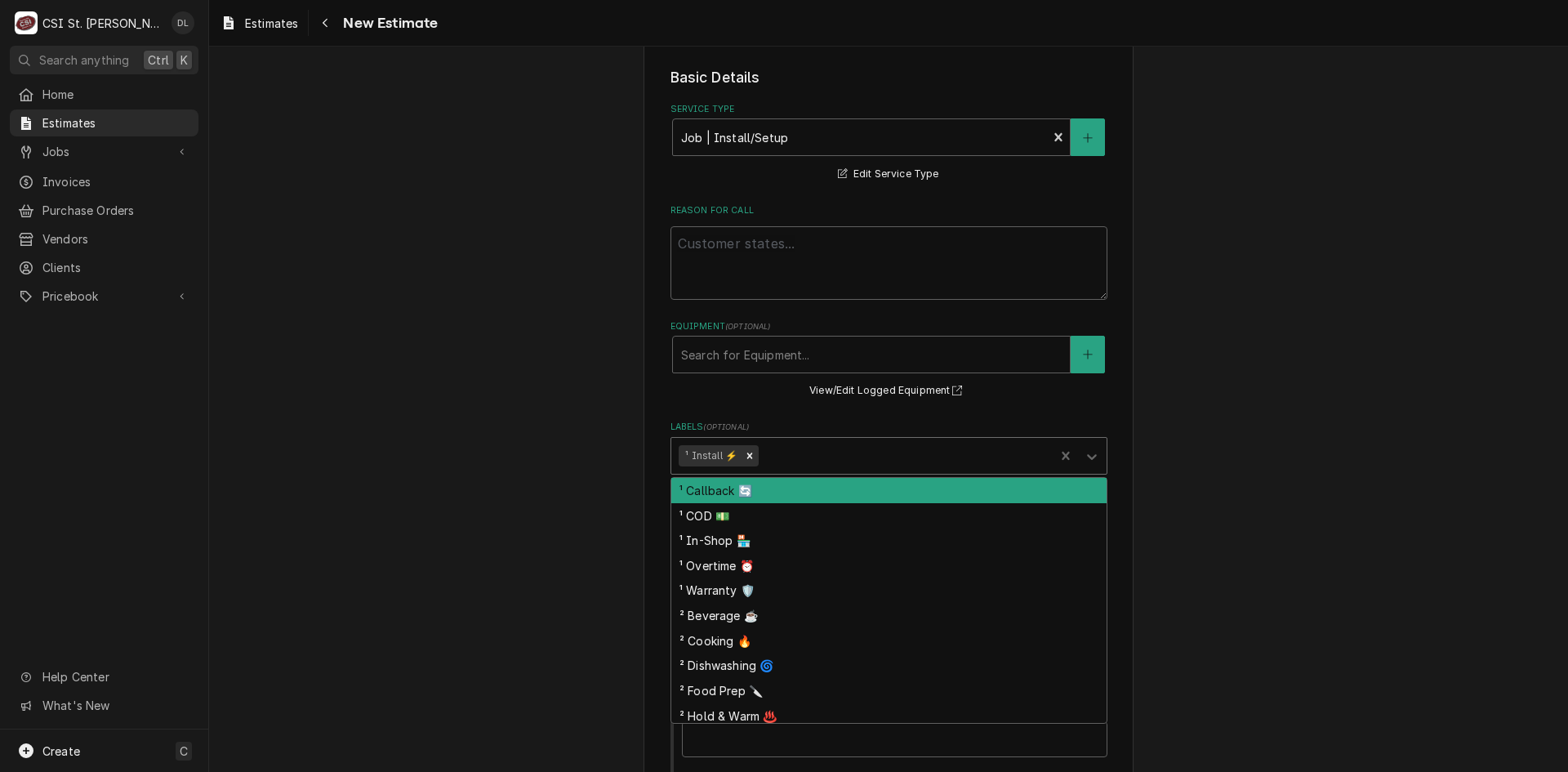
click at [827, 458] on div "Labels" at bounding box center [904, 456] width 285 height 29
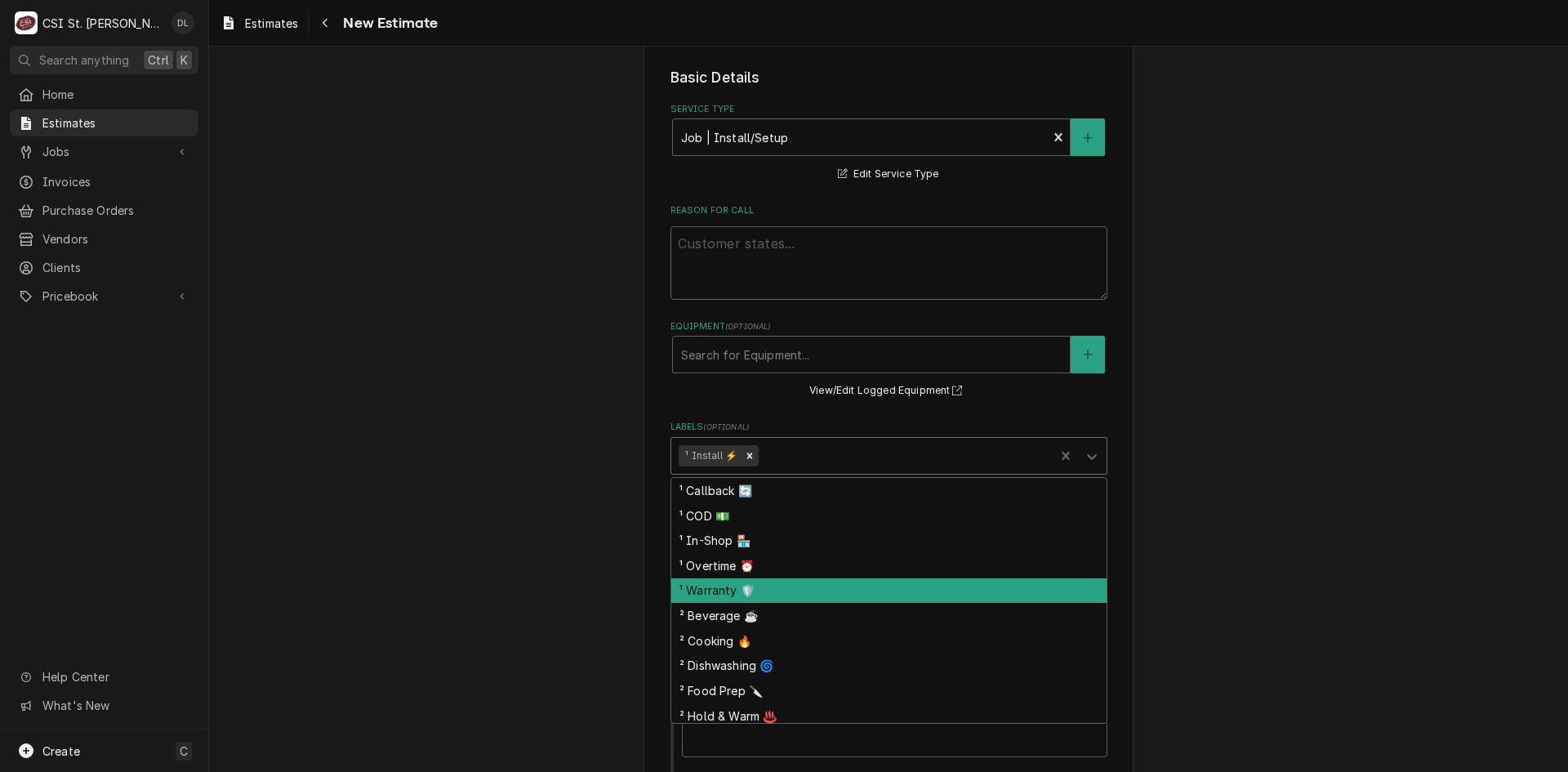
scroll to position [130, 0]
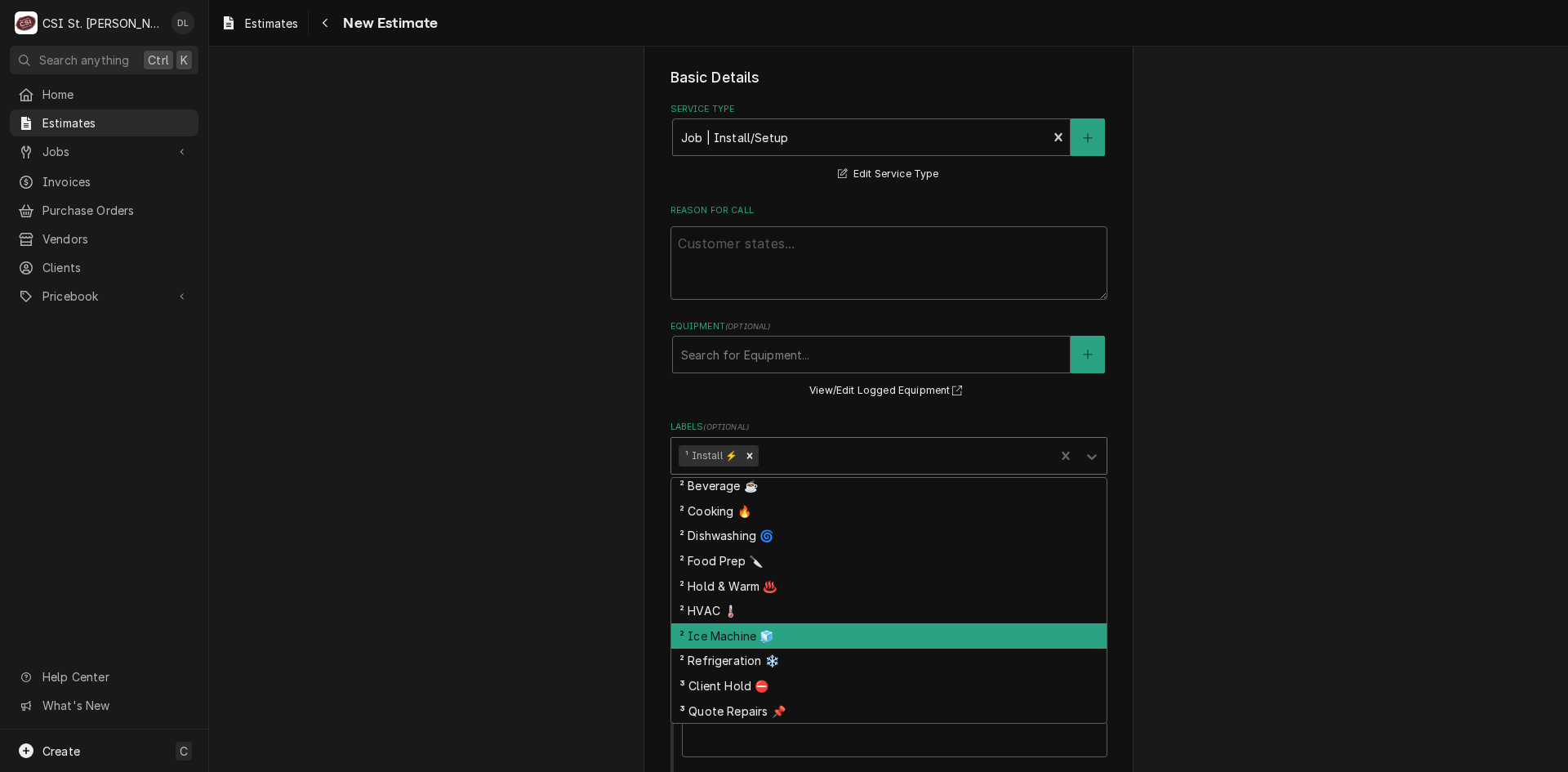
click at [740, 634] on div "² Ice Machine 🧊" at bounding box center [889, 636] width 435 height 26
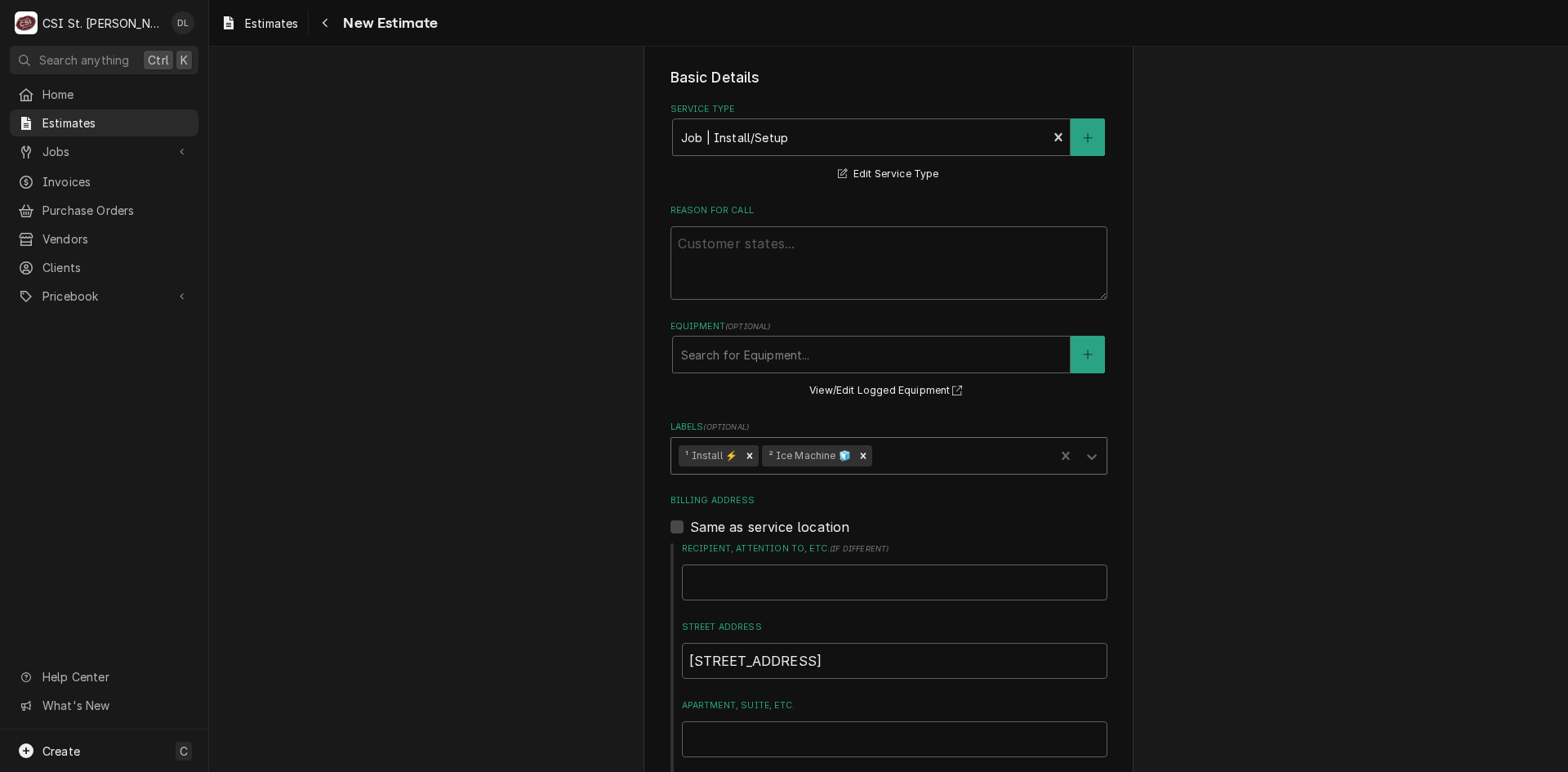
type textarea "x"
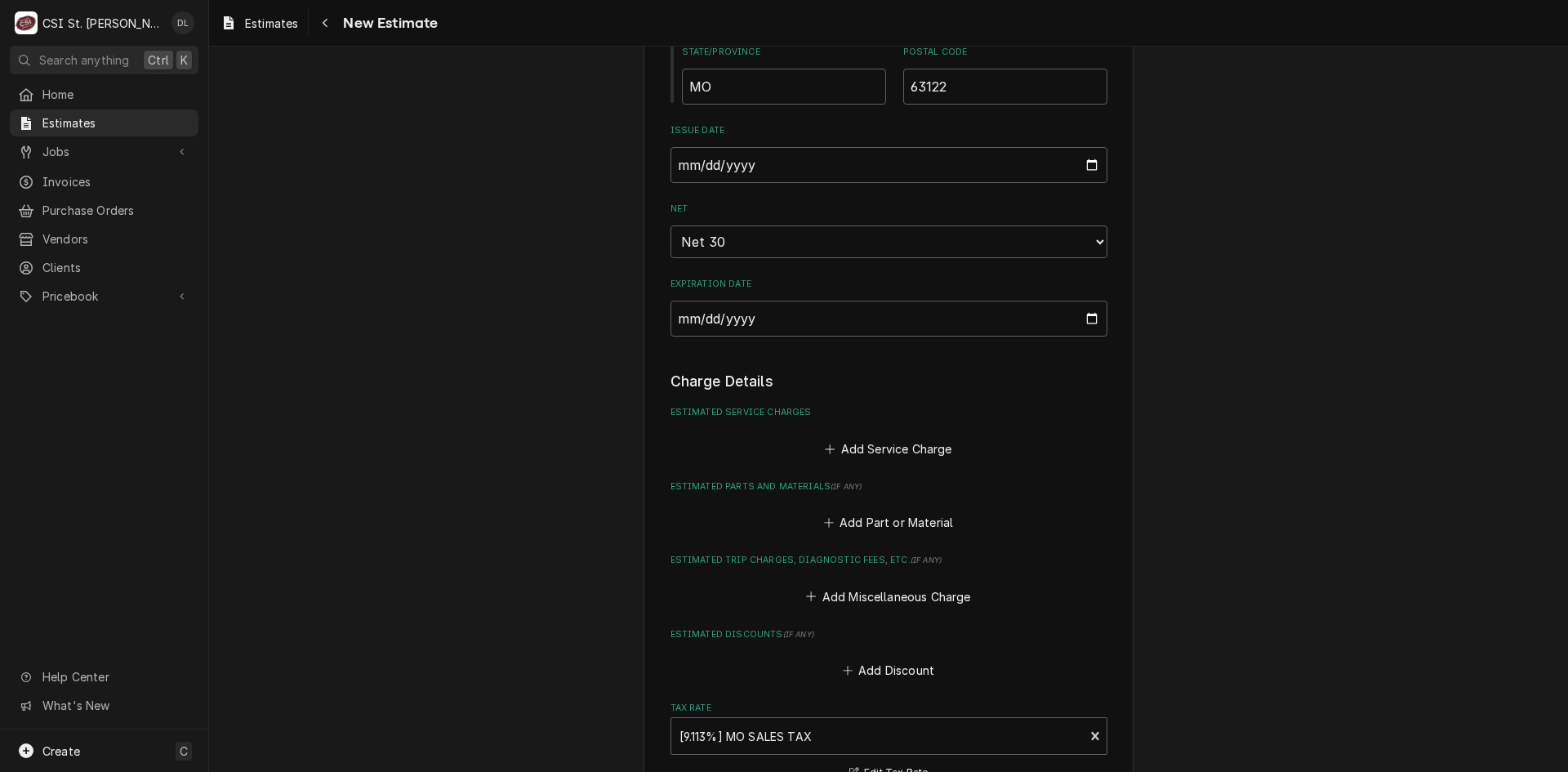
scroll to position [1389, 0]
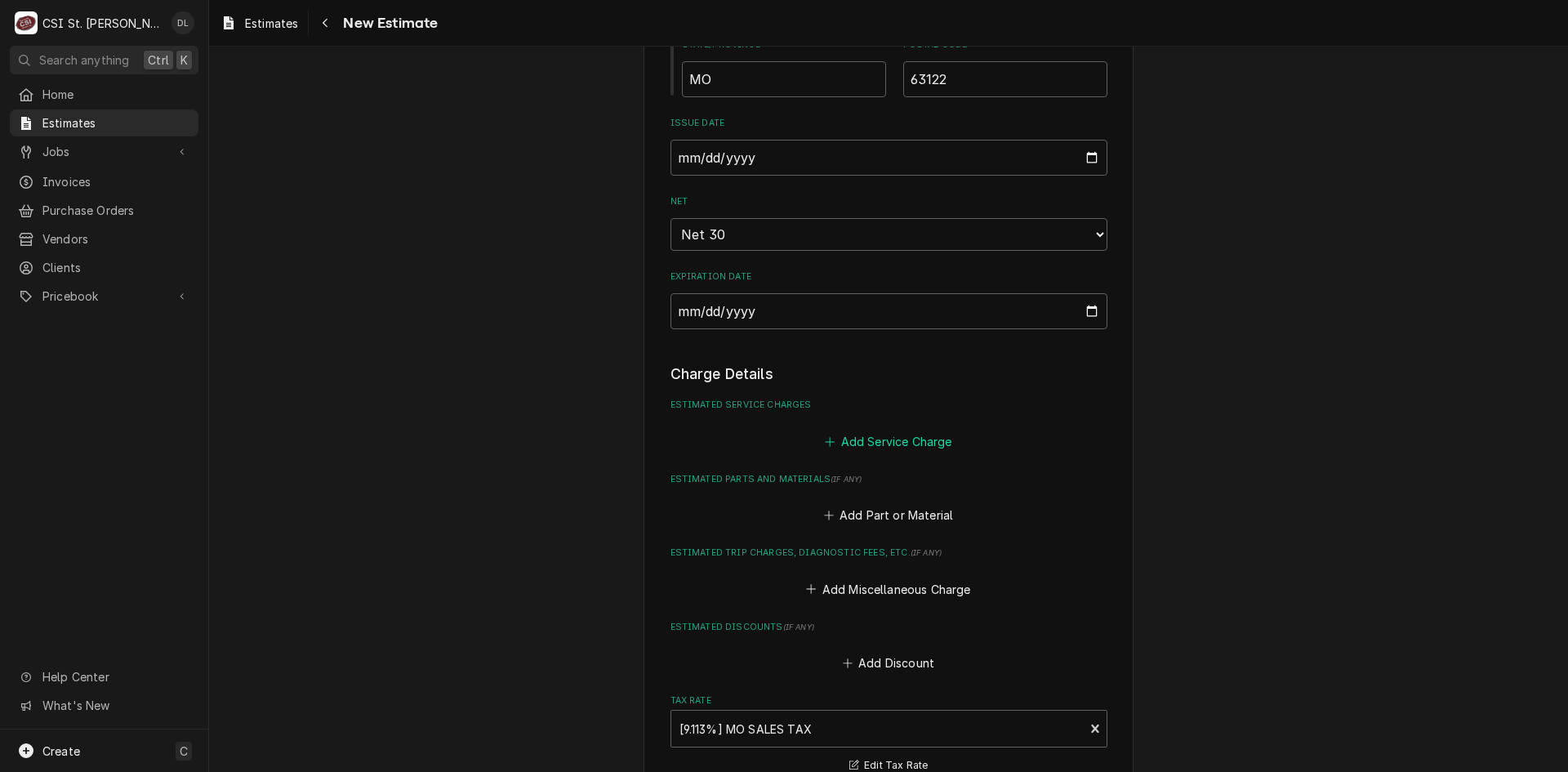
click at [837, 438] on button "Add Service Charge" at bounding box center [889, 441] width 133 height 23
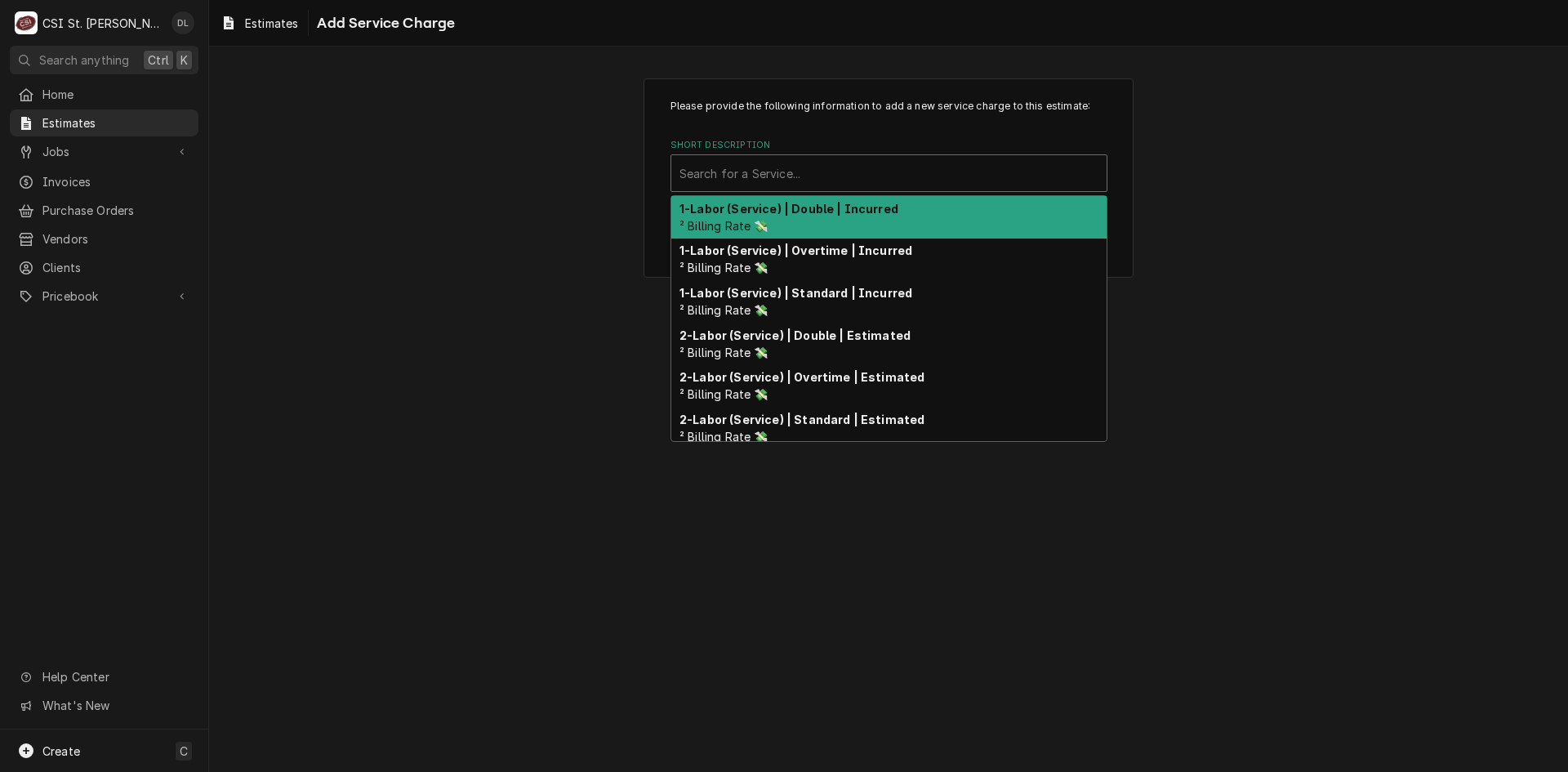
click at [828, 184] on div "Short Description" at bounding box center [889, 173] width 419 height 29
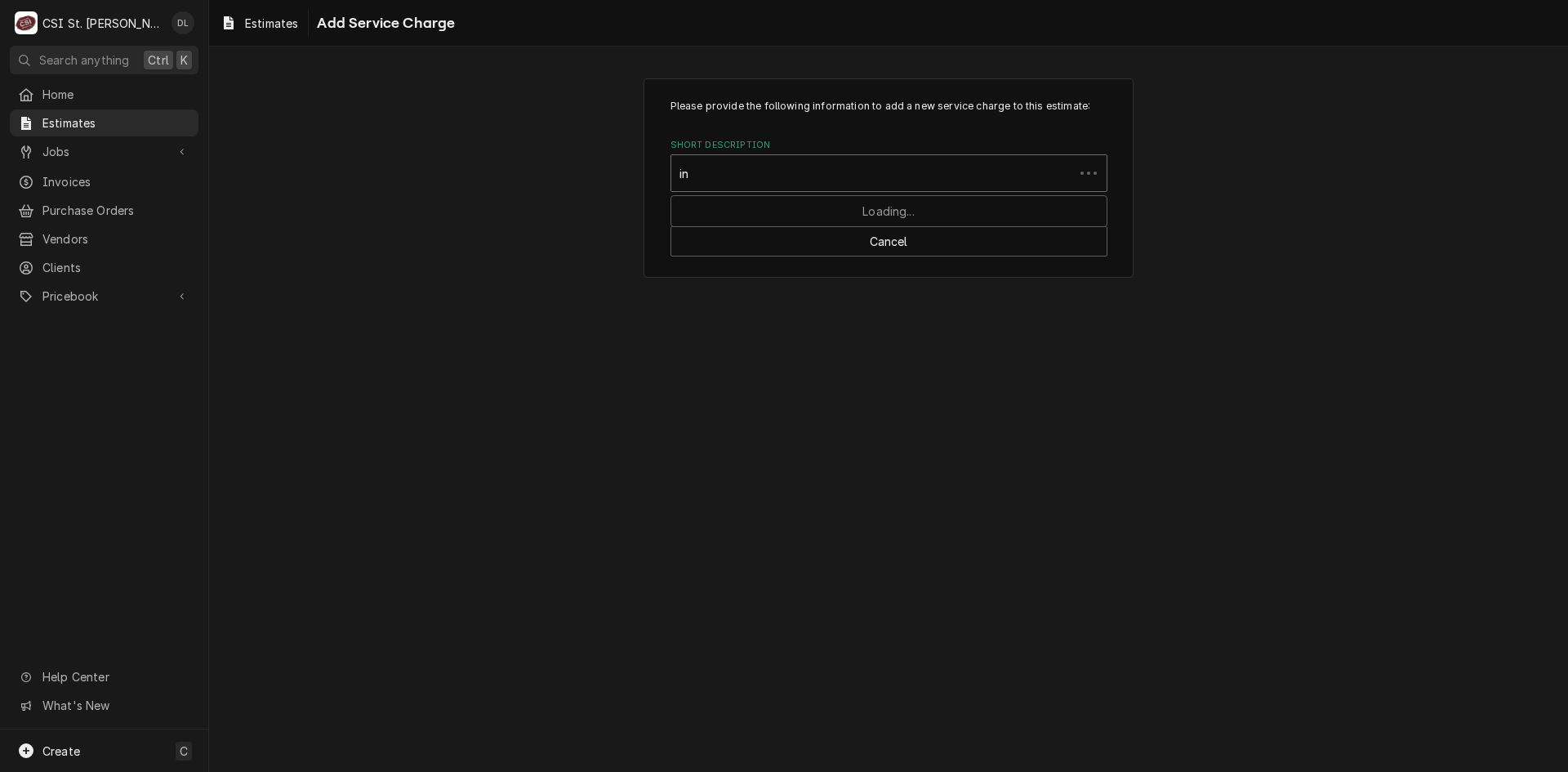
type input "i"
type input "scope ice"
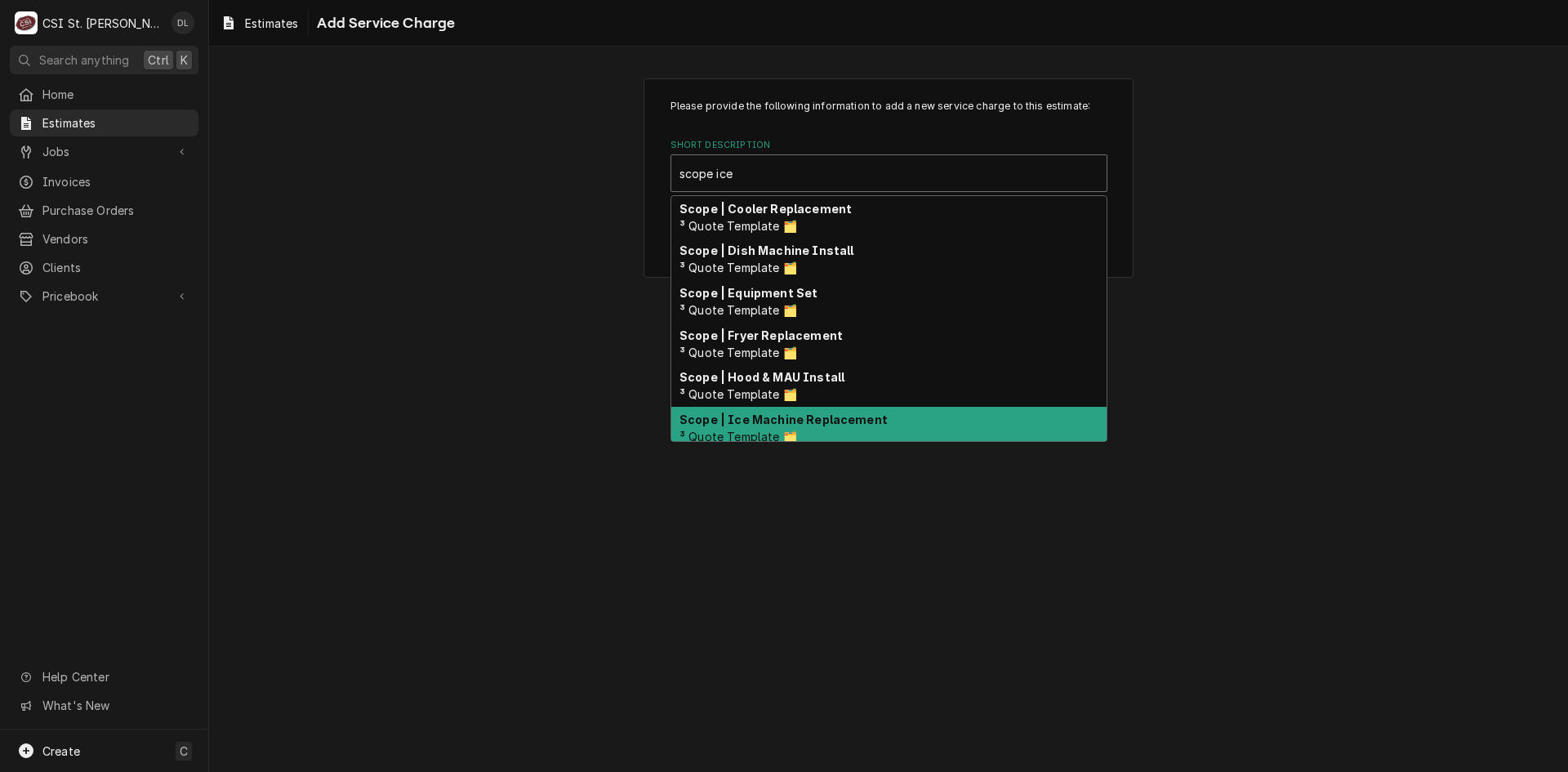
click at [780, 435] on span "³ Quote Template 🗂️" at bounding box center [738, 437] width 118 height 14
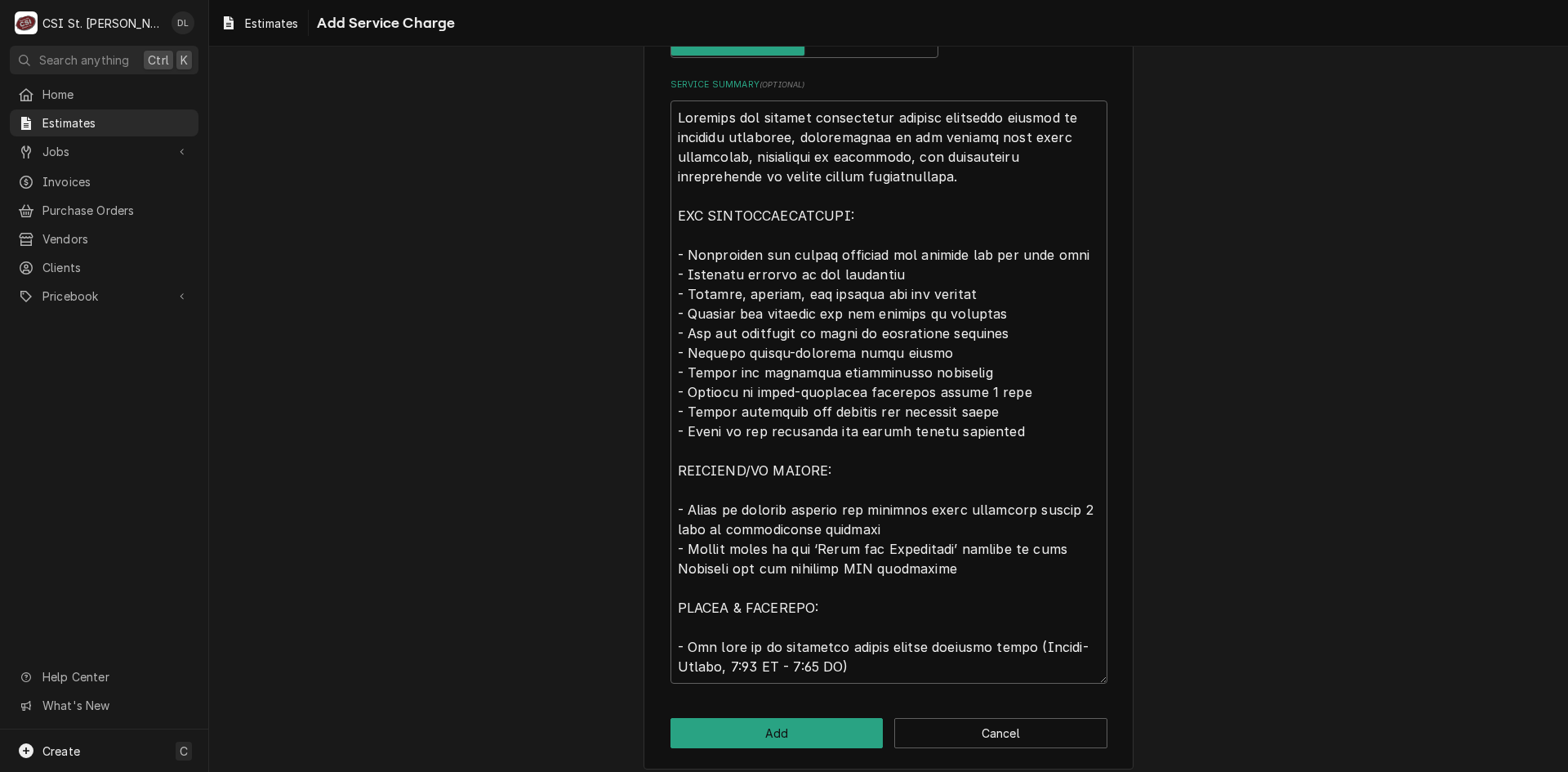
scroll to position [572, 0]
drag, startPoint x: 826, startPoint y: 349, endPoint x: 752, endPoint y: 358, distance: 74.5
click at [751, 358] on textarea "Service Summary ( optional )" at bounding box center [889, 391] width 437 height 583
drag, startPoint x: 783, startPoint y: 387, endPoint x: 771, endPoint y: 358, distance: 31.4
click at [782, 385] on textarea "Service Summary ( optional )" at bounding box center [889, 391] width 437 height 583
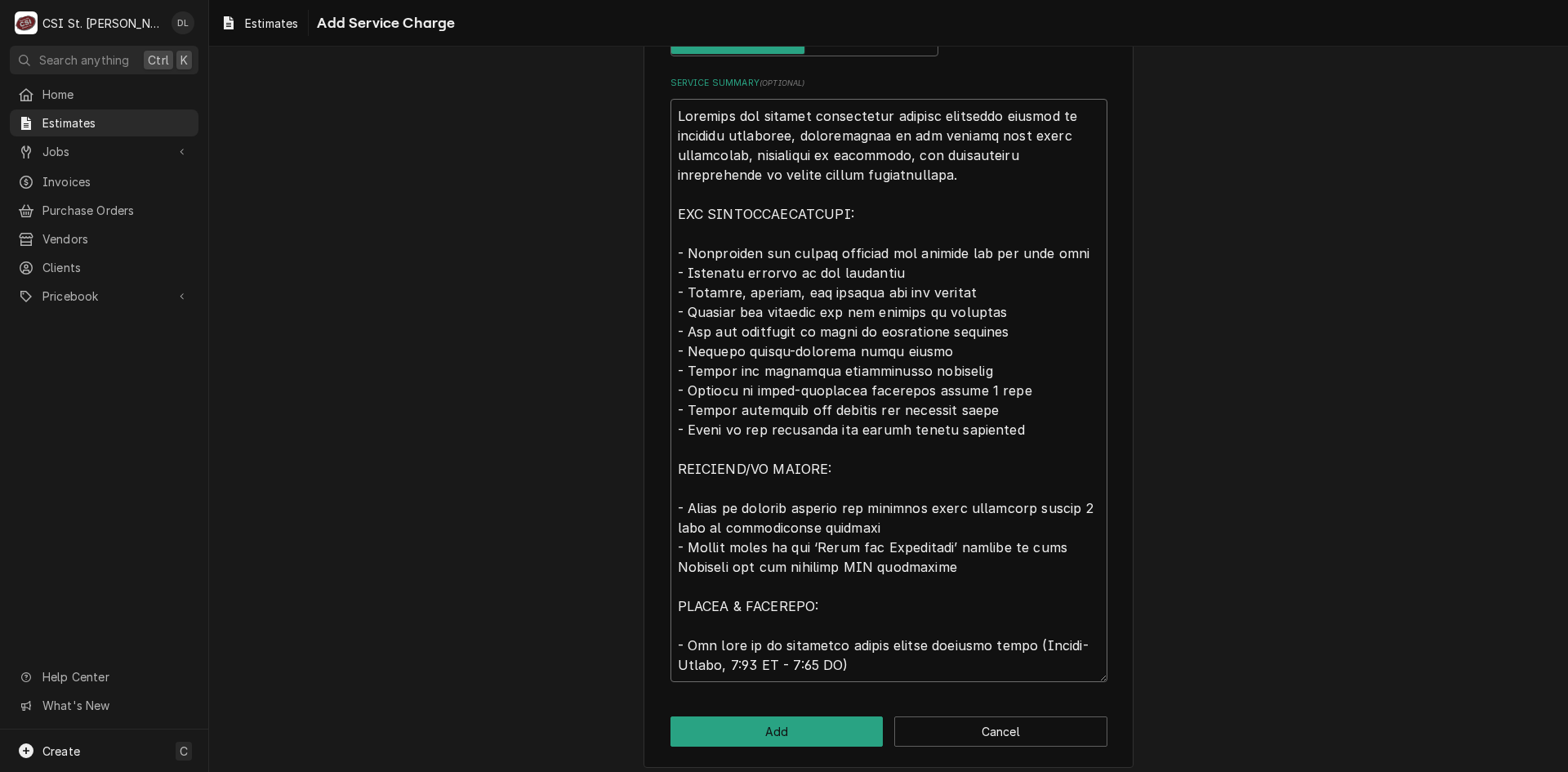
drag, startPoint x: 771, startPoint y: 352, endPoint x: 727, endPoint y: 352, distance: 44.0
click at [727, 352] on textarea "Service Summary ( optional )" at bounding box center [889, 391] width 437 height 583
type textarea "x"
type textarea "Complete ice machine replacement service including removal of existing equipmen…"
type textarea "x"
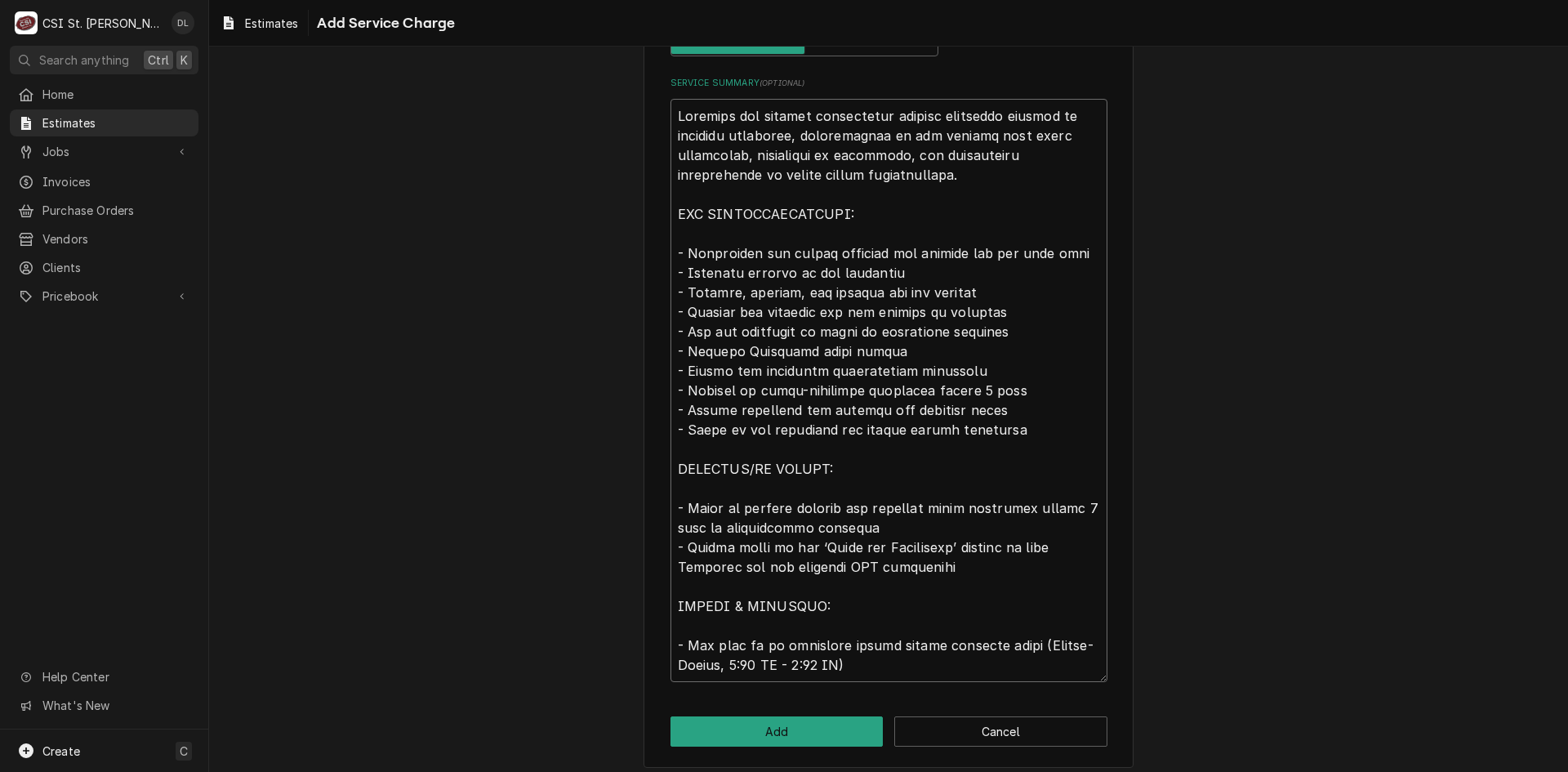
type textarea "Complete ice machine replacement service including removal of existing equipmen…"
type textarea "x"
type textarea "Complete ice machine replacement service including removal of existing equipmen…"
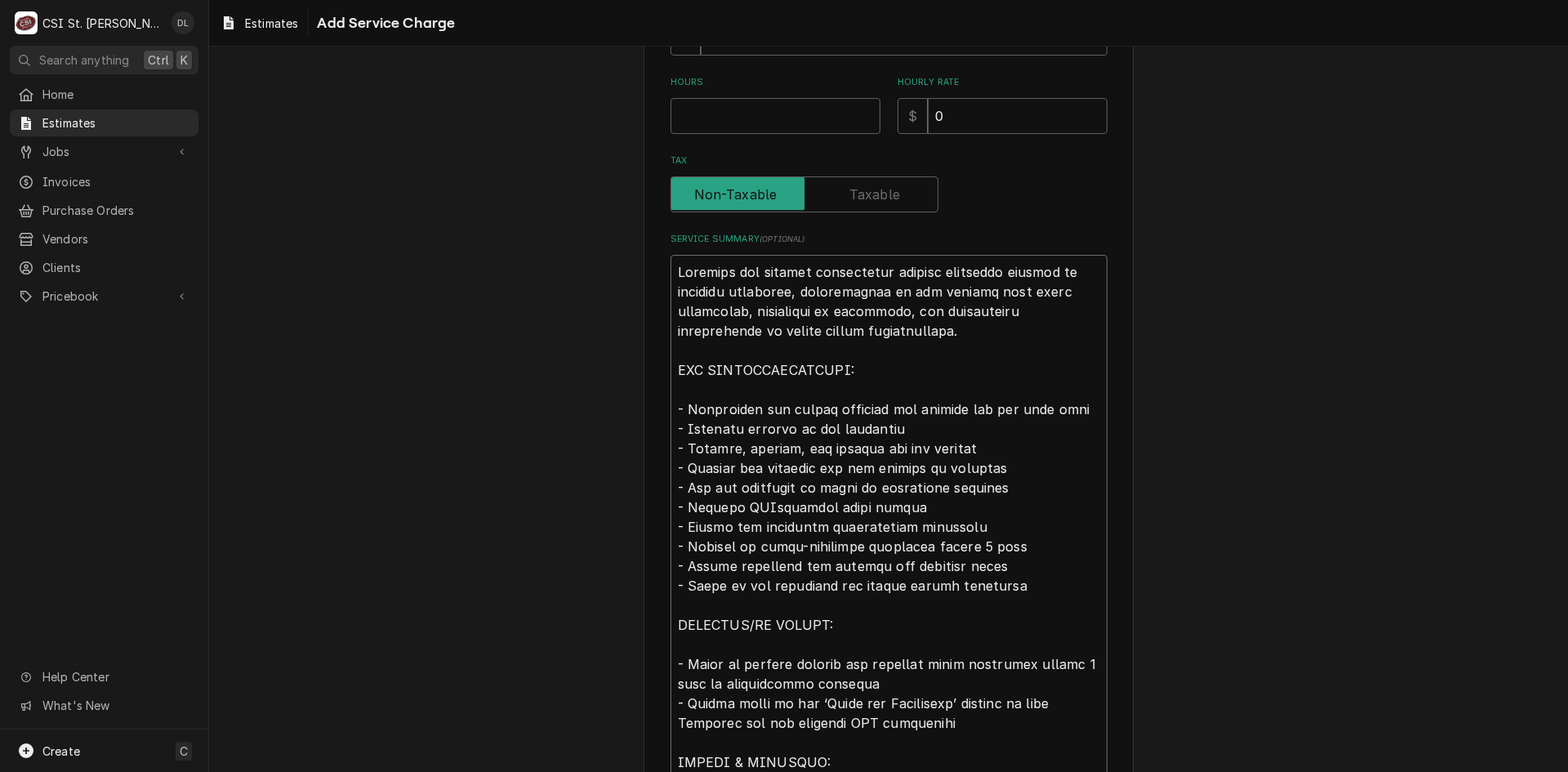
scroll to position [409, 0]
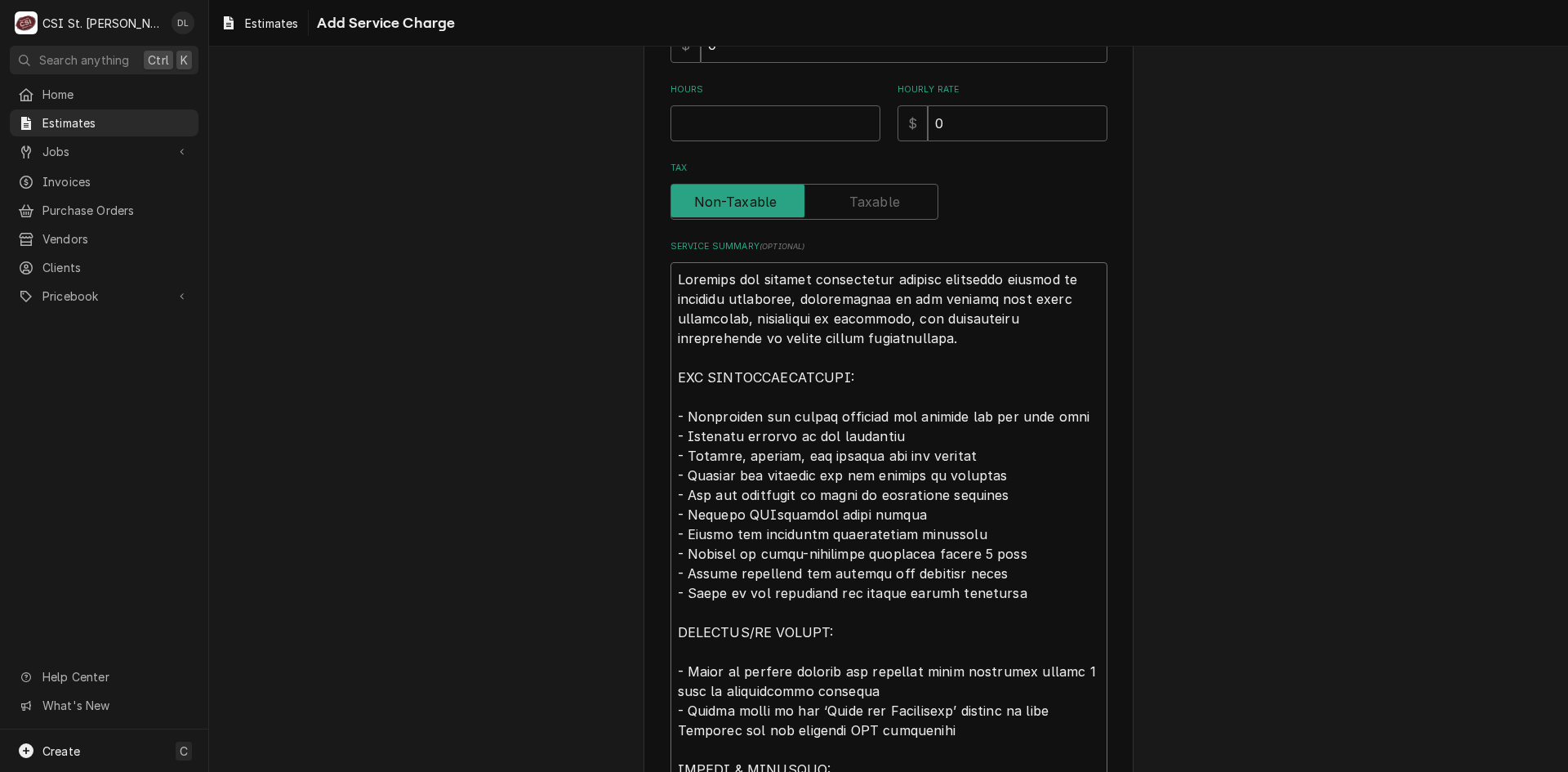
type textarea "x"
type textarea "Complete ice machine replacement service including removal of existing equipmen…"
click at [1046, 415] on textarea "Service Summary ( optional )" at bounding box center [889, 554] width 437 height 583
drag, startPoint x: 1012, startPoint y: 414, endPoint x: 959, endPoint y: 420, distance: 53.3
click at [959, 420] on textarea "Service Summary ( optional )" at bounding box center [889, 554] width 437 height 583
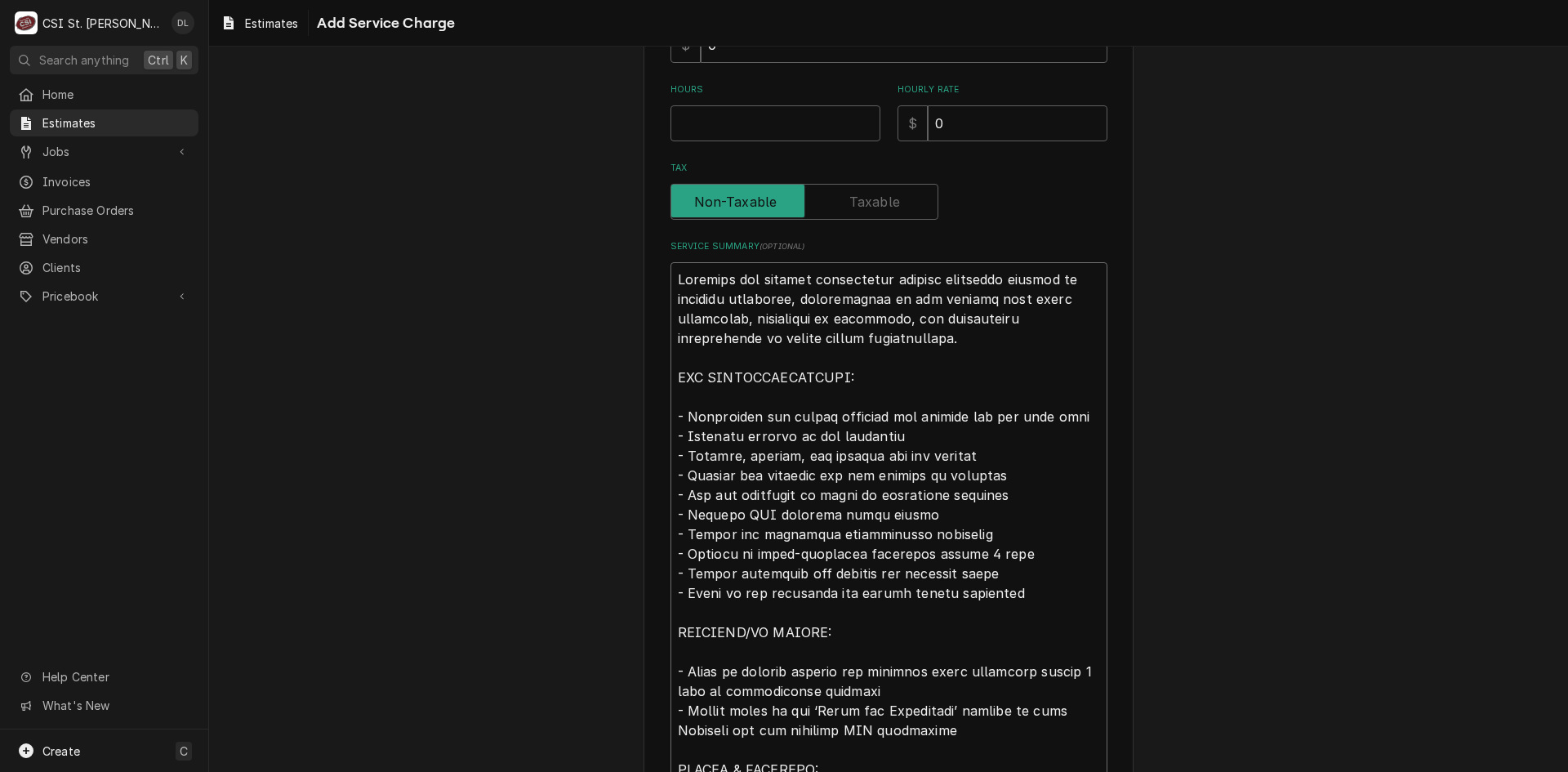
type textarea "x"
type textarea "Complete ice machine replacement service including removal of existing equipmen…"
type textarea "x"
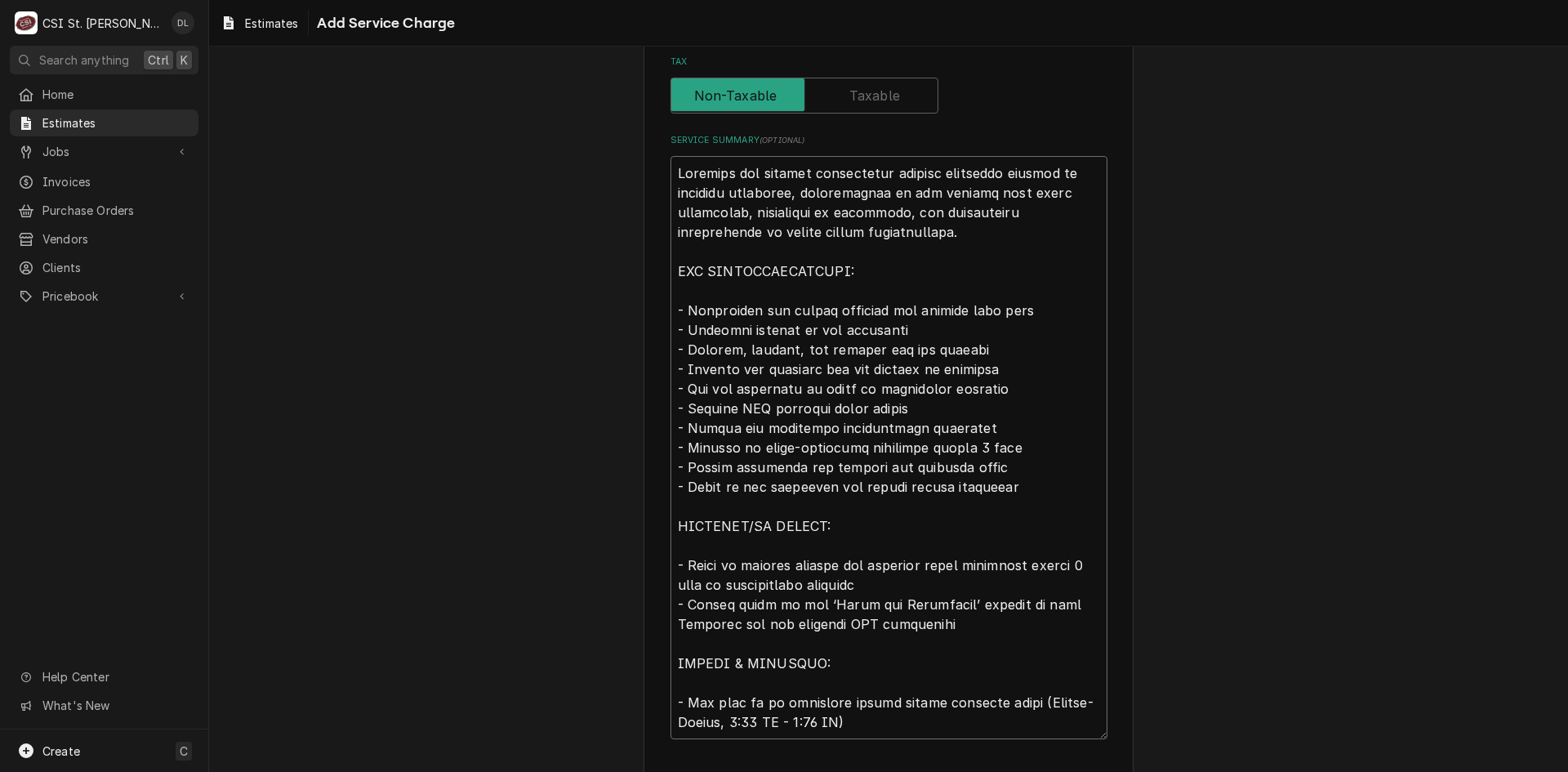
scroll to position [581, 0]
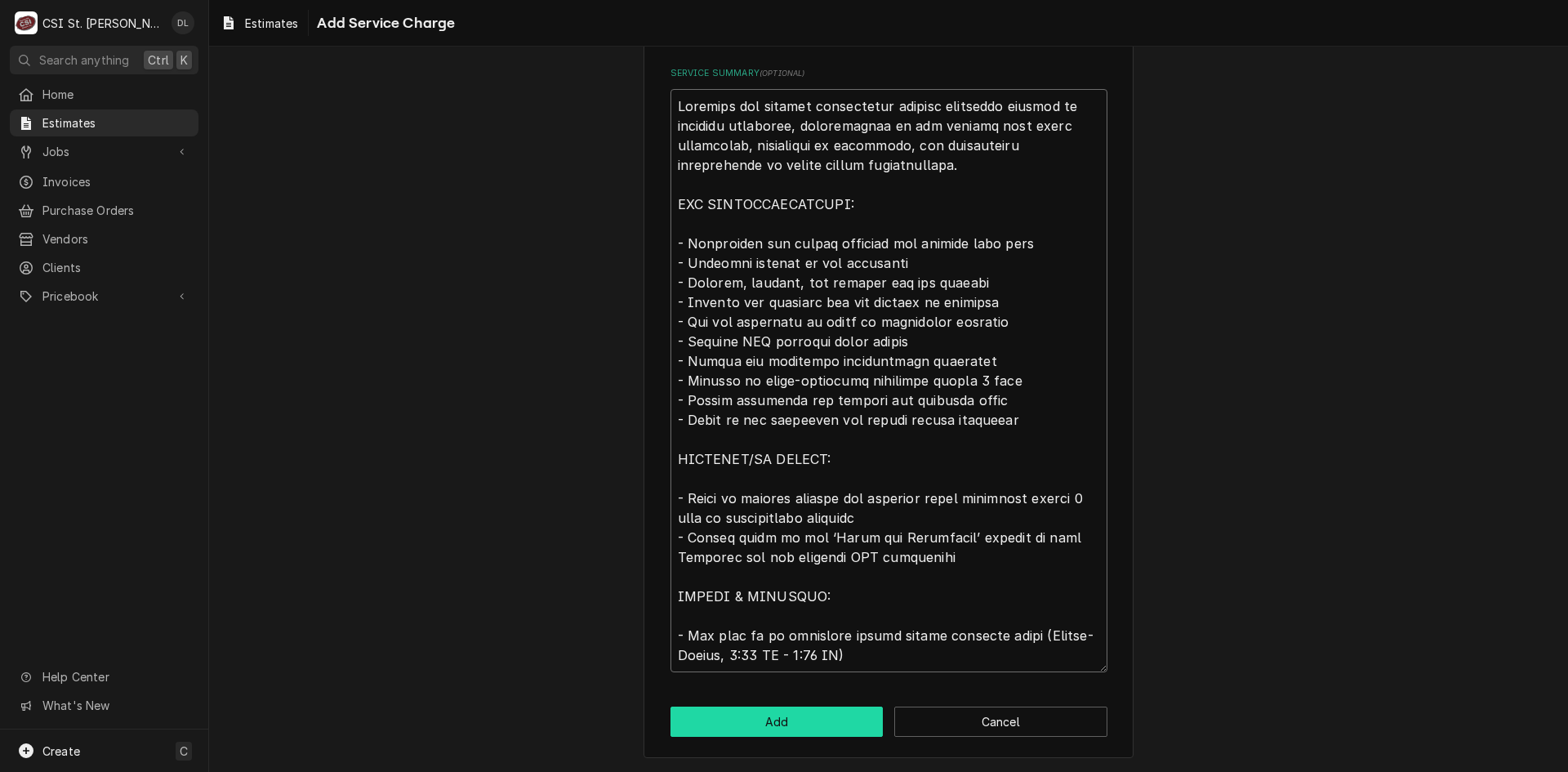
type textarea "Complete ice machine replacement service including removal of existing equipmen…"
click at [803, 718] on button "Add" at bounding box center [777, 722] width 213 height 30
click at [752, 710] on button "Add" at bounding box center [777, 722] width 213 height 30
type textarea "x"
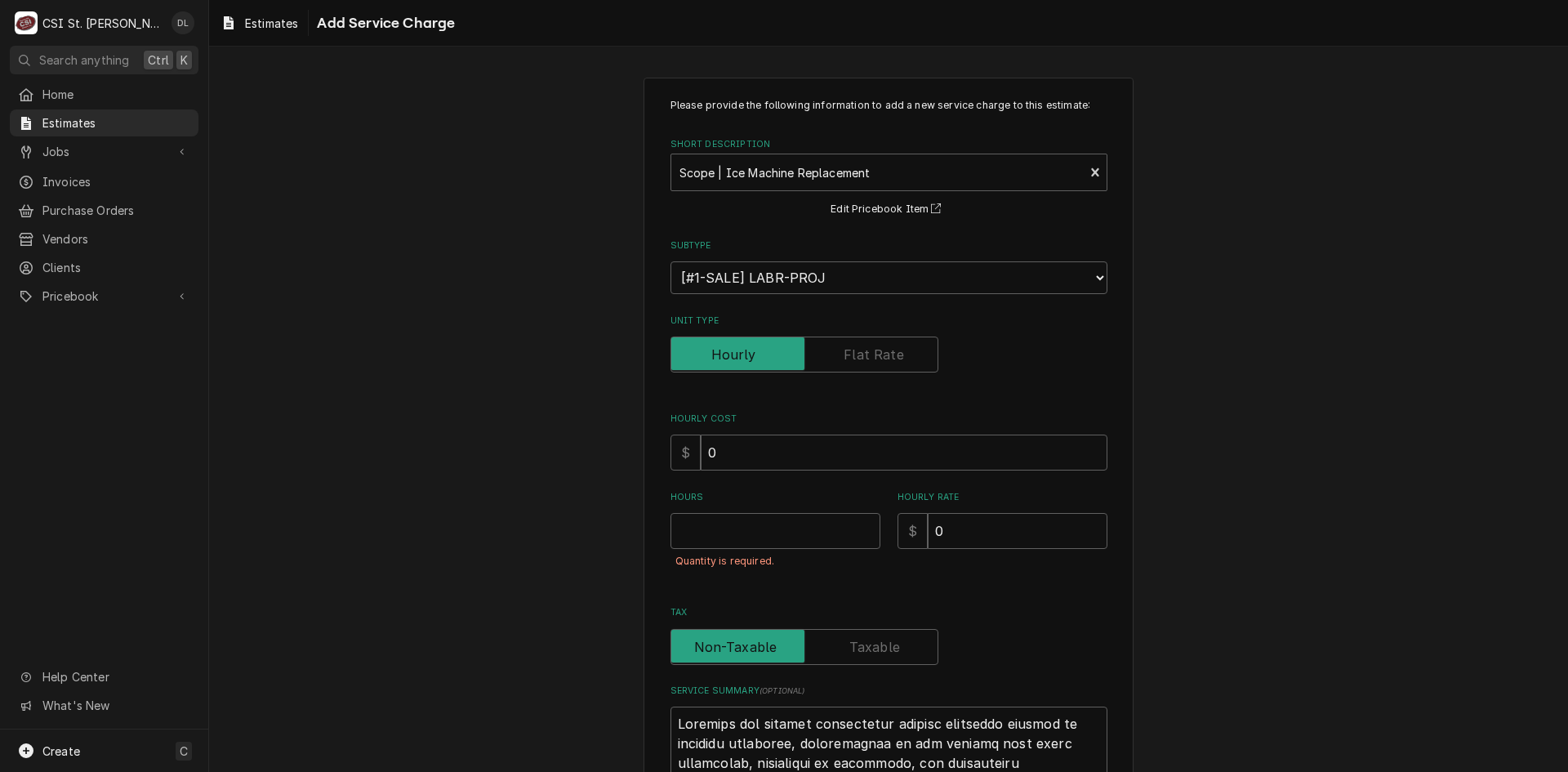
scroll to position [0, 0]
click at [852, 365] on input "Unit Type" at bounding box center [805, 356] width 253 height 36
checkbox input "true"
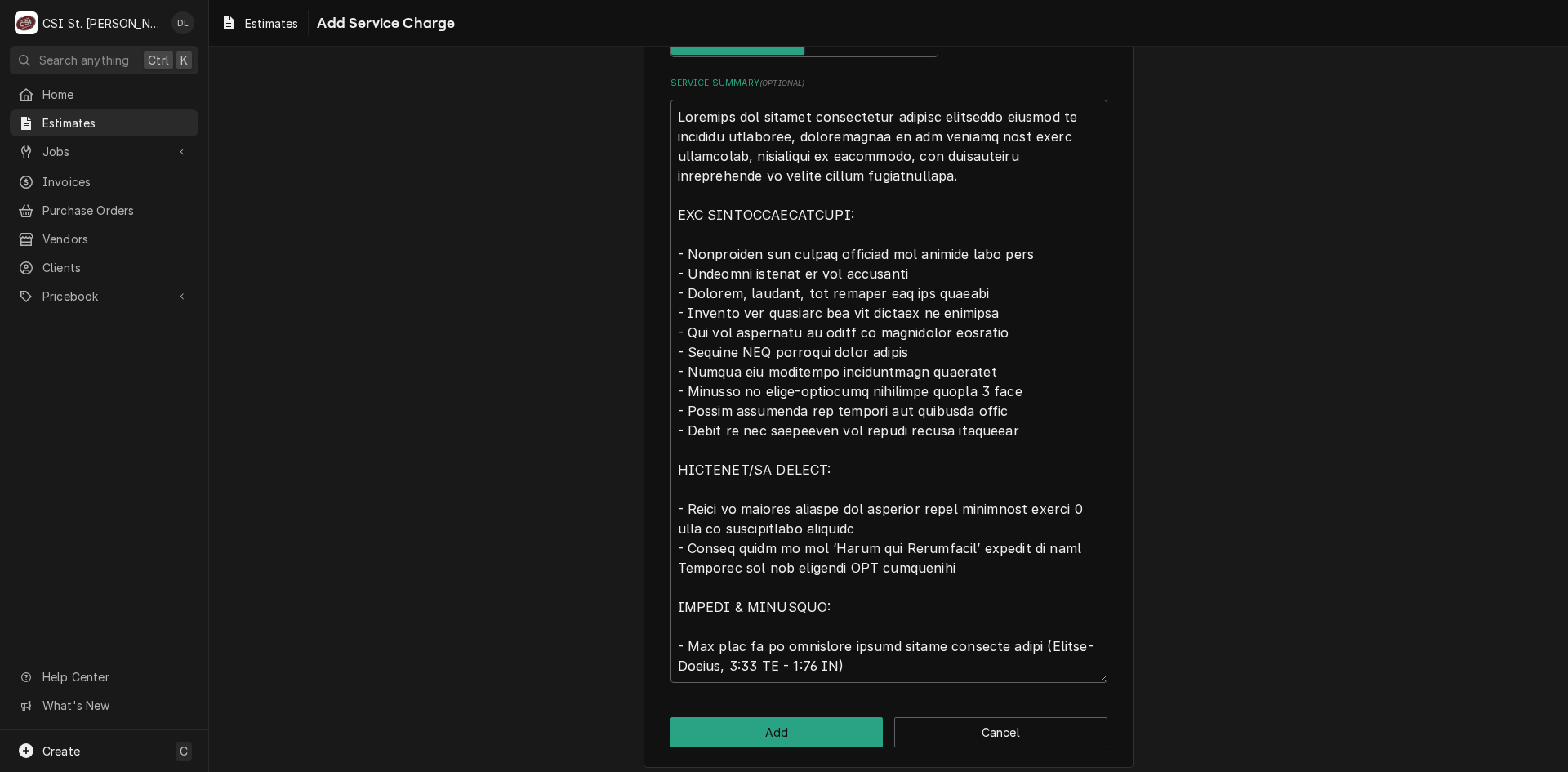
scroll to position [562, 0]
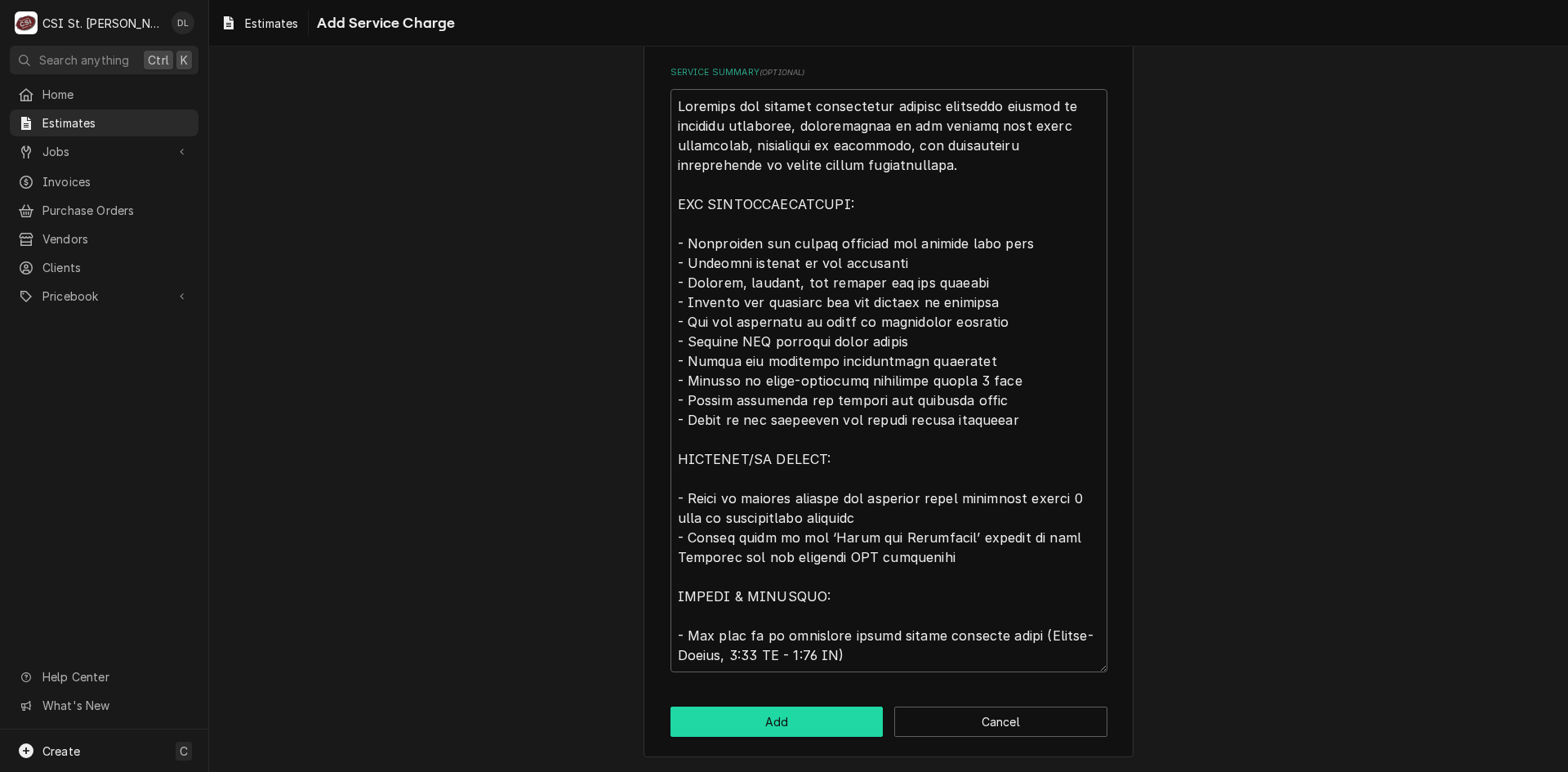
click at [793, 715] on button "Add" at bounding box center [777, 722] width 213 height 30
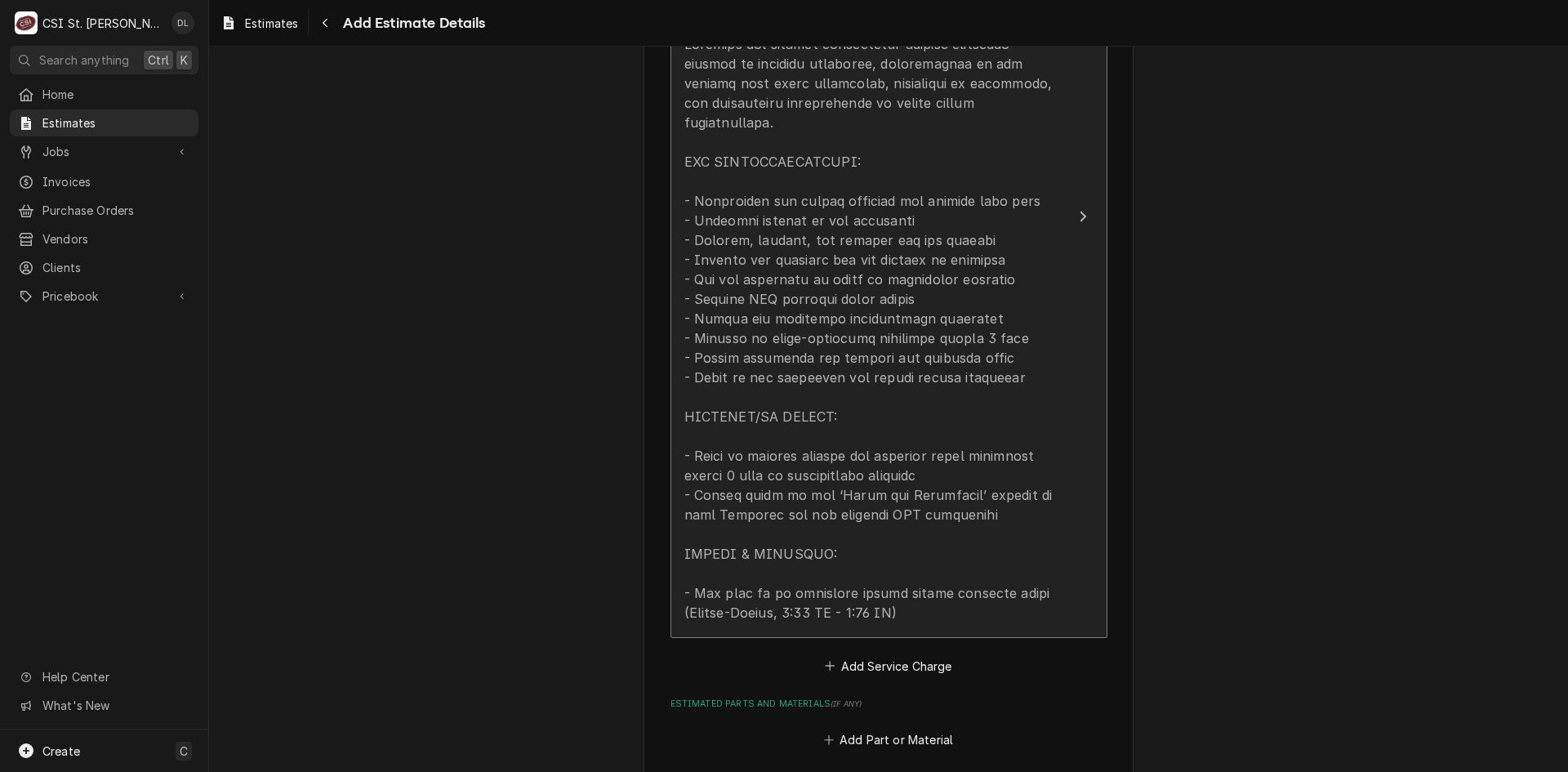
scroll to position [2023, 0]
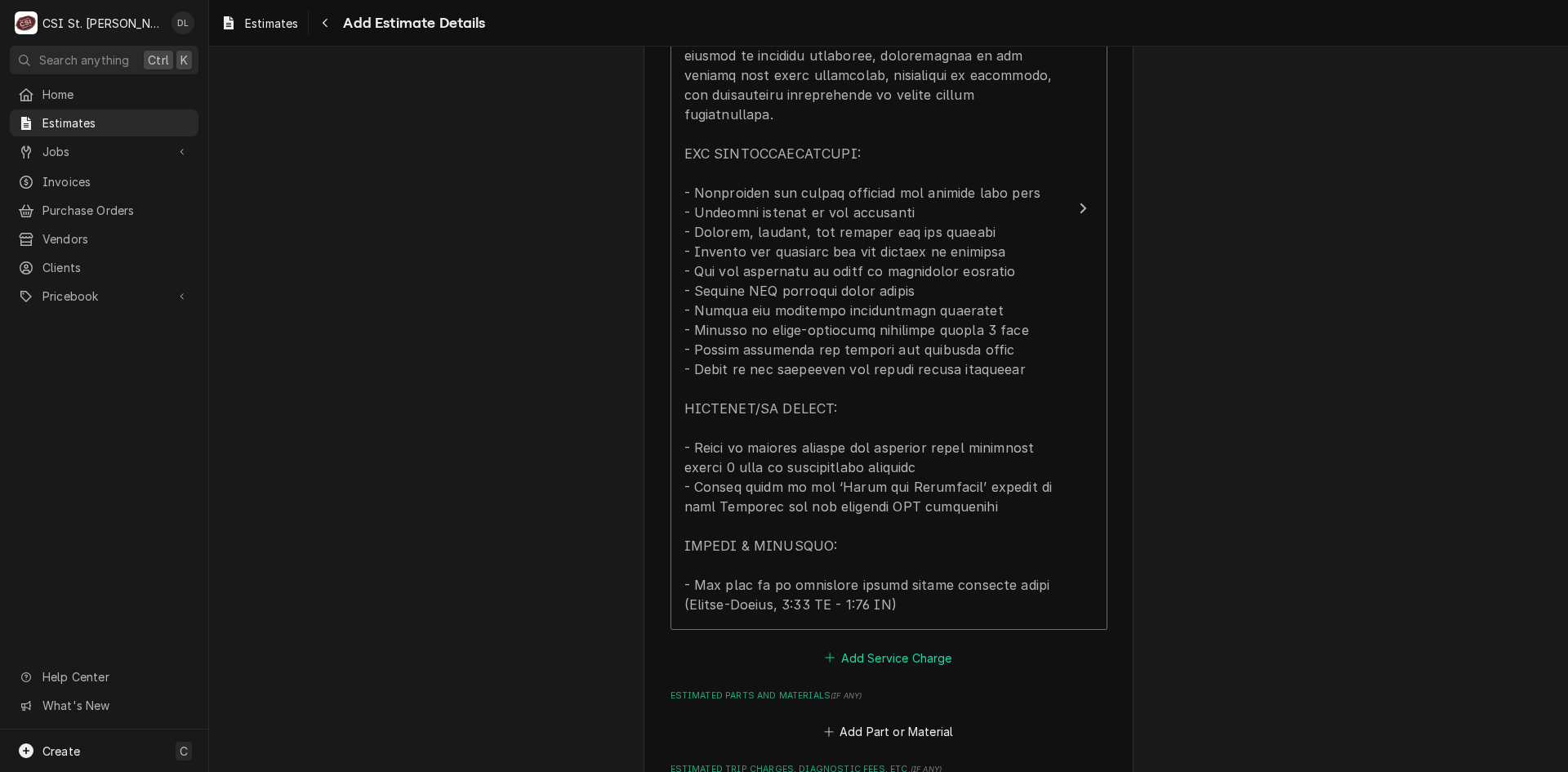
click at [825, 652] on icon "Estimated Service Charges" at bounding box center [830, 658] width 10 height 12
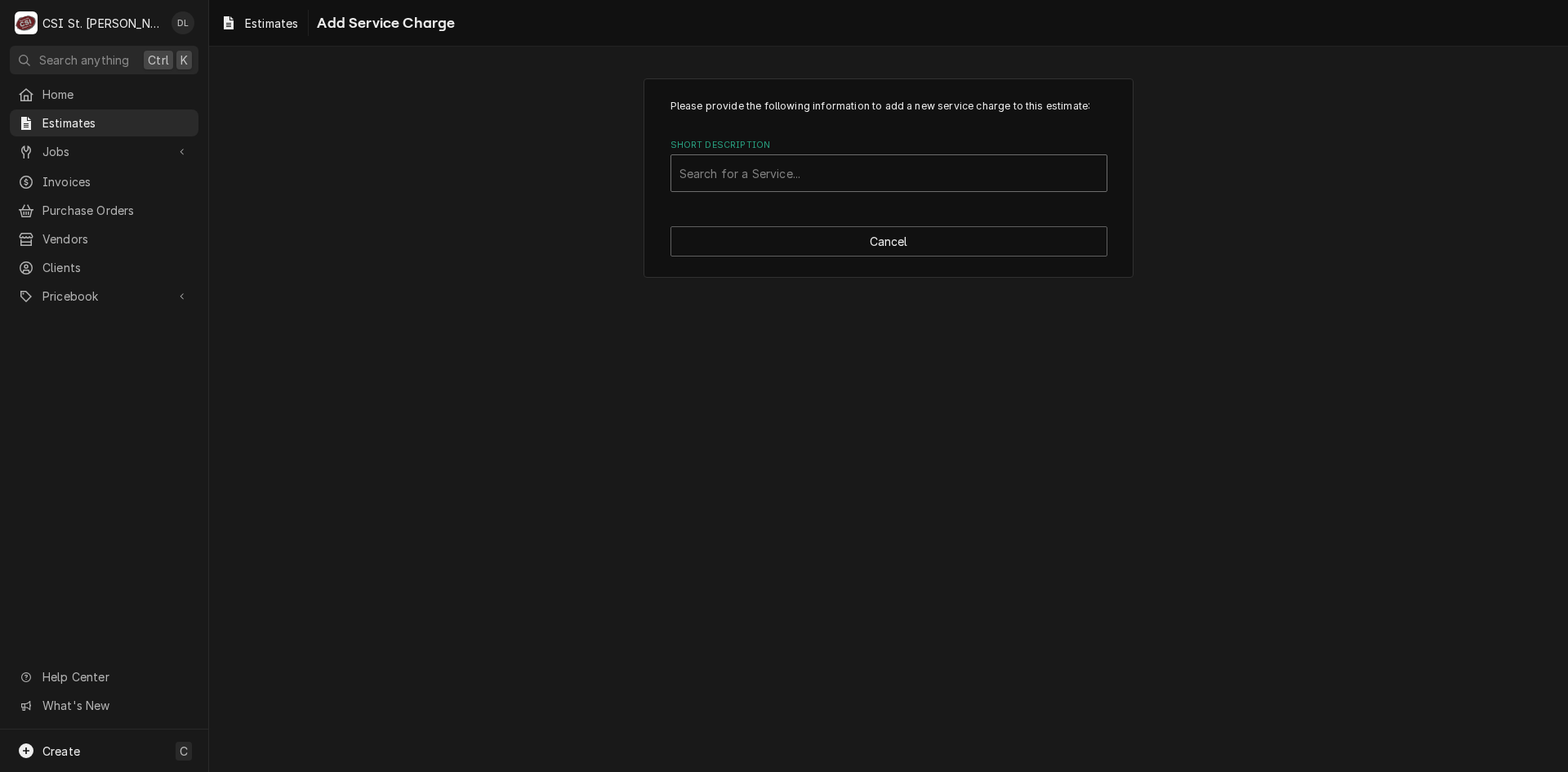
click at [796, 173] on div "Short Description" at bounding box center [889, 173] width 419 height 29
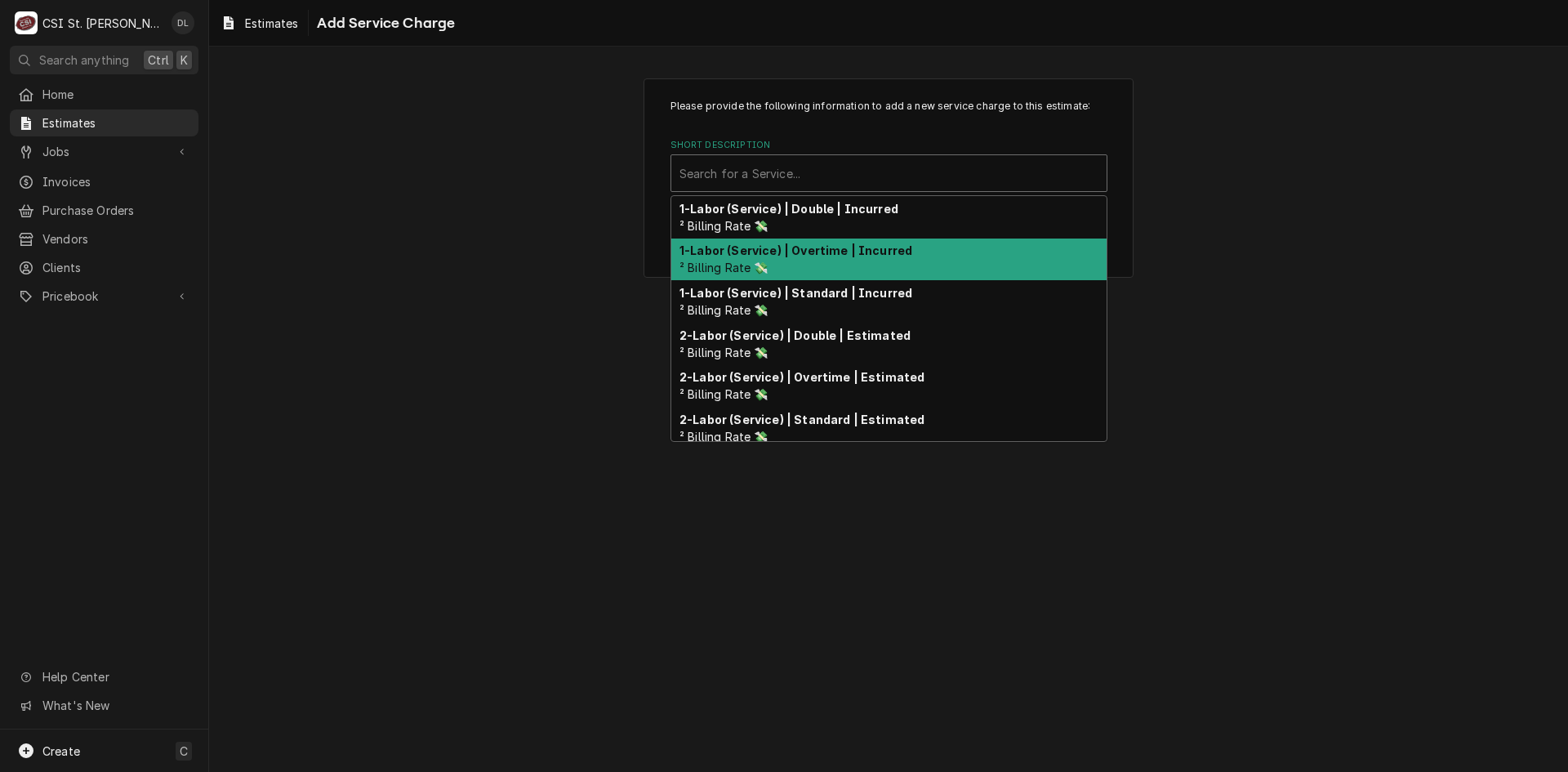
click at [598, 299] on div "Please provide the following information to add a new service charge to this es…" at bounding box center [889, 409] width 1359 height 726
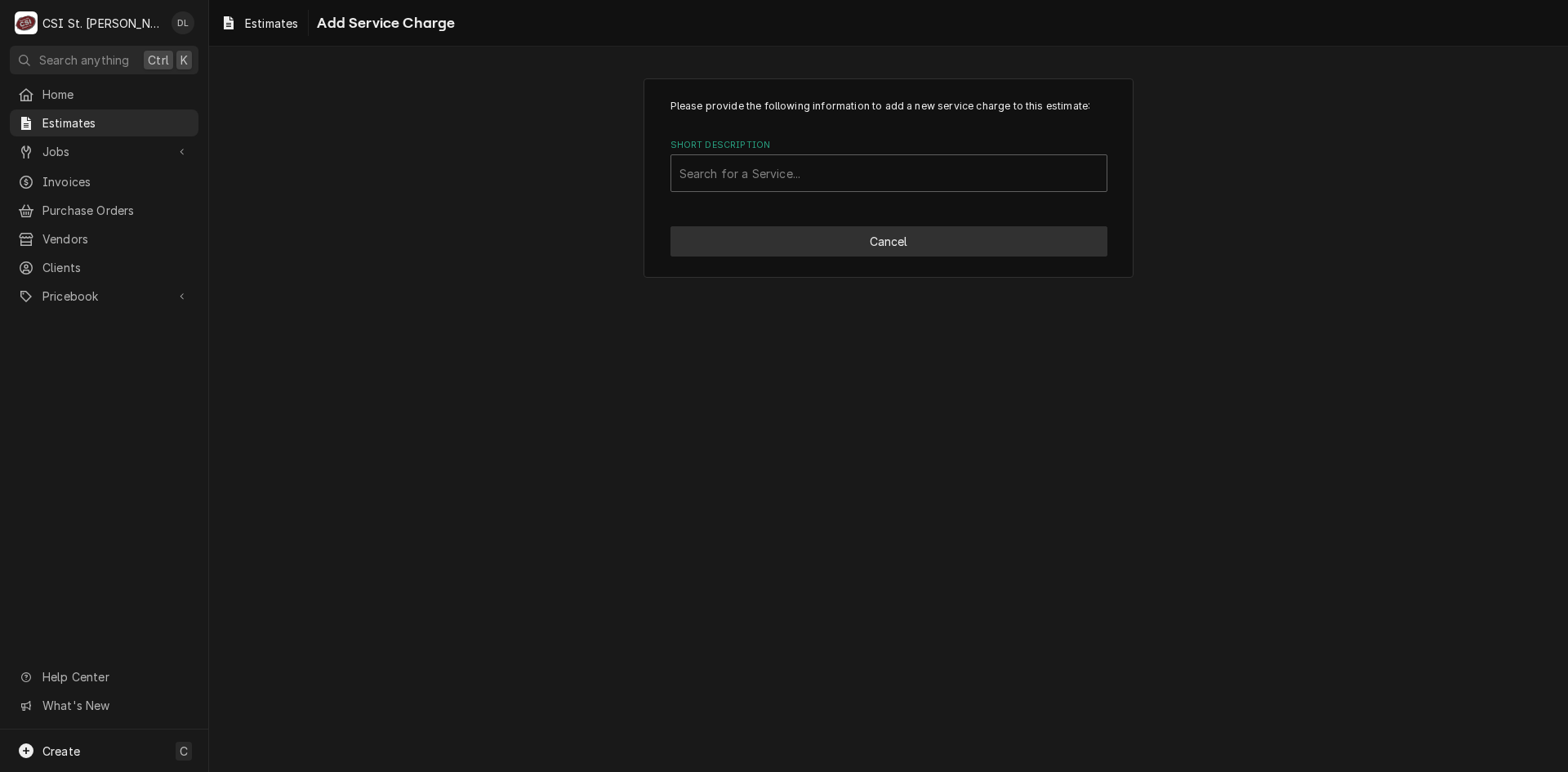
click at [883, 241] on button "Cancel" at bounding box center [889, 241] width 437 height 30
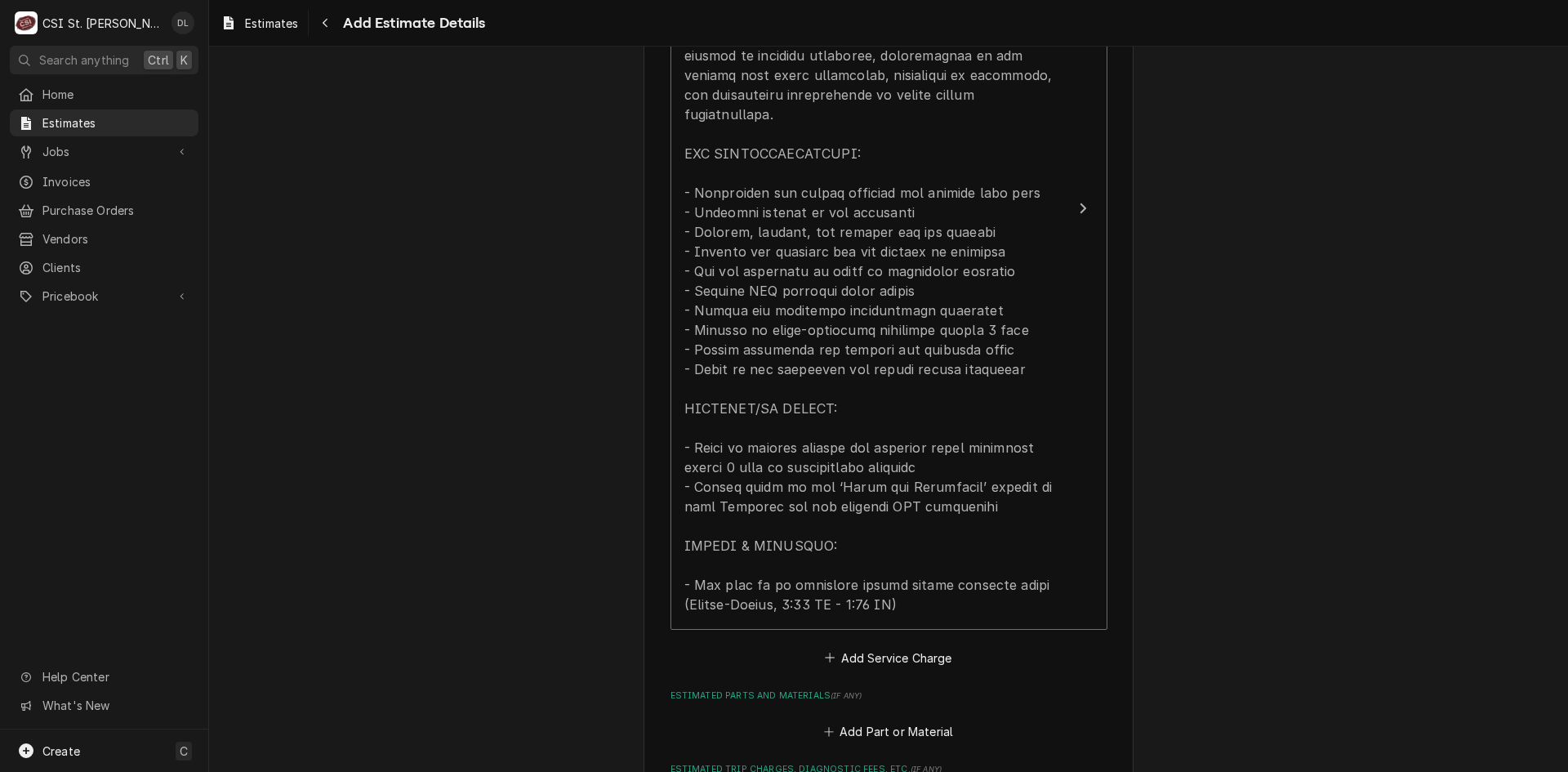
scroll to position [2055, 0]
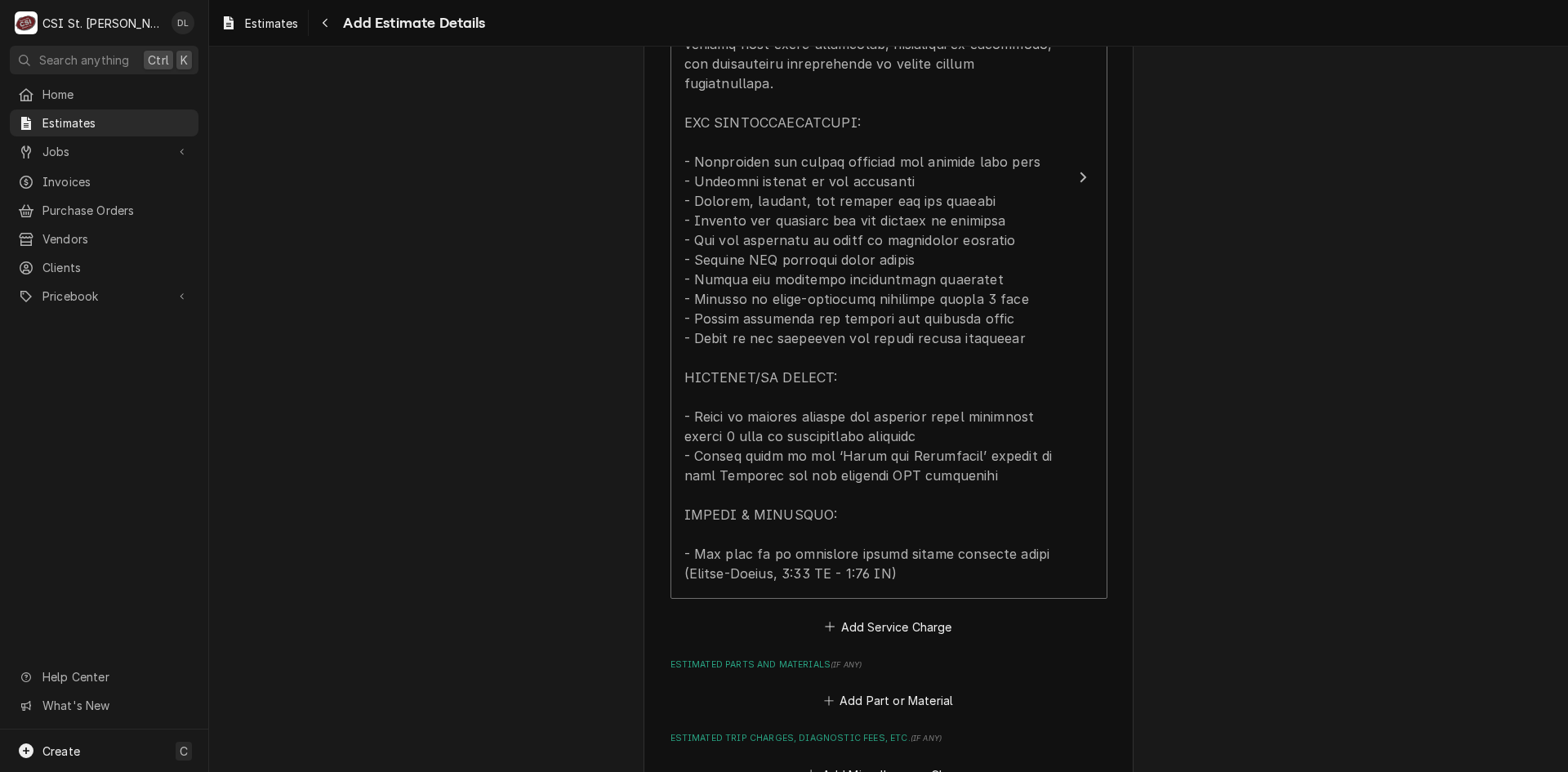
type textarea "x"
click at [825, 621] on icon "Estimated Service Charges" at bounding box center [830, 627] width 10 height 12
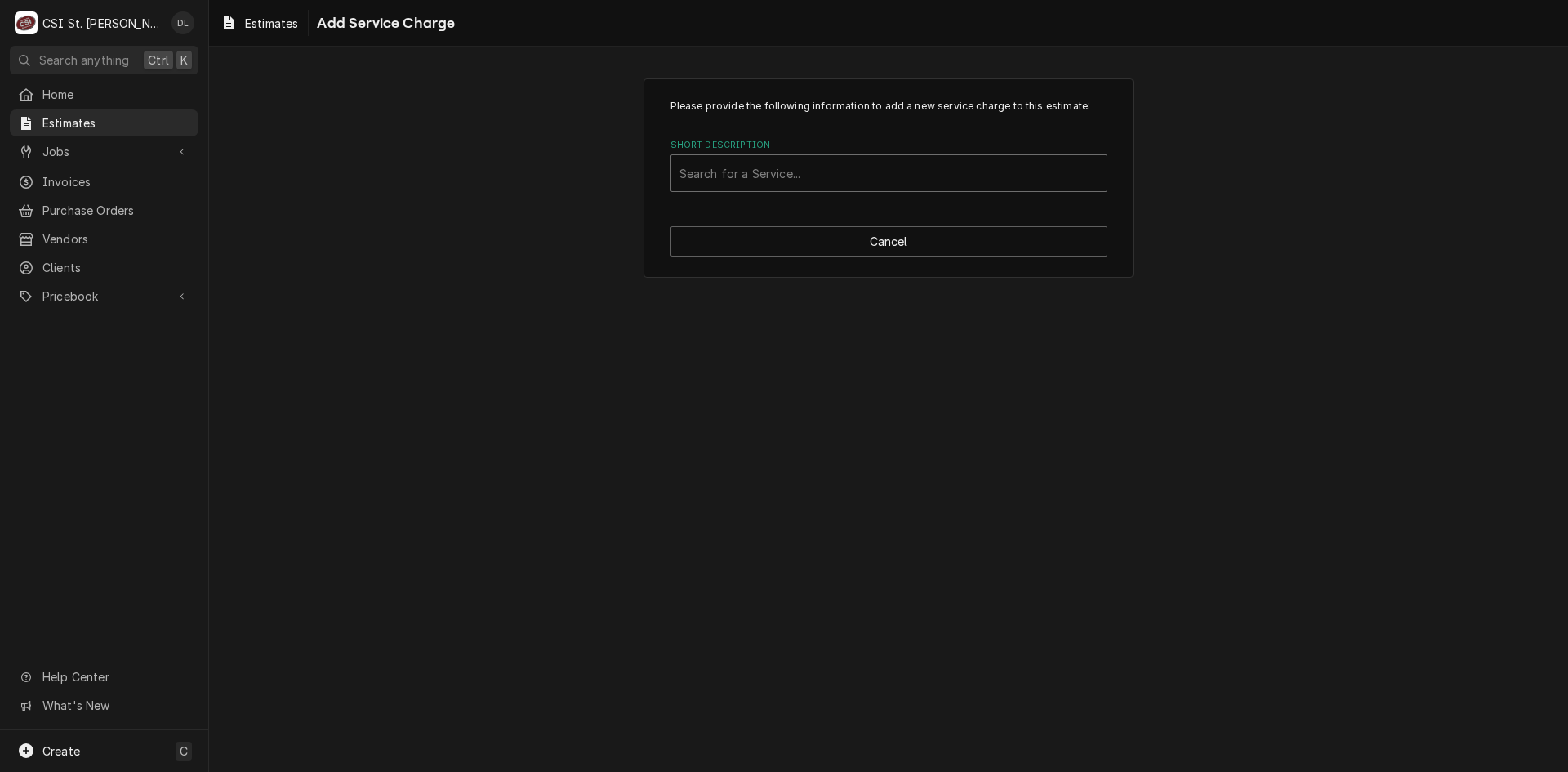
click at [854, 188] on div "Short Description" at bounding box center [889, 173] width 419 height 29
type input "project labor"
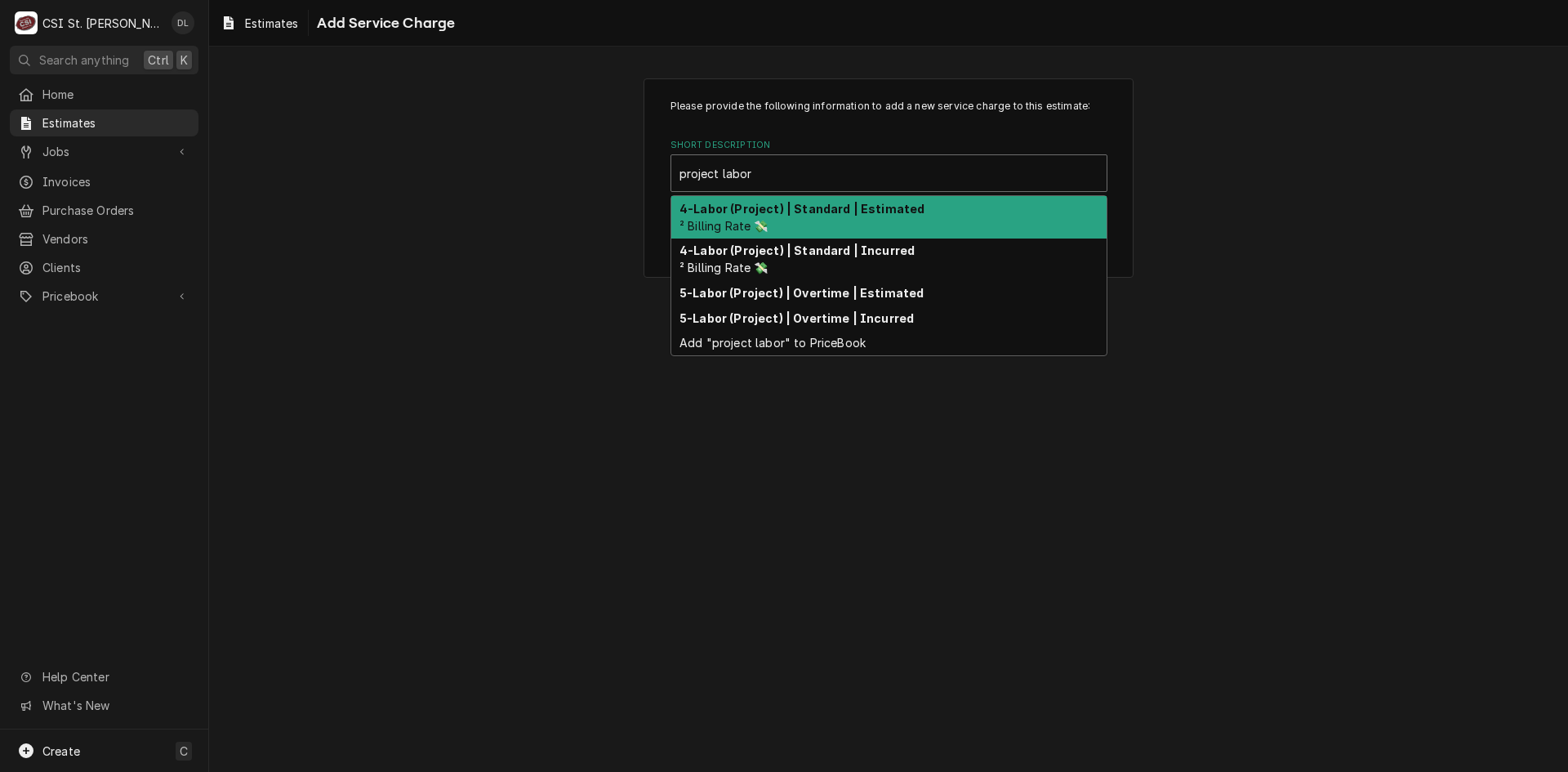
click at [819, 204] on strong "4-Labor (Project) | Standard | Estimated" at bounding box center [802, 208] width 245 height 14
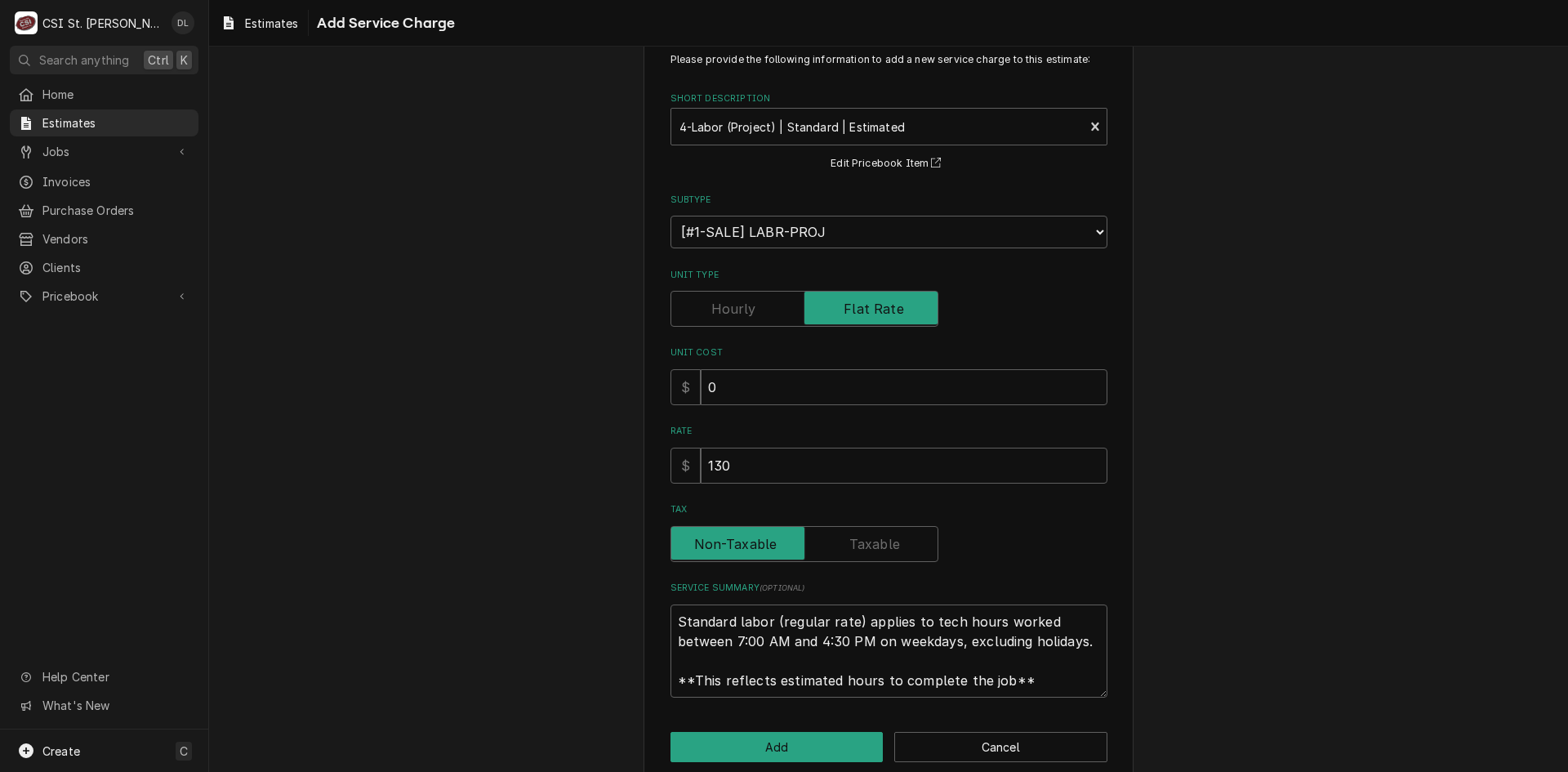
scroll to position [72, 0]
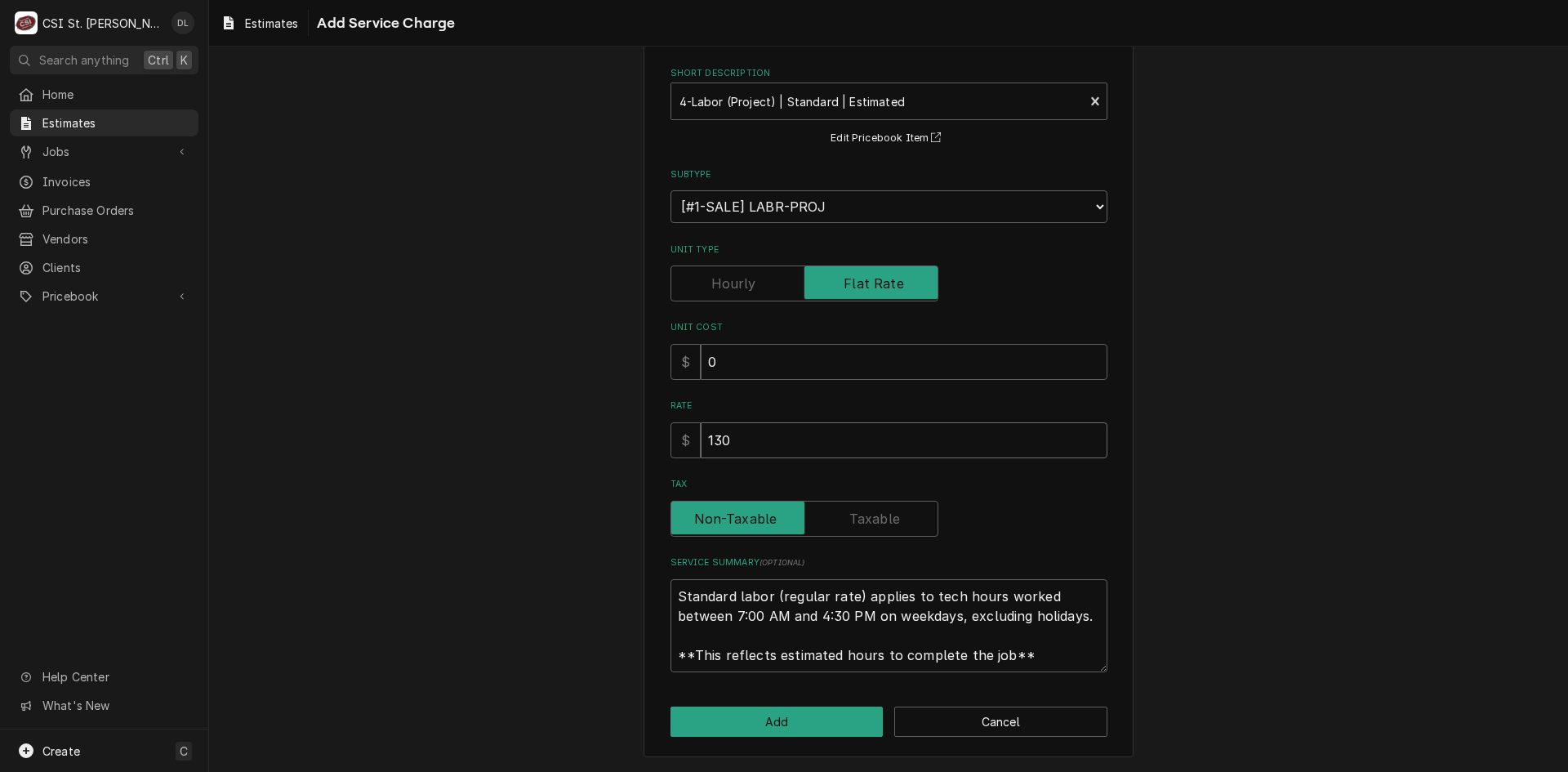
drag, startPoint x: 796, startPoint y: 447, endPoint x: 581, endPoint y: 468, distance: 216.0
click at [581, 468] on div "Please provide the following information to add a new service charge to this es…" at bounding box center [889, 382] width 1359 height 781
type textarea "x"
type input "7"
type textarea "x"
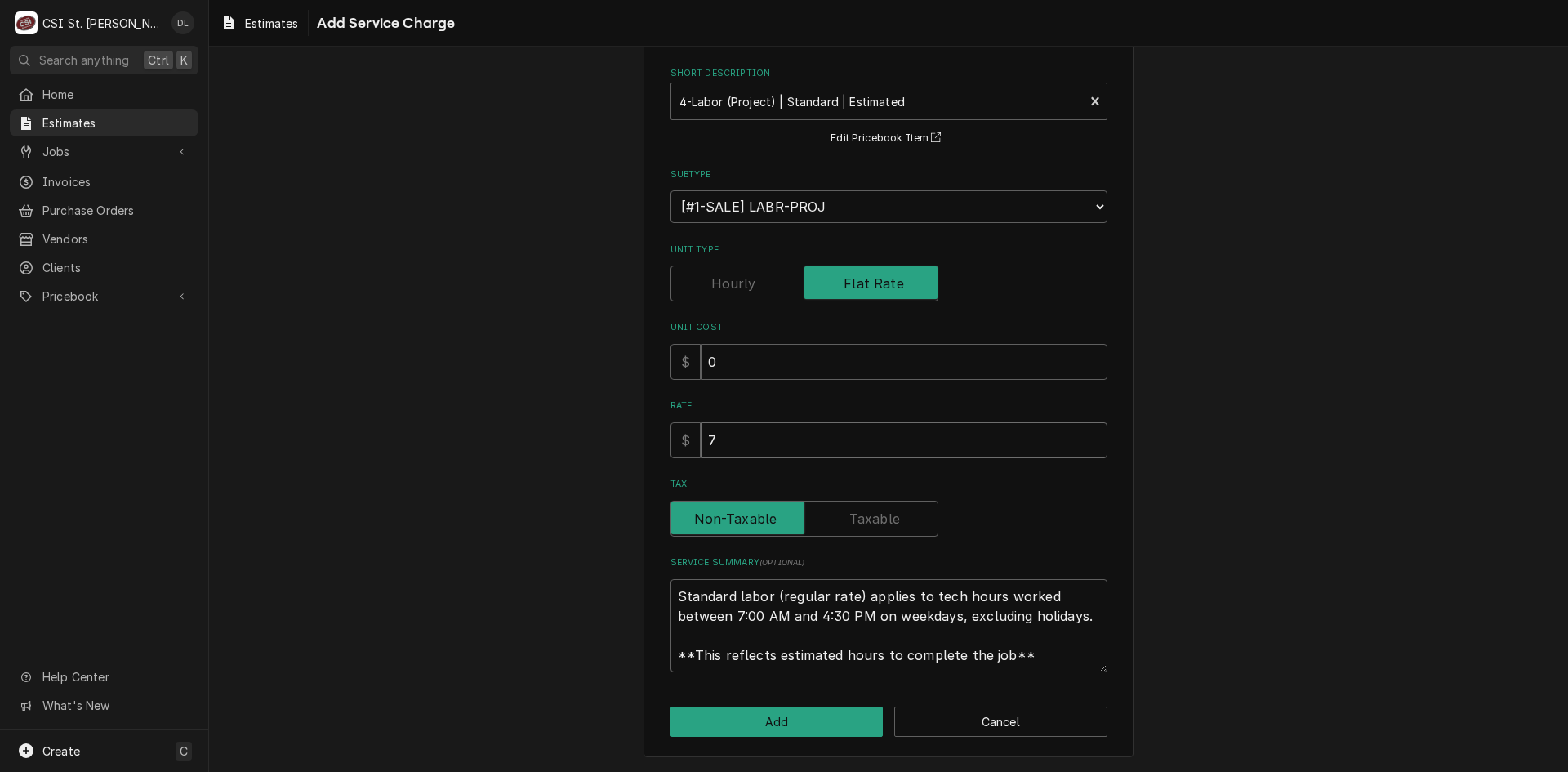
type input "77"
type textarea "x"
type input "770"
click at [776, 730] on button "Add" at bounding box center [777, 722] width 213 height 30
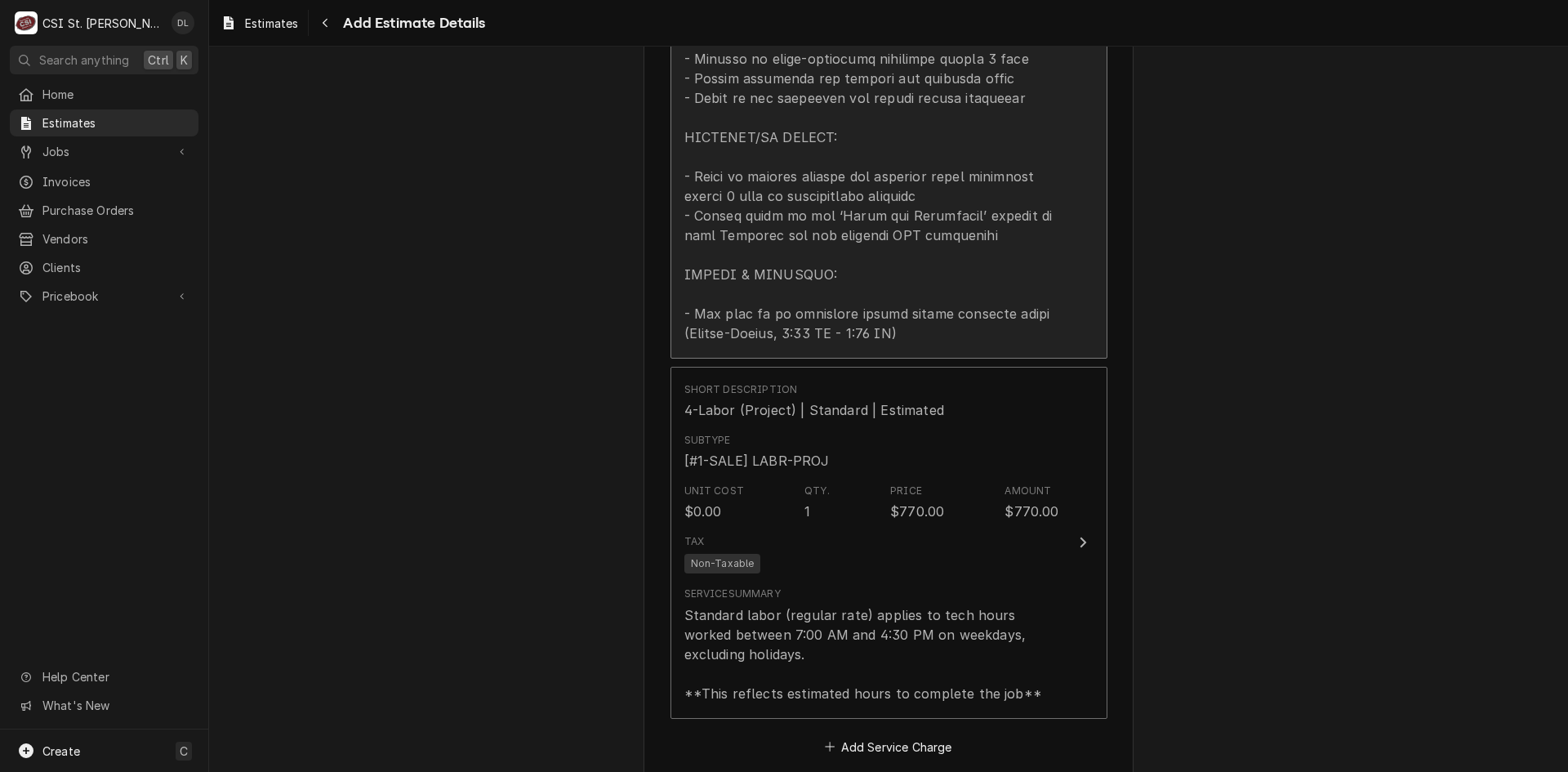
type textarea "x"
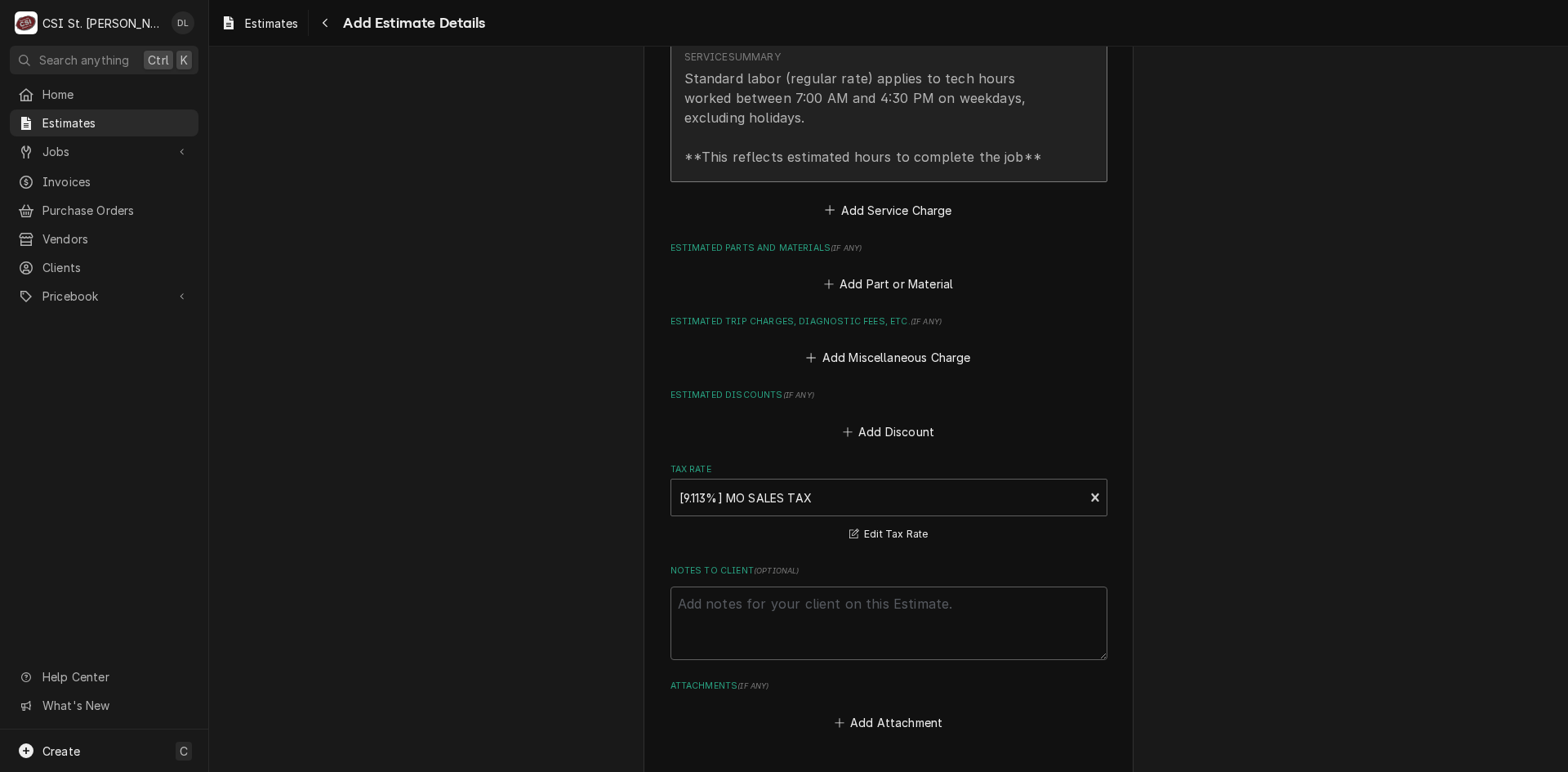
scroll to position [2739, 0]
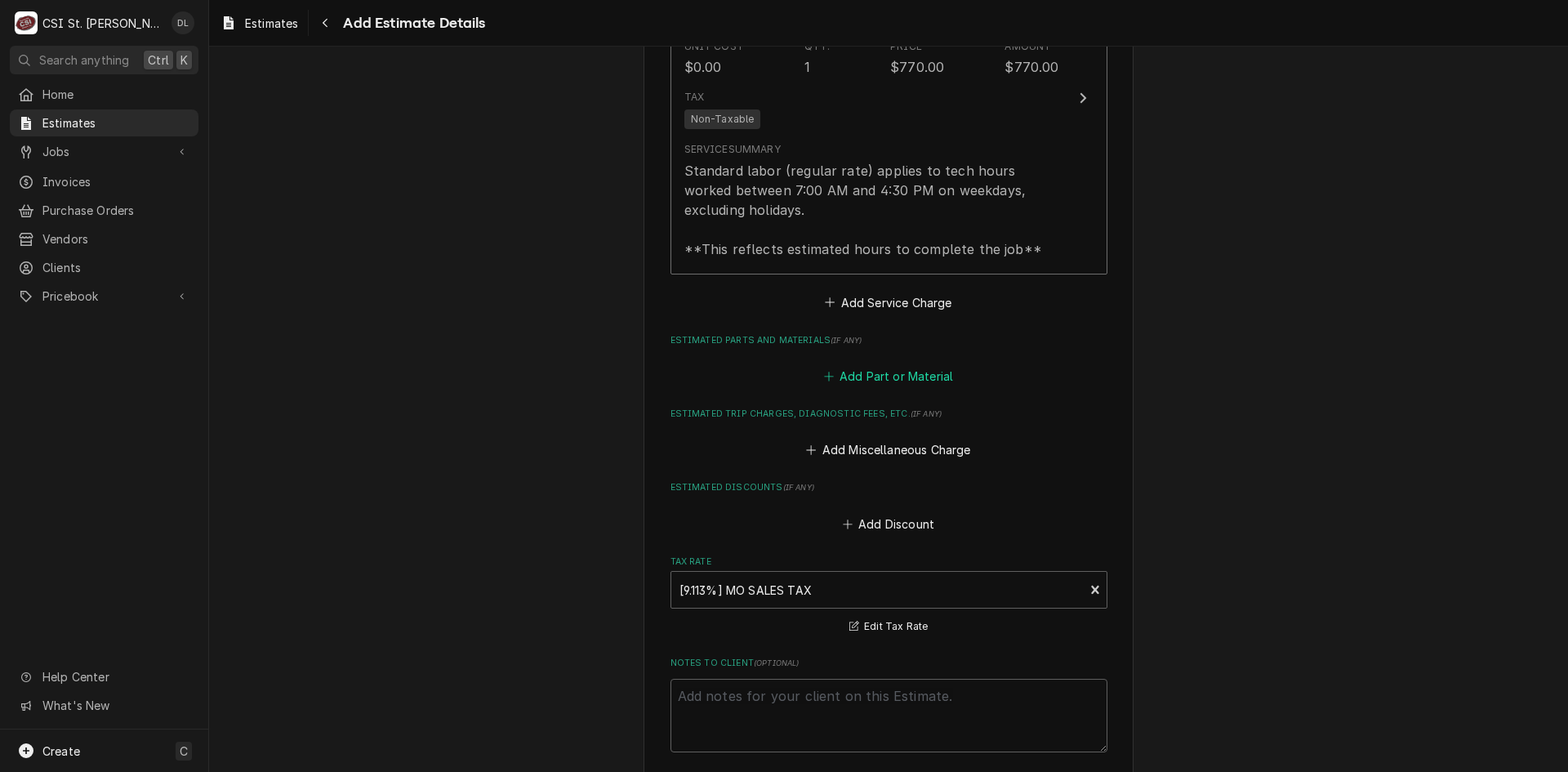
click at [827, 365] on button "Add Part or Material" at bounding box center [888, 376] width 135 height 23
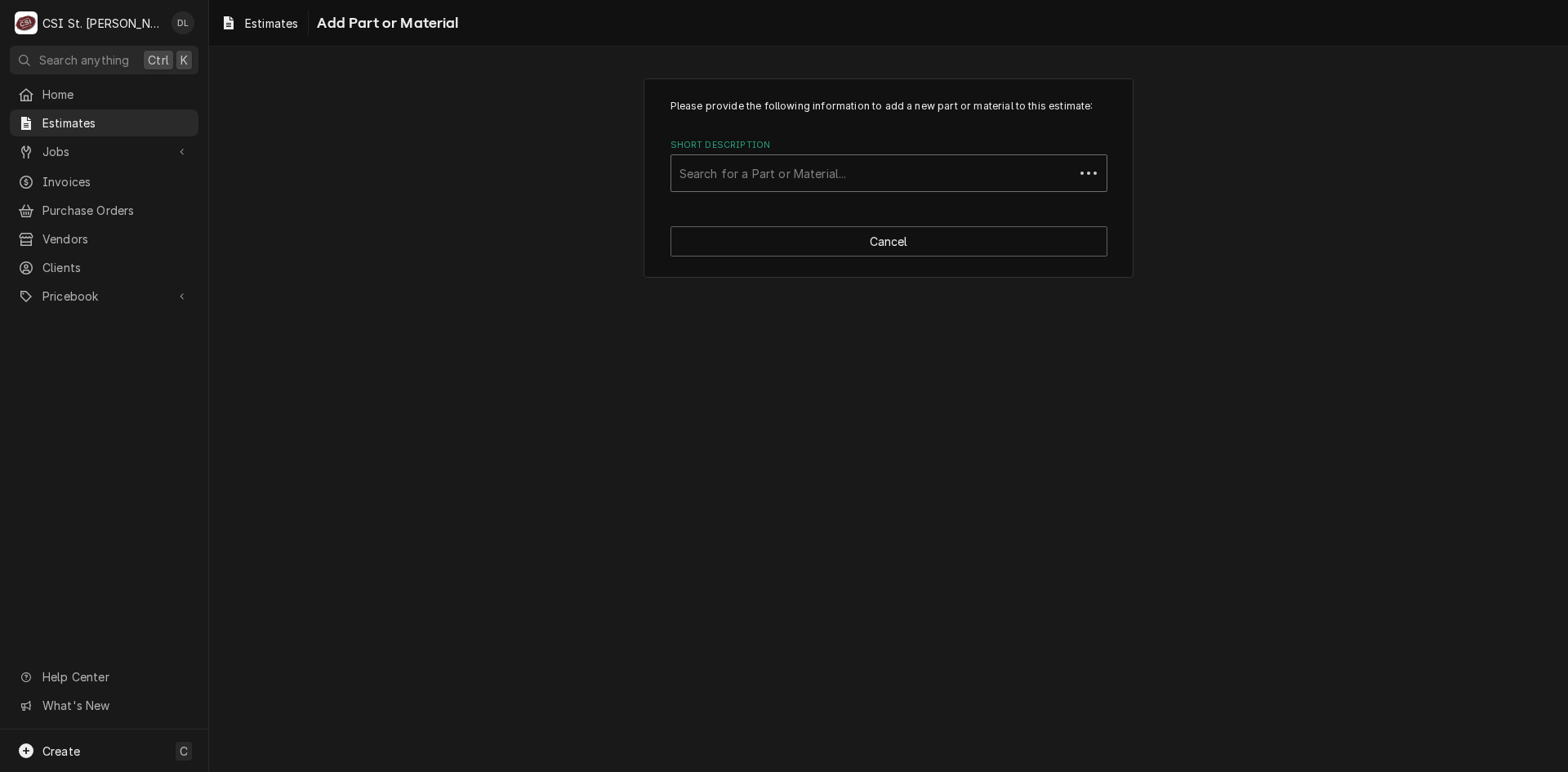
click at [798, 181] on div "Short Description" at bounding box center [873, 173] width 387 height 29
type input "cnf0201"
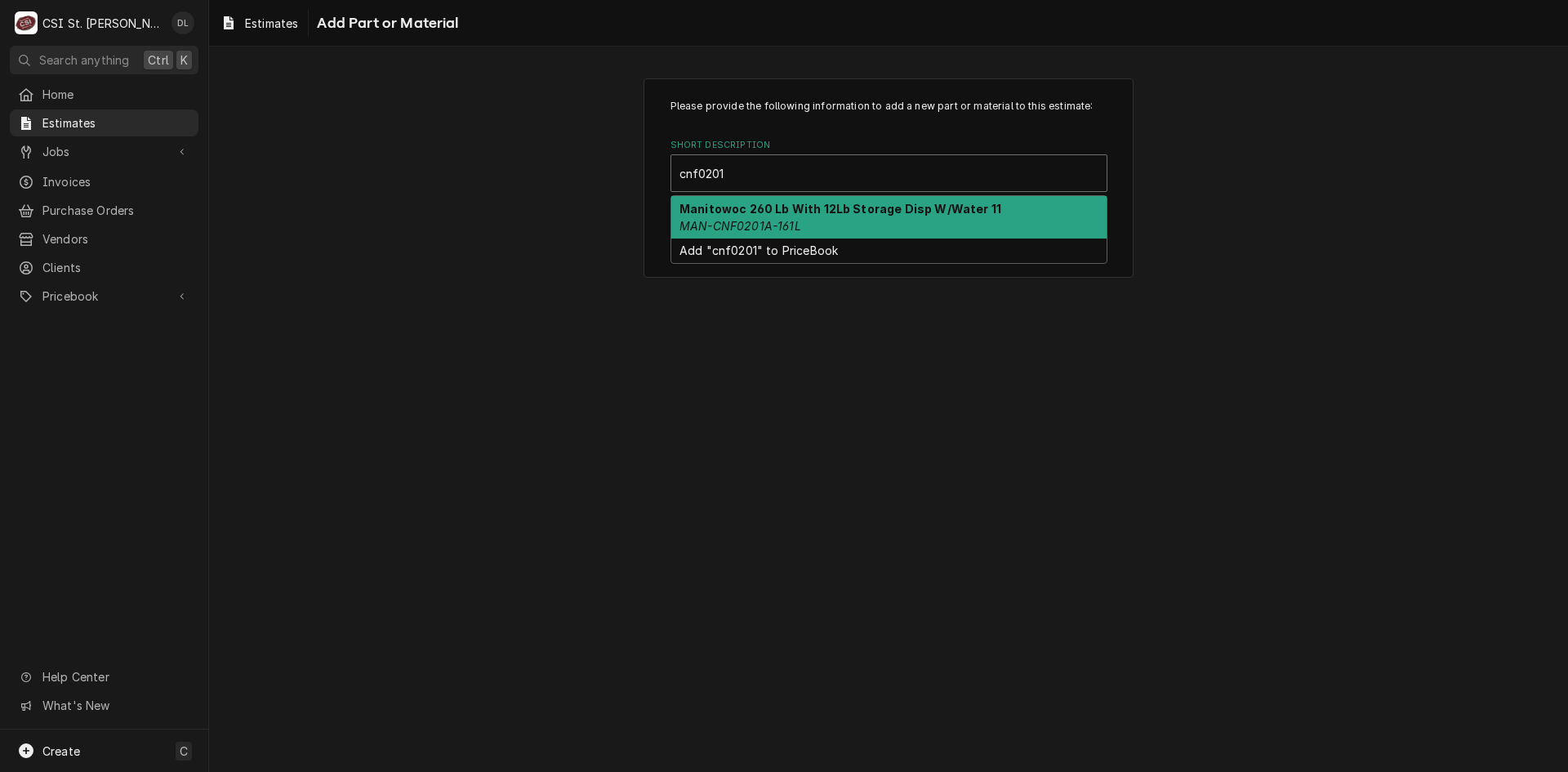
click at [810, 220] on div "Manitowoc 260 Lb With 12Lb Storage Disp W/Water 11 MAN-CNF0201A-161L" at bounding box center [889, 217] width 435 height 42
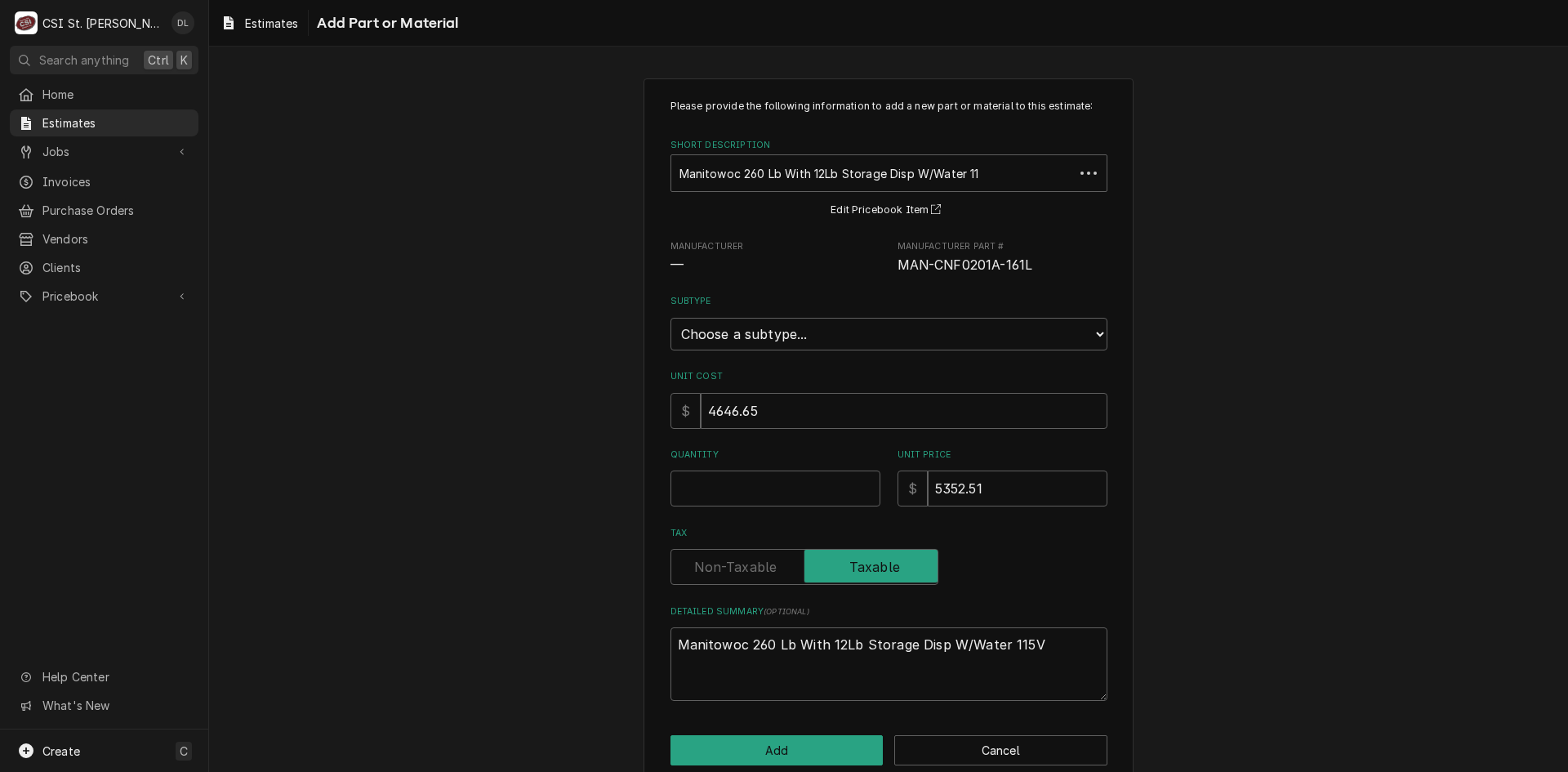
type textarea "x"
click at [1046, 352] on div "Please provide the following information to add a new part or material to this …" at bounding box center [889, 400] width 437 height 602
click at [1051, 335] on select "Choose a subtype... [#2-DUAL] AFTERHRS-WH-CHG-2 [#2-DUAL] BEV-EQUIP [#2-DUAL] B…" at bounding box center [889, 334] width 437 height 32
select select "4"
click at [671, 318] on select "Choose a subtype... [#2-DUAL] AFTERHRS-WH-CHG-2 [#2-DUAL] BEV-EQUIP [#2-DUAL] B…" at bounding box center [889, 334] width 437 height 32
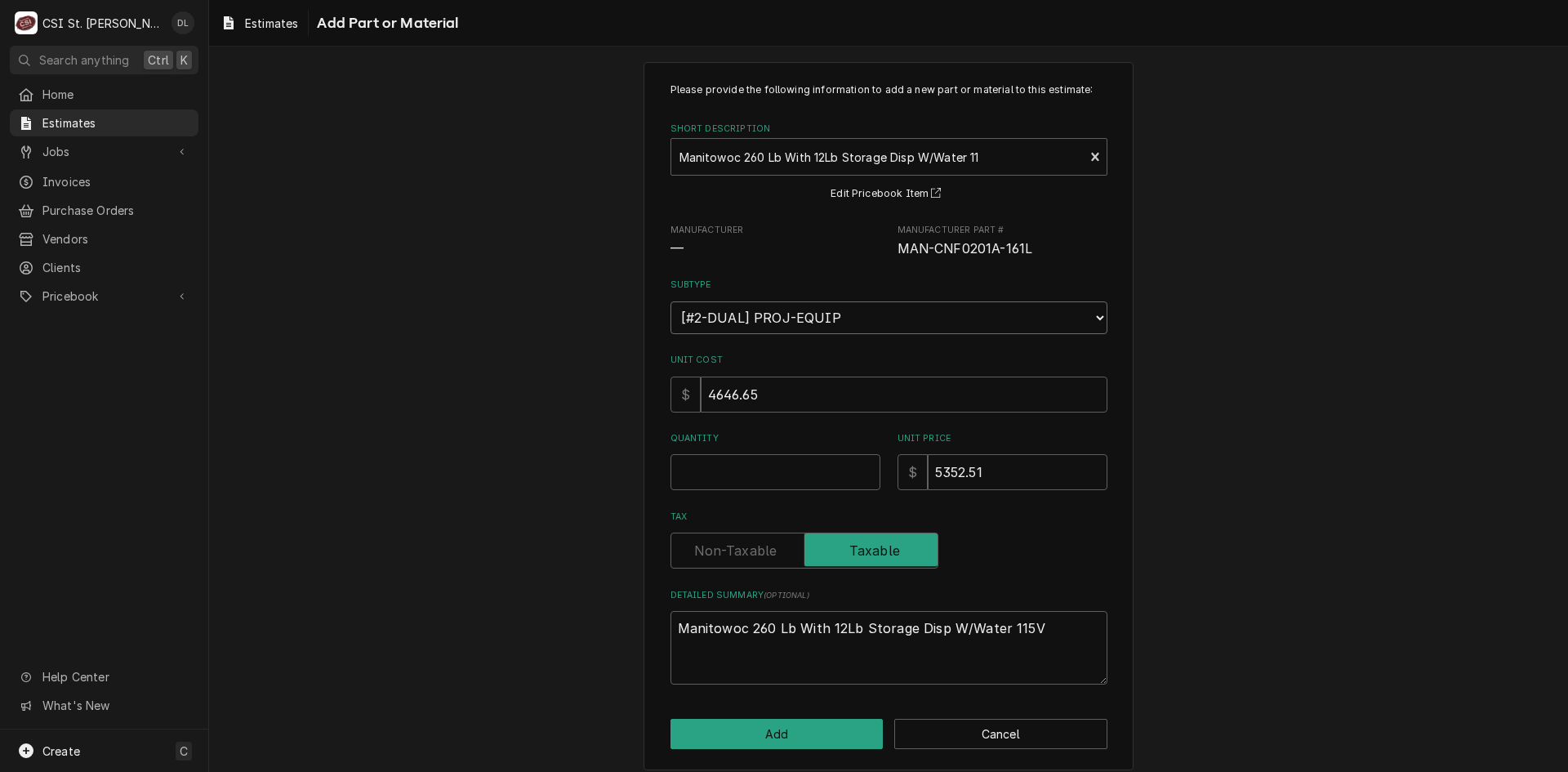
scroll to position [28, 0]
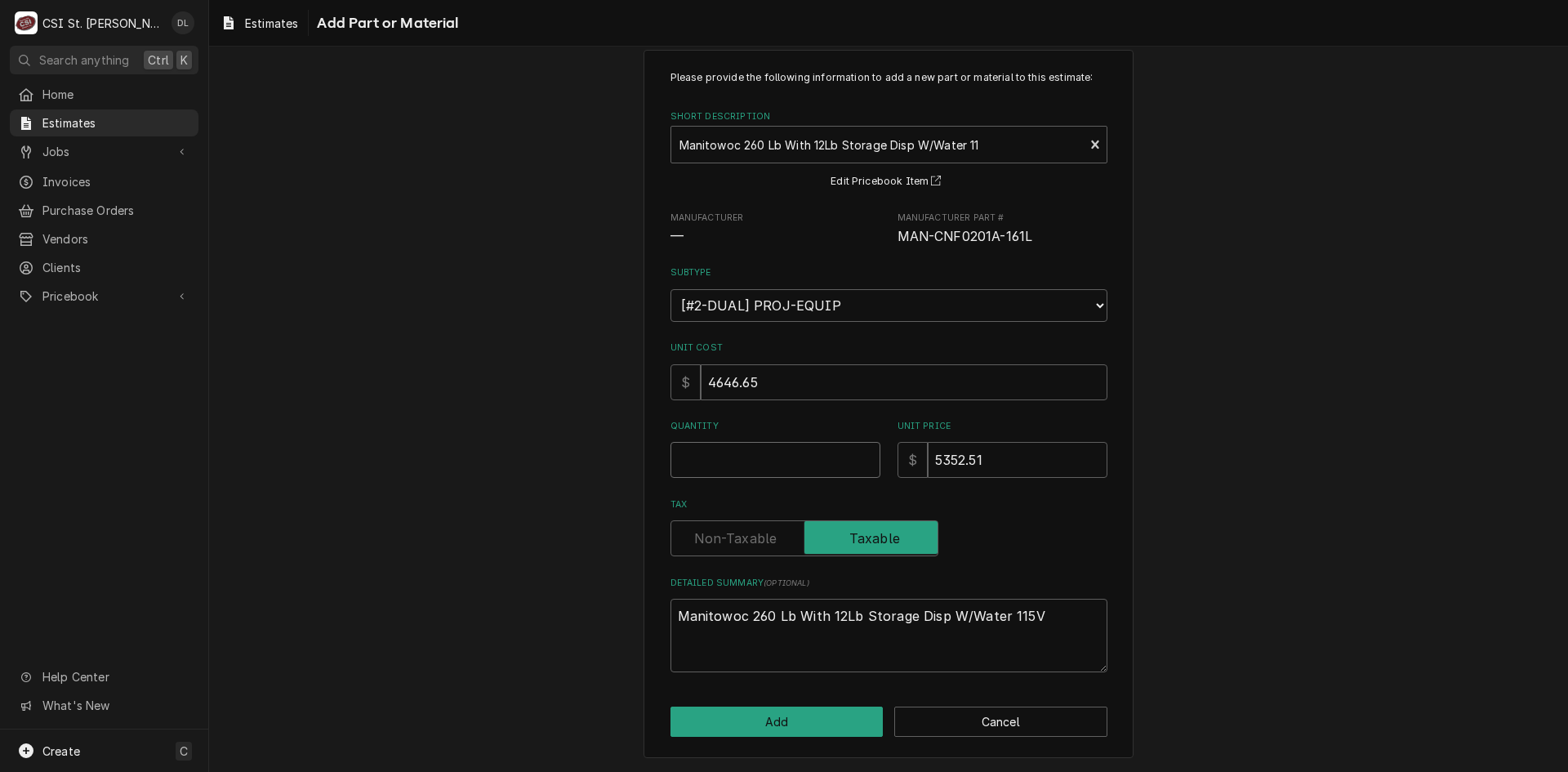
click at [757, 471] on input "Quantity" at bounding box center [776, 460] width 210 height 36
type textarea "x"
type input "1"
type textarea "x"
type input "1"
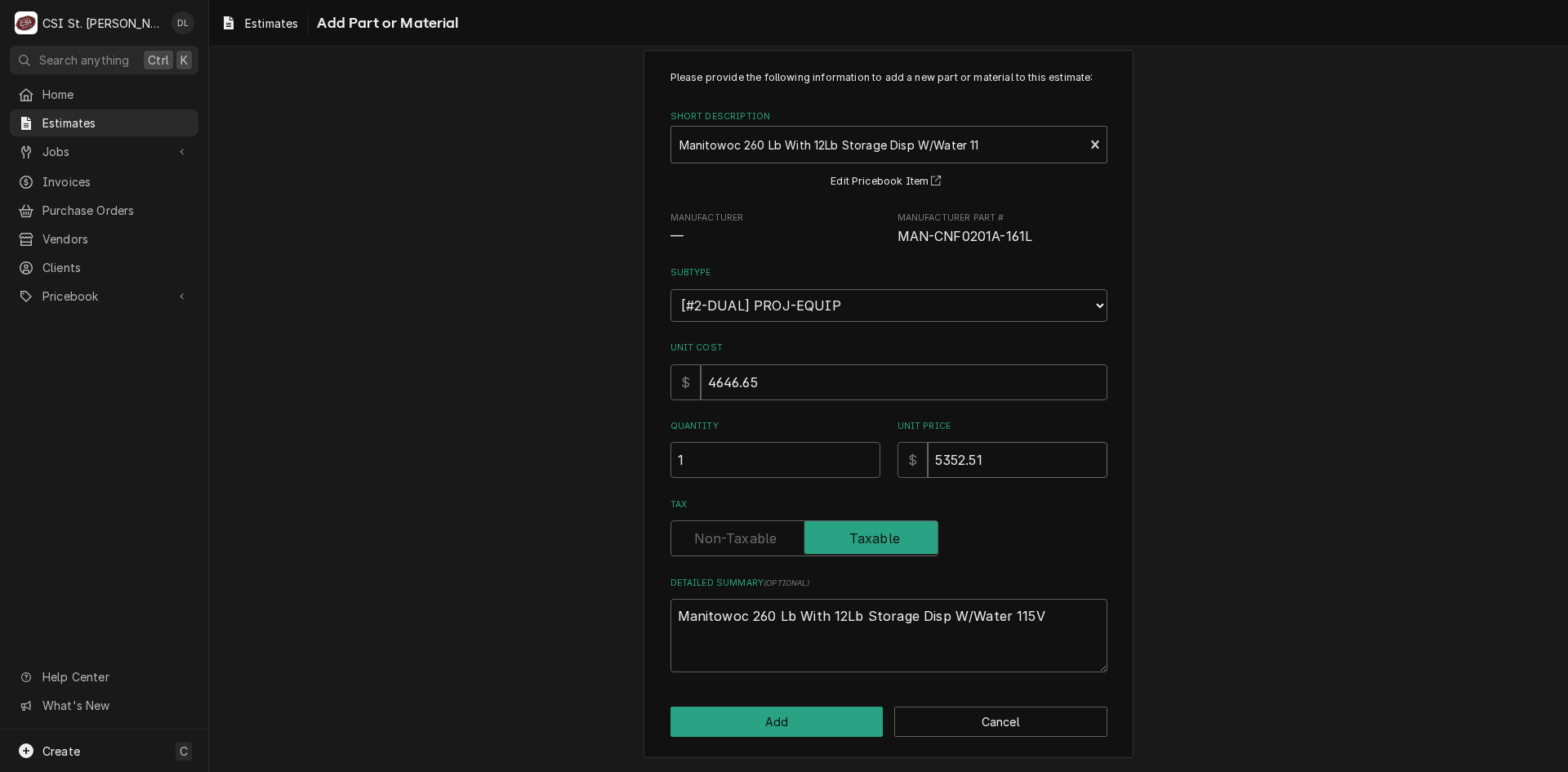
type textarea "x"
type input "6"
type textarea "x"
type input "63"
type textarea "x"
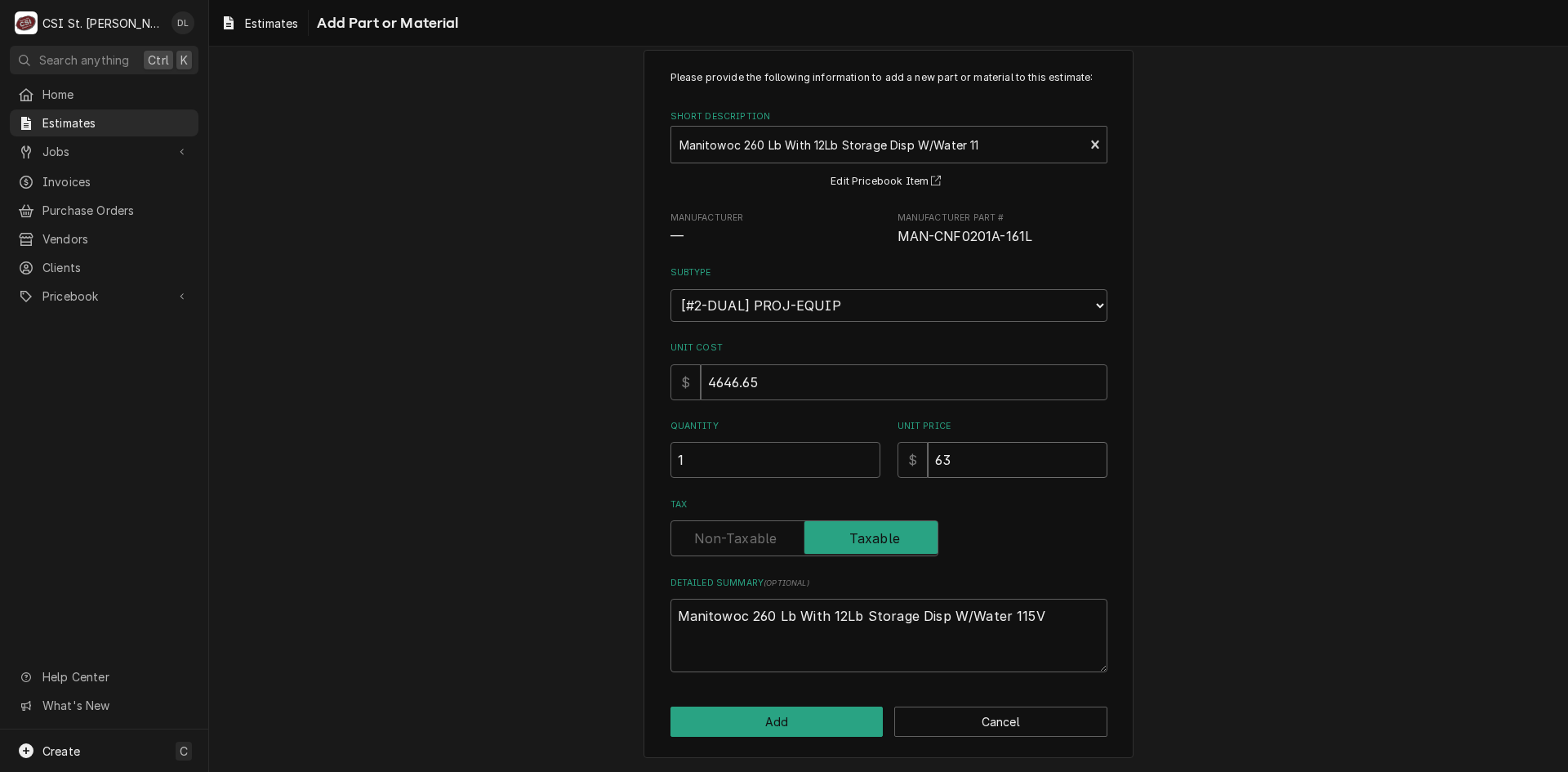
type input "632"
type textarea "x"
type input "6327"
type textarea "x"
type input "6327.7"
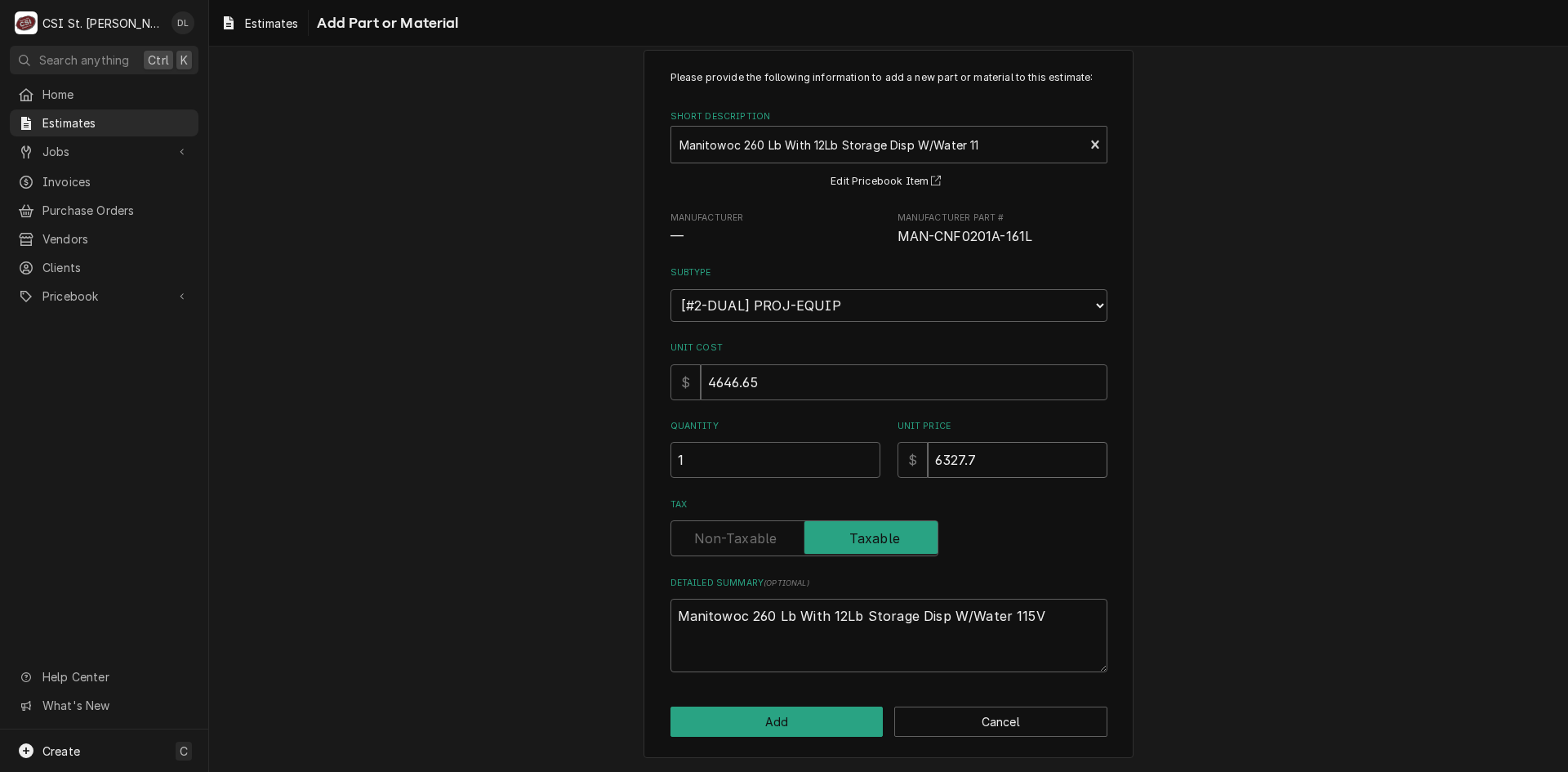
type textarea "x"
type input "6327.70"
click at [763, 727] on button "Add" at bounding box center [777, 722] width 213 height 30
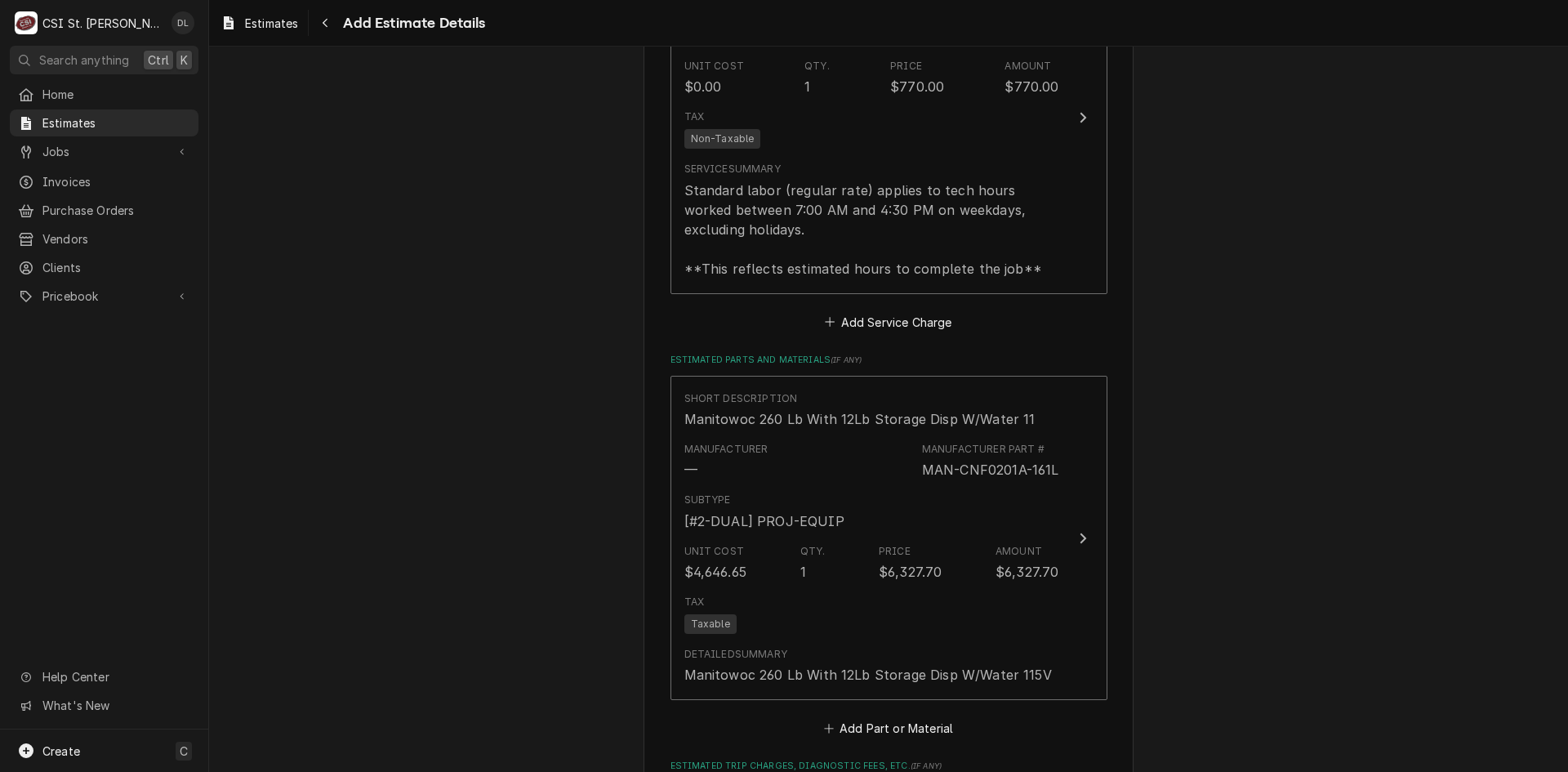
scroll to position [2821, 0]
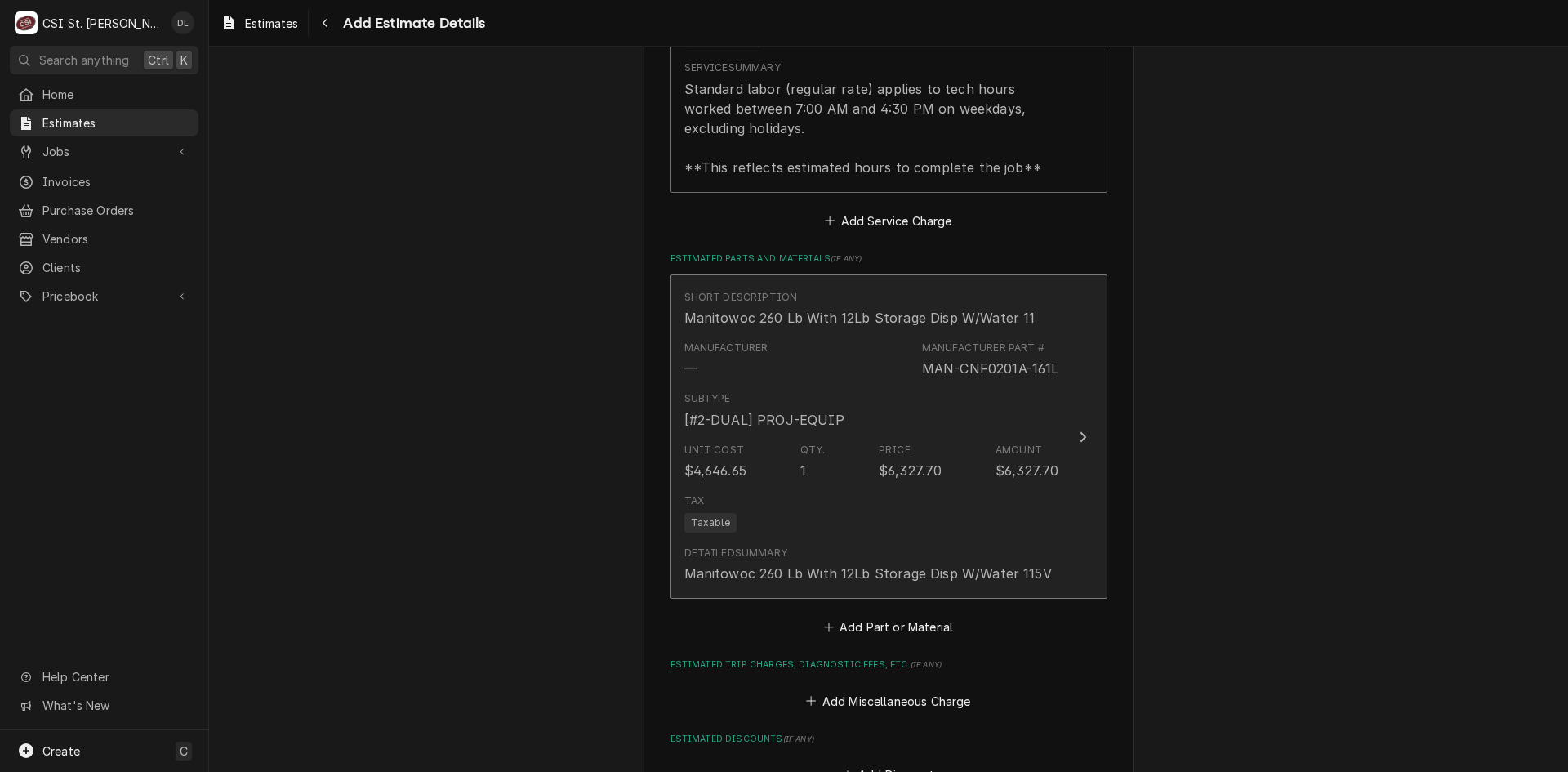
type textarea "x"
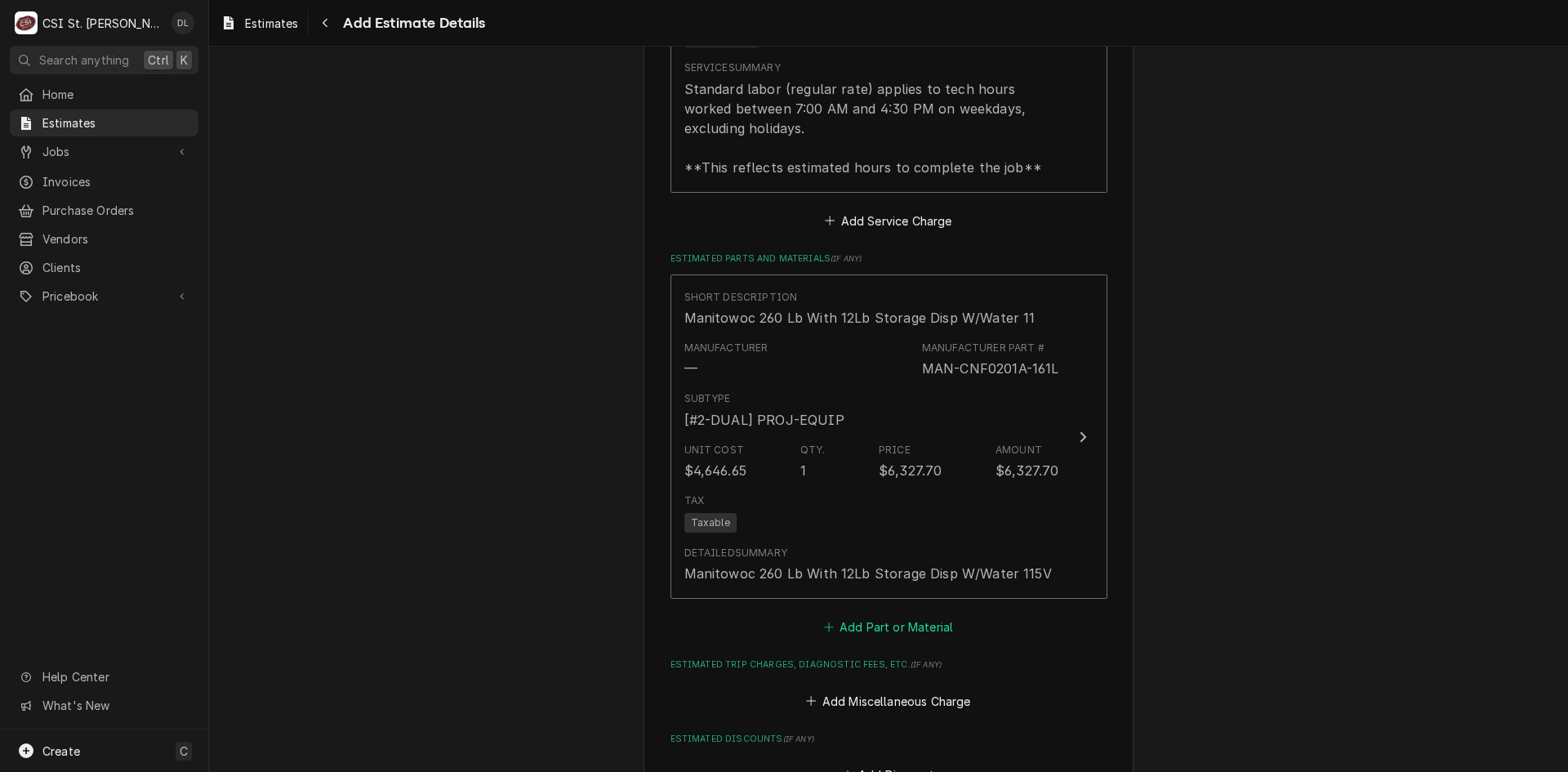
click at [824, 622] on icon "Estimated Parts and Materials" at bounding box center [829, 628] width 10 height 12
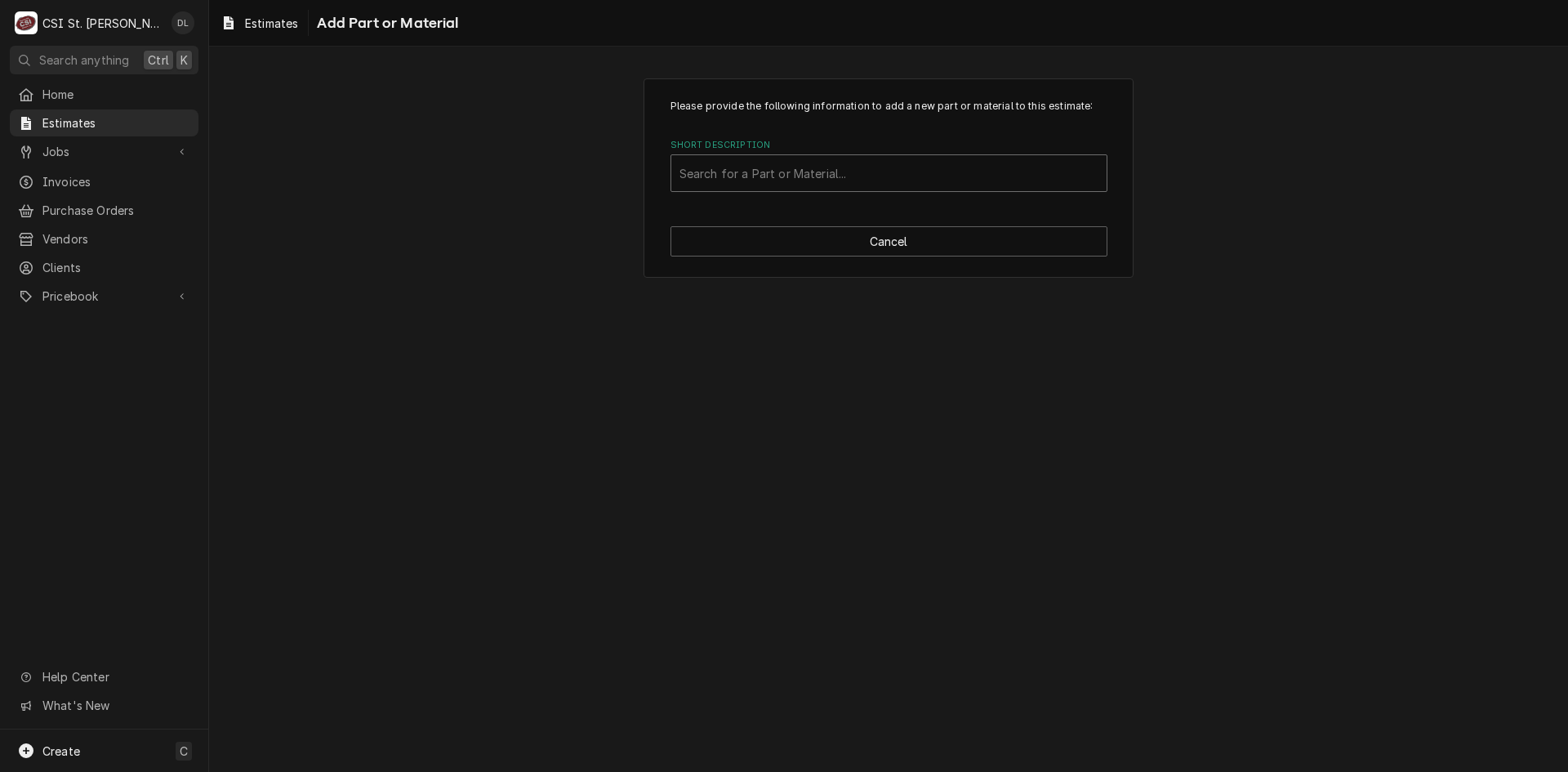
click at [819, 183] on div "Short Description" at bounding box center [889, 173] width 419 height 29
type input "fxi"
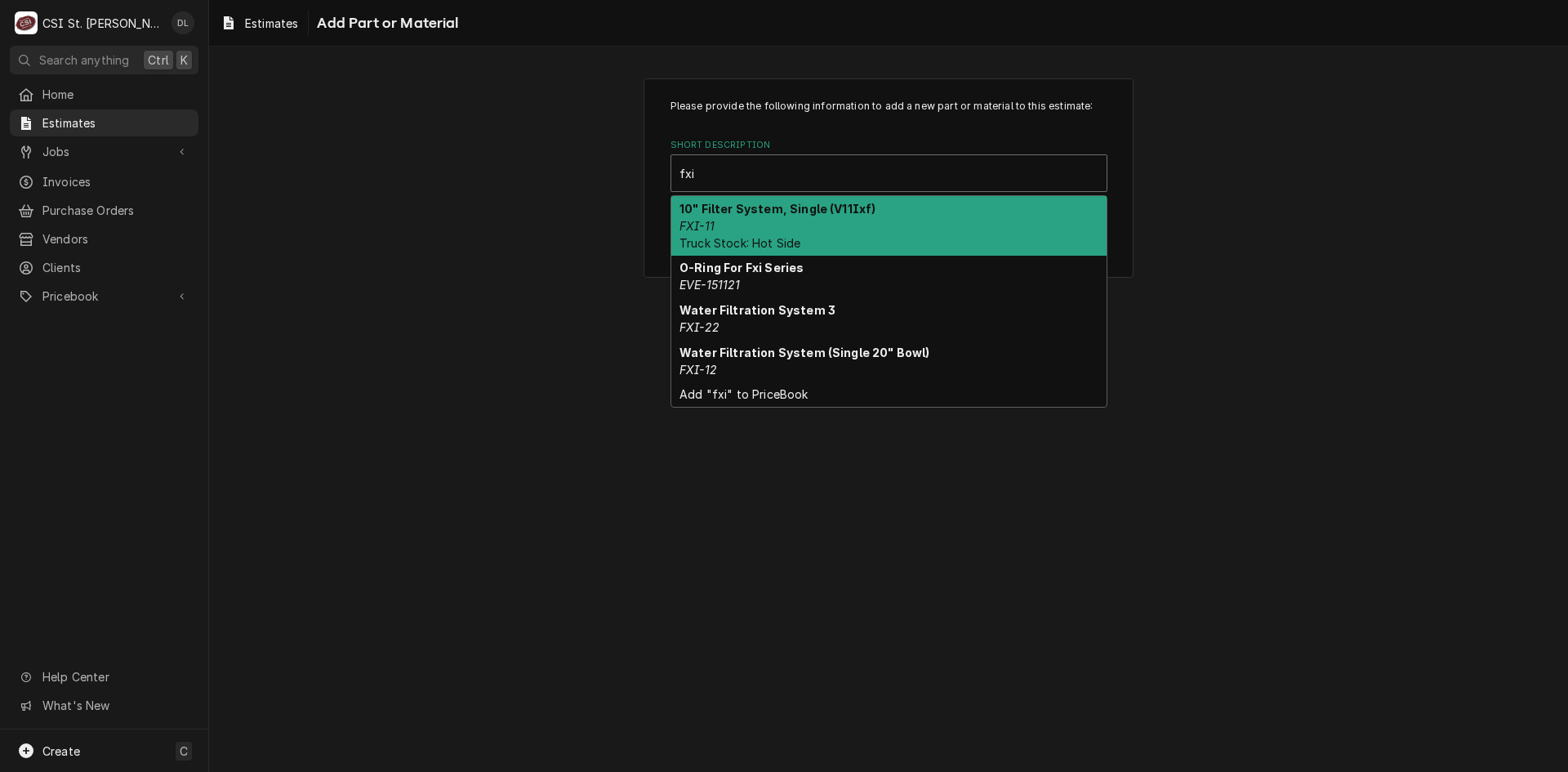
click at [818, 212] on strong "10" Filter System, Single (V11Ixf)" at bounding box center [778, 208] width 196 height 14
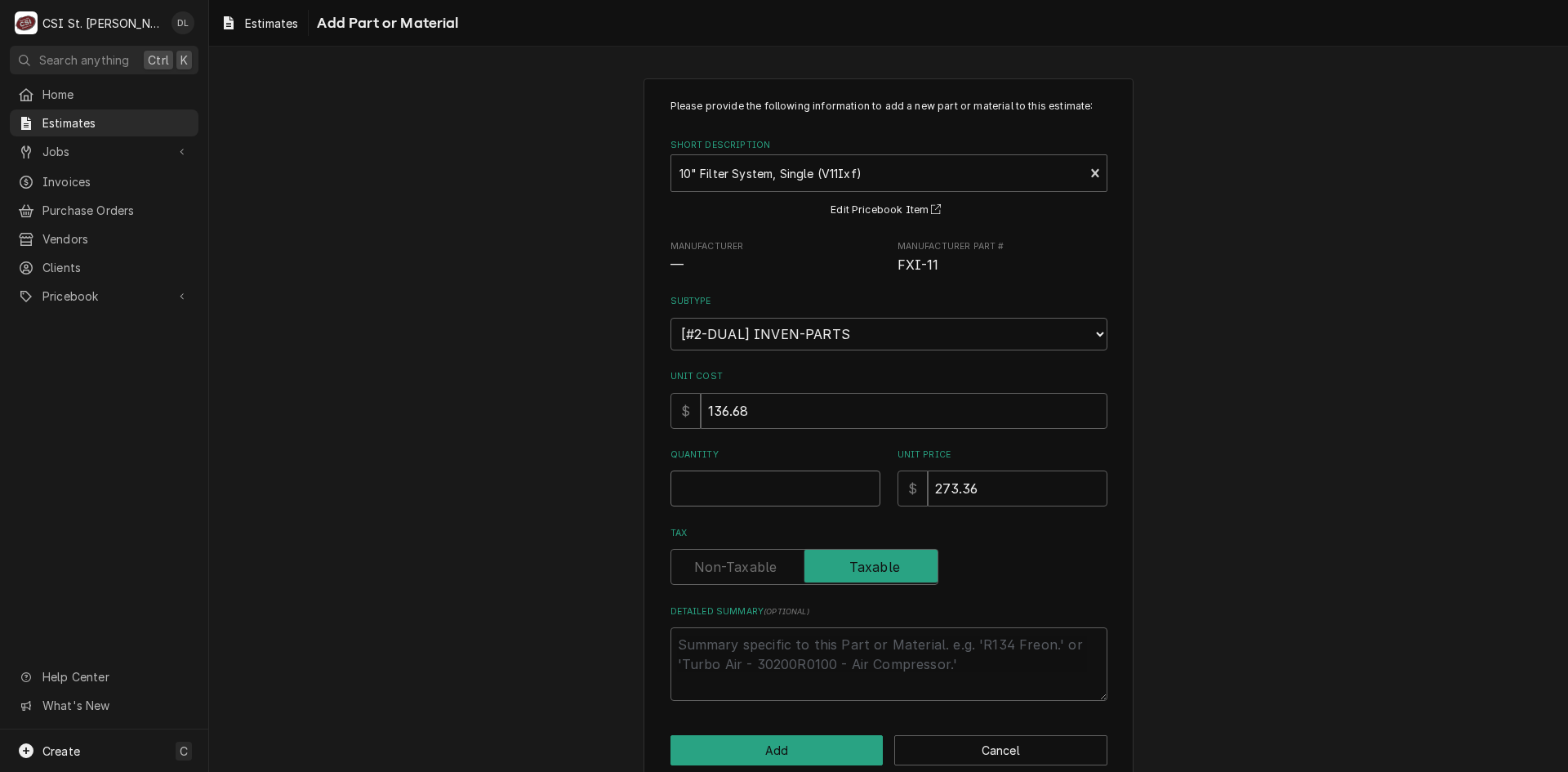
click at [738, 484] on input "Quantity" at bounding box center [776, 488] width 210 height 36
type textarea "x"
type input "1"
type textarea "x"
type input "1"
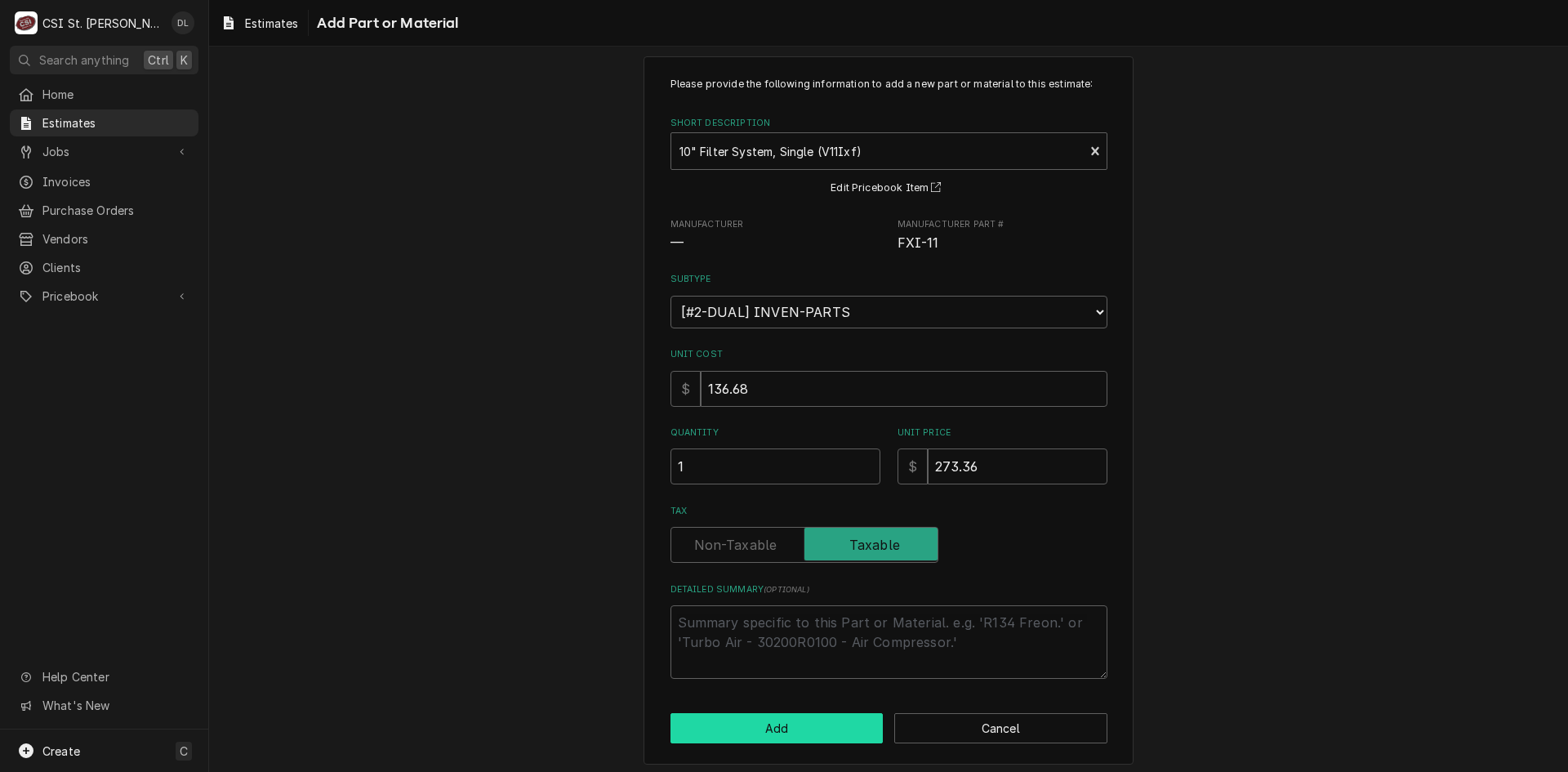
scroll to position [28, 0]
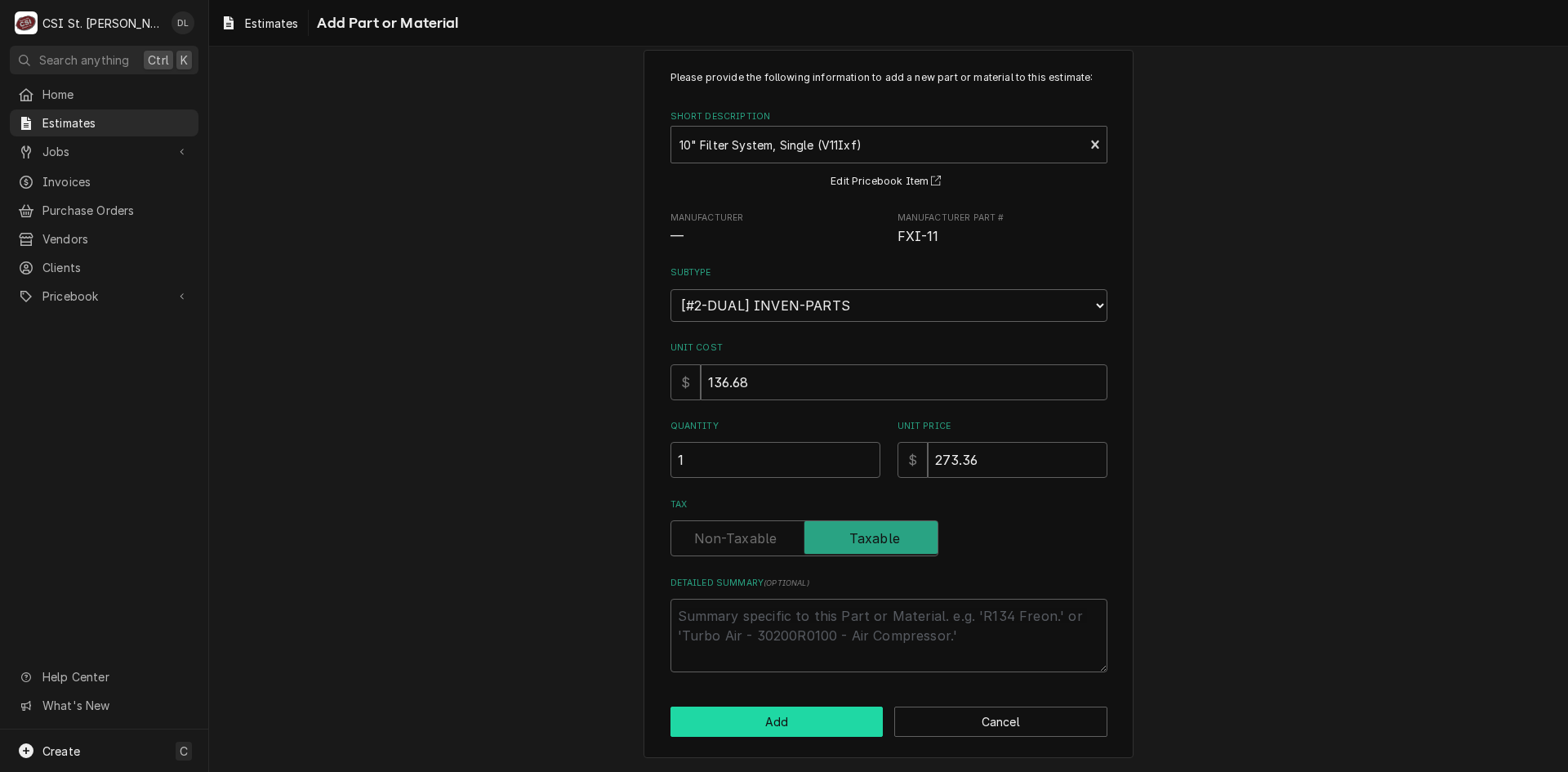
click at [793, 716] on button "Add" at bounding box center [777, 722] width 213 height 30
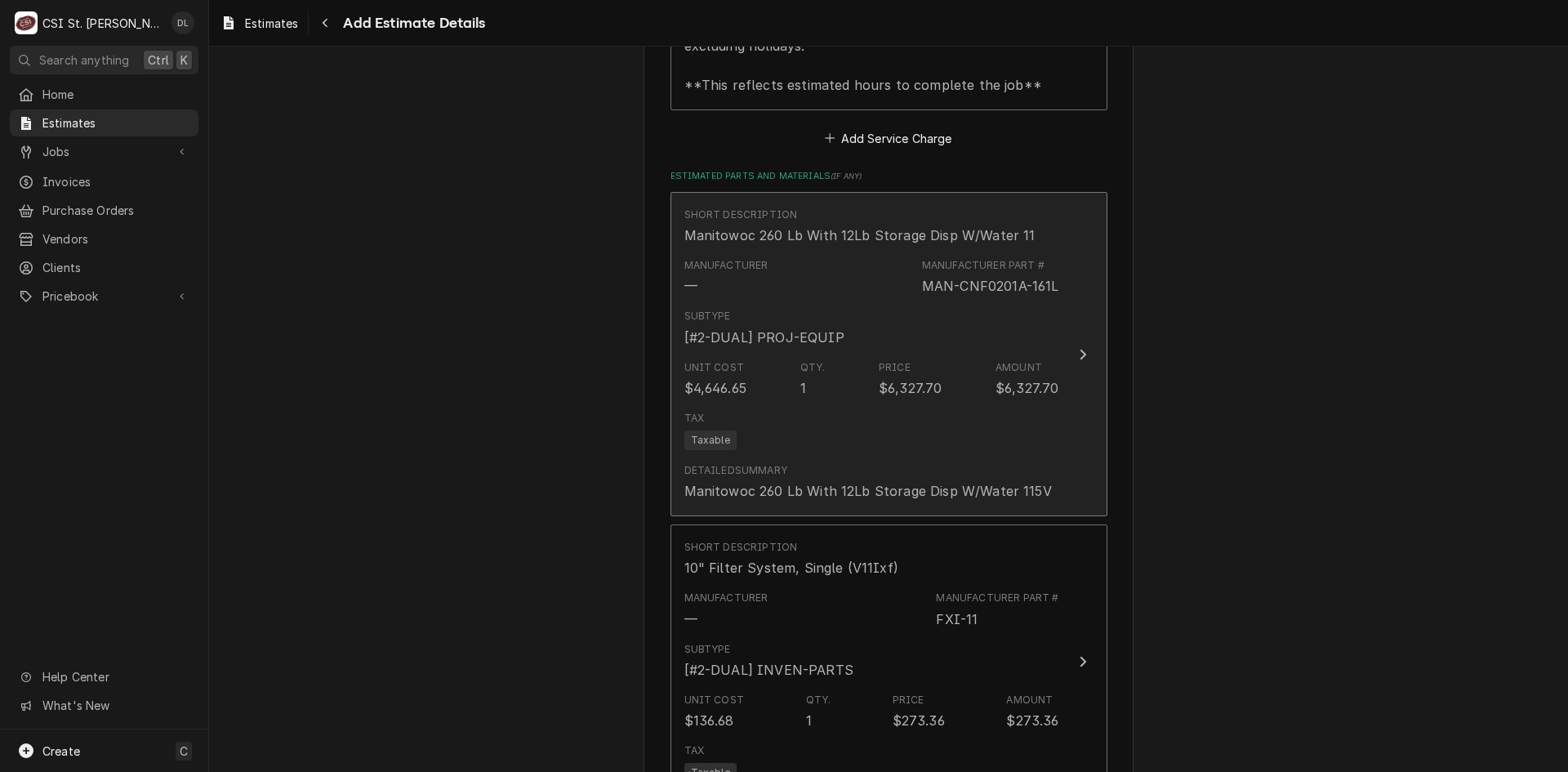
type textarea "x"
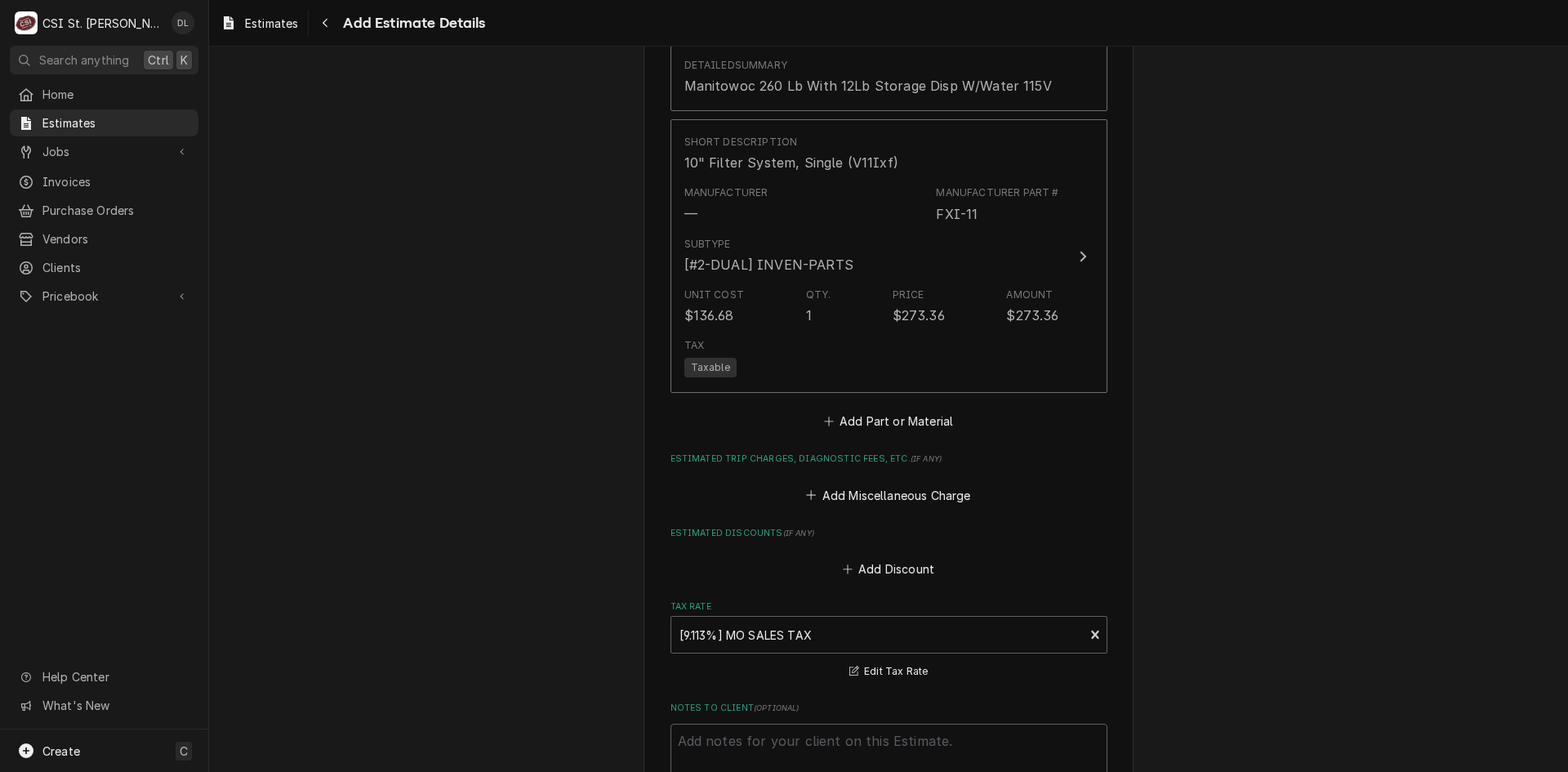
scroll to position [3312, 0]
click at [824, 414] on icon "Estimated Parts and Materials" at bounding box center [828, 417] width 9 height 9
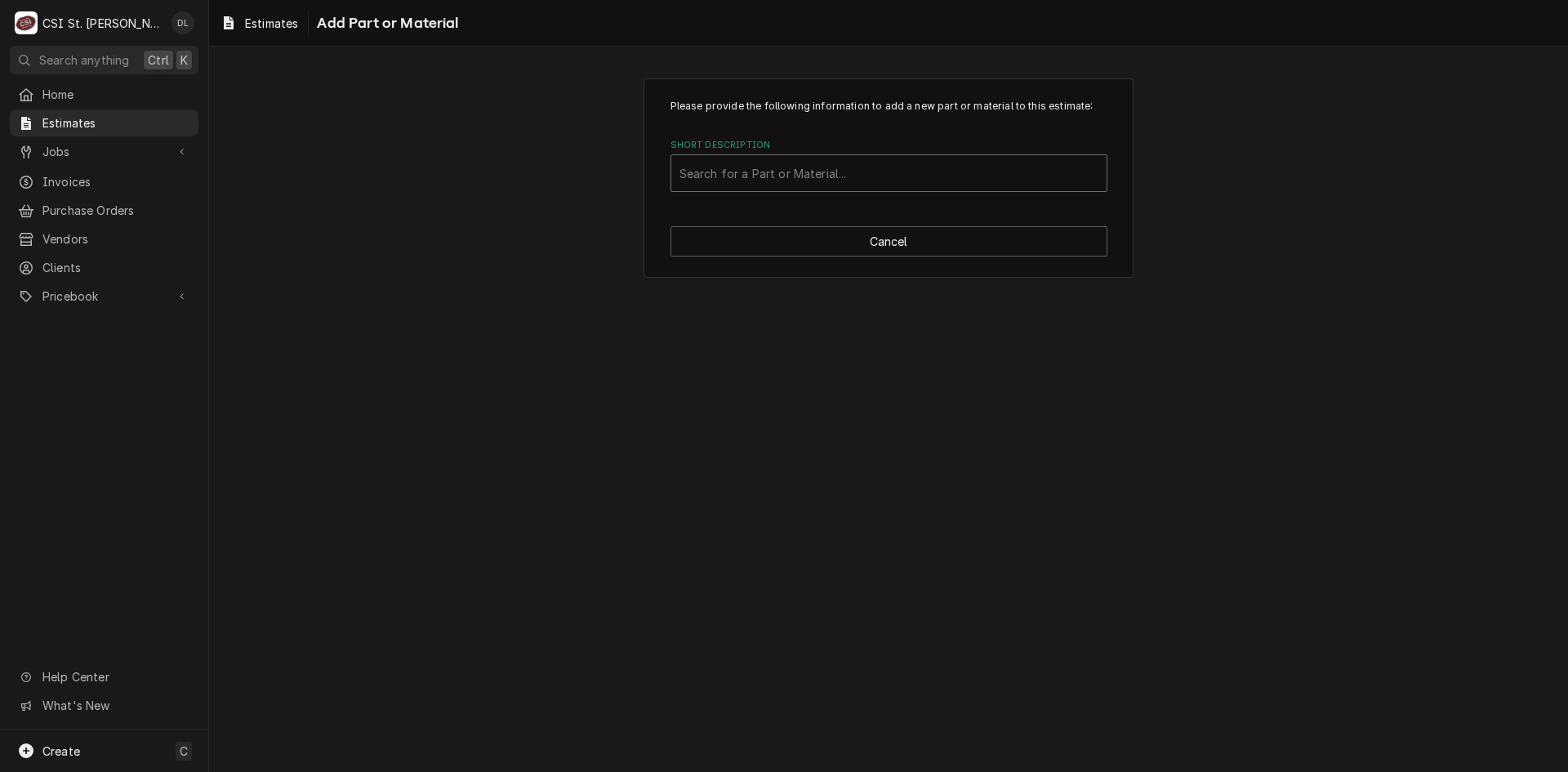
click at [831, 170] on div "Short Description" at bounding box center [889, 173] width 419 height 29
type input "project mater"
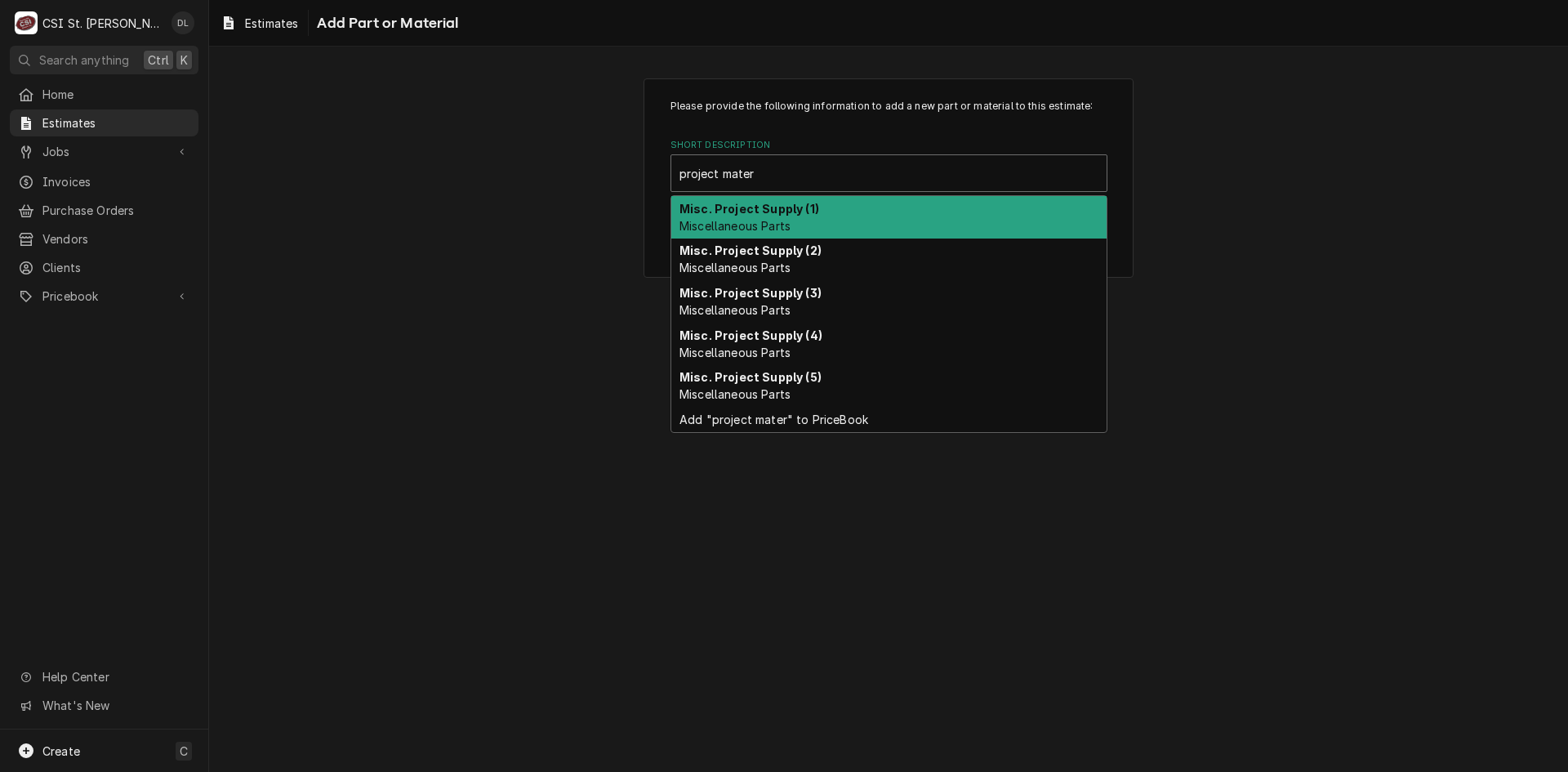
click at [803, 221] on div "Misc. Project Supply (1) Miscellaneous Parts" at bounding box center [889, 217] width 435 height 42
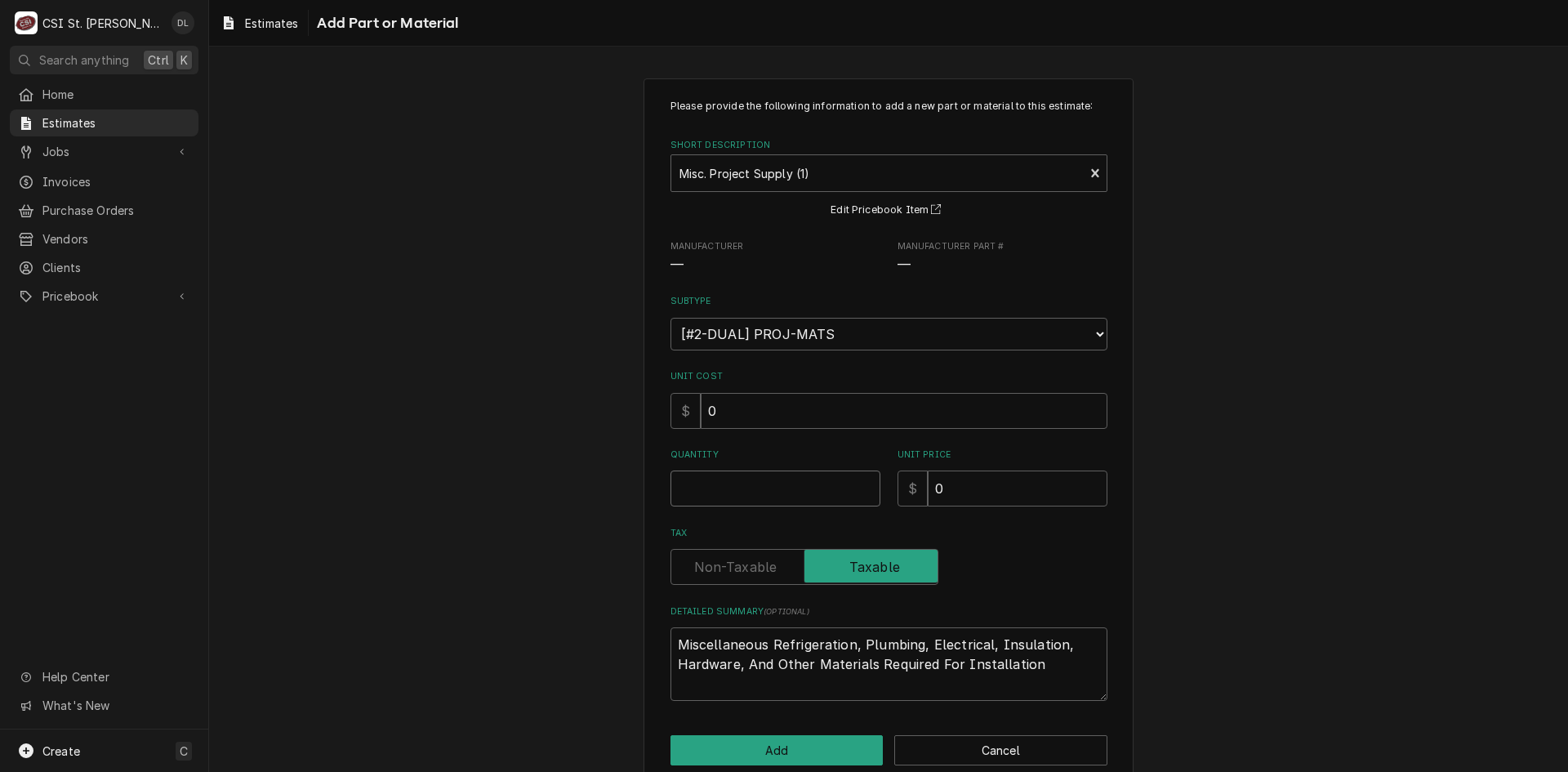
click at [808, 491] on input "Quantity" at bounding box center [776, 488] width 210 height 36
type textarea "x"
type input "1"
type textarea "x"
type input "8"
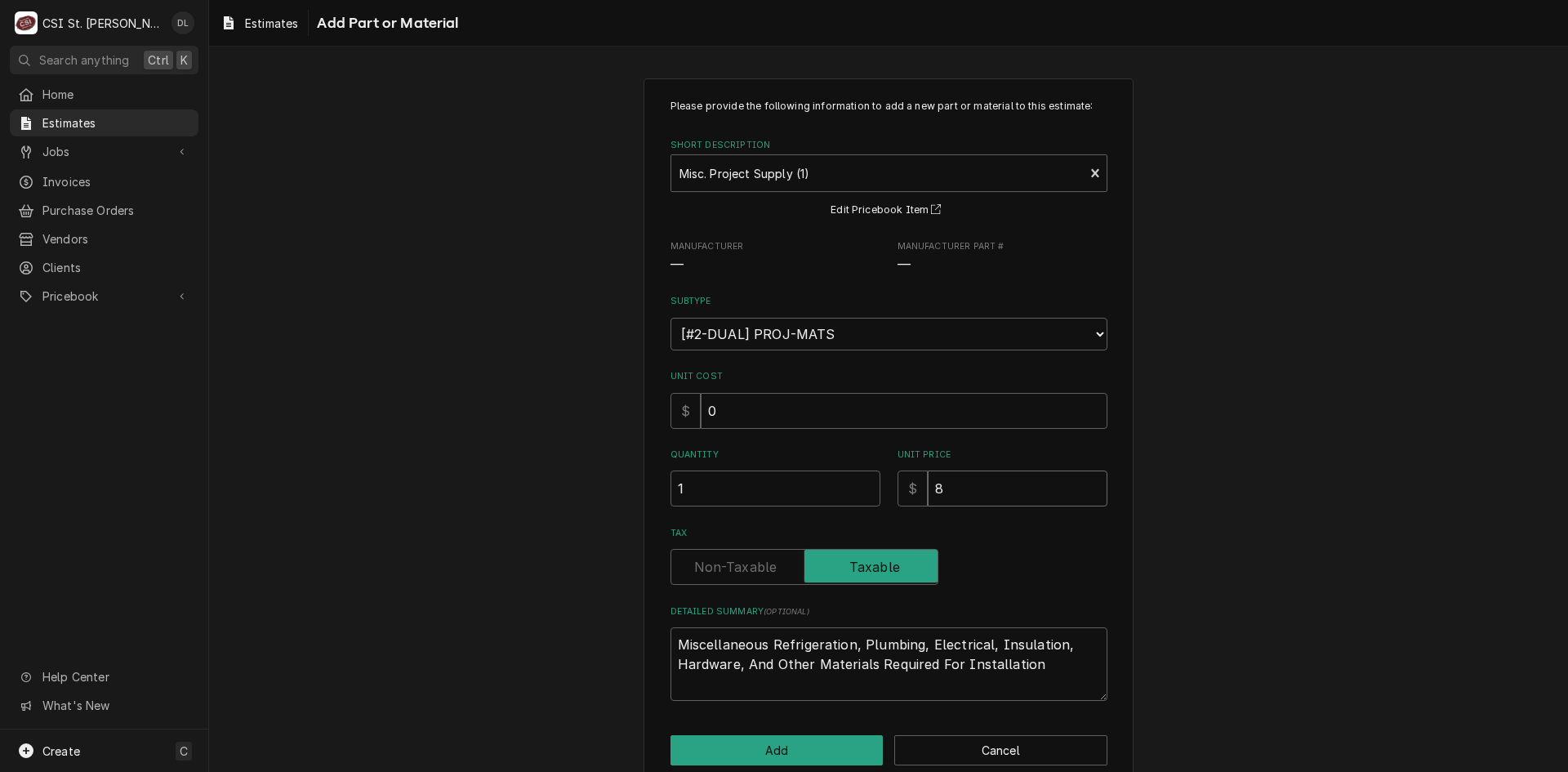
type textarea "x"
type input "80"
type textarea "x"
type input "80"
click at [844, 759] on button "Add" at bounding box center [777, 750] width 213 height 30
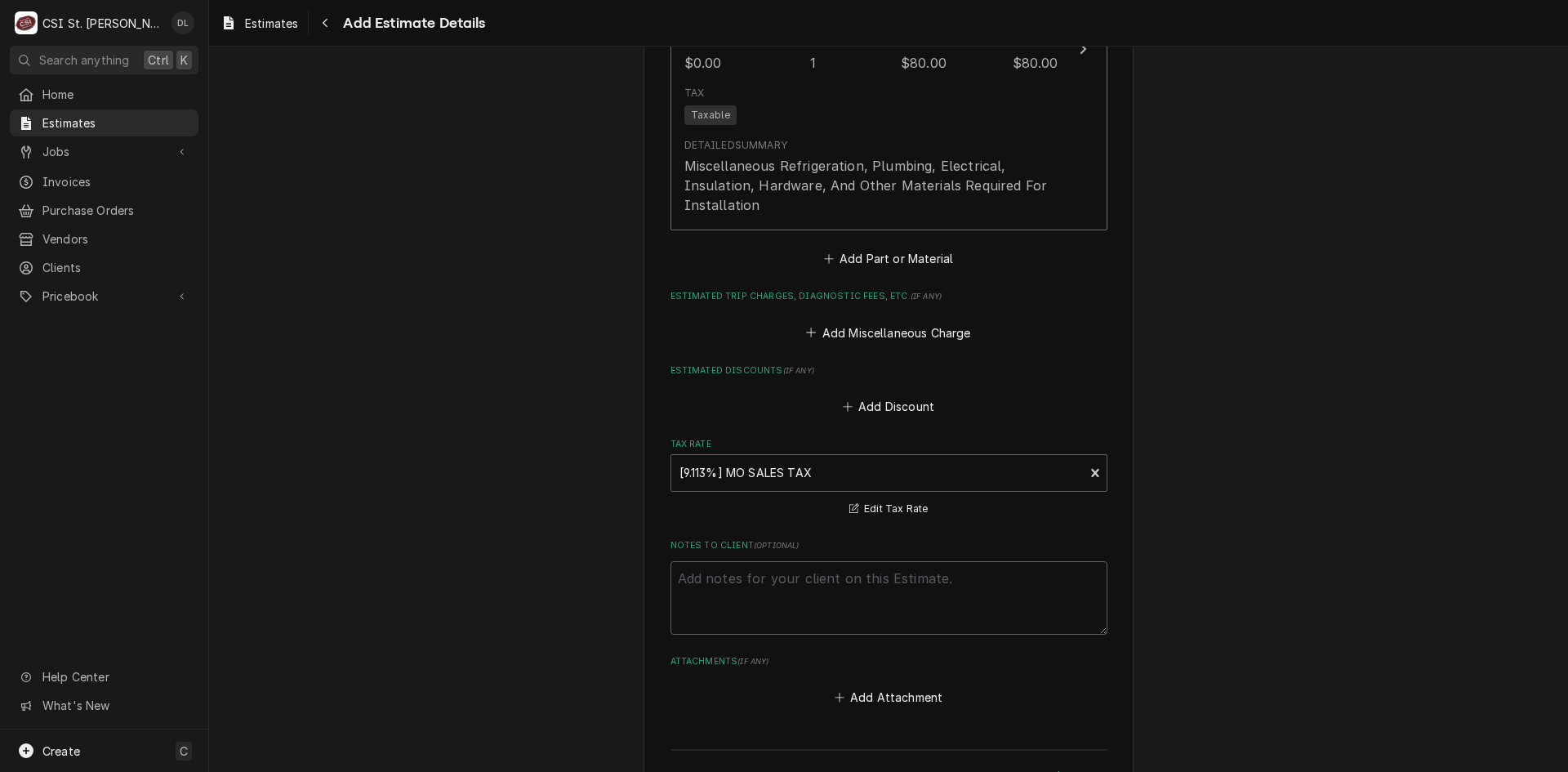
scroll to position [4159, 0]
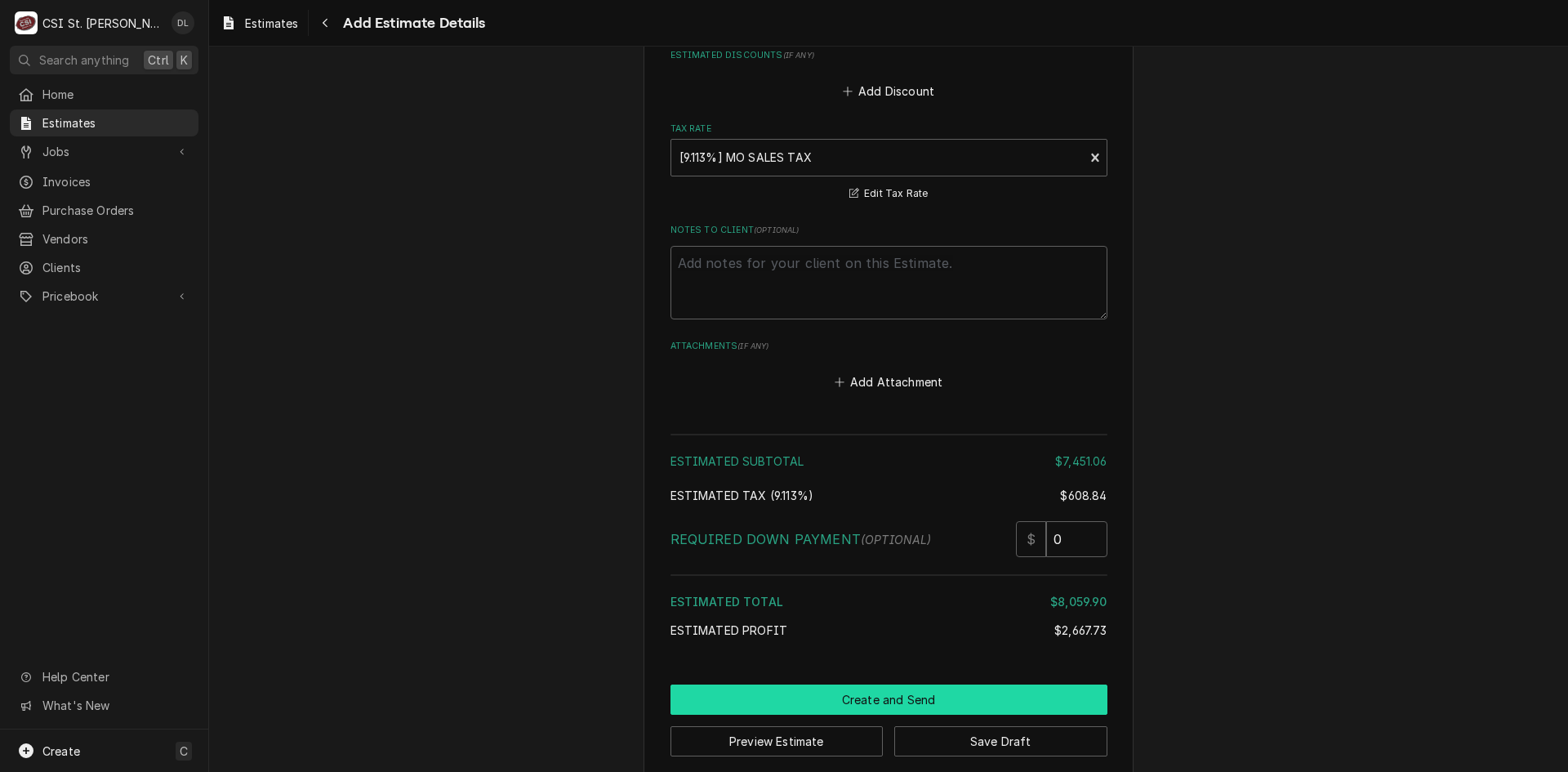
click at [922, 685] on button "Create and Send" at bounding box center [889, 699] width 437 height 30
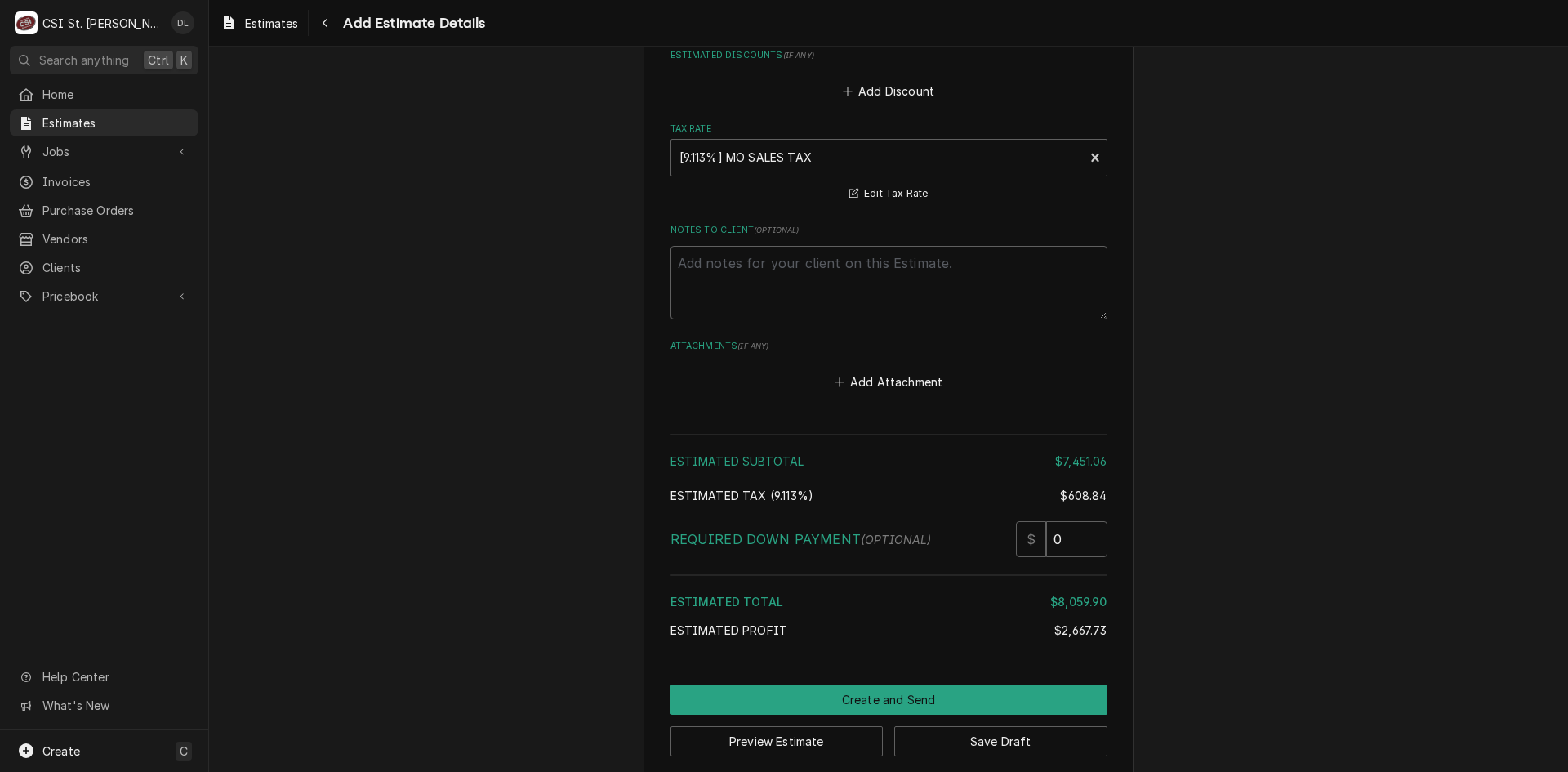
scroll to position [4150, 0]
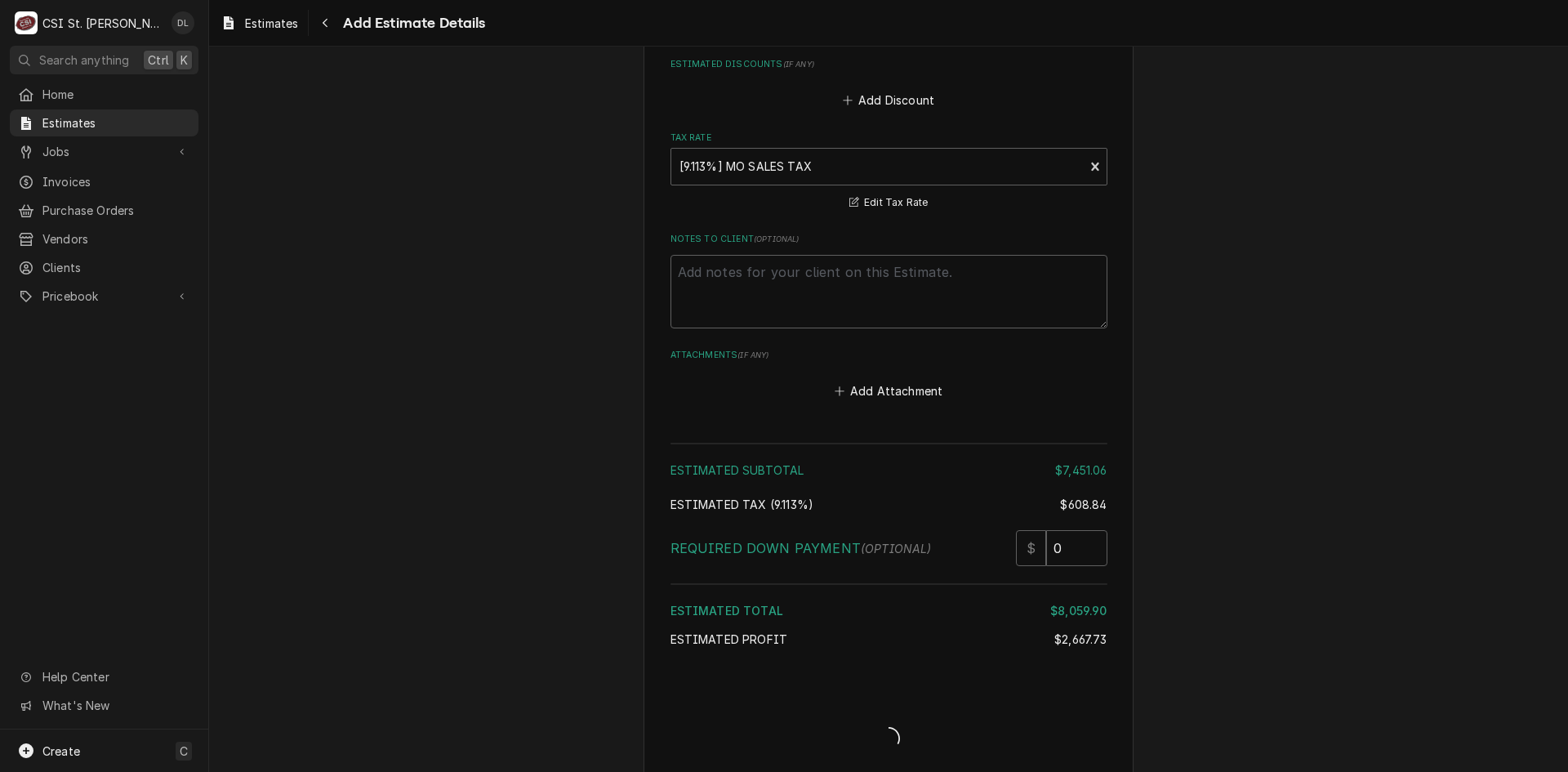
type textarea "x"
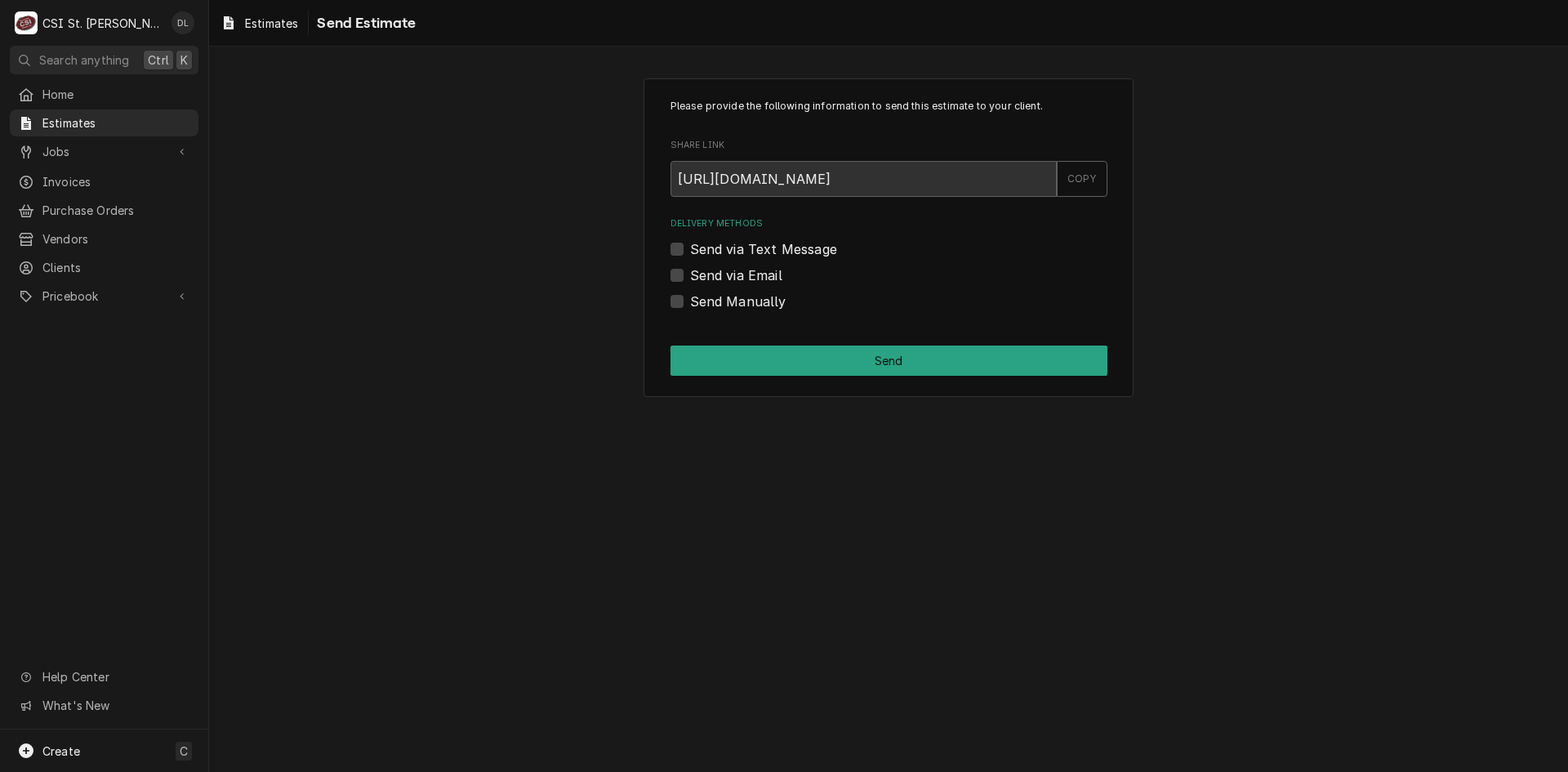
click at [682, 294] on div "Send Manually" at bounding box center [889, 302] width 437 height 20
click at [690, 298] on label "Send Manually" at bounding box center [738, 302] width 96 height 20
click at [690, 298] on input "Send Manually" at bounding box center [908, 309] width 437 height 36
checkbox input "true"
click at [879, 358] on button "Send" at bounding box center [889, 360] width 437 height 30
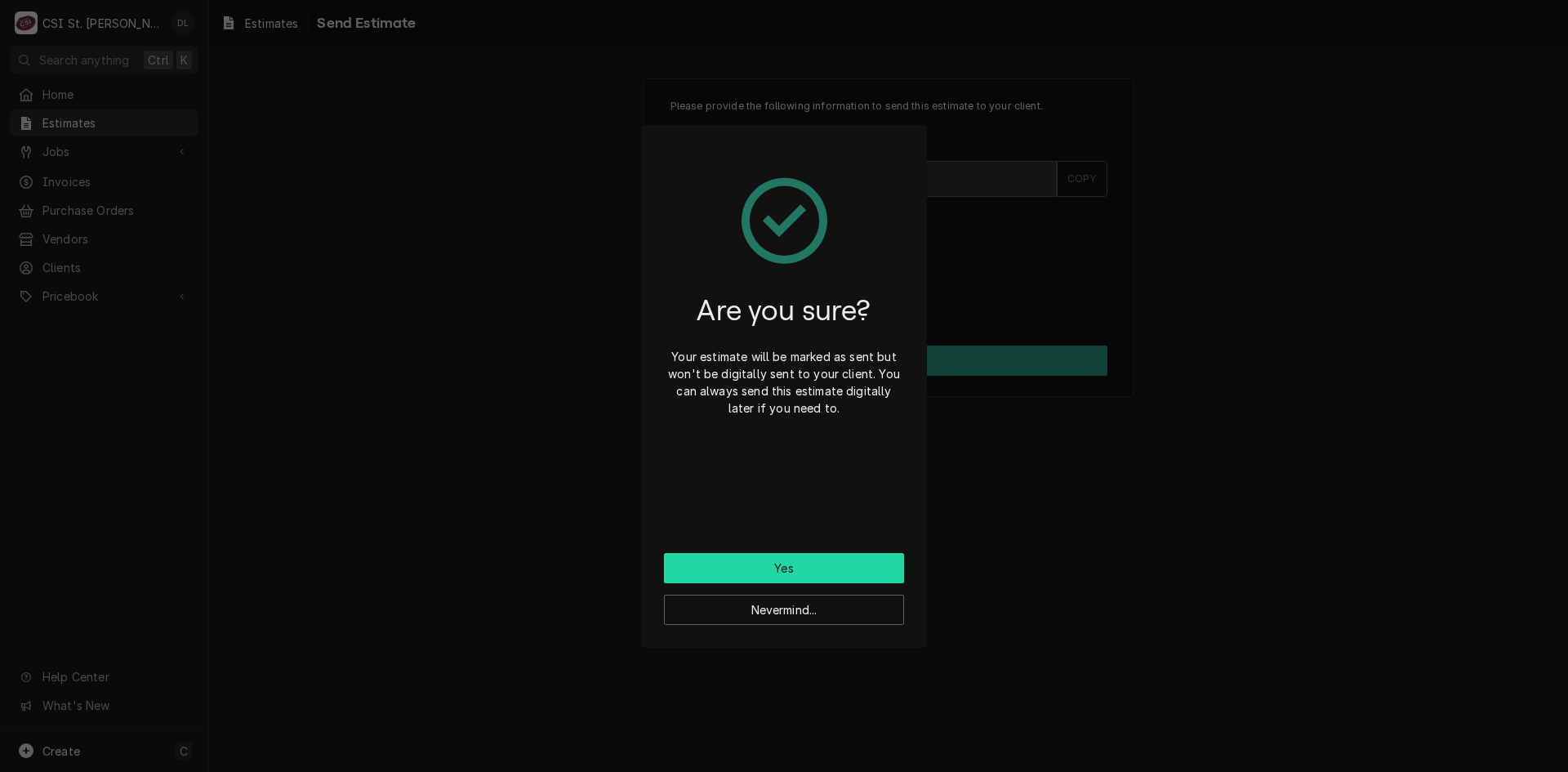
click at [806, 568] on button "Yes" at bounding box center [784, 568] width 241 height 30
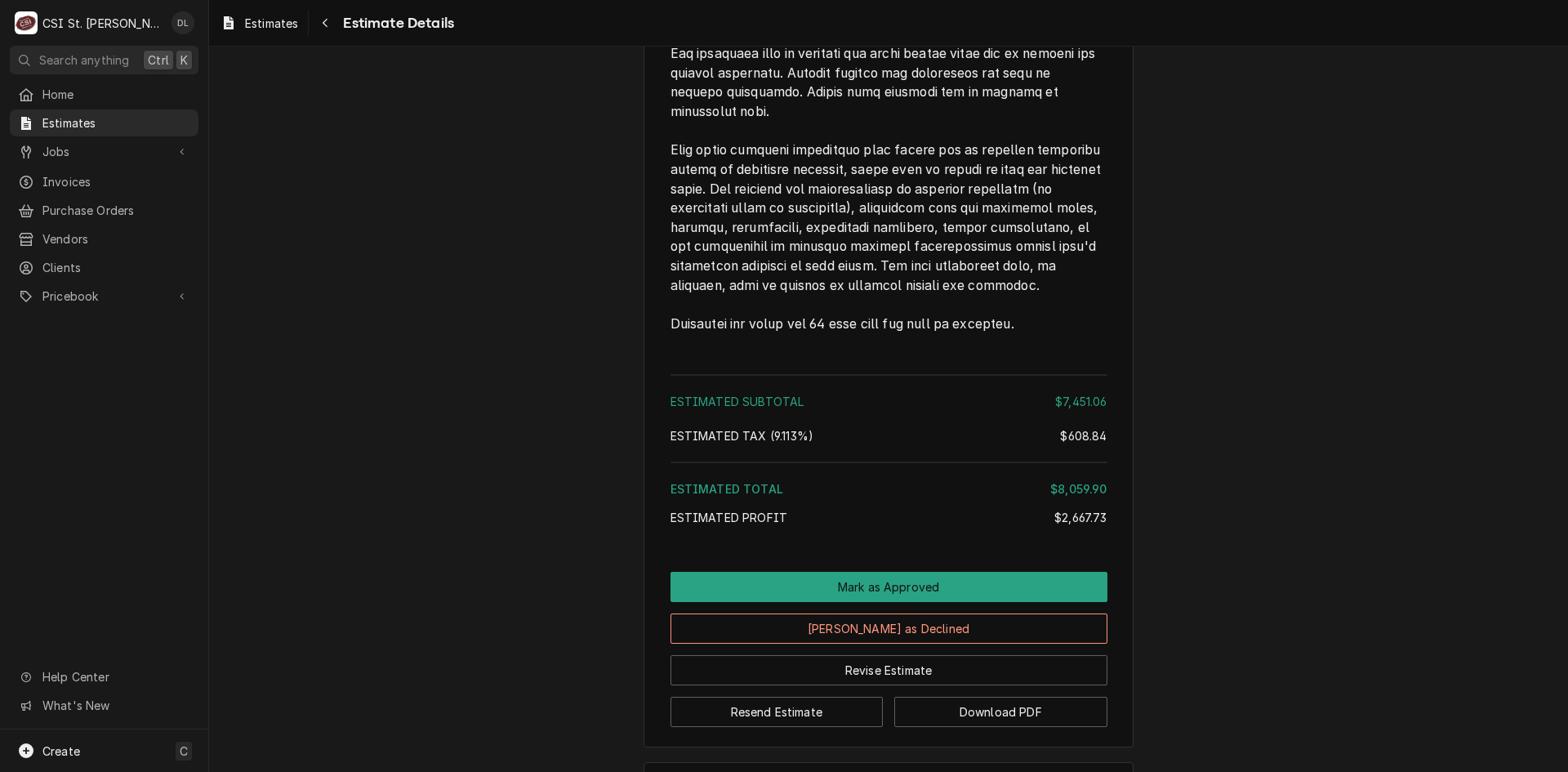
scroll to position [3503, 0]
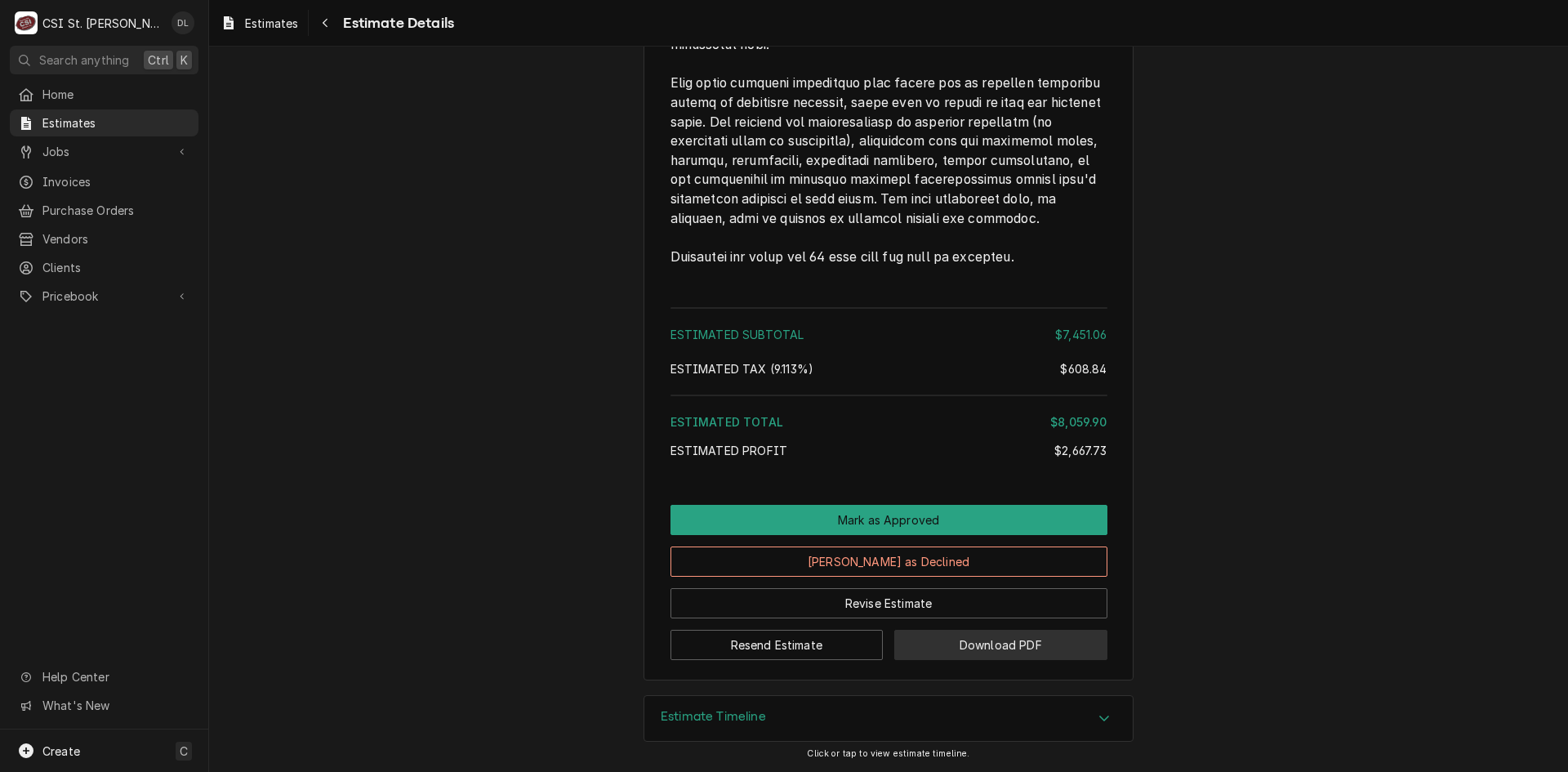
click at [1034, 648] on button "Download PDF" at bounding box center [1000, 644] width 213 height 30
